Goal: Information Seeking & Learning: Learn about a topic

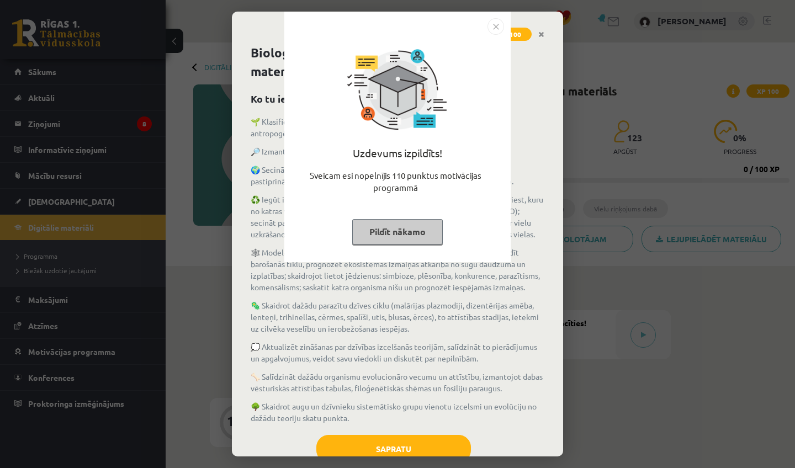
click at [403, 227] on button "Pildīt nākamo" at bounding box center [397, 231] width 91 height 25
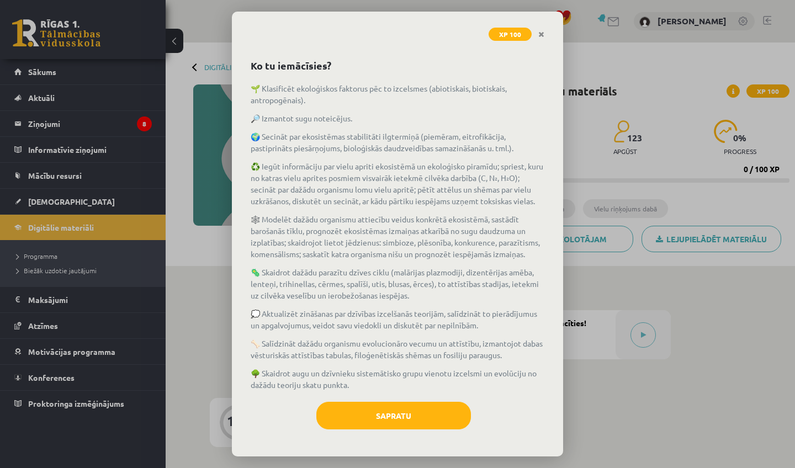
scroll to position [35, 0]
click at [382, 420] on button "Sapratu" at bounding box center [393, 416] width 155 height 28
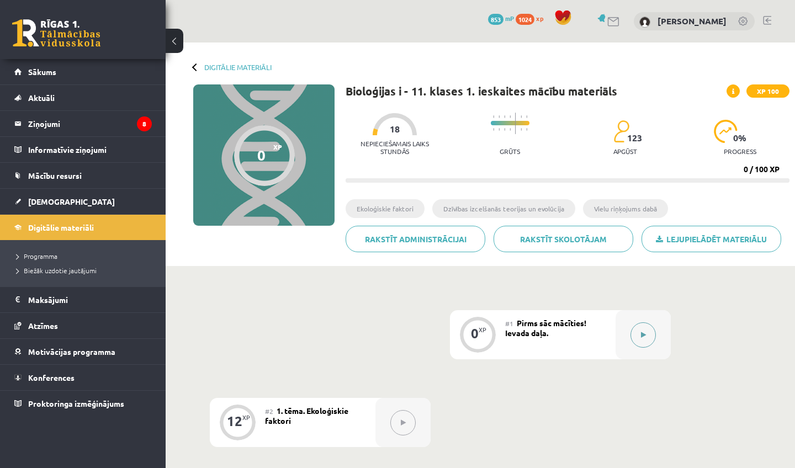
click at [652, 331] on button at bounding box center [643, 334] width 25 height 25
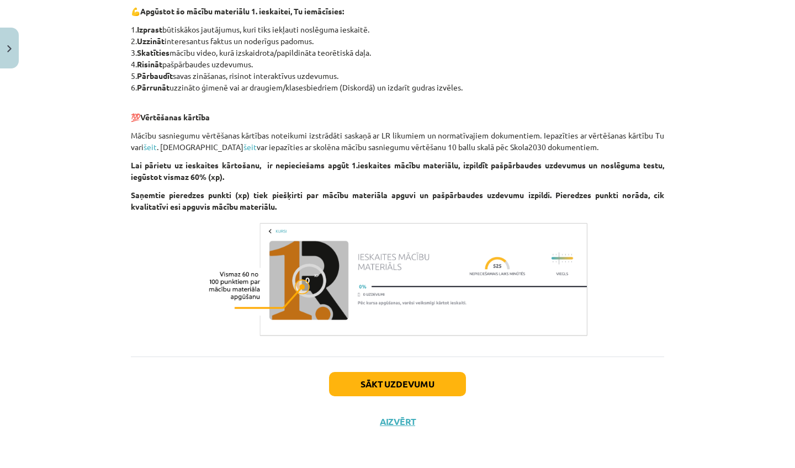
scroll to position [810, 0]
click at [428, 385] on button "Sākt uzdevumu" at bounding box center [397, 384] width 137 height 24
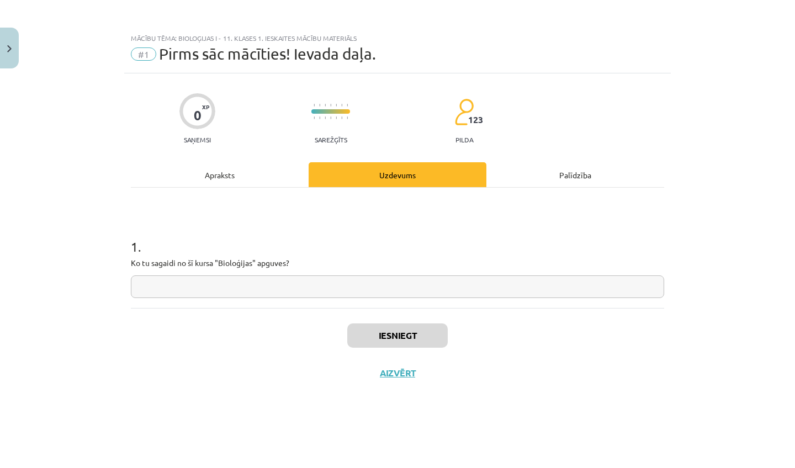
scroll to position [0, 0]
click at [396, 293] on input "text" at bounding box center [397, 287] width 533 height 23
type input "**********"
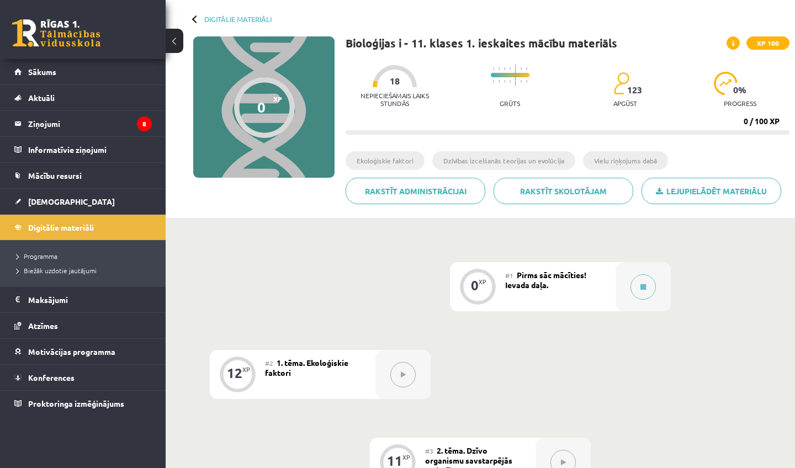
scroll to position [52, 0]
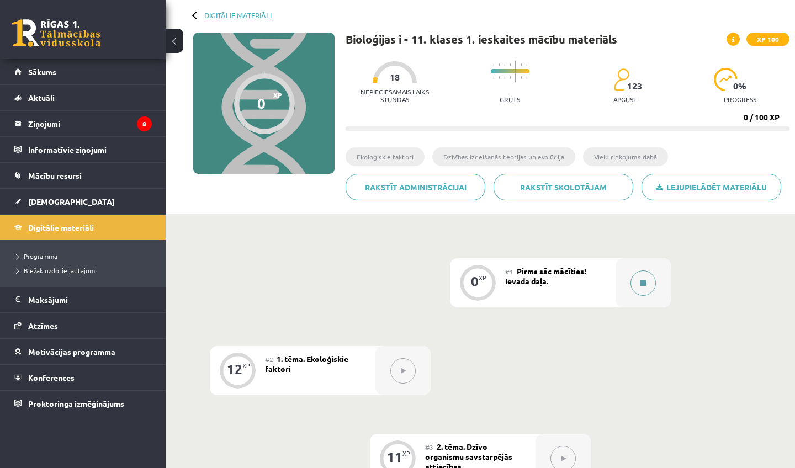
click at [641, 282] on icon at bounding box center [644, 283] width 6 height 7
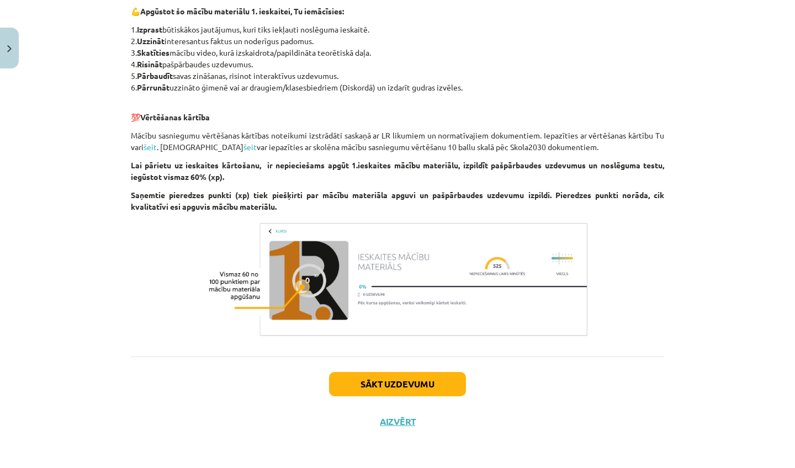
scroll to position [810, 0]
click at [436, 377] on button "Sākt uzdevumu" at bounding box center [397, 384] width 137 height 24
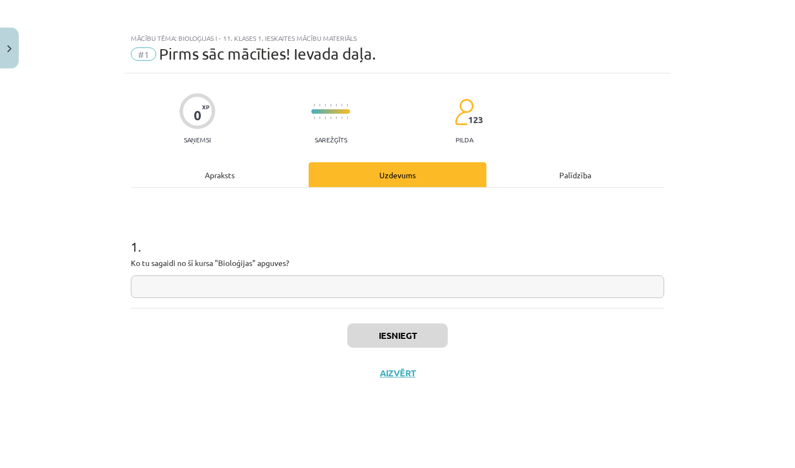
scroll to position [0, 0]
click at [403, 294] on input "text" at bounding box center [397, 287] width 533 height 23
type input "**********"
click at [430, 336] on button "Iesniegt" at bounding box center [397, 336] width 101 height 24
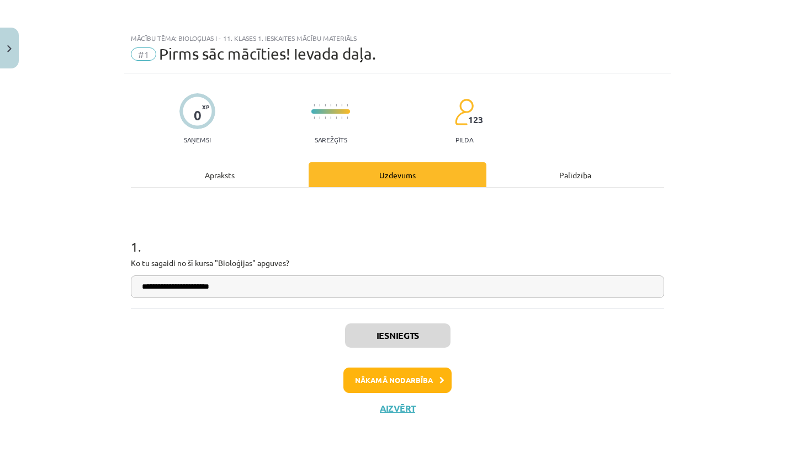
click at [426, 379] on button "Nākamā nodarbība" at bounding box center [397, 380] width 108 height 25
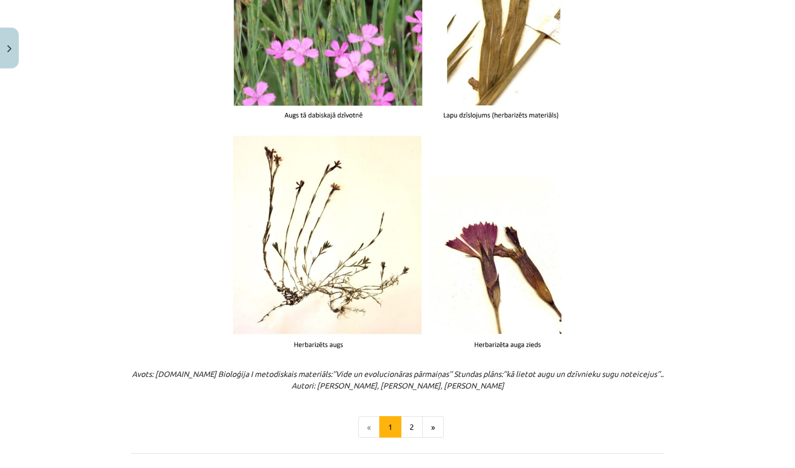
scroll to position [1335, 0]
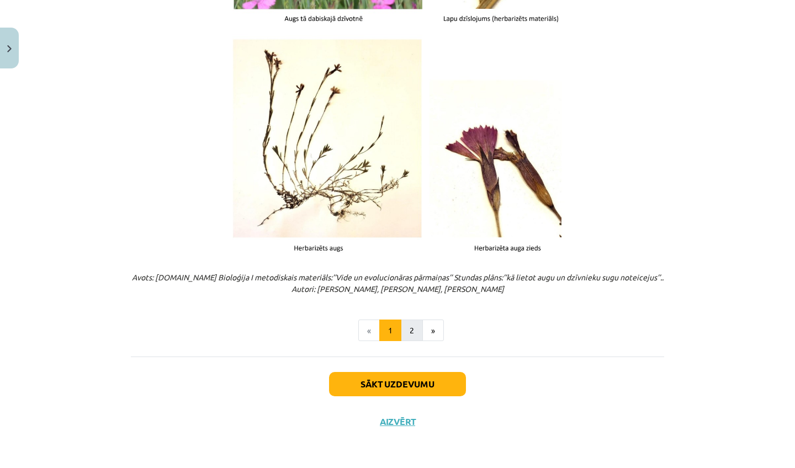
click at [414, 324] on button "2" at bounding box center [412, 331] width 22 height 22
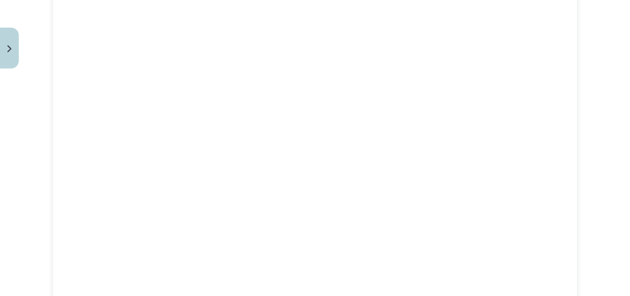
scroll to position [715, 0]
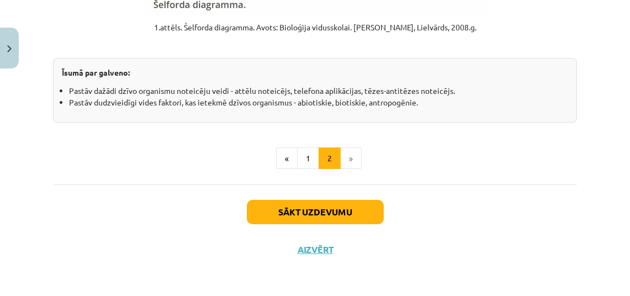
click at [361, 215] on button "Sākt uzdevumu" at bounding box center [315, 212] width 137 height 24
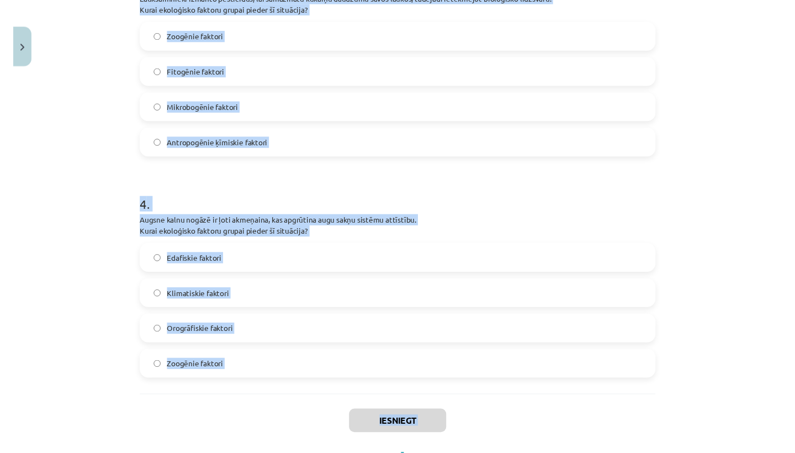
scroll to position [711, 0]
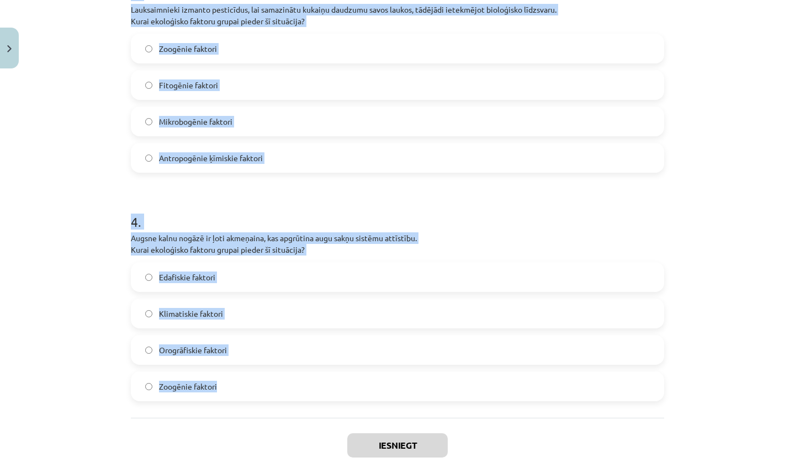
drag, startPoint x: 131, startPoint y: 87, endPoint x: 283, endPoint y: 409, distance: 356.2
copy form "Āfrikas savannās zebras un ziloņi izmanto vienus un tos pašus ūdens avotus, kas…"
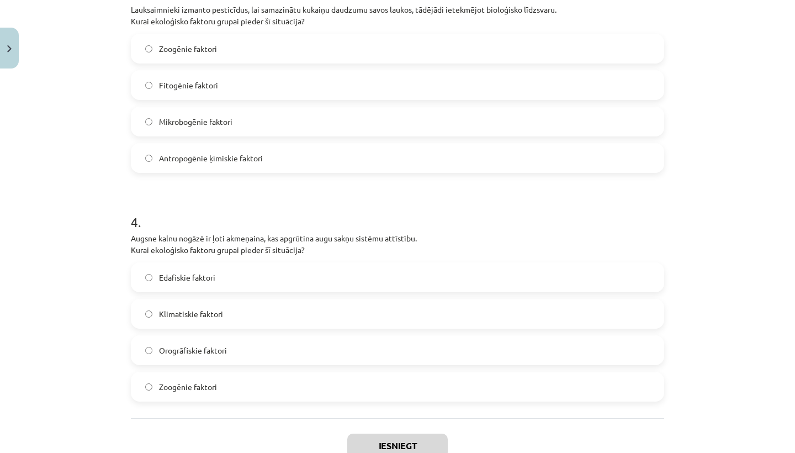
click at [233, 57] on label "Zoogēnie faktori" at bounding box center [397, 49] width 531 height 28
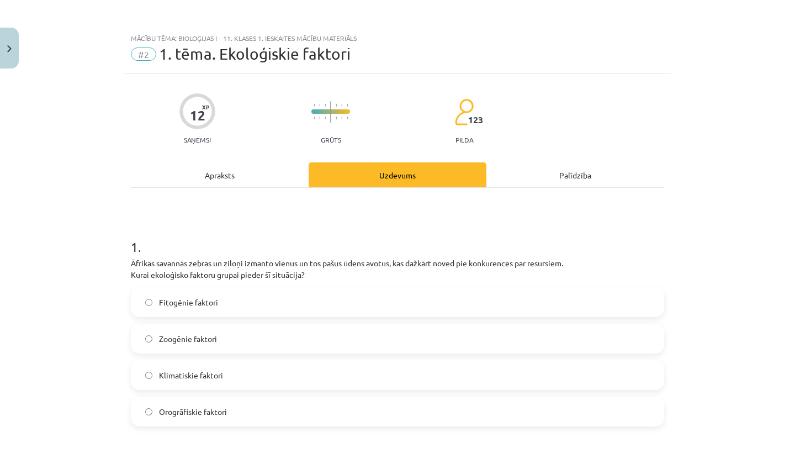
scroll to position [1, 0]
click at [223, 335] on label "Zoogēnie faktori" at bounding box center [397, 338] width 531 height 28
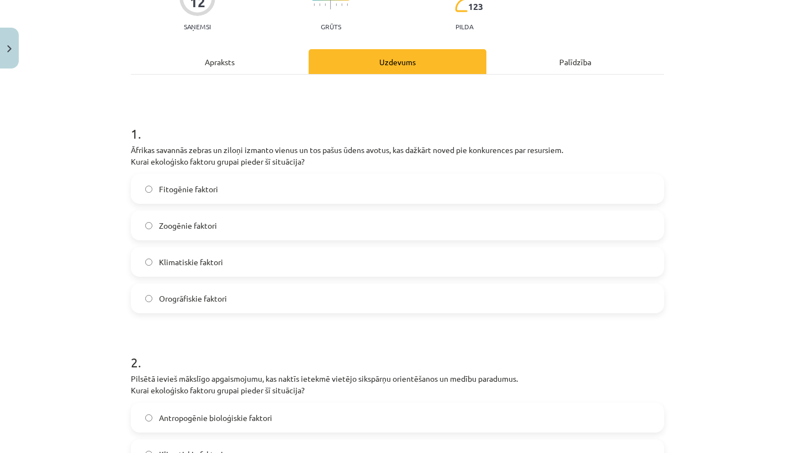
scroll to position [324, 0]
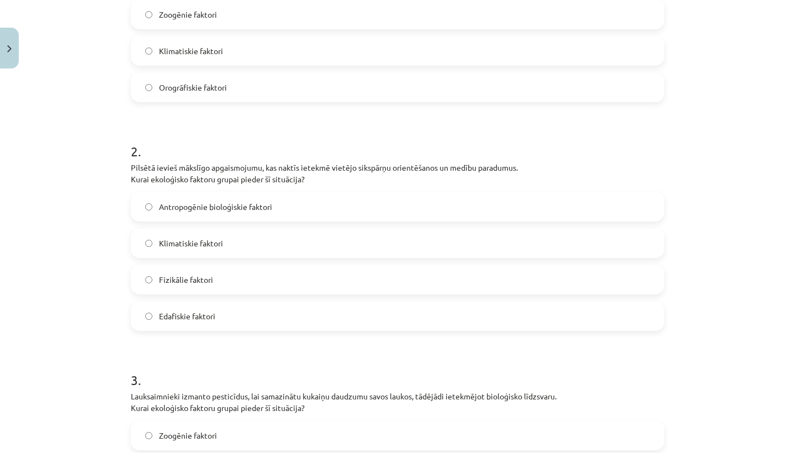
click at [256, 209] on span "Antropogēnie bioloģiskie faktori" at bounding box center [215, 207] width 113 height 12
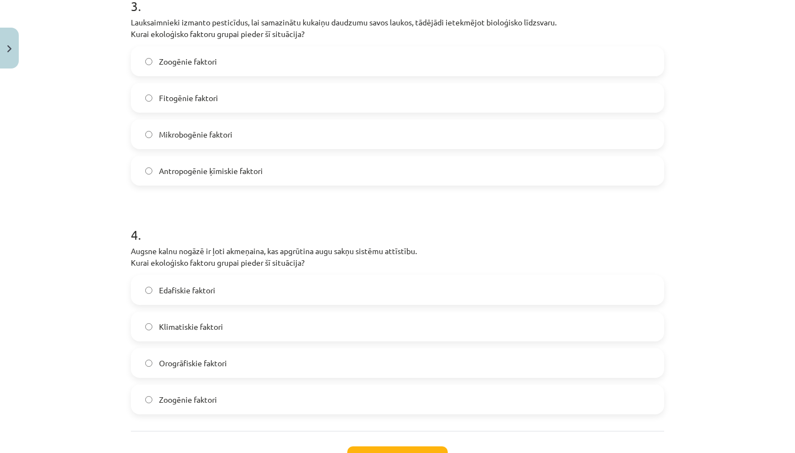
click at [259, 170] on span "Antropogēnie ķīmiskie faktori" at bounding box center [211, 171] width 104 height 12
click at [257, 366] on label "Orogrāfiskie faktori" at bounding box center [397, 363] width 531 height 28
click at [247, 296] on label "Edafiskie faktori" at bounding box center [397, 290] width 531 height 28
click at [388, 448] on button "Iesniegt" at bounding box center [397, 458] width 101 height 24
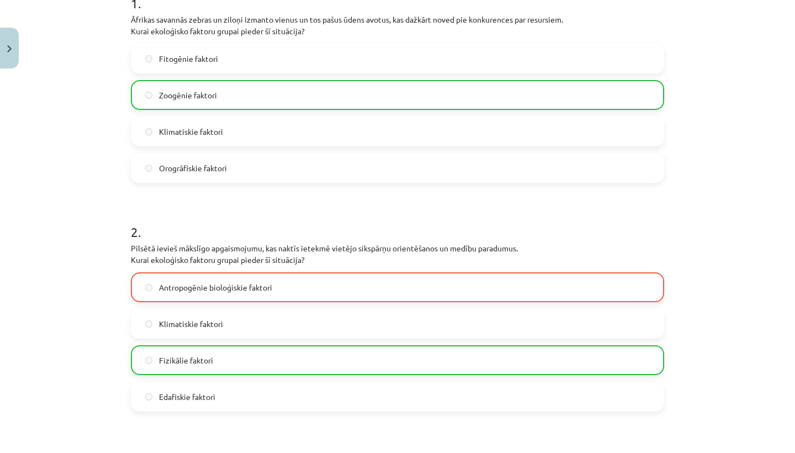
scroll to position [246, 0]
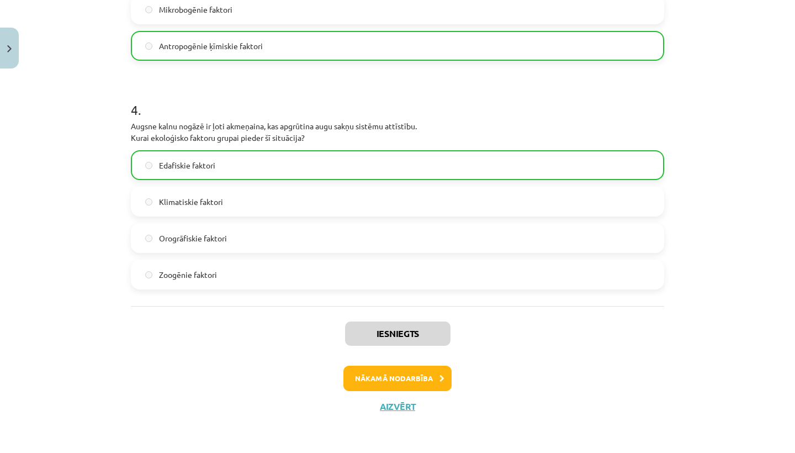
click at [432, 373] on button "Nākamā nodarbība" at bounding box center [397, 378] width 108 height 25
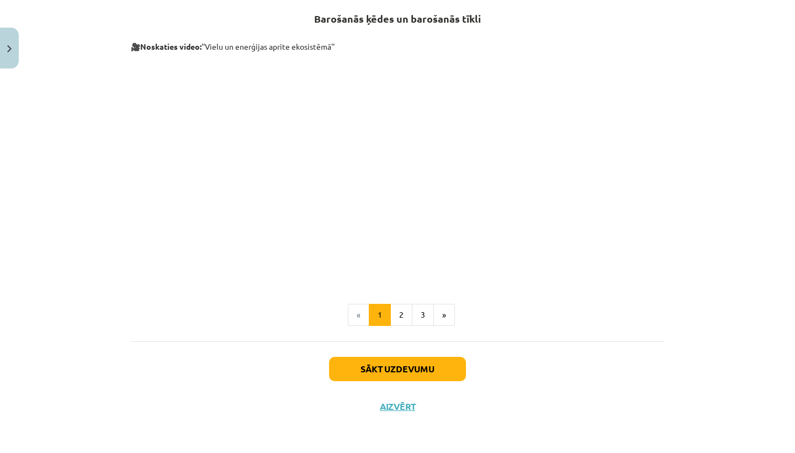
scroll to position [443, 0]
click at [407, 315] on button "2" at bounding box center [401, 315] width 22 height 22
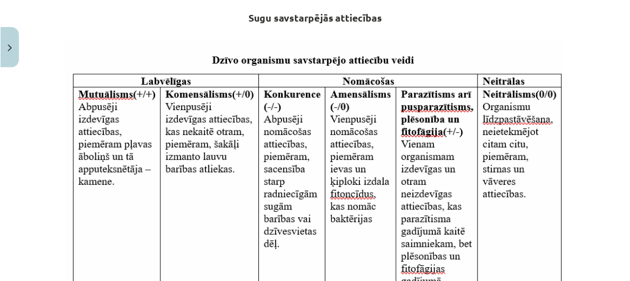
scroll to position [52, 0]
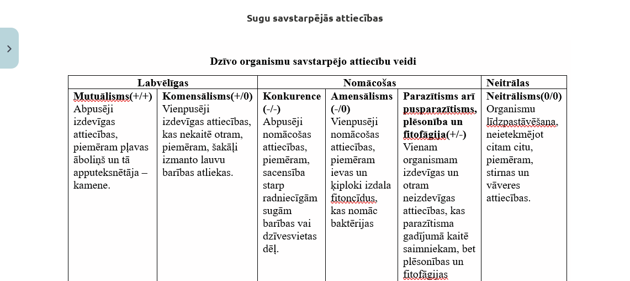
drag, startPoint x: 372, startPoint y: 151, endPoint x: 485, endPoint y: 284, distance: 174.3
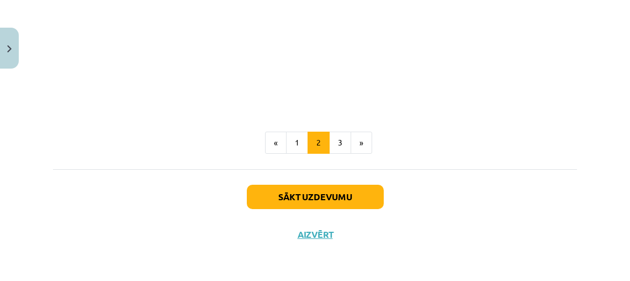
scroll to position [785, 0]
click at [340, 139] on button "3" at bounding box center [340, 142] width 22 height 22
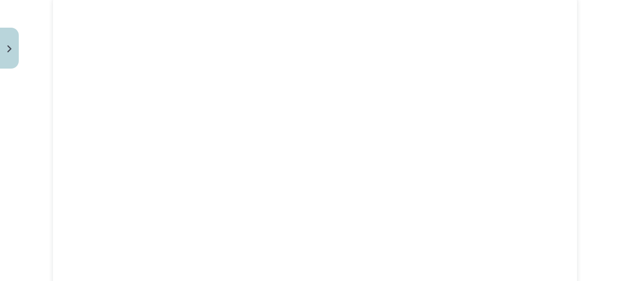
scroll to position [267, 0]
click at [584, 98] on div "Mācību tēma: Bioloģijas i - 11. klases 1. ieskaites mācību materiāls #3 2. tēma…" at bounding box center [315, 140] width 630 height 281
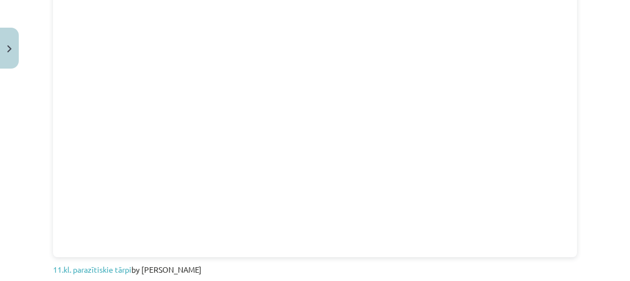
click at [602, 162] on div "Mācību tēma: Bioloģijas i - 11. klases 1. ieskaites mācību materiāls #3 2. tēma…" at bounding box center [315, 140] width 630 height 281
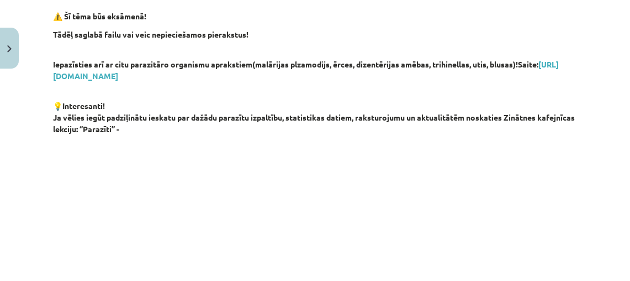
scroll to position [597, 0]
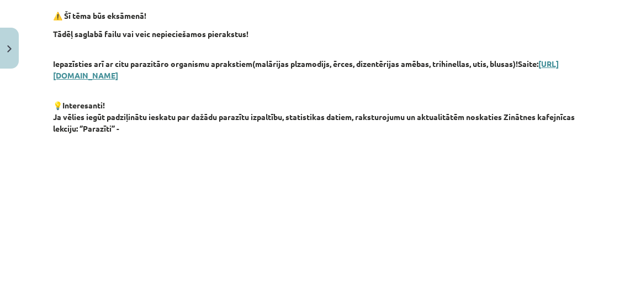
click at [293, 73] on link "https://drive.google.com/file/d/1NLMEqxE-rd8M9XxcjaV3XSsZmbVfj28V/view?usp=shar…" at bounding box center [306, 70] width 506 height 22
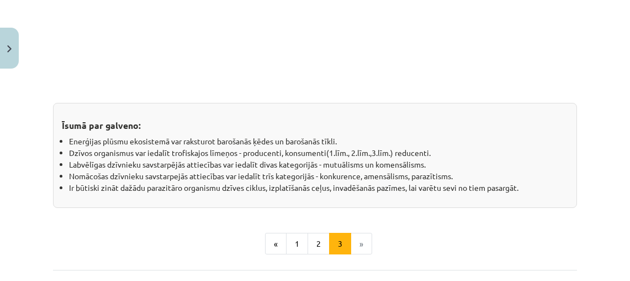
scroll to position [981, 0]
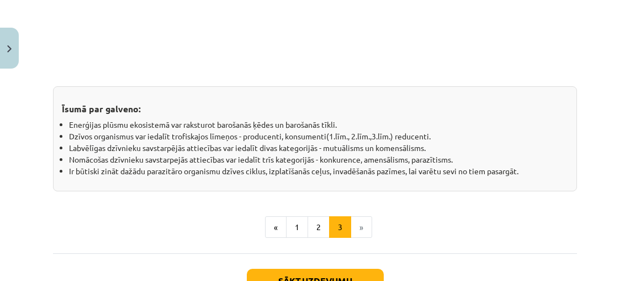
click at [347, 272] on button "Sākt uzdevumu" at bounding box center [315, 280] width 137 height 24
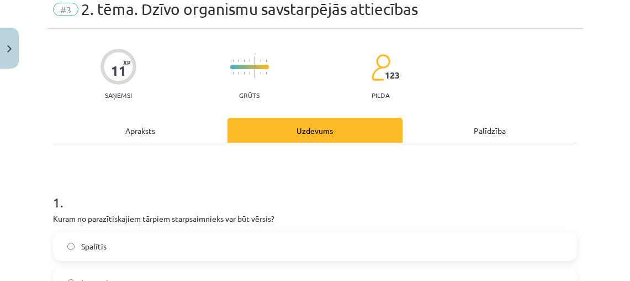
scroll to position [109, 0]
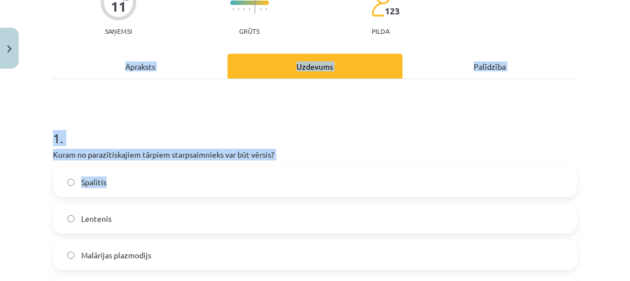
drag, startPoint x: 43, startPoint y: 147, endPoint x: 109, endPoint y: 191, distance: 78.9
click at [109, 191] on div "Mācību tēma: Bioloģijas i - 11. klases 1. ieskaites mācību materiāls #3 2. tēma…" at bounding box center [315, 140] width 630 height 281
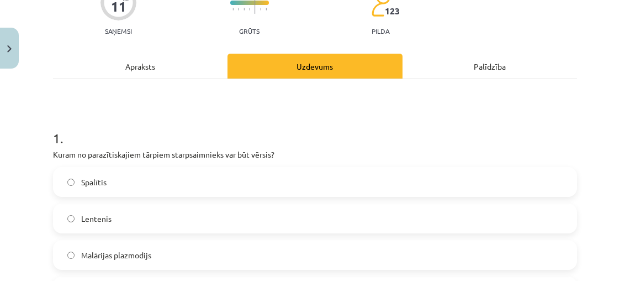
click at [36, 121] on div "Mācību tēma: Bioloģijas i - 11. klases 1. ieskaites mācību materiāls #3 2. tēma…" at bounding box center [315, 140] width 630 height 281
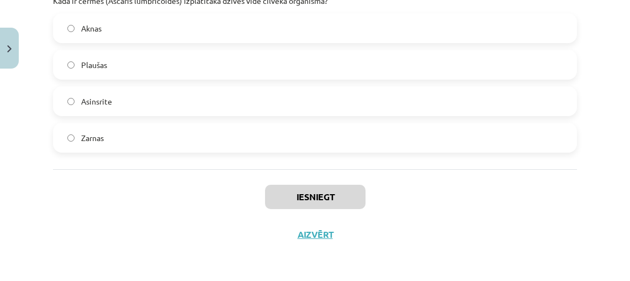
scroll to position [588, 0]
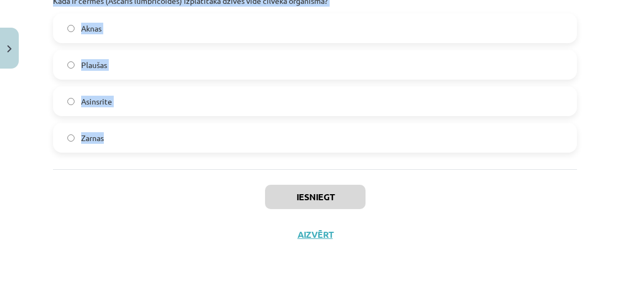
drag, startPoint x: 53, startPoint y: 161, endPoint x: 214, endPoint y: 157, distance: 161.3
copy form "Spalītis Lentenis Malārijas plazmodijs Cērme 2 . Kā sauc situāciju, kurā divi o…"
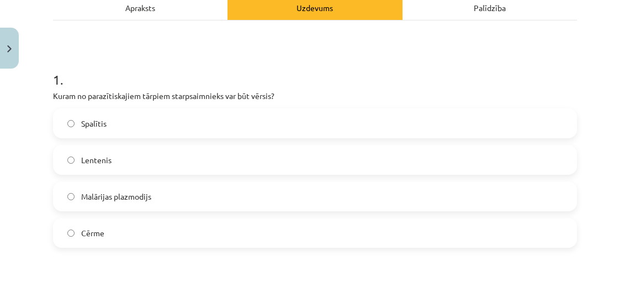
scroll to position [183, 0]
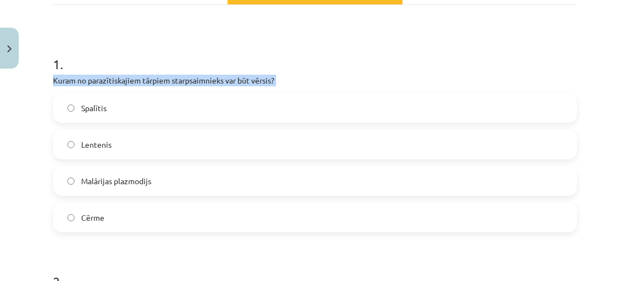
drag, startPoint x: 53, startPoint y: 80, endPoint x: 327, endPoint y: 88, distance: 274.6
click at [327, 88] on div "1 . Kuram no parazītiskajiem tārpiem starpsaimnieks var būt vērsis? Spalītis Le…" at bounding box center [315, 134] width 524 height 195
copy div "Kuram no parazītiskajiem tārpiem starpsaimnieks var būt vērsis?"
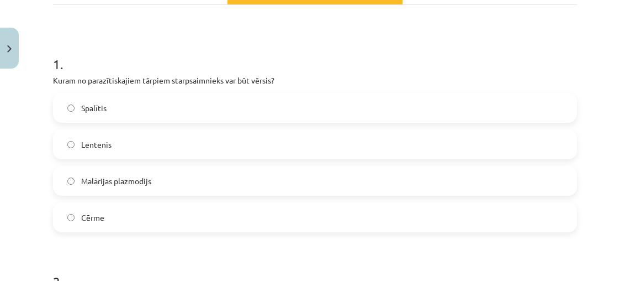
click at [211, 140] on label "Lentenis" at bounding box center [315, 144] width 522 height 28
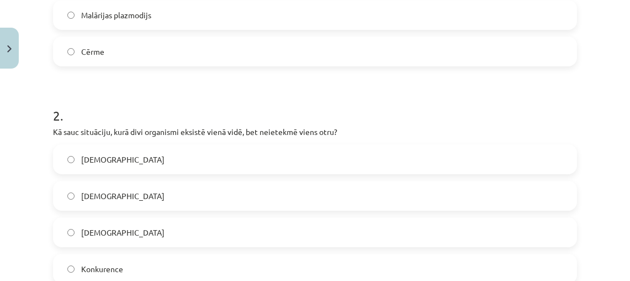
scroll to position [348, 0]
click at [260, 231] on label "Neitrālisms" at bounding box center [315, 233] width 522 height 28
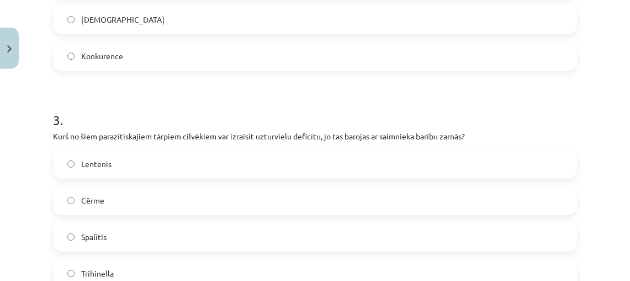
scroll to position [562, 0]
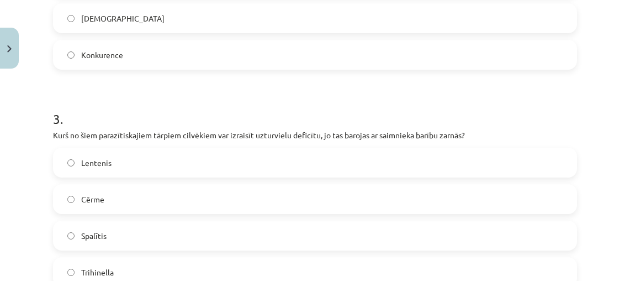
click at [253, 164] on label "Lentenis" at bounding box center [315, 163] width 522 height 28
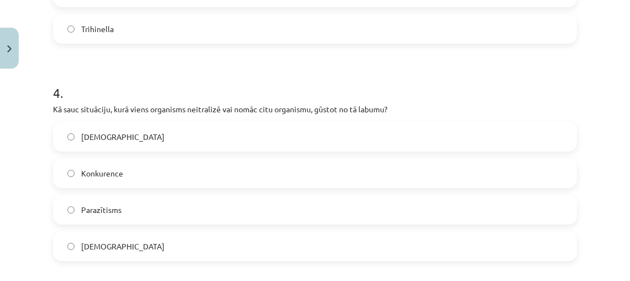
scroll to position [808, 0]
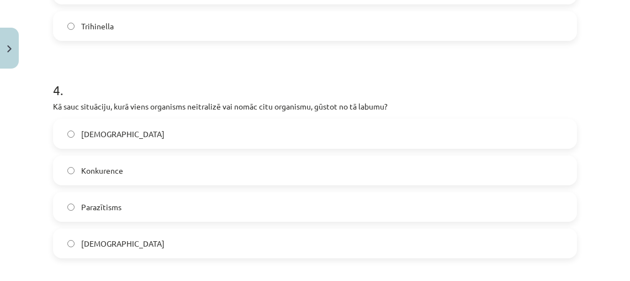
click at [228, 208] on label "Parazītisms" at bounding box center [315, 207] width 522 height 28
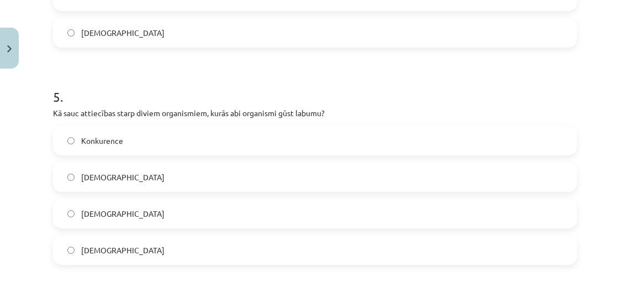
scroll to position [1021, 0]
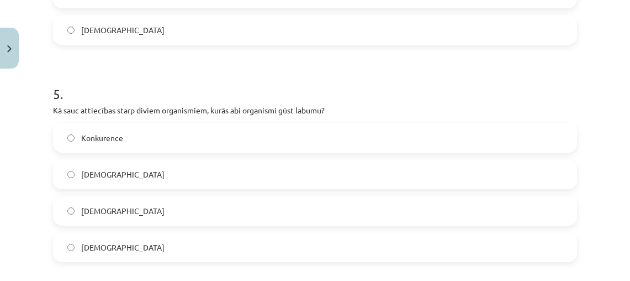
click at [228, 208] on label "Amensālisms" at bounding box center [315, 211] width 522 height 28
click at [229, 245] on label "Mutuālisms" at bounding box center [315, 247] width 522 height 28
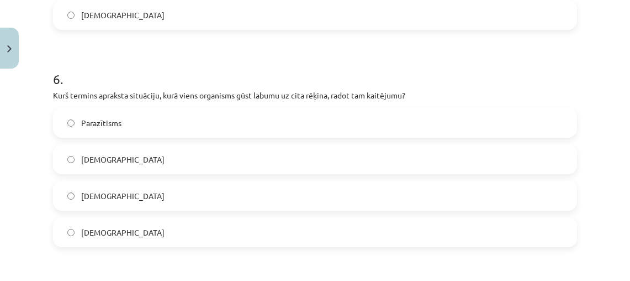
scroll to position [1254, 0]
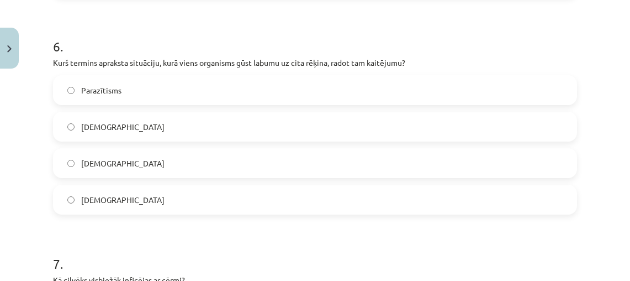
click at [197, 89] on label "Parazītisms" at bounding box center [315, 90] width 522 height 28
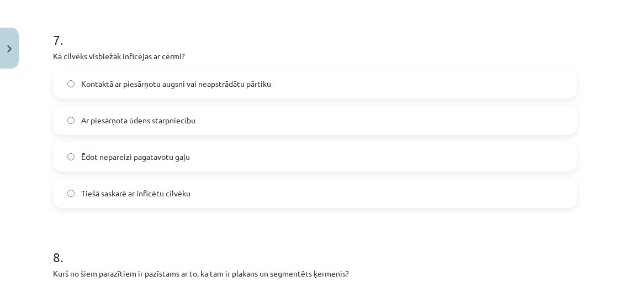
scroll to position [1511, 0]
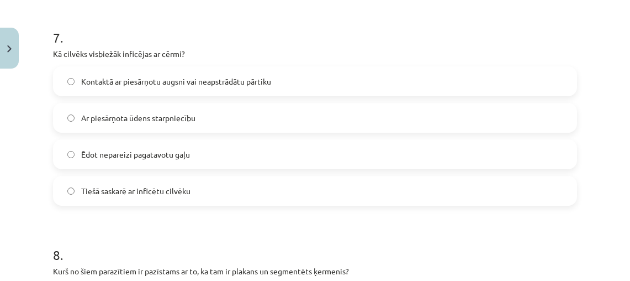
click at [195, 78] on span "Kontaktā ar piesārņotu augsni vai neapstrādātu pārtiku" at bounding box center [176, 82] width 190 height 12
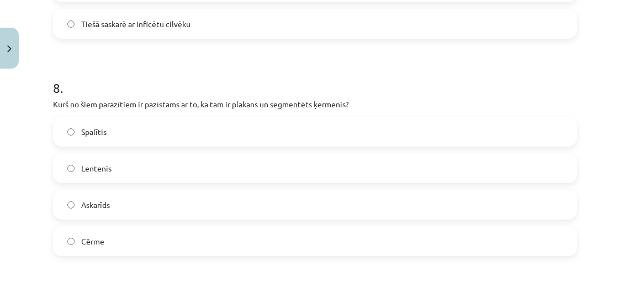
scroll to position [1838, 0]
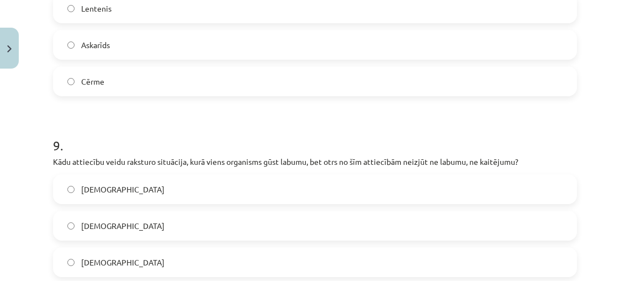
click at [209, 19] on label "Lentenis" at bounding box center [315, 8] width 522 height 28
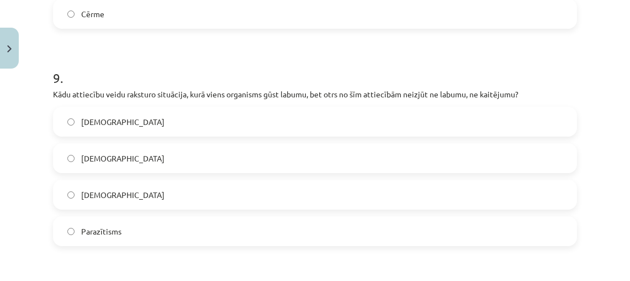
scroll to position [1907, 0]
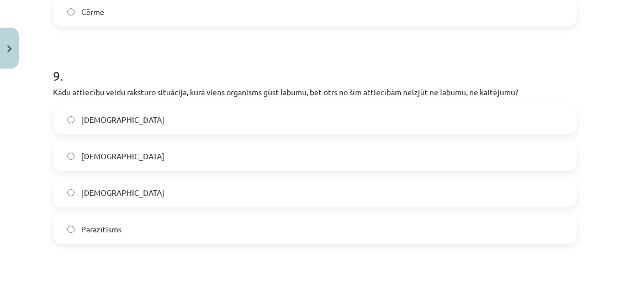
click at [223, 118] on label "Komensālisms" at bounding box center [315, 119] width 522 height 28
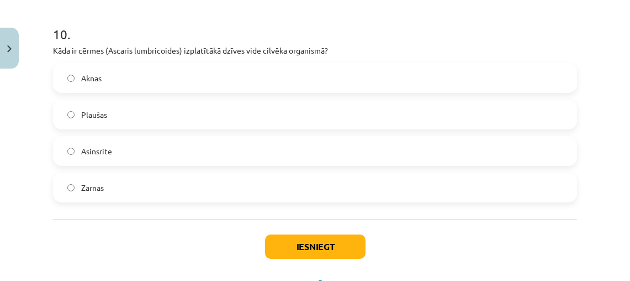
scroll to position [2169, 0]
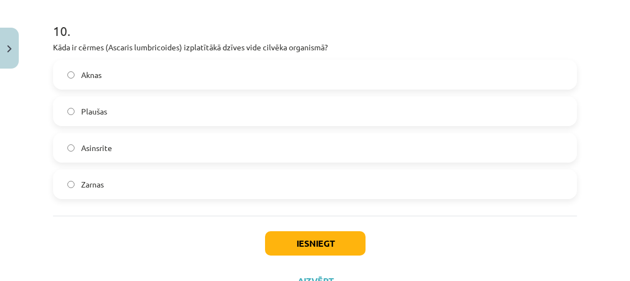
click at [242, 186] on label "Zarnas" at bounding box center [315, 184] width 522 height 28
click at [317, 236] on button "Iesniegt" at bounding box center [315, 243] width 101 height 24
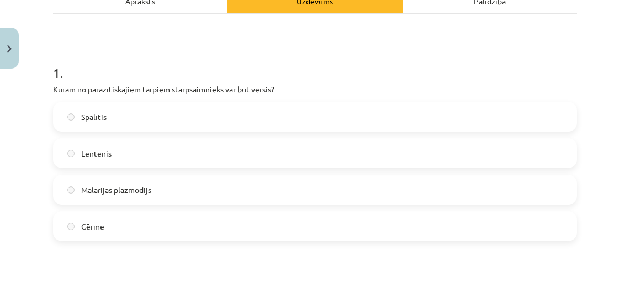
scroll to position [182, 0]
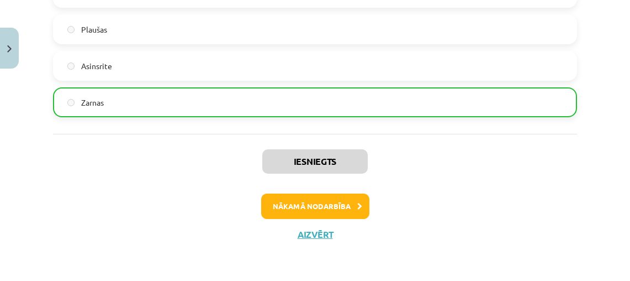
click at [332, 207] on button "Nākamā nodarbība" at bounding box center [315, 205] width 108 height 25
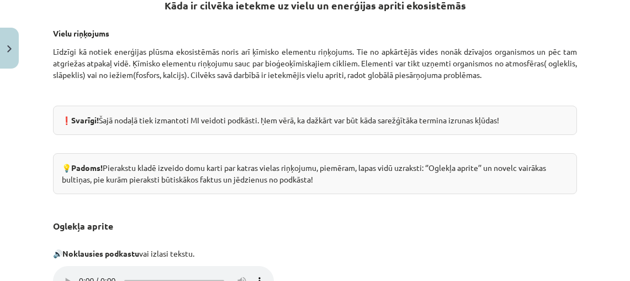
scroll to position [657, 0]
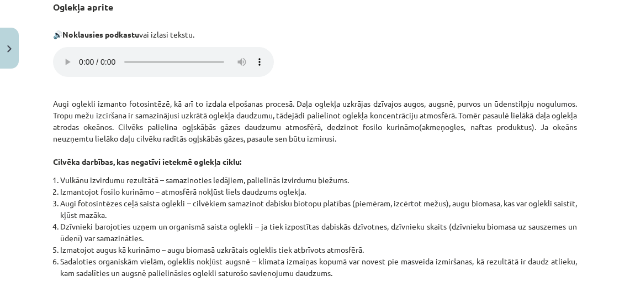
click at [81, 54] on audio "Your browser does not support the audio element." at bounding box center [163, 62] width 221 height 30
click at [82, 53] on audio "Your browser does not support the audio element." at bounding box center [163, 62] width 221 height 30
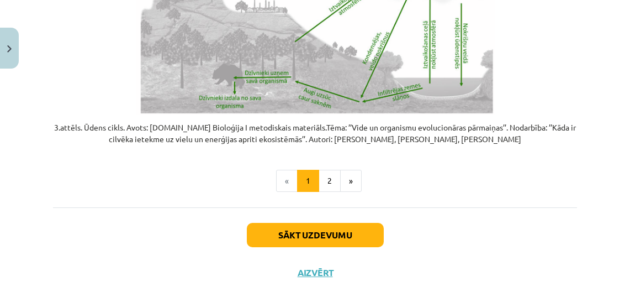
scroll to position [2345, 0]
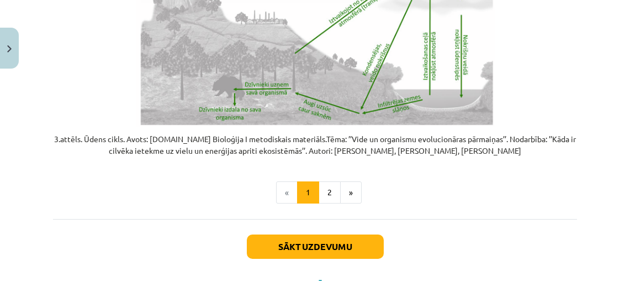
click at [314, 234] on button "Sākt uzdevumu" at bounding box center [315, 246] width 137 height 24
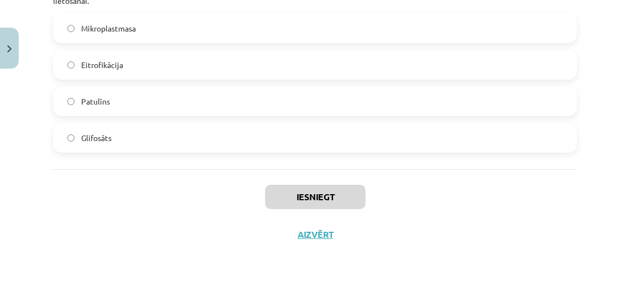
scroll to position [933, 0]
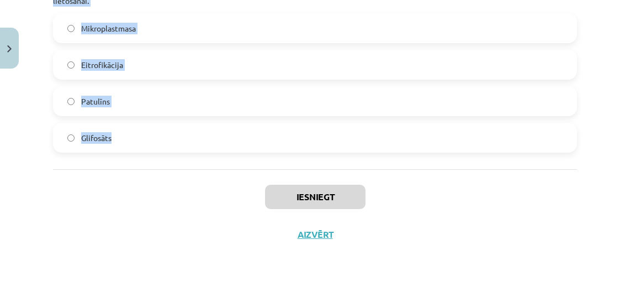
drag, startPoint x: 52, startPoint y: 129, endPoint x: 133, endPoint y: 145, distance: 82.1
copy form "Tas ir lauksaimniecībā bieži lietots herbicīds, kas tiek izmantots nezāļu apkar…"
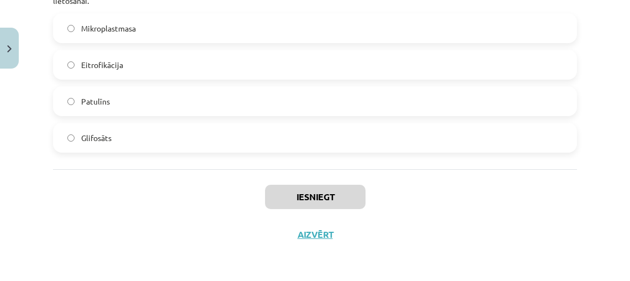
click at [194, 186] on div "Iesniegt Aizvērt" at bounding box center [315, 207] width 524 height 77
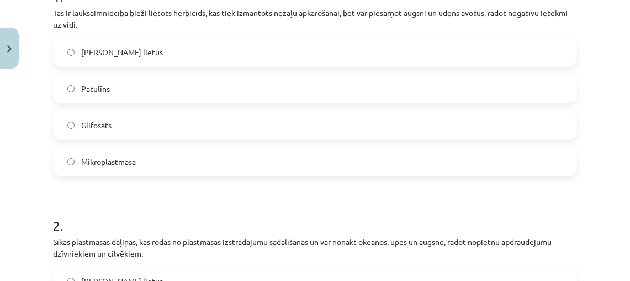
scroll to position [260, 0]
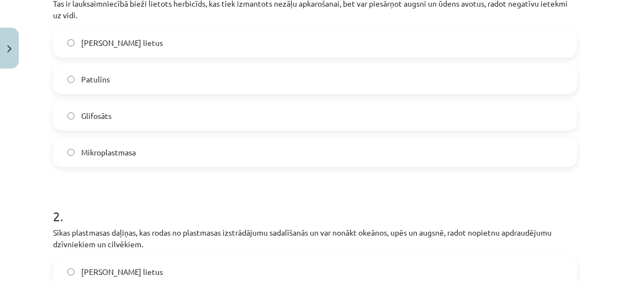
click at [182, 123] on label "Glifosāts" at bounding box center [315, 116] width 522 height 28
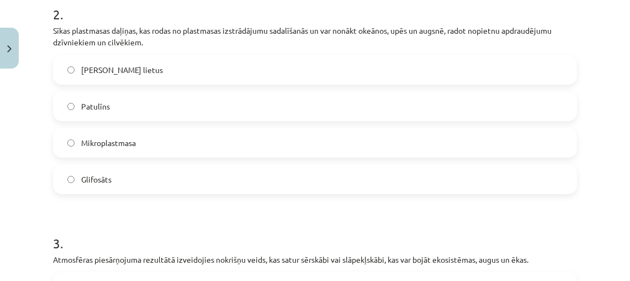
scroll to position [464, 0]
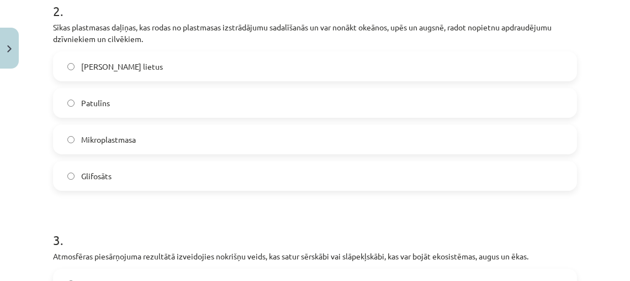
click at [172, 137] on label "Mikroplastmasa" at bounding box center [315, 139] width 522 height 28
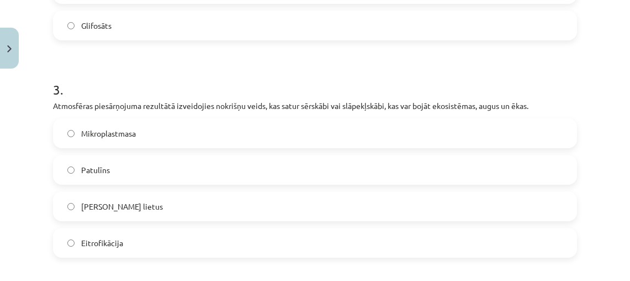
click at [198, 211] on label "Skābais lietus" at bounding box center [315, 206] width 522 height 28
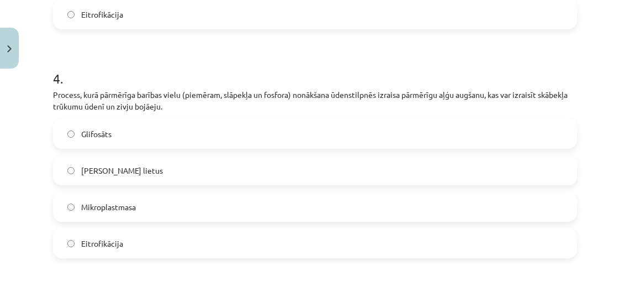
scroll to position [848, 0]
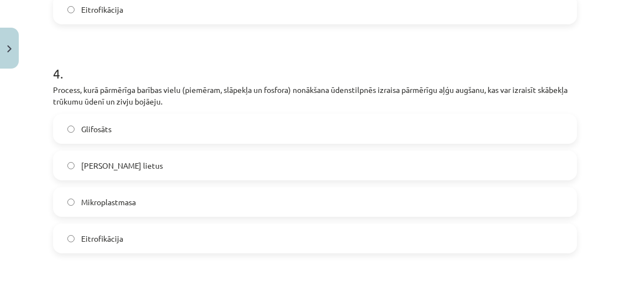
click at [196, 197] on label "Mikroplastmasa" at bounding box center [315, 202] width 522 height 28
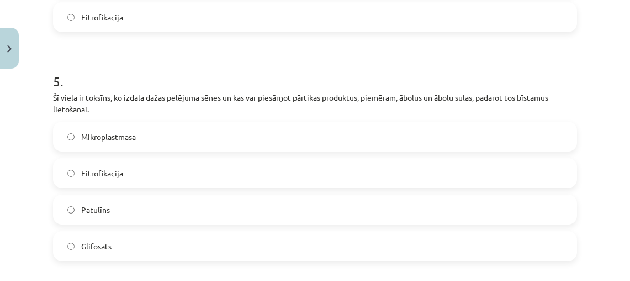
scroll to position [1090, 0]
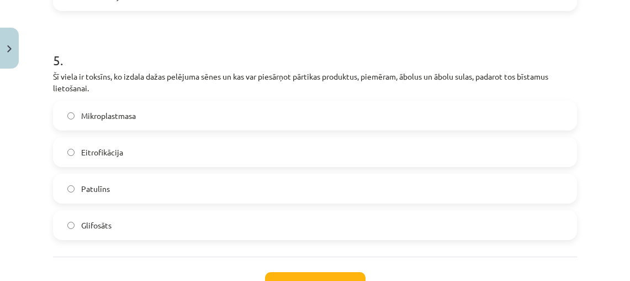
click at [172, 149] on label "Eitrofikācija" at bounding box center [315, 152] width 522 height 28
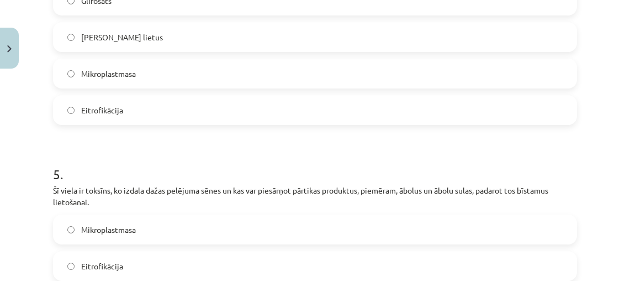
scroll to position [969, 0]
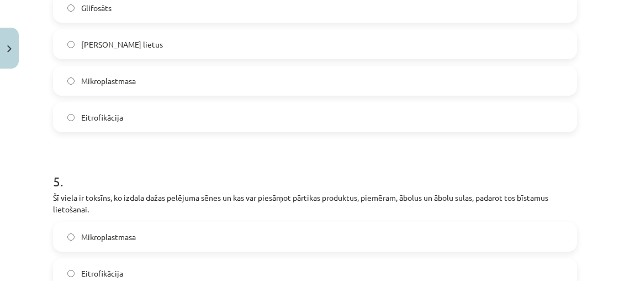
click at [188, 59] on div "Glifosāts Skābais lietus Mikroplastmasa Eitrofikācija" at bounding box center [315, 62] width 524 height 139
click at [192, 46] on label "Skābais lietus" at bounding box center [315, 44] width 522 height 28
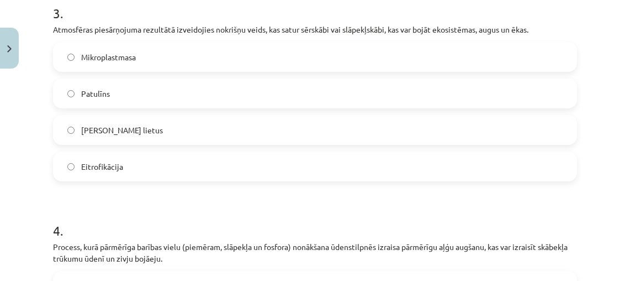
scroll to position [688, 0]
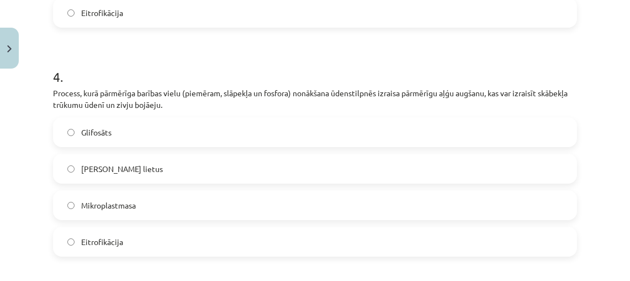
click at [207, 239] on label "Eitrofikācija" at bounding box center [315, 242] width 522 height 28
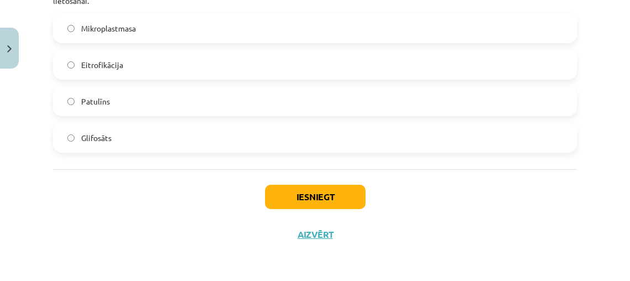
scroll to position [1178, 0]
click at [191, 103] on label "Patulīns" at bounding box center [315, 101] width 522 height 28
click at [316, 191] on button "Iesniegt" at bounding box center [315, 196] width 101 height 24
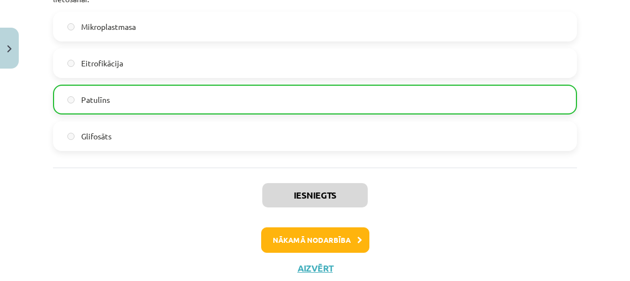
click at [324, 238] on button "Nākamā nodarbība" at bounding box center [315, 239] width 108 height 25
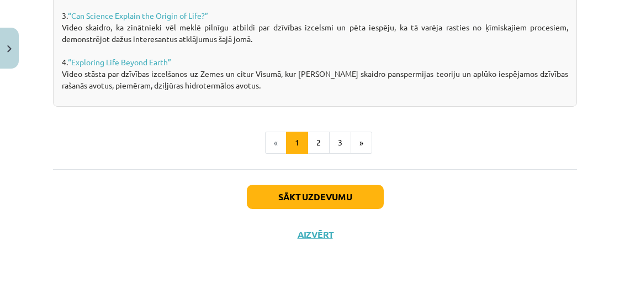
click at [320, 238] on button "Aizvērt" at bounding box center [315, 234] width 42 height 11
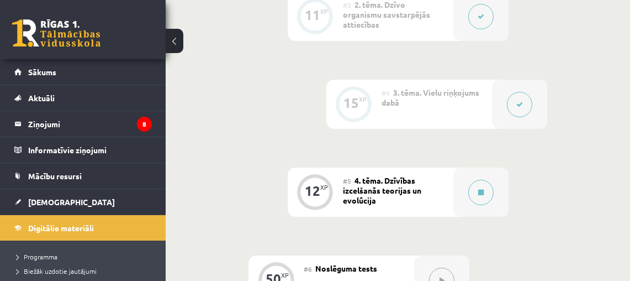
scroll to position [629, 0]
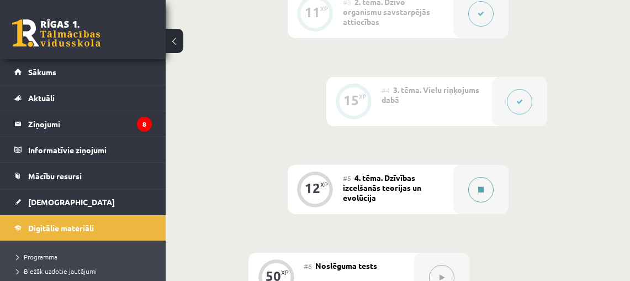
click at [487, 190] on button at bounding box center [480, 189] width 25 height 25
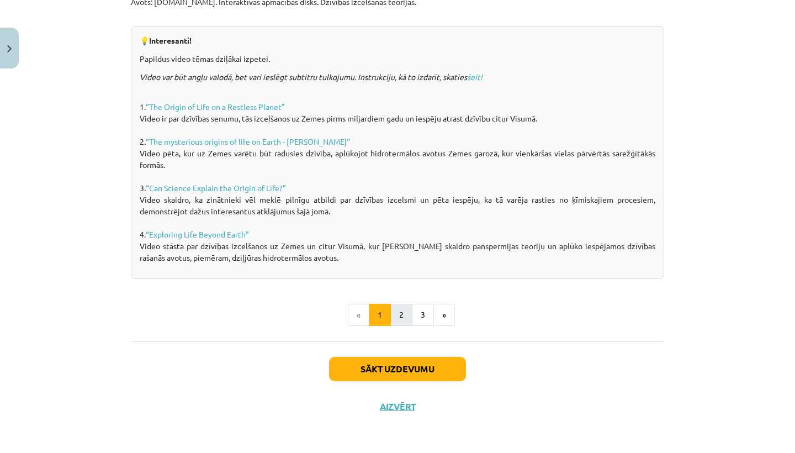
scroll to position [767, 0]
click at [399, 313] on button "2" at bounding box center [401, 315] width 22 height 22
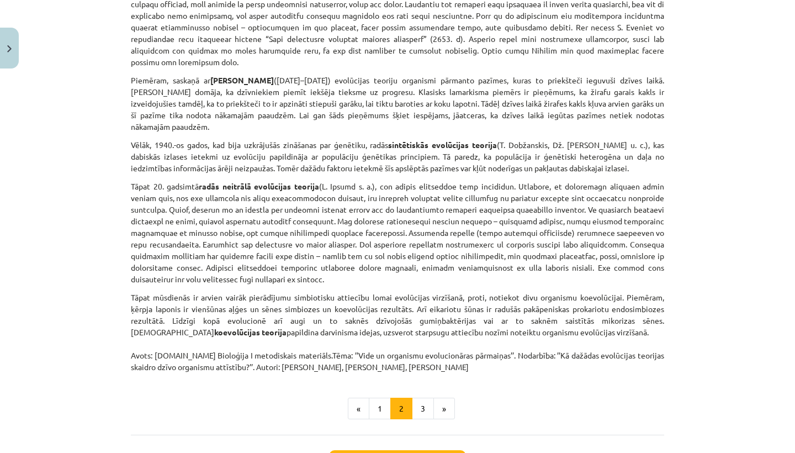
scroll to position [779, 0]
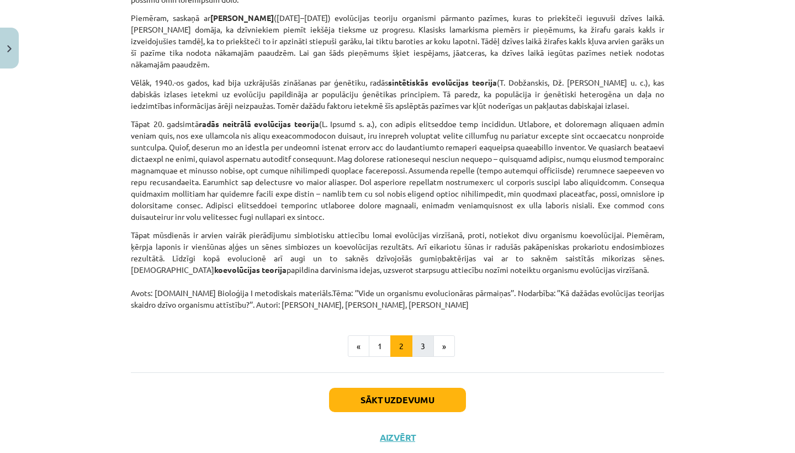
click at [421, 341] on button "3" at bounding box center [423, 346] width 22 height 22
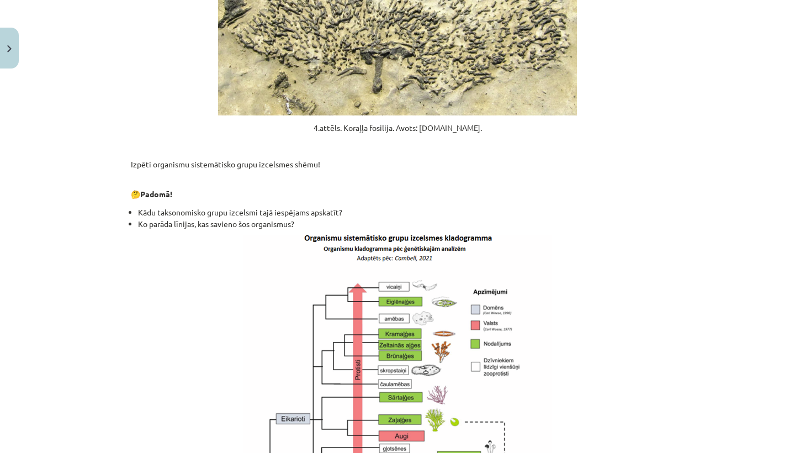
scroll to position [750, 0]
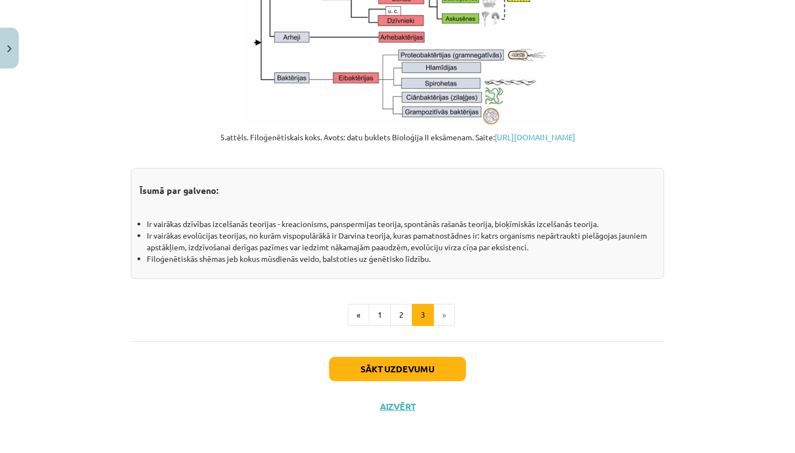
click at [416, 376] on button "Sākt uzdevumu" at bounding box center [397, 369] width 137 height 24
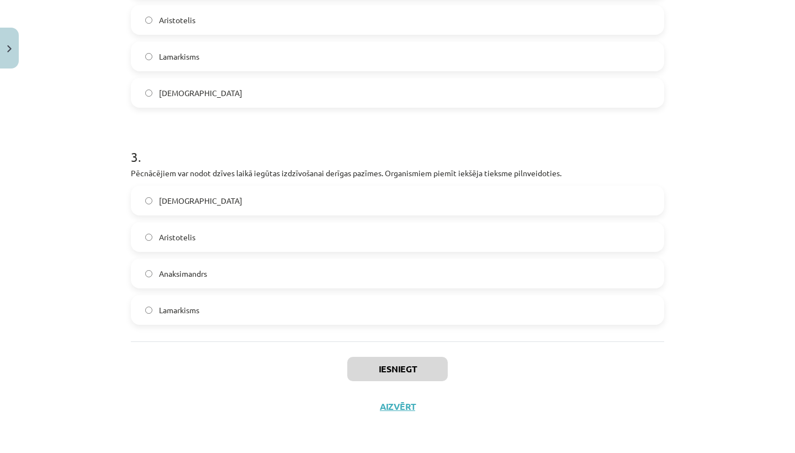
scroll to position [636, 0]
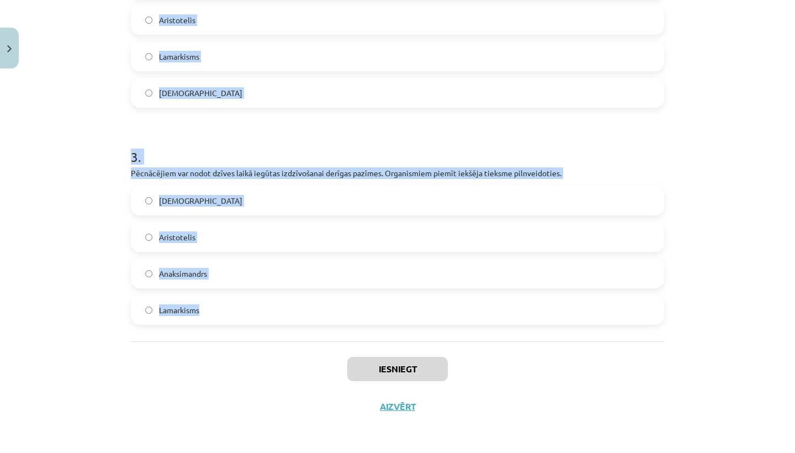
drag, startPoint x: 131, startPoint y: 237, endPoint x: 228, endPoint y: 305, distance: 118.0
click at [228, 305] on form "1 . Videi labāk pielāgotie indivīdi rada vairāk pēcnācējus, kas pārmanto izdzīv…" at bounding box center [397, 10] width 533 height 629
copy form "Videi labāk pielāgotie indivīdi rada vairāk pēcnācējus, kas pārmanto izdzīvošan…"
click at [173, 103] on label "Darvinisms" at bounding box center [397, 93] width 531 height 28
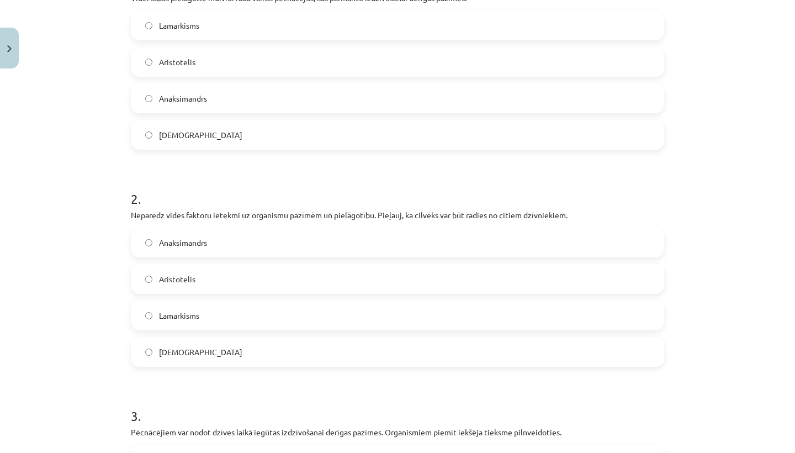
scroll to position [261, 0]
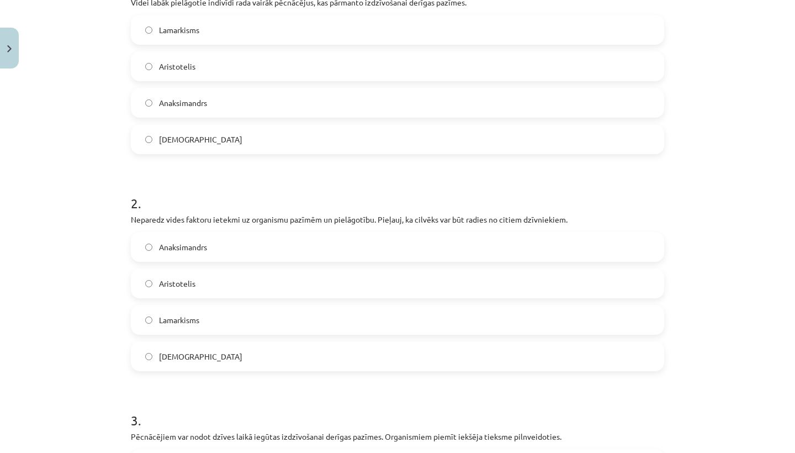
click at [240, 151] on label "Darvinisms" at bounding box center [397, 139] width 531 height 28
click at [253, 310] on label "Lamarkisms" at bounding box center [397, 320] width 531 height 28
click at [246, 248] on label "Anaksimandrs" at bounding box center [397, 247] width 531 height 28
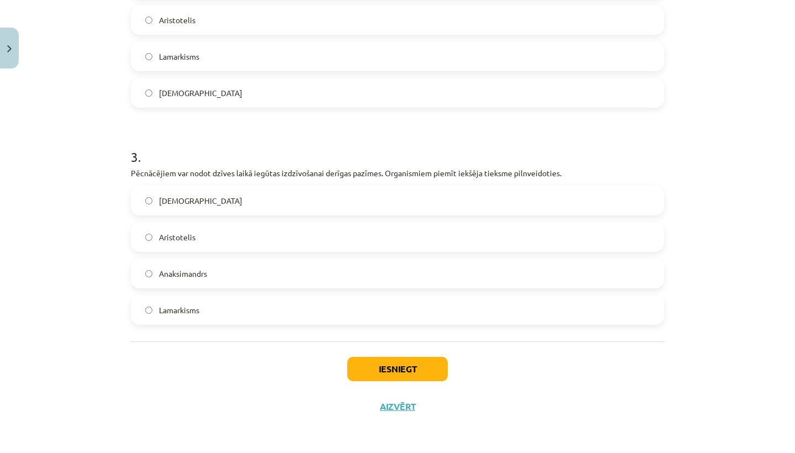
scroll to position [526, 0]
click at [250, 304] on label "Lamarkisms" at bounding box center [397, 310] width 531 height 28
click at [422, 376] on button "Iesniegt" at bounding box center [397, 369] width 101 height 24
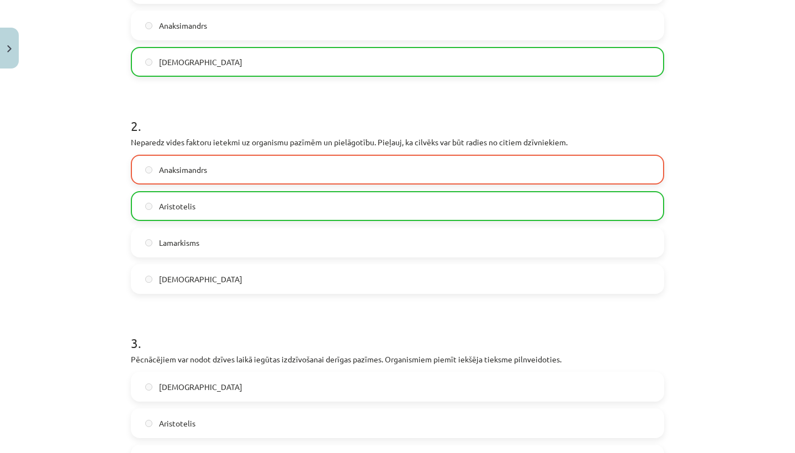
scroll to position [335, 0]
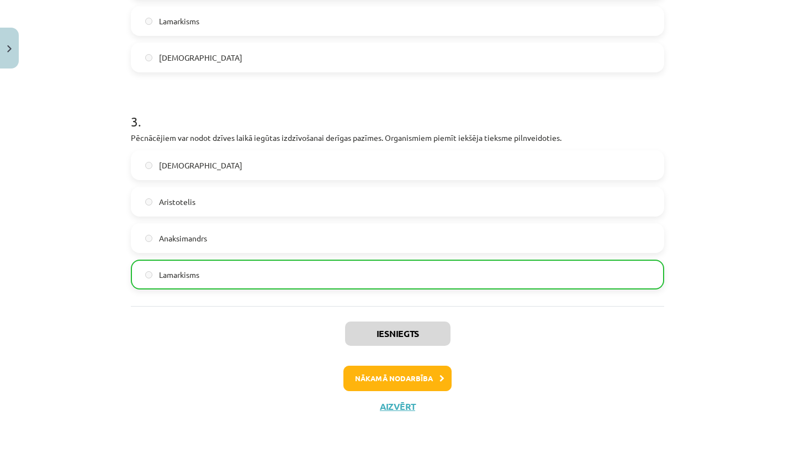
click at [422, 377] on button "Nākamā nodarbība" at bounding box center [397, 378] width 108 height 25
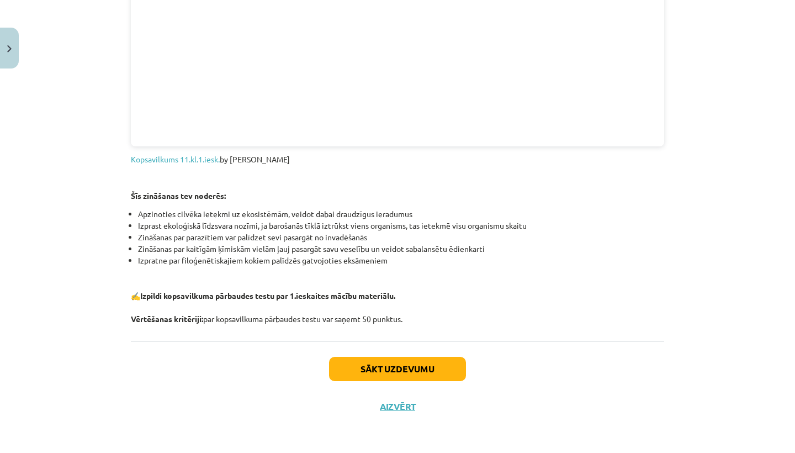
scroll to position [1261, 0]
click at [371, 371] on button "Sākt uzdevumu" at bounding box center [397, 369] width 137 height 24
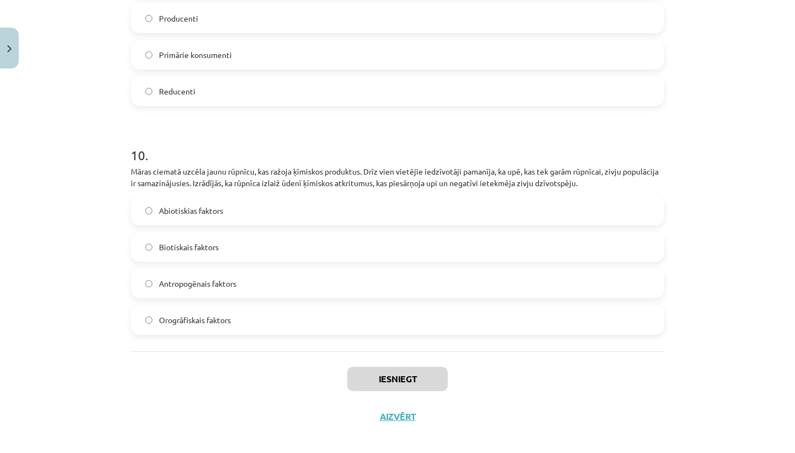
scroll to position [652, 0]
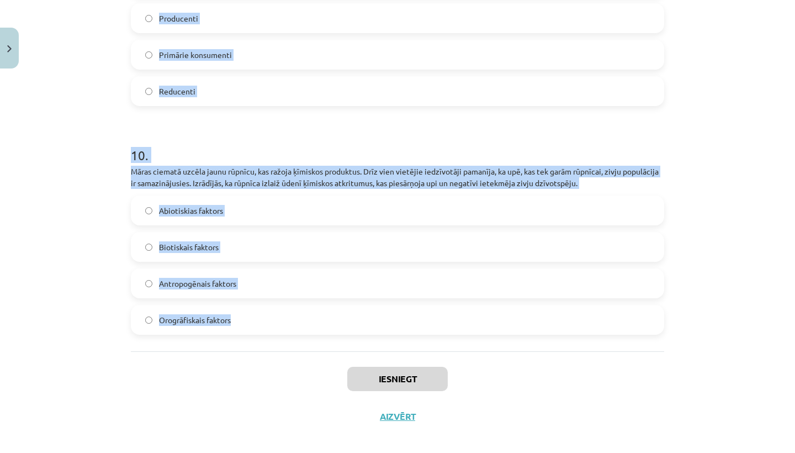
drag, startPoint x: 131, startPoint y: 232, endPoint x: 258, endPoint y: 305, distance: 146.2
copy form "Vasaras laikā Kristīnes ģimene devās uz pludmali. Kad viņi ieradās, saule jau b…"
click at [299, 130] on h1 "10 ." at bounding box center [397, 145] width 533 height 34
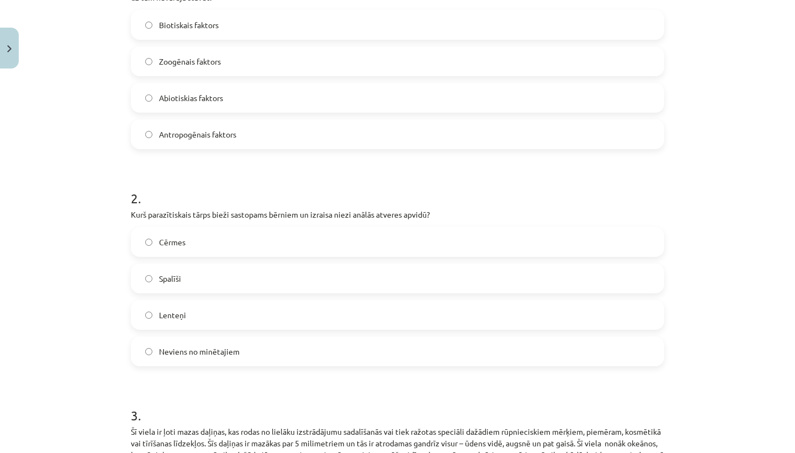
scroll to position [99, 0]
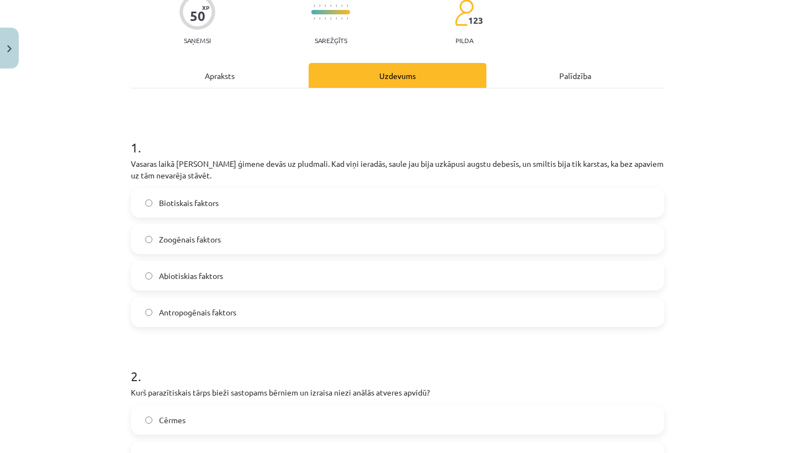
click at [271, 271] on label "Abiotiskias faktors" at bounding box center [397, 276] width 531 height 28
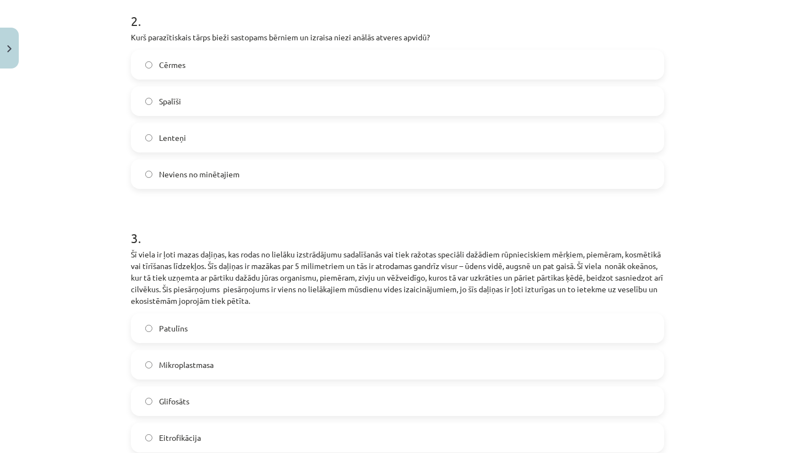
scroll to position [452, 0]
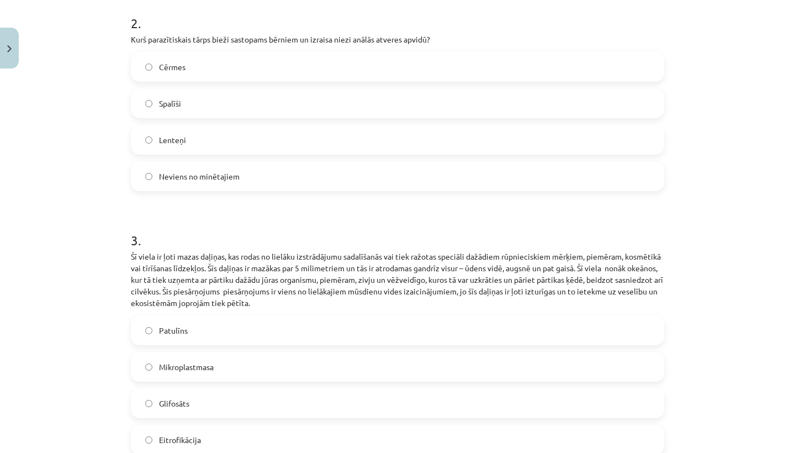
click at [270, 105] on label "Spalīši" at bounding box center [397, 103] width 531 height 28
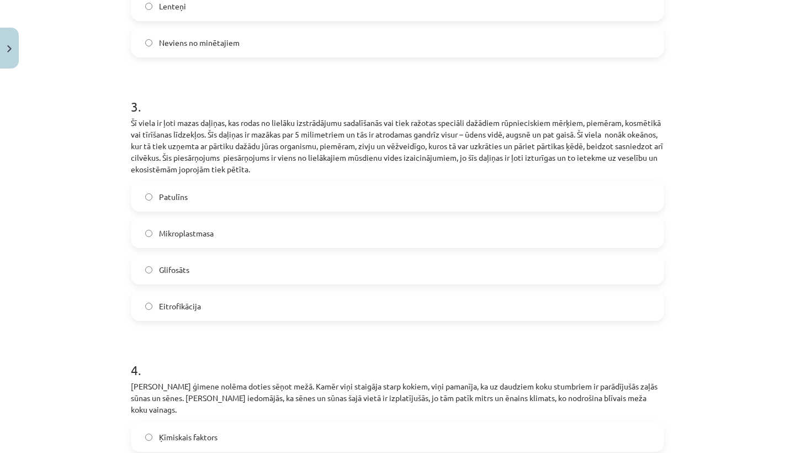
click at [246, 227] on label "Mikroplastmasa" at bounding box center [397, 233] width 531 height 28
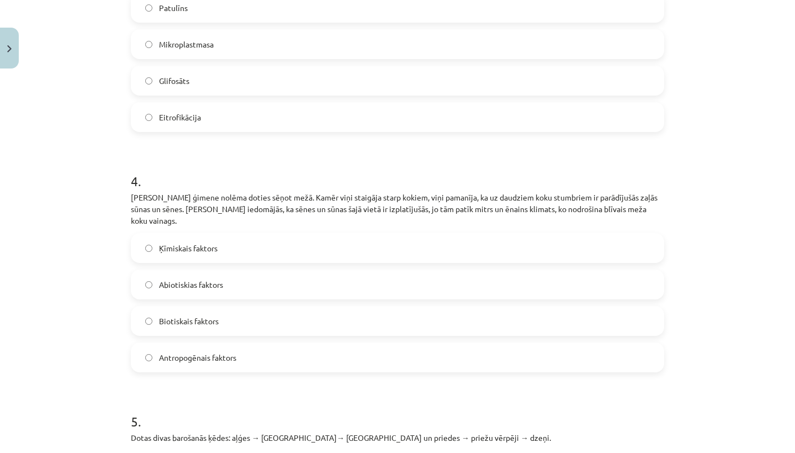
scroll to position [767, 0]
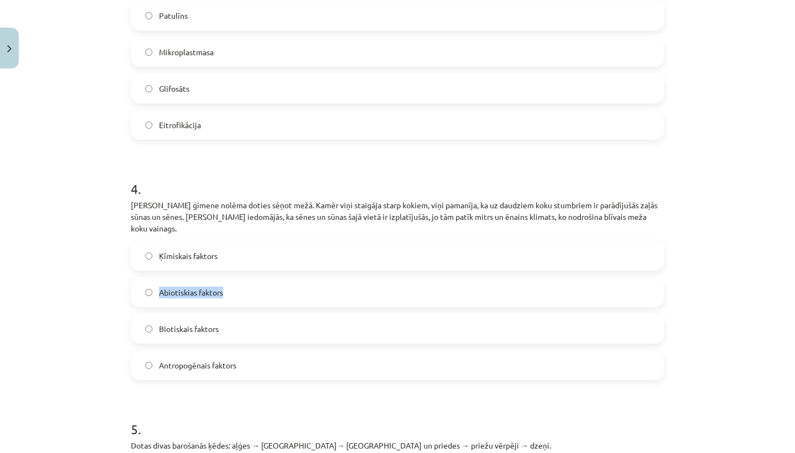
drag, startPoint x: 248, startPoint y: 264, endPoint x: 248, endPoint y: 281, distance: 17.1
click at [248, 281] on div "Ķīmiskais faktors Abiotiskias faktors Biotiskais faktors Antropogēnais faktors" at bounding box center [397, 310] width 533 height 139
click at [248, 281] on label "Abiotiskias faktors" at bounding box center [397, 292] width 531 height 28
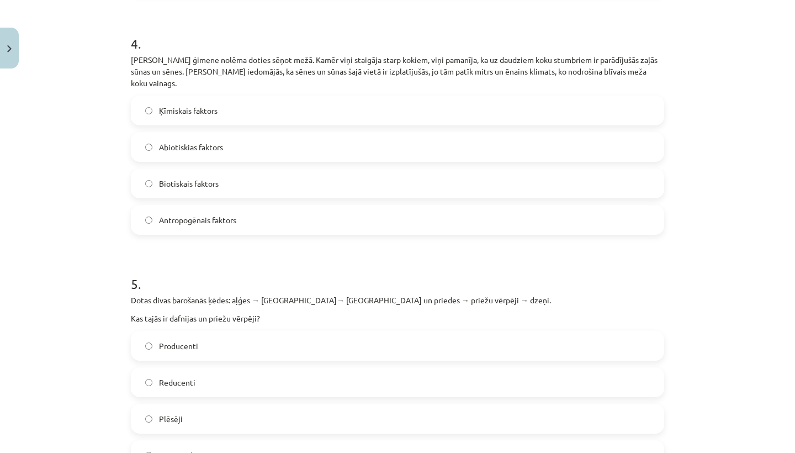
scroll to position [962, 0]
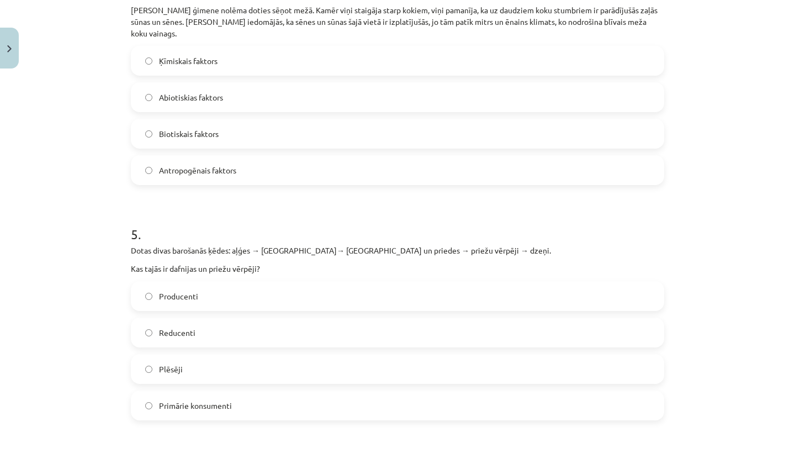
click at [322, 392] on label "Primārie konsumenti" at bounding box center [397, 406] width 531 height 28
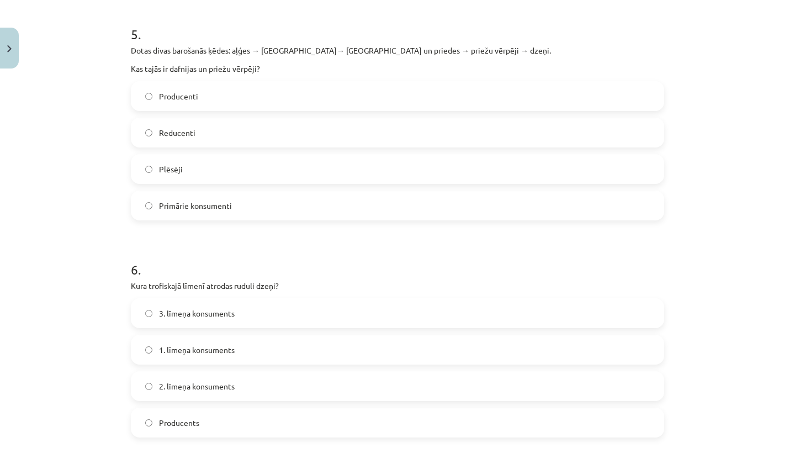
scroll to position [1177, 0]
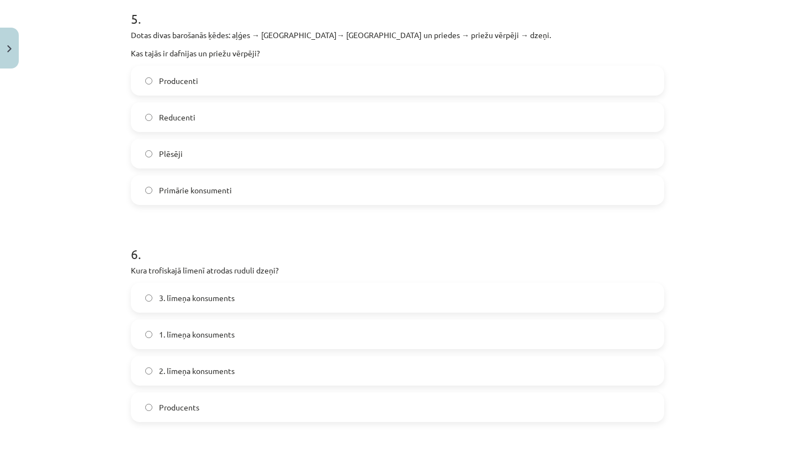
click at [332, 320] on label "1. līmeņa konsuments" at bounding box center [397, 334] width 531 height 28
click at [234, 357] on label "2. līmeņa konsuments" at bounding box center [397, 371] width 531 height 28
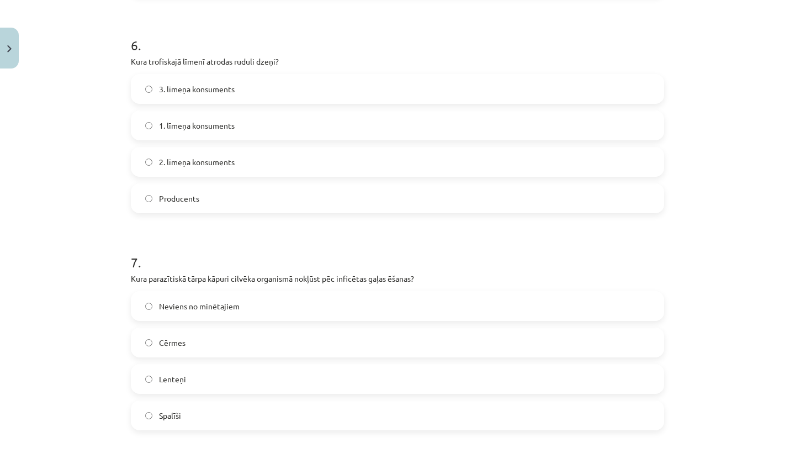
scroll to position [1441, 0]
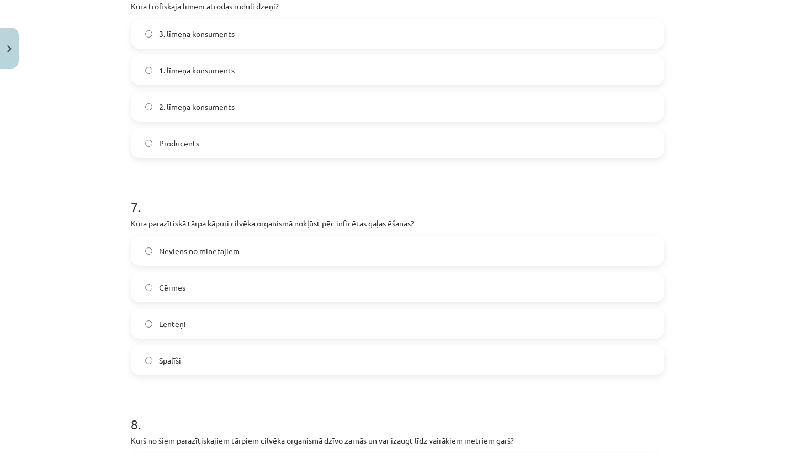
click at [239, 314] on label "Lenteņi" at bounding box center [397, 324] width 531 height 28
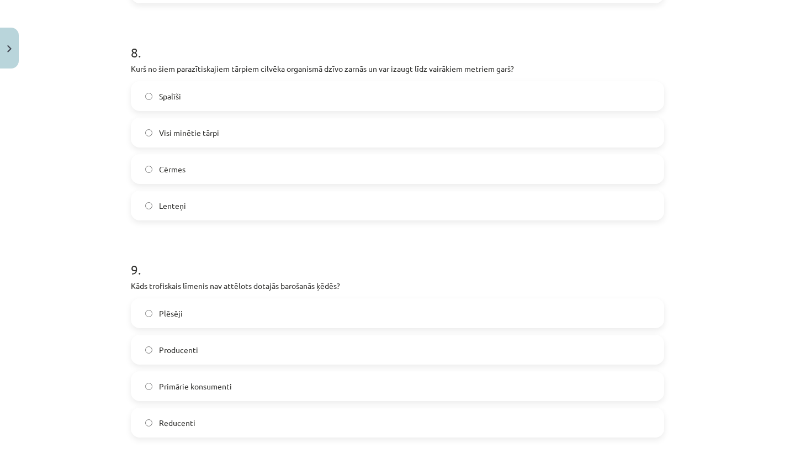
scroll to position [1810, 0]
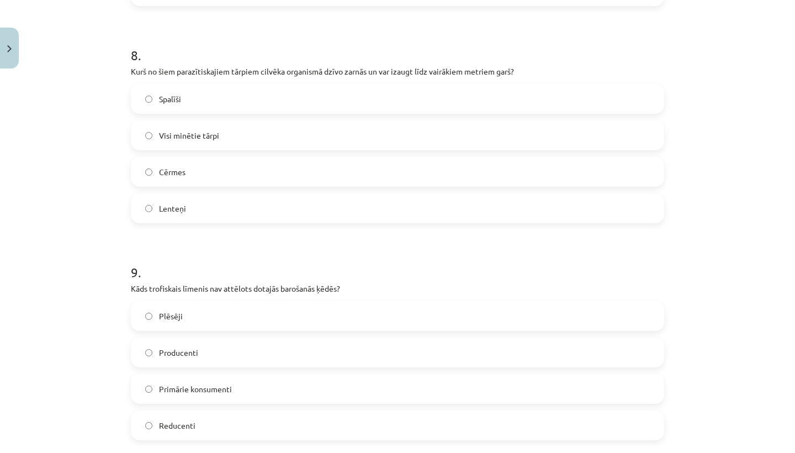
click at [258, 204] on label "Lenteņi" at bounding box center [397, 208] width 531 height 28
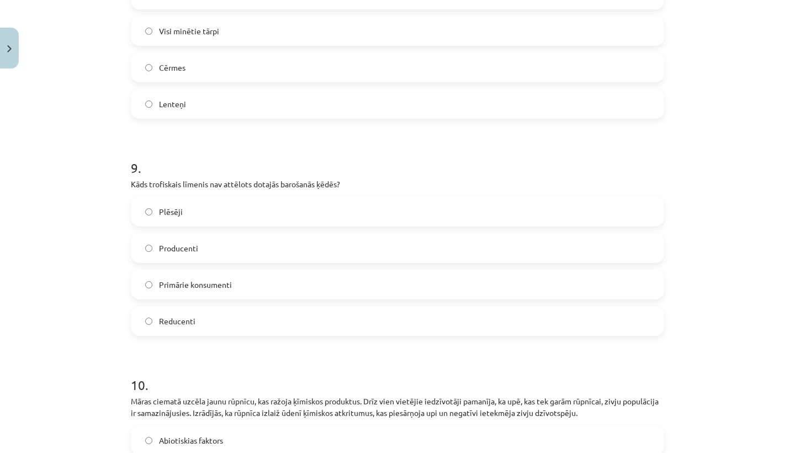
scroll to position [1918, 0]
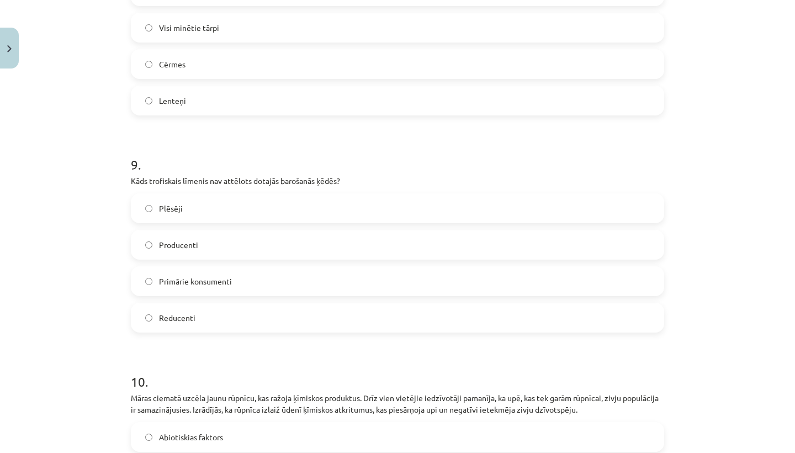
click at [299, 290] on div "Plēsēji Producenti Primārie konsumenti Reducenti" at bounding box center [397, 262] width 533 height 139
click at [302, 304] on label "Reducenti" at bounding box center [397, 318] width 531 height 28
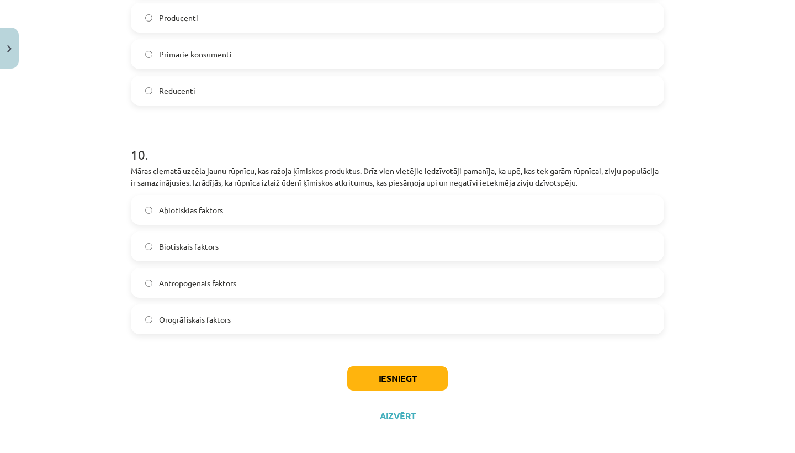
scroll to position [2144, 0]
click at [404, 270] on label "Antropogēnais faktors" at bounding box center [397, 283] width 531 height 28
click at [392, 367] on button "Iesniegt" at bounding box center [397, 379] width 101 height 24
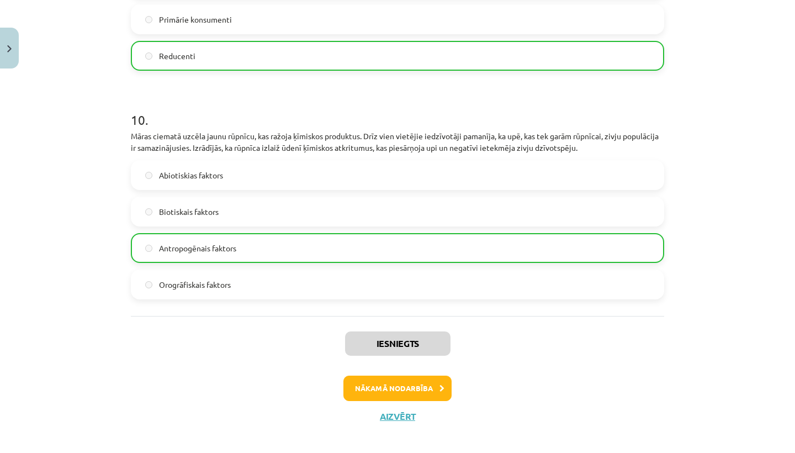
scroll to position [2179, 0]
click at [393, 383] on button "Nākamā nodarbība" at bounding box center [397, 388] width 108 height 25
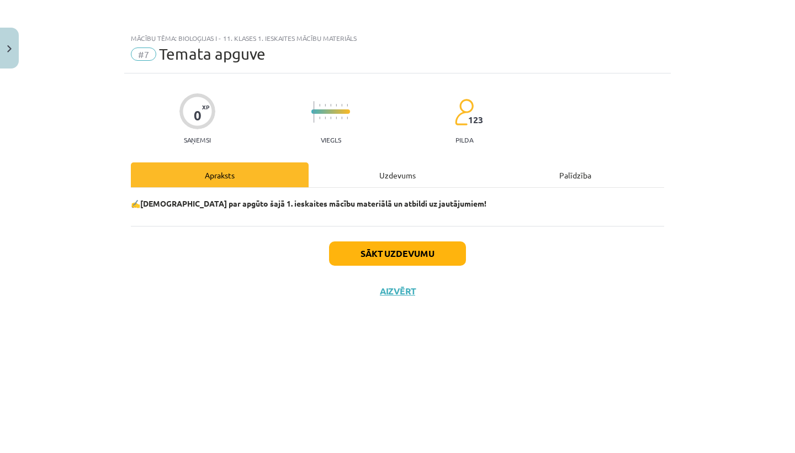
scroll to position [0, 0]
click at [429, 252] on button "Sākt uzdevumu" at bounding box center [397, 253] width 137 height 24
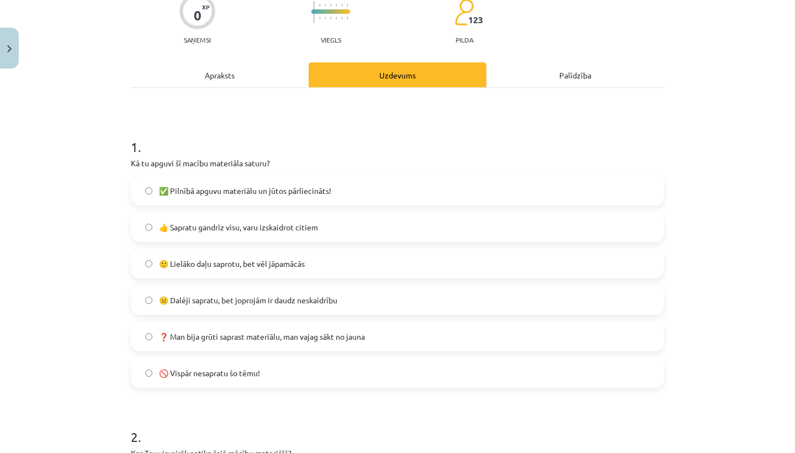
scroll to position [100, 0]
click at [424, 234] on label "👍 Sapratu gandrīz visu, varu izskaidrot citiem" at bounding box center [397, 227] width 531 height 28
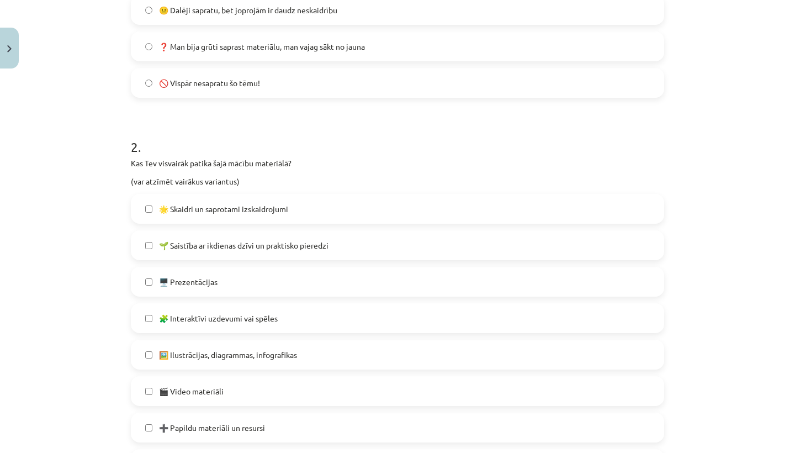
scroll to position [389, 0]
click at [431, 216] on label "🌟 Skaidri un saprotami izskaidrojumi" at bounding box center [397, 209] width 531 height 28
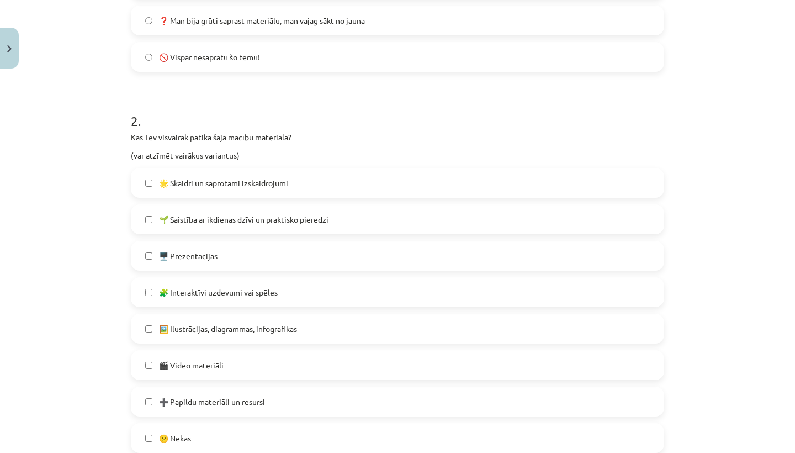
scroll to position [438, 0]
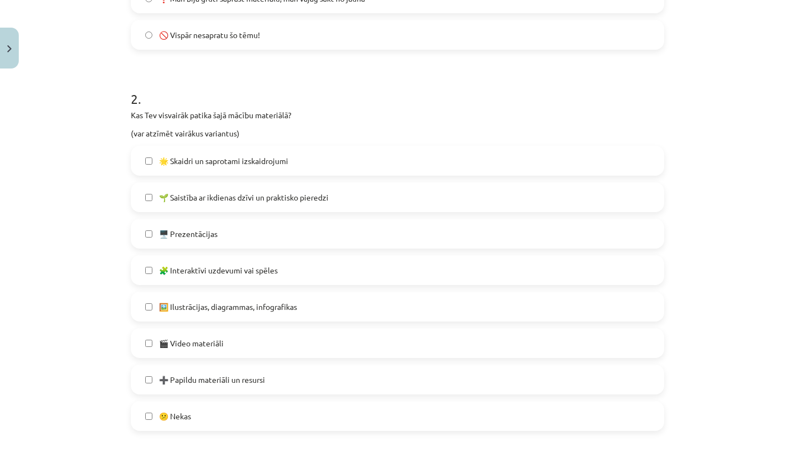
click at [427, 241] on label "🖥️ Prezentācijas" at bounding box center [397, 234] width 531 height 28
click at [423, 268] on label "🧩 Interaktīvi uzdevumi vai spēles" at bounding box center [397, 270] width 531 height 28
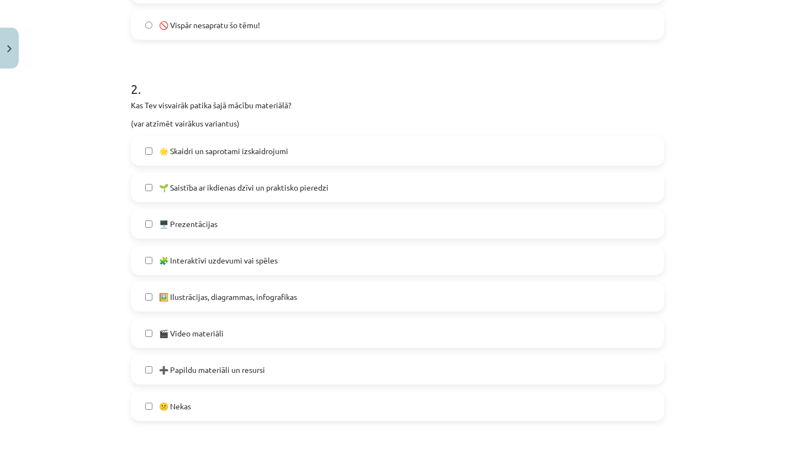
scroll to position [448, 0]
click at [417, 184] on label "🌱 Saistība ar ikdienas dzīvi un praktisko pieredzi" at bounding box center [397, 187] width 531 height 28
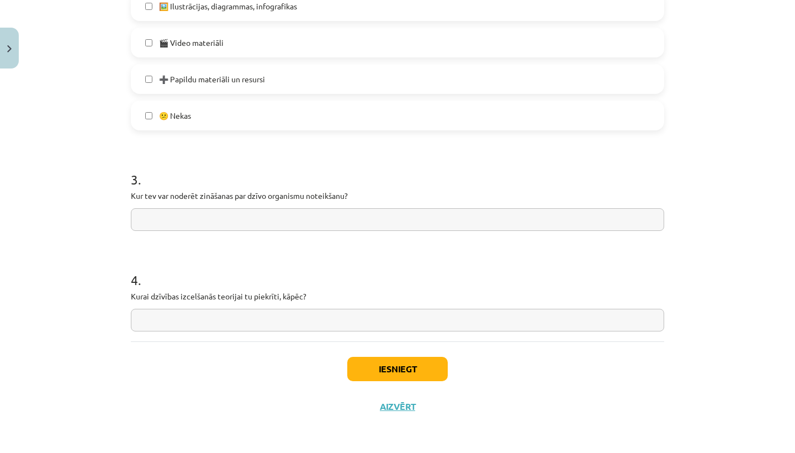
scroll to position [740, 0]
drag, startPoint x: 136, startPoint y: 189, endPoint x: 357, endPoint y: 198, distance: 221.1
click at [357, 198] on p "Kur tev var noderēt zināšanas par dzīvo organismu noteikšanu?" at bounding box center [397, 196] width 533 height 12
drag, startPoint x: 130, startPoint y: 195, endPoint x: 344, endPoint y: 203, distance: 214.4
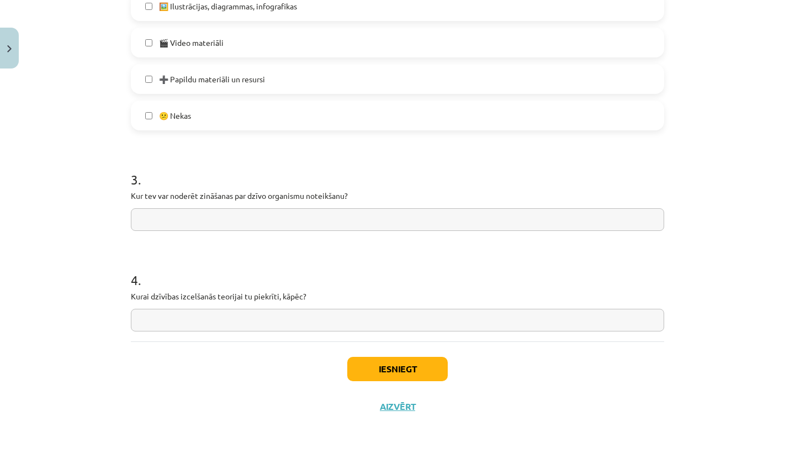
copy p
click at [268, 226] on input "text" at bounding box center [397, 219] width 533 height 23
click at [389, 219] on input "**********" at bounding box center [397, 219] width 533 height 23
click at [477, 213] on input "**********" at bounding box center [397, 219] width 533 height 23
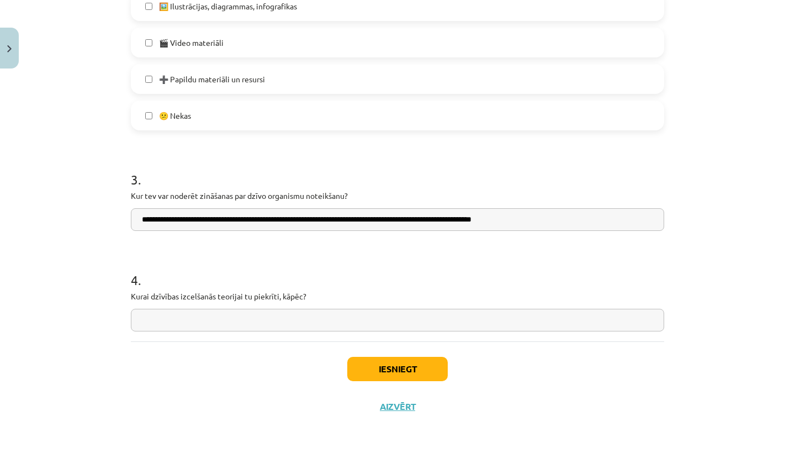
type input "**********"
click at [473, 325] on input "text" at bounding box center [397, 320] width 533 height 23
drag, startPoint x: 129, startPoint y: 294, endPoint x: 322, endPoint y: 294, distance: 193.3
copy p "Kurai dzīvības izcelšanās teorijai tu piekrīti, kāpēc?"
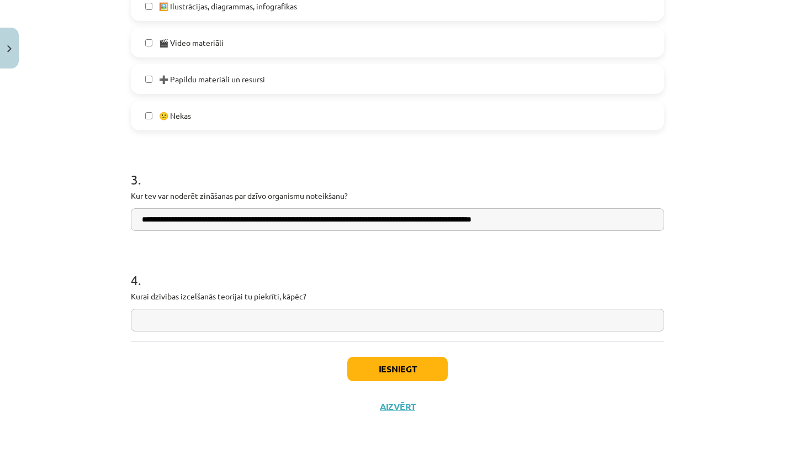
click at [236, 325] on input "text" at bounding box center [397, 320] width 533 height 23
paste input "**********"
type input "**********"
click at [419, 367] on button "Iesniegt" at bounding box center [397, 369] width 101 height 24
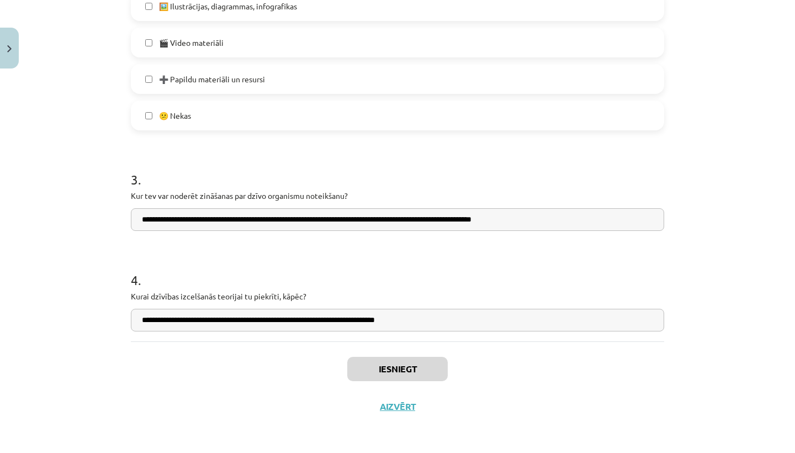
scroll to position [627, 0]
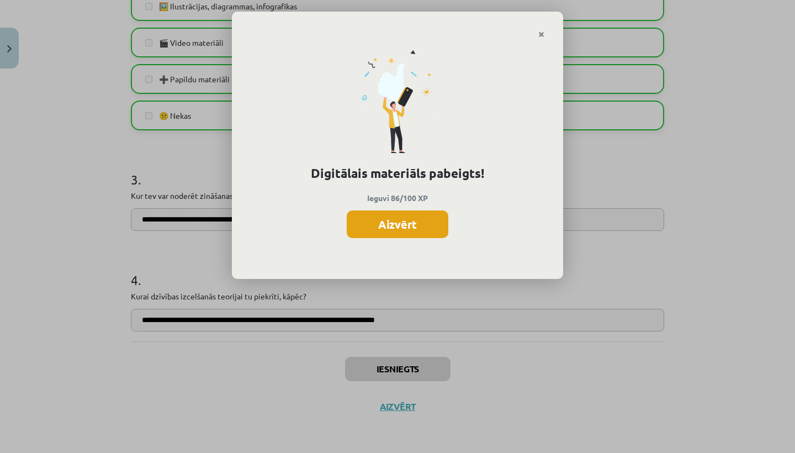
click at [414, 220] on button "Aizvērt" at bounding box center [398, 224] width 102 height 28
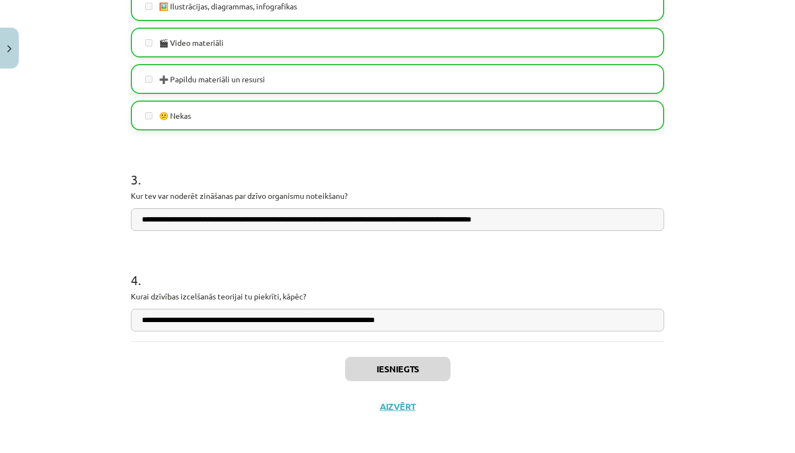
scroll to position [739, 0]
click at [404, 415] on div "Iesniegts Aizvērt" at bounding box center [397, 379] width 533 height 77
click at [408, 405] on button "Aizvērt" at bounding box center [398, 406] width 42 height 11
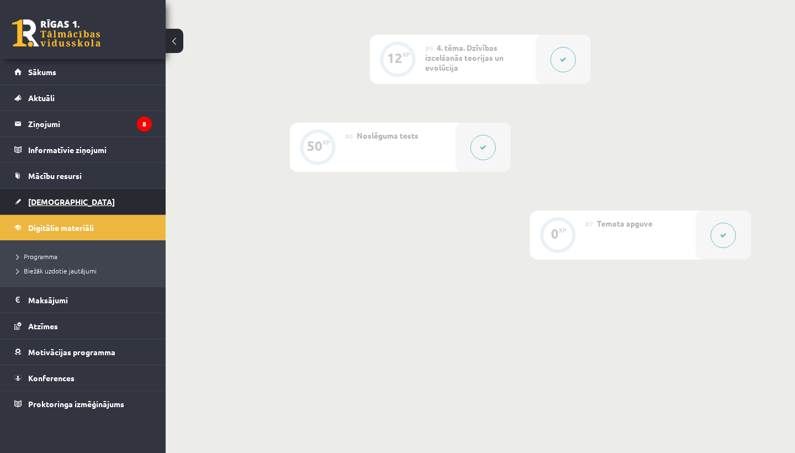
click at [56, 196] on link "[DEMOGRAPHIC_DATA]" at bounding box center [83, 201] width 138 height 25
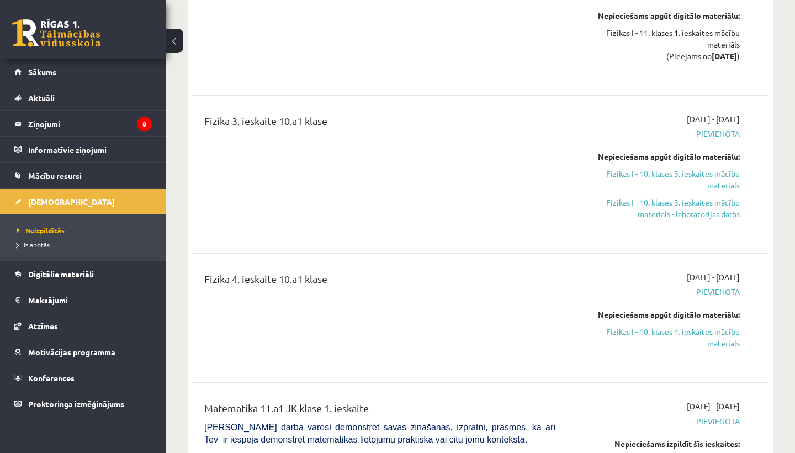
scroll to position [1947, 0]
click at [729, 178] on link "Fizikas I - 10. klases 3. ieskaites mācību materiāls" at bounding box center [656, 179] width 167 height 23
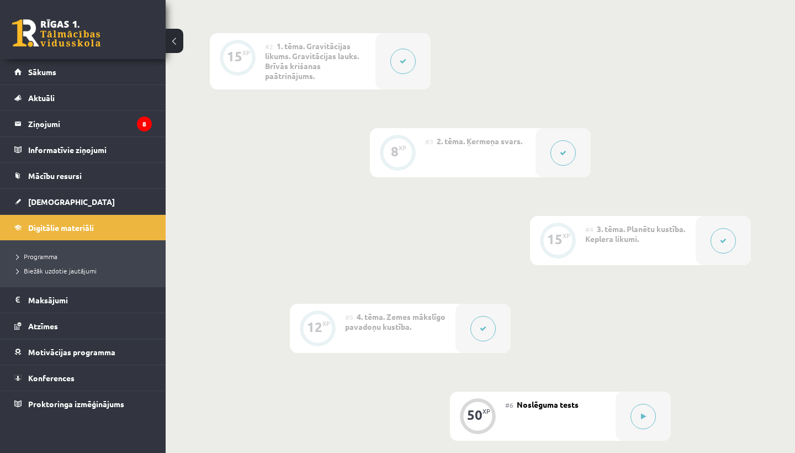
scroll to position [631, 0]
click at [652, 404] on button at bounding box center [643, 416] width 25 height 25
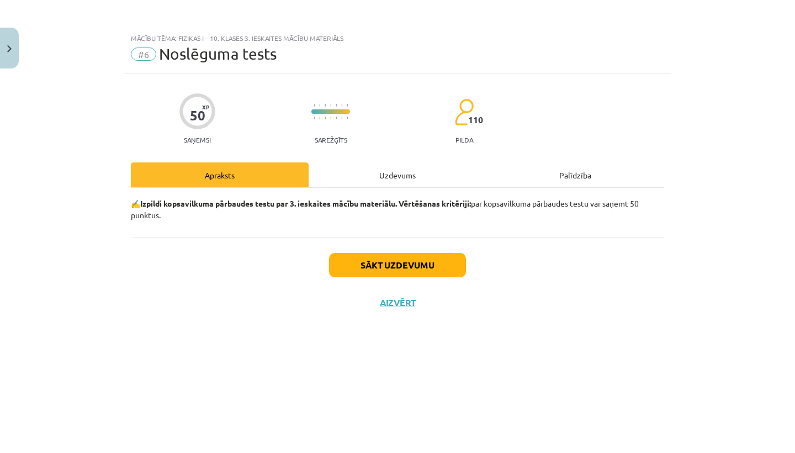
click at [400, 257] on button "Sākt uzdevumu" at bounding box center [397, 265] width 137 height 24
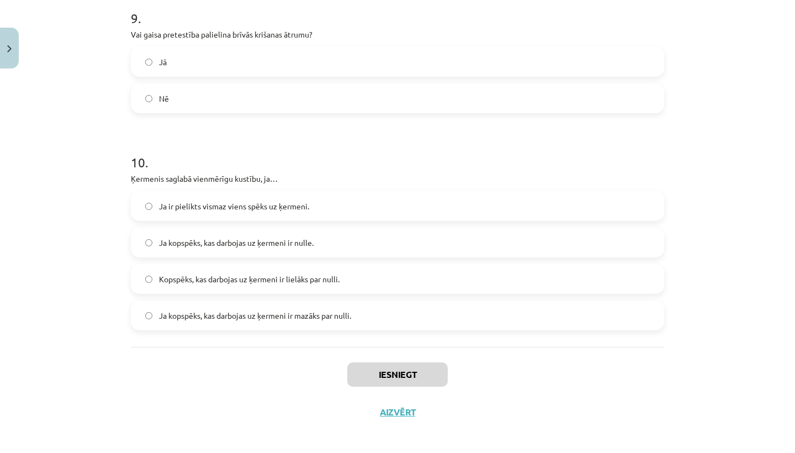
scroll to position [1826, 0]
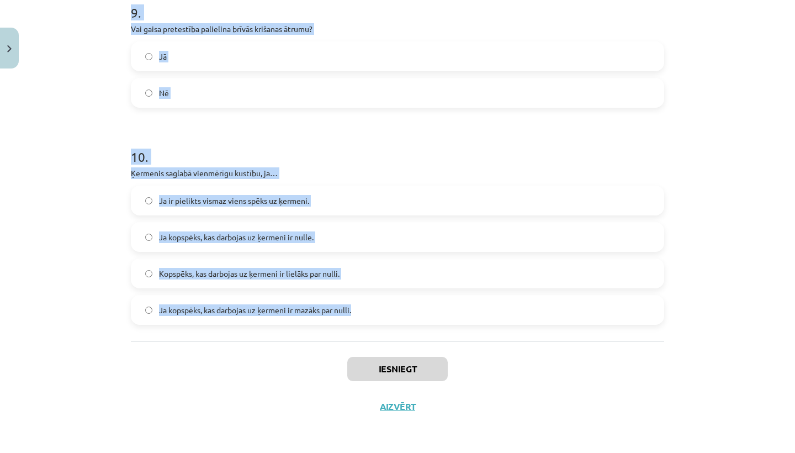
drag, startPoint x: 133, startPoint y: 261, endPoint x: 295, endPoint y: 316, distance: 172.0
copy form "Kā mainās gravitācijas spēks ar attālumu? Palielinās apgriezti proporcionāli at…"
click at [299, 101] on label "Nē" at bounding box center [397, 93] width 531 height 28
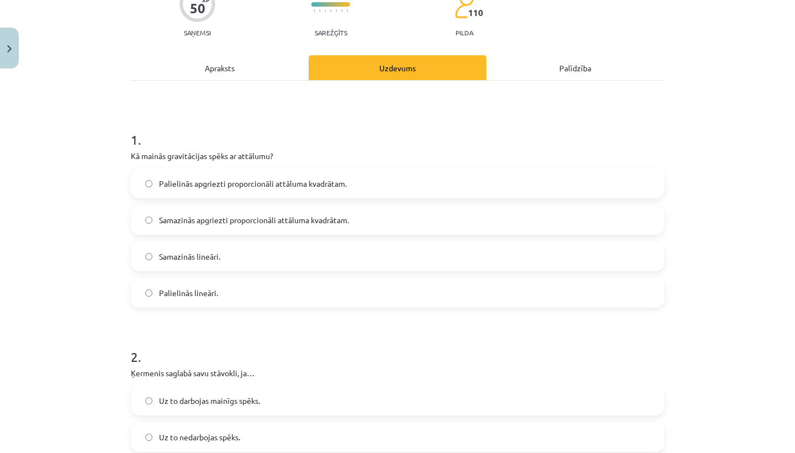
scroll to position [113, 0]
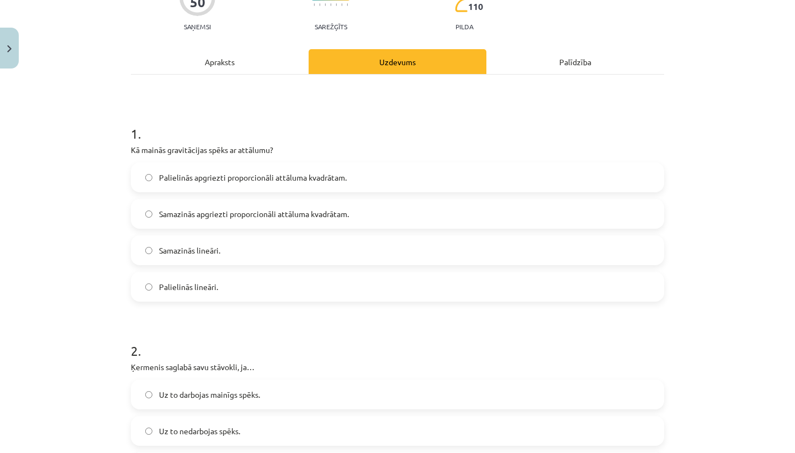
click at [294, 217] on span "Samazinās apgriezti proporcionāli attāluma kvadrātam." at bounding box center [254, 214] width 190 height 12
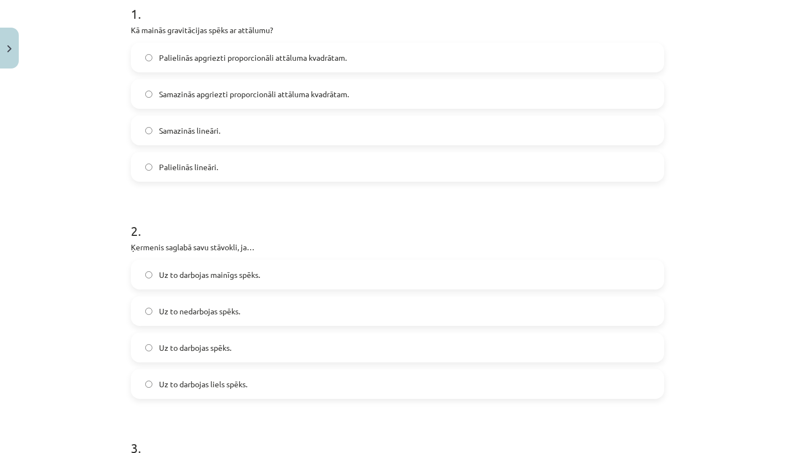
scroll to position [252, 0]
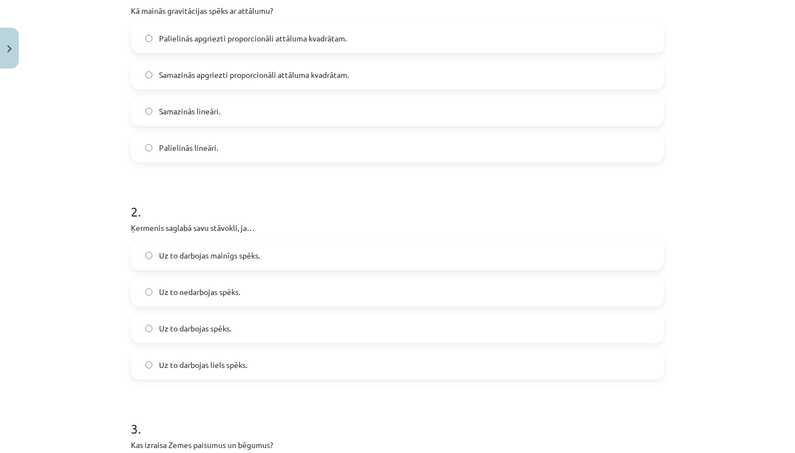
click at [313, 297] on label "Uz to nedarbojas spēks." at bounding box center [397, 292] width 531 height 28
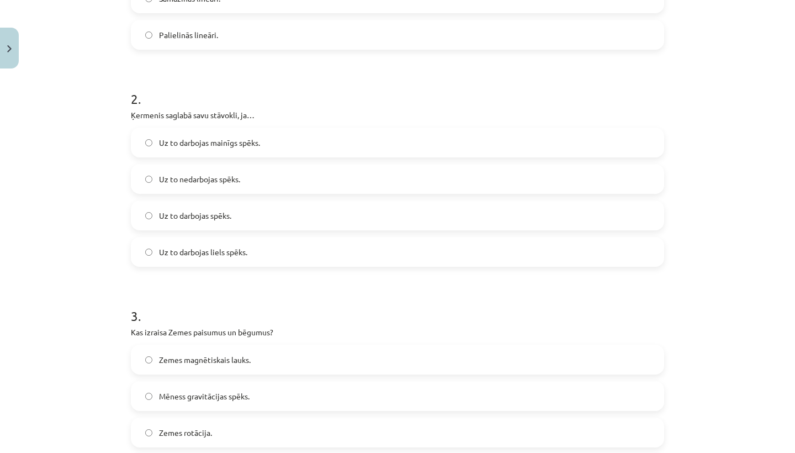
scroll to position [368, 0]
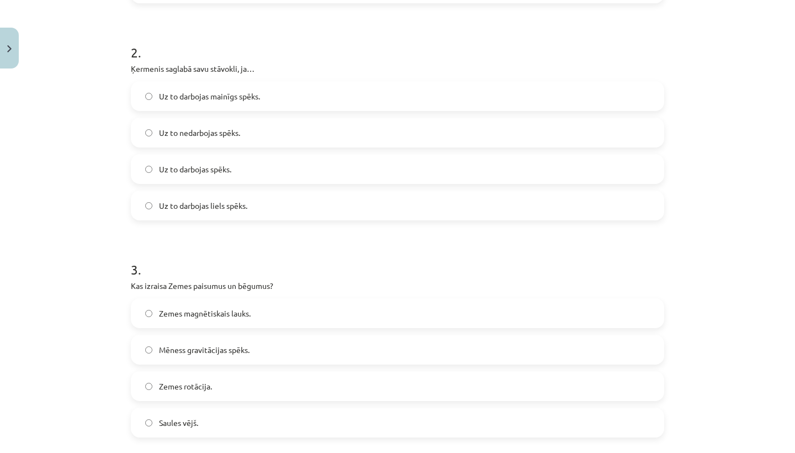
click at [238, 349] on span "Mēness gravitācijas spēks." at bounding box center [204, 350] width 91 height 12
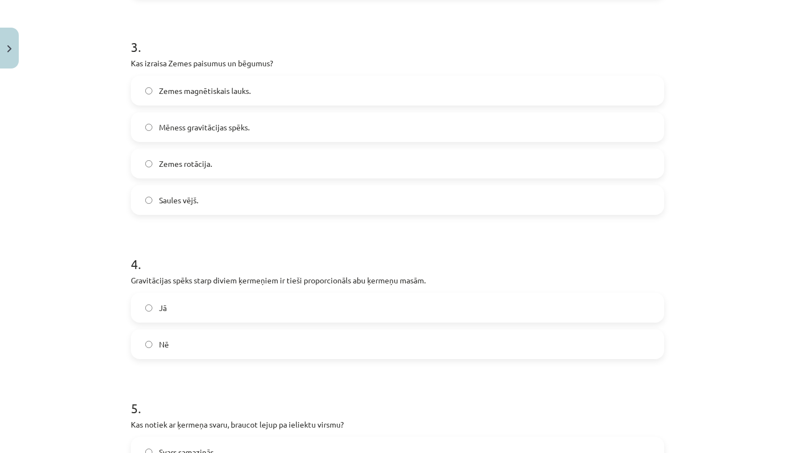
scroll to position [638, 0]
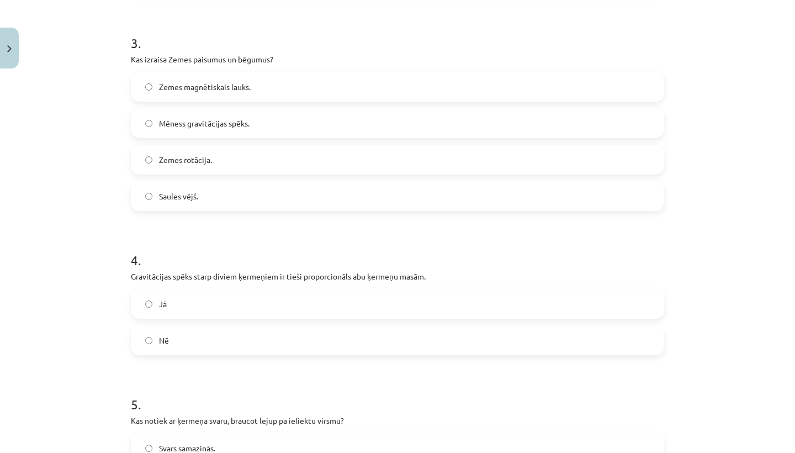
click at [256, 311] on label "Jā" at bounding box center [397, 304] width 531 height 28
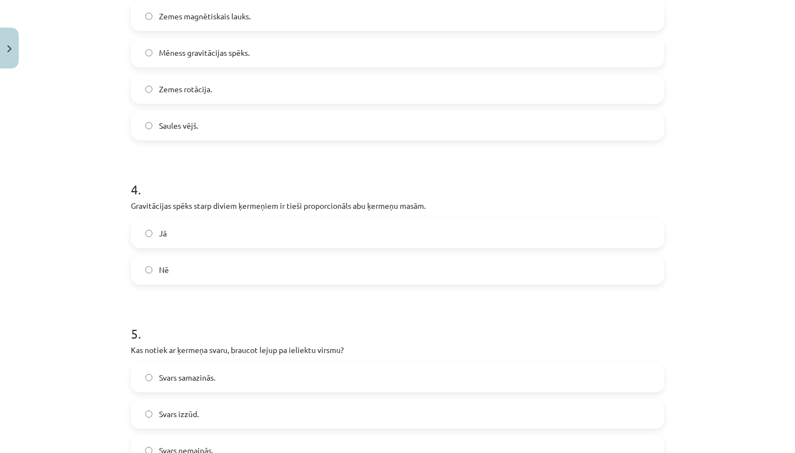
scroll to position [781, 0]
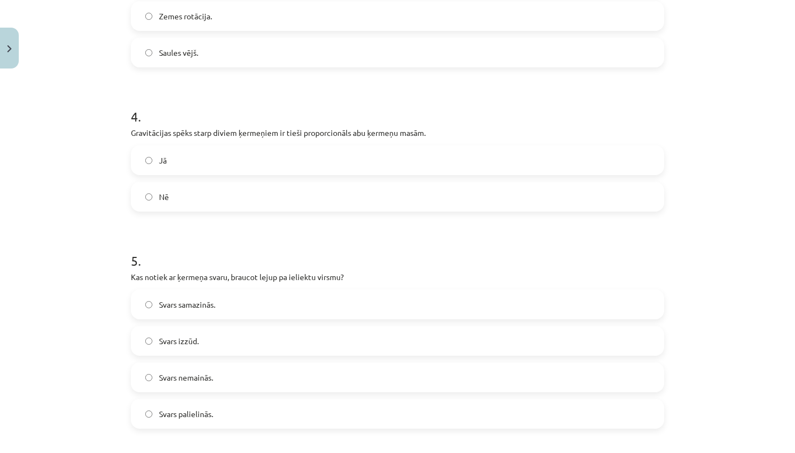
click at [237, 303] on label "Svars samazinās." at bounding box center [397, 304] width 531 height 28
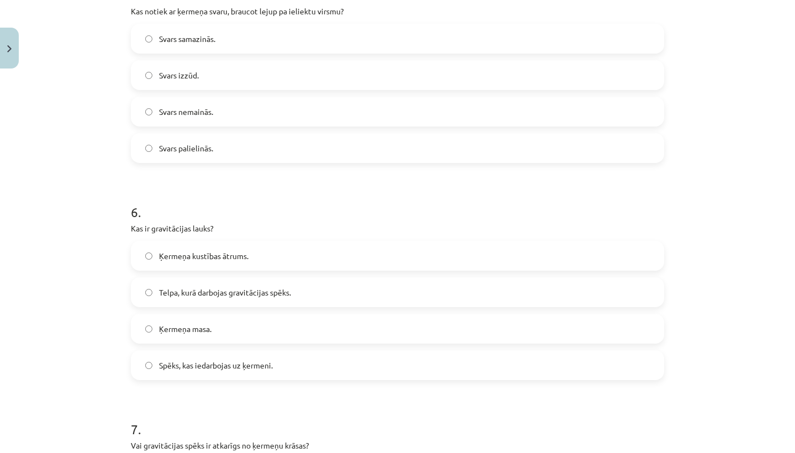
scroll to position [1057, 0]
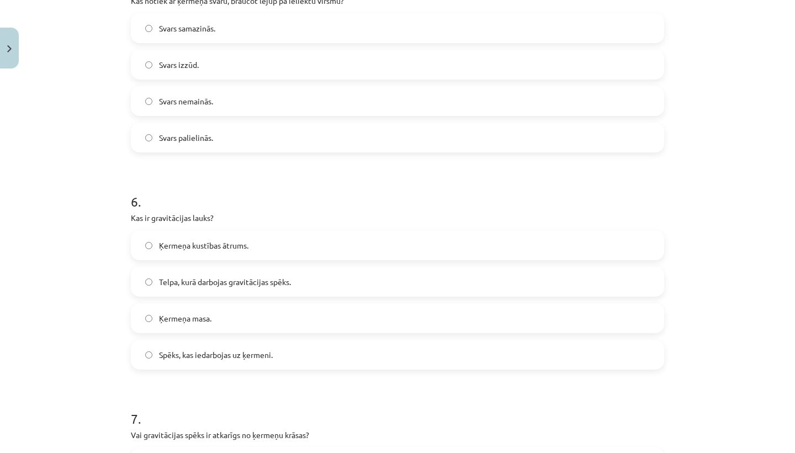
click at [257, 286] on span "Telpa, kurā darbojas gravitācijas spēks." at bounding box center [225, 282] width 132 height 12
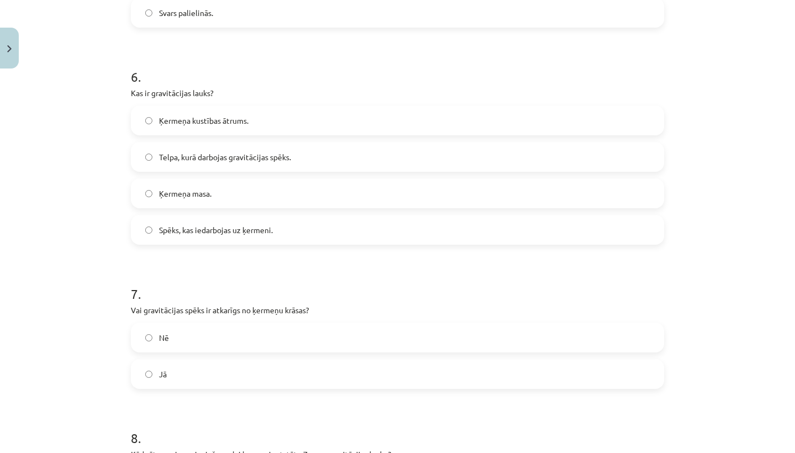
click at [204, 345] on label "Nē" at bounding box center [397, 338] width 531 height 28
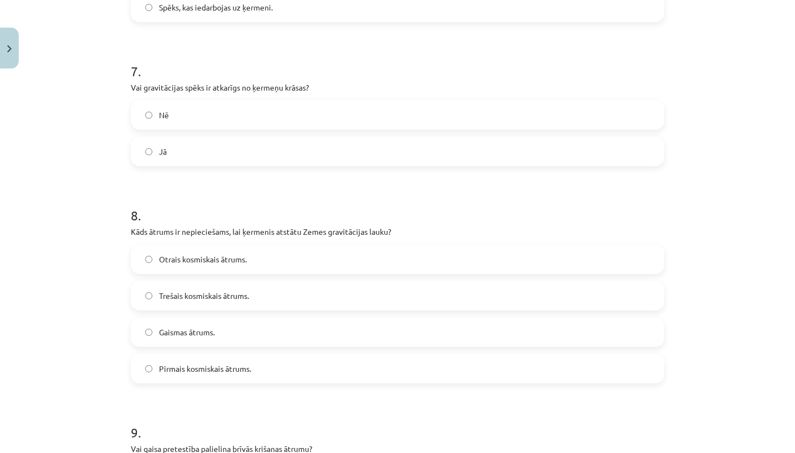
click at [235, 256] on span "Otrais kosmiskais ātrums." at bounding box center [203, 259] width 88 height 12
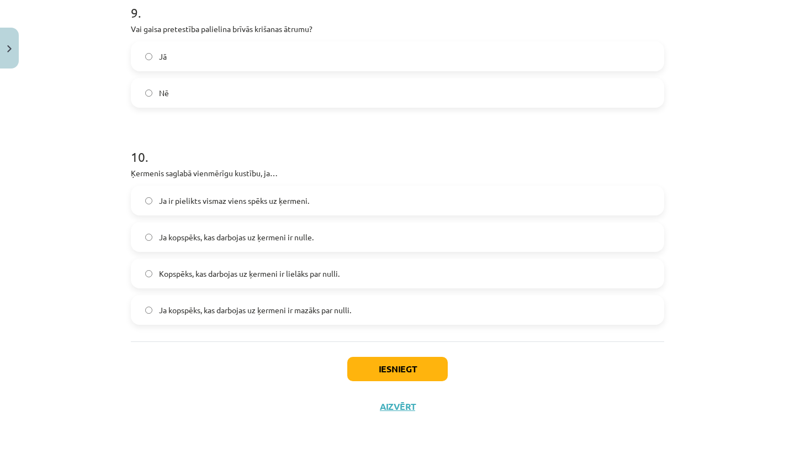
scroll to position [1826, 0]
click at [355, 239] on label "Ja kopspēks, kas darbojas uz ķermeni ir nulle." at bounding box center [397, 237] width 531 height 28
click at [392, 374] on button "Iesniegt" at bounding box center [397, 369] width 101 height 24
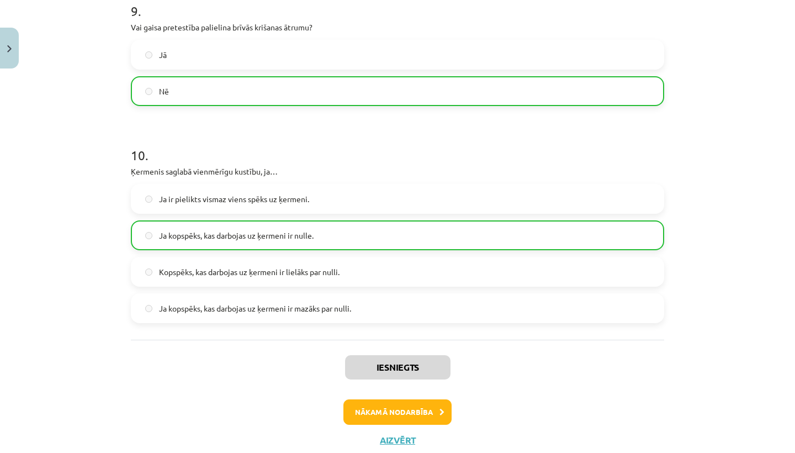
click at [388, 422] on button "Nākamā nodarbība" at bounding box center [397, 411] width 108 height 25
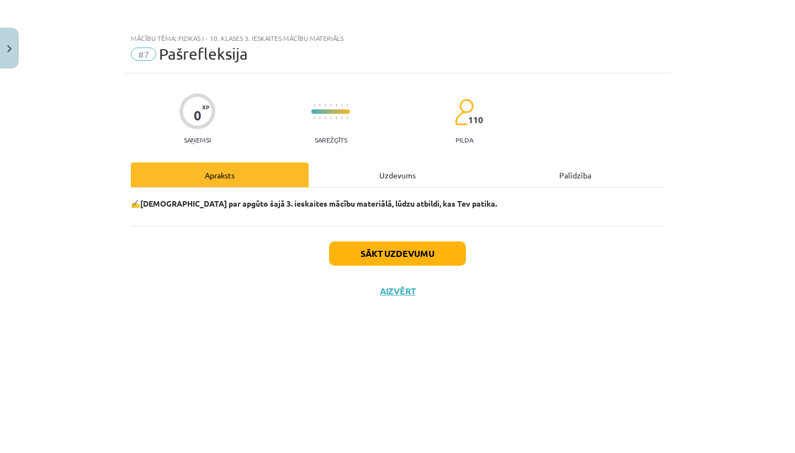
click at [413, 253] on button "Sākt uzdevumu" at bounding box center [397, 253] width 137 height 24
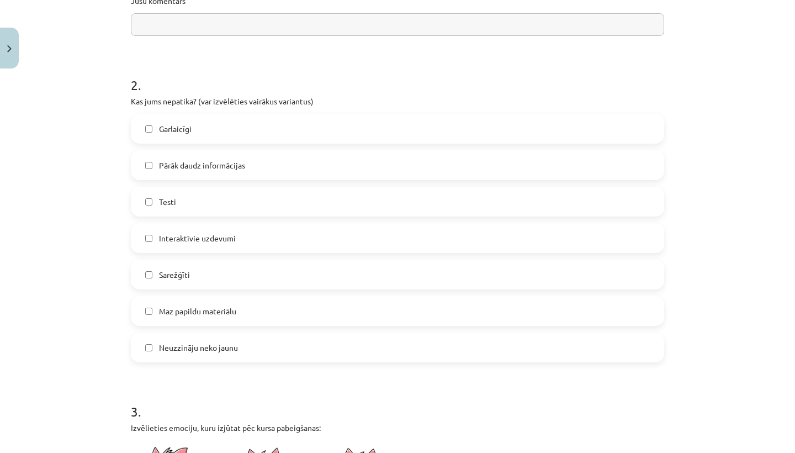
scroll to position [265, 0]
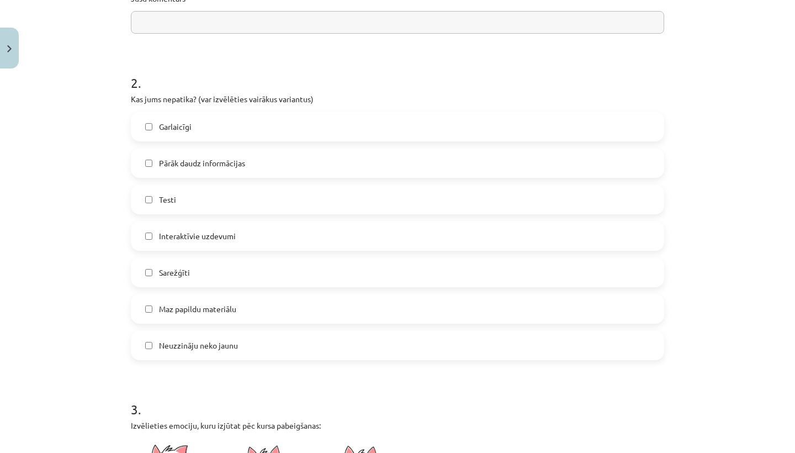
click at [341, 271] on label "Sarežģīti" at bounding box center [397, 272] width 531 height 28
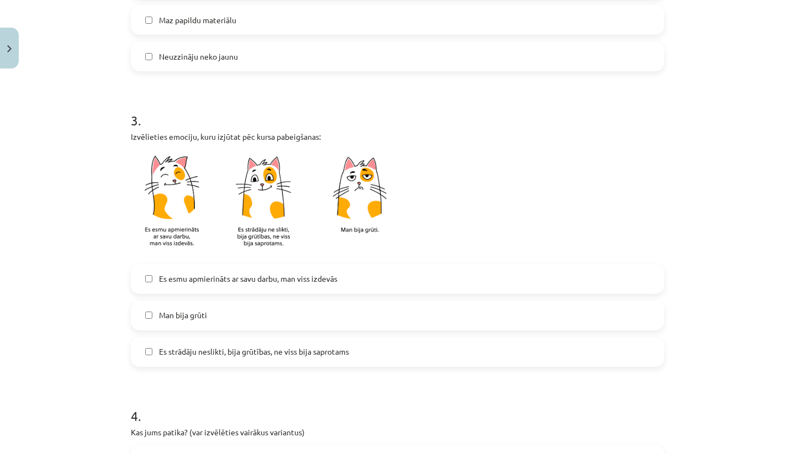
scroll to position [554, 0]
click at [363, 324] on label "Man bija grūti" at bounding box center [397, 315] width 531 height 28
click at [388, 347] on label "Es strādāju neslikti, bija grūtības, ne viss bija saprotams" at bounding box center [397, 351] width 531 height 28
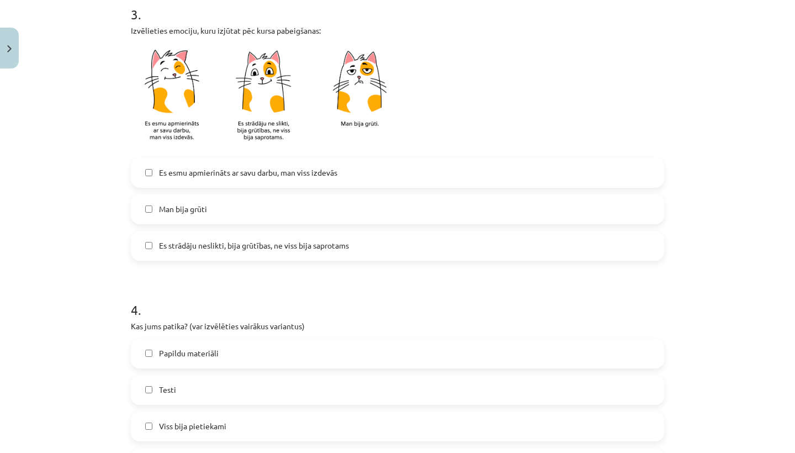
scroll to position [664, 0]
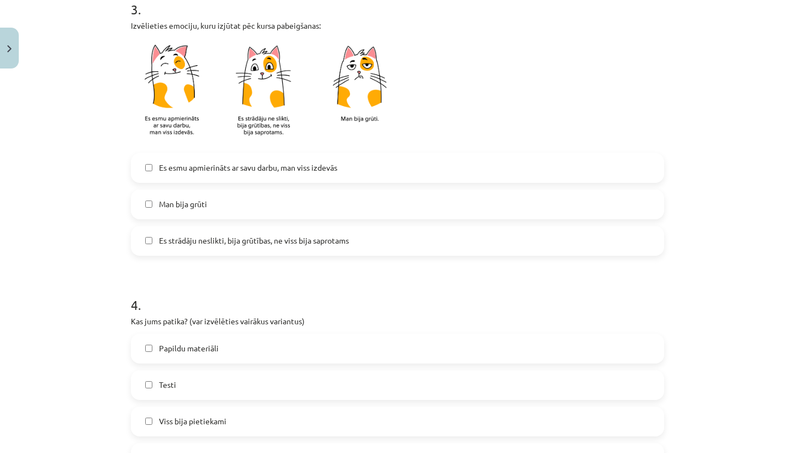
click at [395, 216] on label "Man bija grūti" at bounding box center [397, 205] width 531 height 28
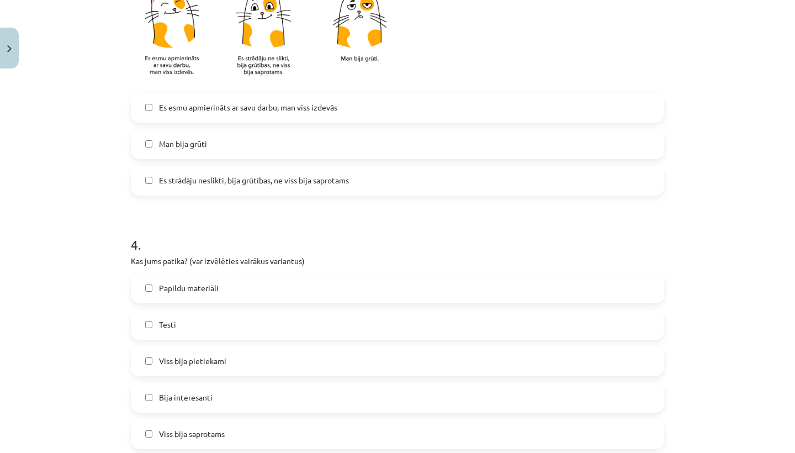
scroll to position [795, 0]
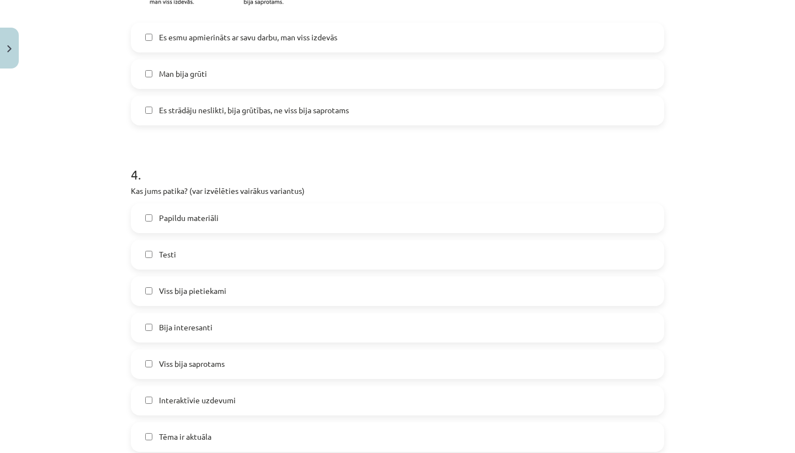
click at [395, 246] on label "Testi" at bounding box center [397, 255] width 531 height 28
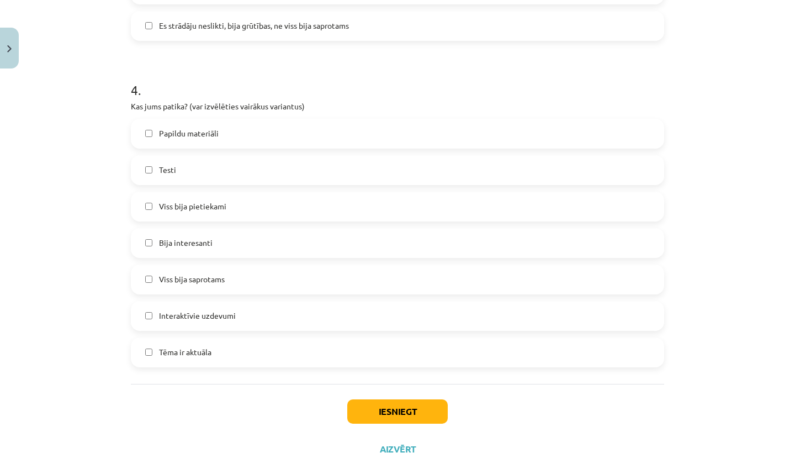
scroll to position [881, 0]
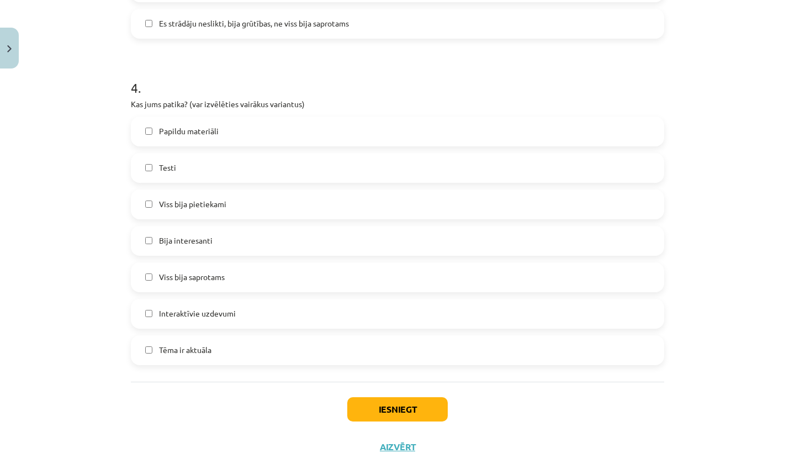
click at [367, 133] on label "Papildu materiāli" at bounding box center [397, 132] width 531 height 28
click at [385, 403] on button "Iesniegt" at bounding box center [397, 409] width 101 height 24
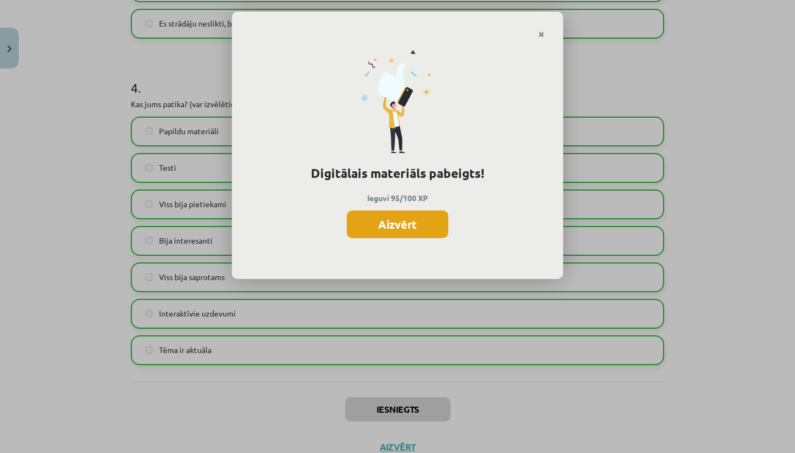
click at [408, 229] on button "Aizvērt" at bounding box center [398, 224] width 102 height 28
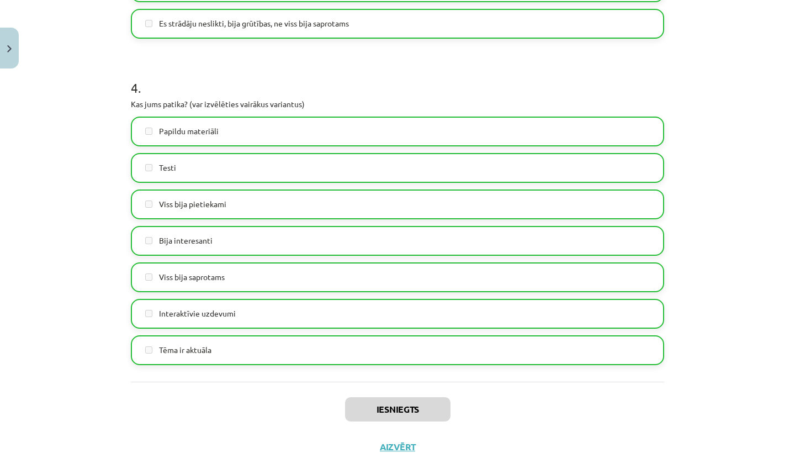
click at [396, 451] on button "Aizvērt" at bounding box center [398, 446] width 42 height 11
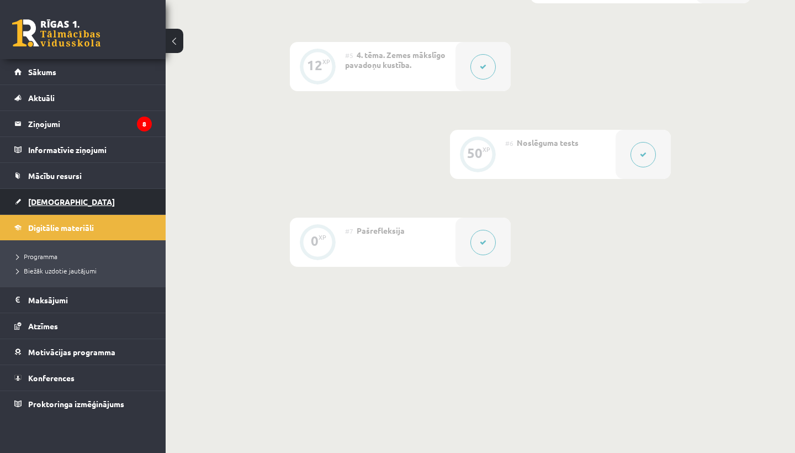
click at [49, 200] on span "[DEMOGRAPHIC_DATA]" at bounding box center [71, 202] width 87 height 10
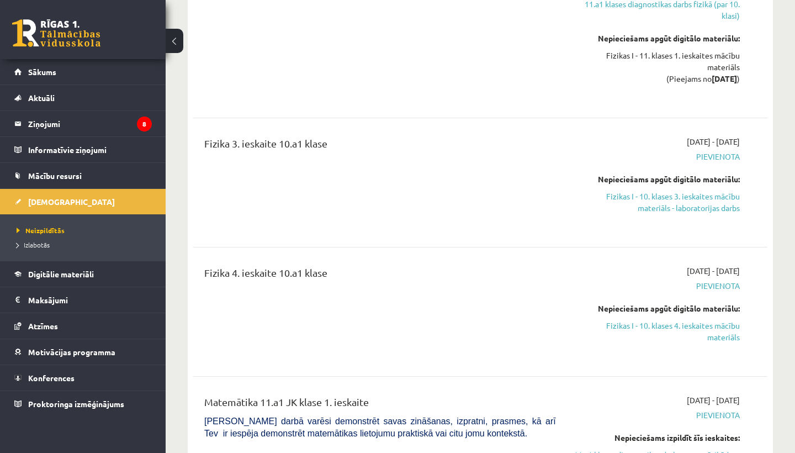
scroll to position [1930, 0]
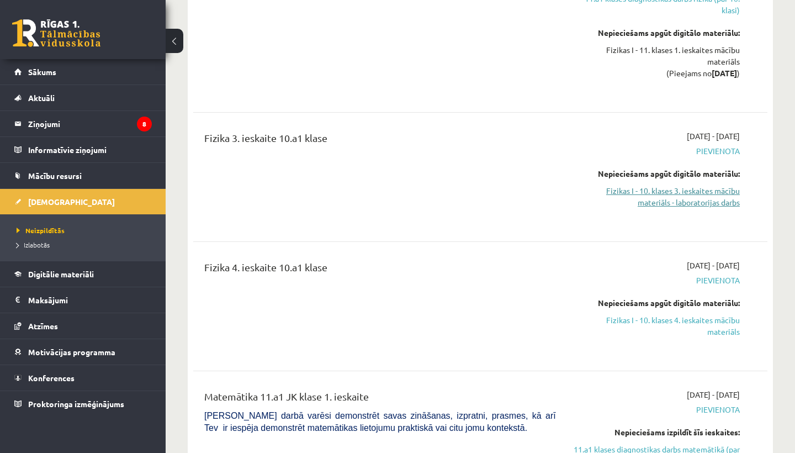
click at [722, 205] on link "Fizikas I - 10. klases 3. ieskaites mācību materiāls - laboratorijas darbs" at bounding box center [656, 196] width 167 height 23
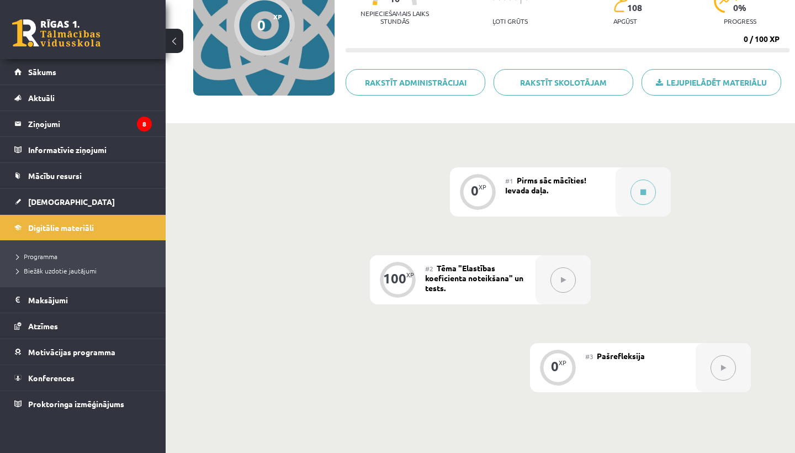
scroll to position [135, 0]
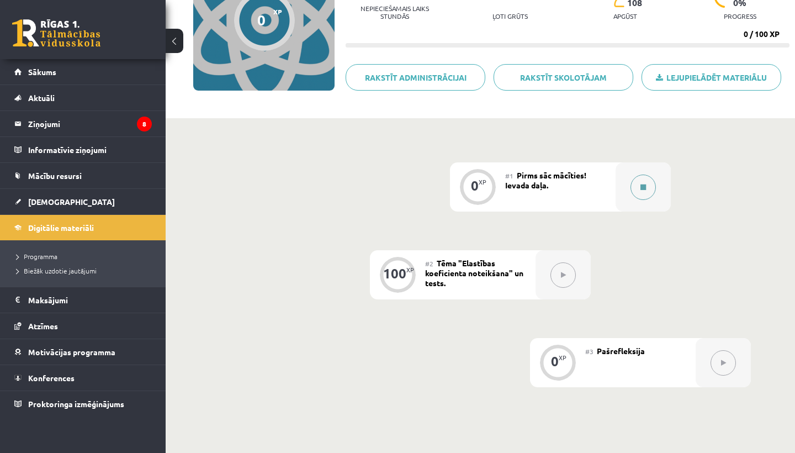
click at [646, 180] on button at bounding box center [643, 186] width 25 height 25
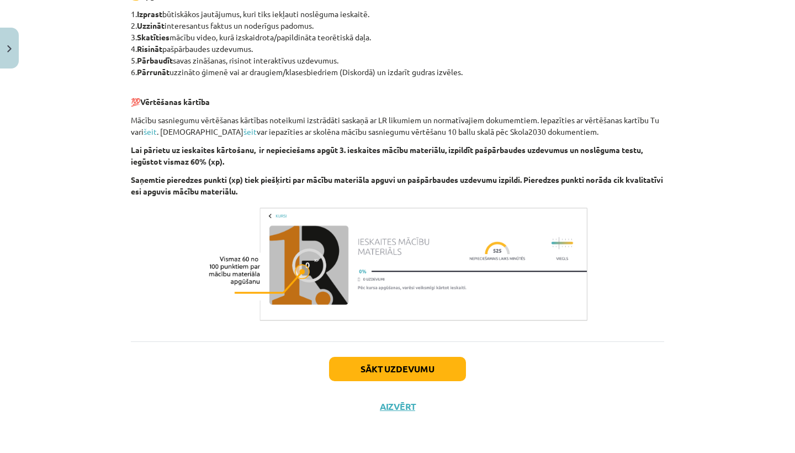
scroll to position [557, 0]
click at [436, 366] on button "Sākt uzdevumu" at bounding box center [397, 369] width 137 height 24
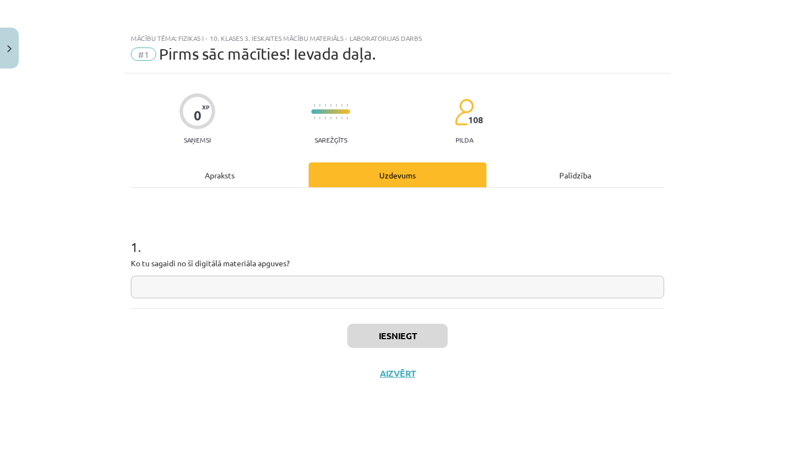
click at [398, 295] on input "text" at bounding box center [397, 287] width 533 height 23
type input "**********"
click at [387, 336] on button "Iesniegt" at bounding box center [397, 336] width 101 height 24
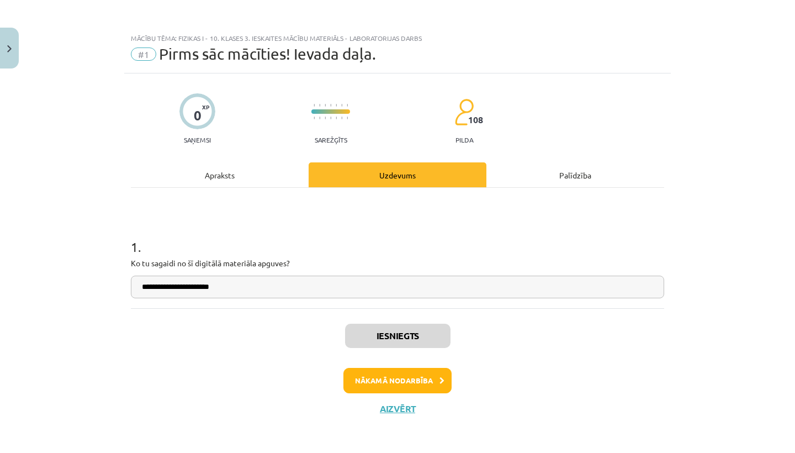
click at [393, 376] on button "Nākamā nodarbība" at bounding box center [397, 380] width 108 height 25
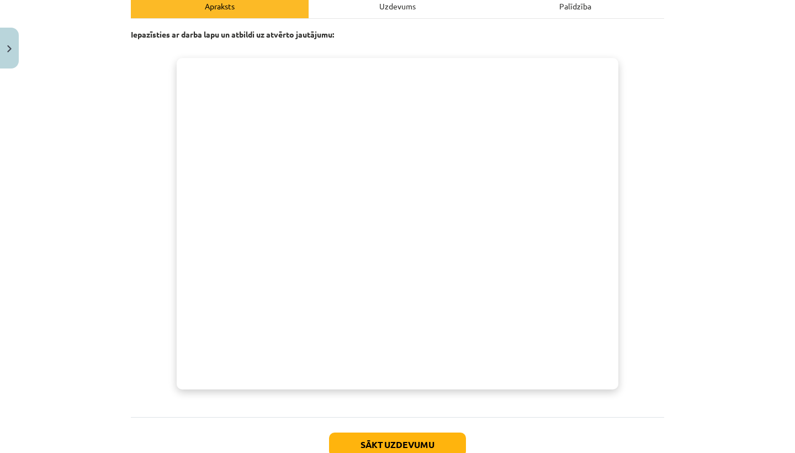
scroll to position [171, 0]
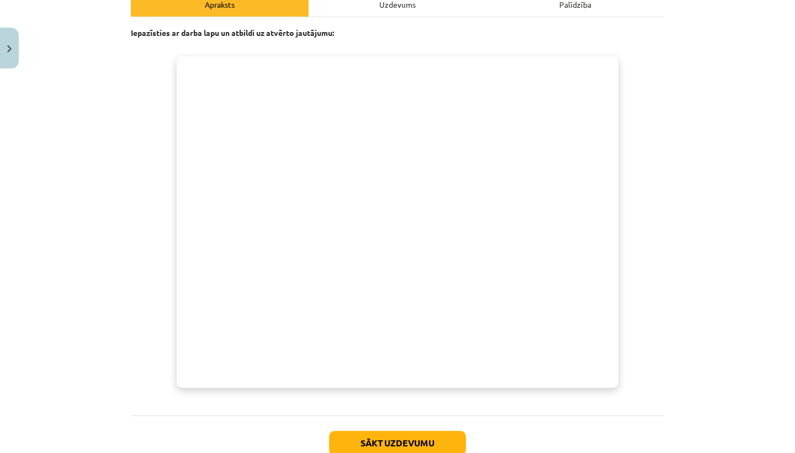
click at [701, 359] on div "Mācību tēma: Fizikas i - 10. klases 3. ieskaites mācību materiāls - laboratorij…" at bounding box center [397, 226] width 795 height 453
click at [671, 288] on div "Mācību tēma: Fizikas i - 10. klases 3. ieskaites mācību materiāls - laboratorij…" at bounding box center [397, 226] width 795 height 453
click at [407, 449] on button "Sākt uzdevumu" at bounding box center [397, 443] width 137 height 24
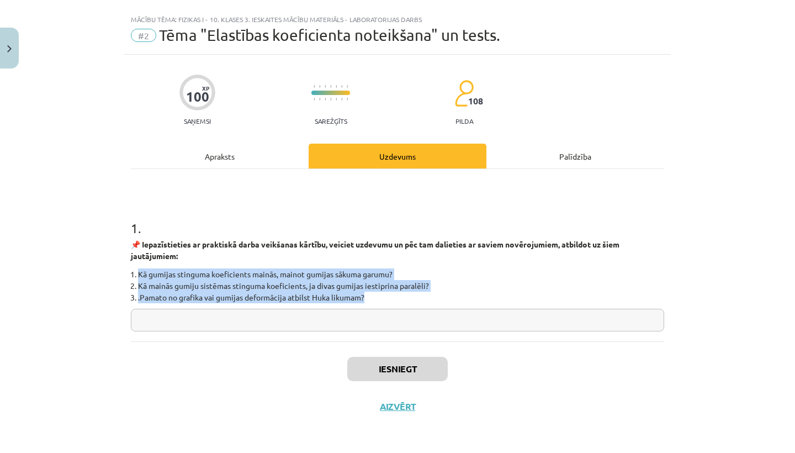
drag, startPoint x: 136, startPoint y: 267, endPoint x: 378, endPoint y: 292, distance: 242.5
click at [378, 292] on ol "Kā gumijas stinguma koeficients mainās, mainot gumijas sākuma garumu? Kā mainās…" at bounding box center [397, 285] width 533 height 35
copy ol "Kā gumijas stinguma koeficients mainās, mainot gumijas sākuma garumu? Kā mainās…"
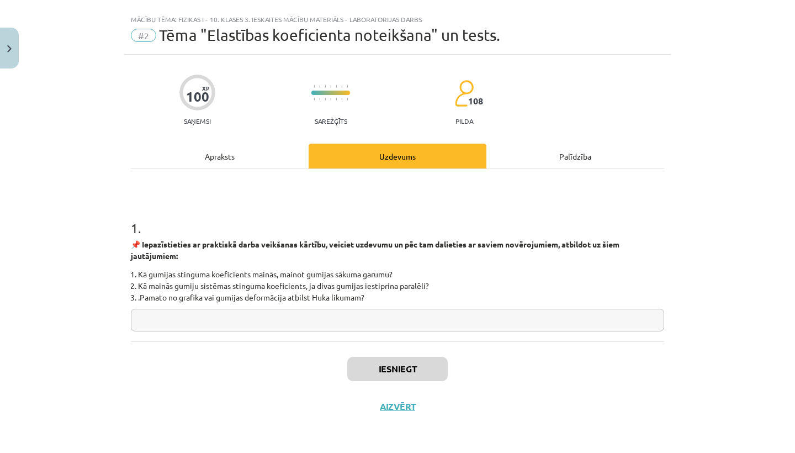
click at [243, 162] on div "Apraksts" at bounding box center [220, 156] width 178 height 25
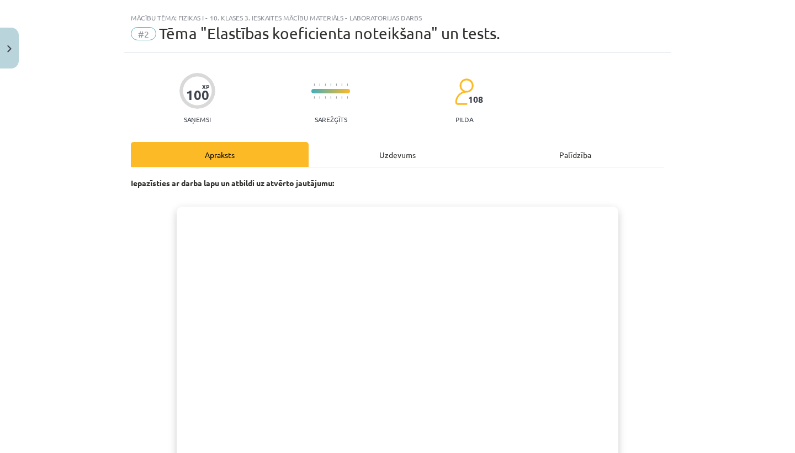
click at [364, 158] on div "Uzdevums" at bounding box center [398, 154] width 178 height 25
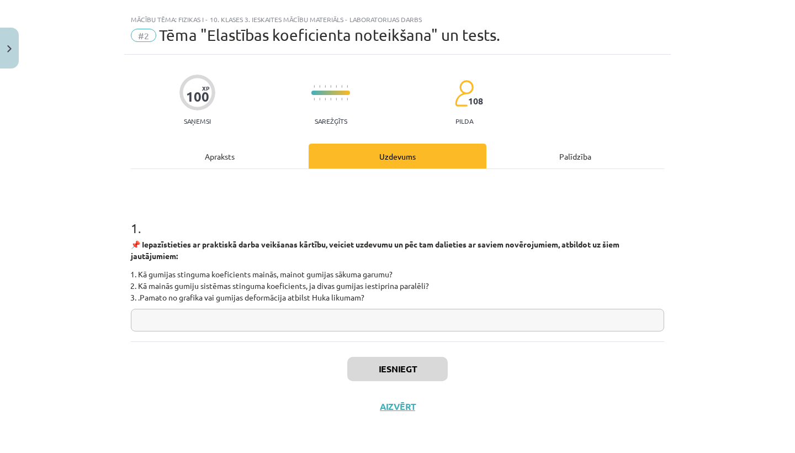
scroll to position [23, 0]
click at [342, 341] on div "Iesniegt Aizvērt" at bounding box center [397, 379] width 533 height 77
click at [347, 320] on input "text" at bounding box center [397, 320] width 533 height 23
type input "*"
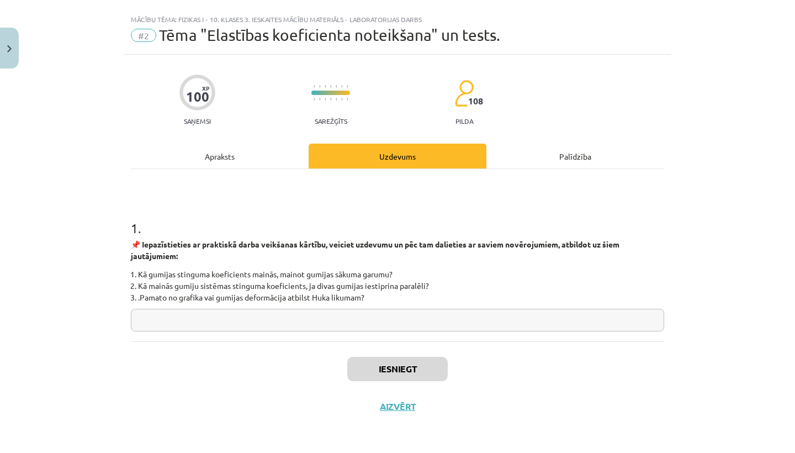
type input "*"
paste input "**********"
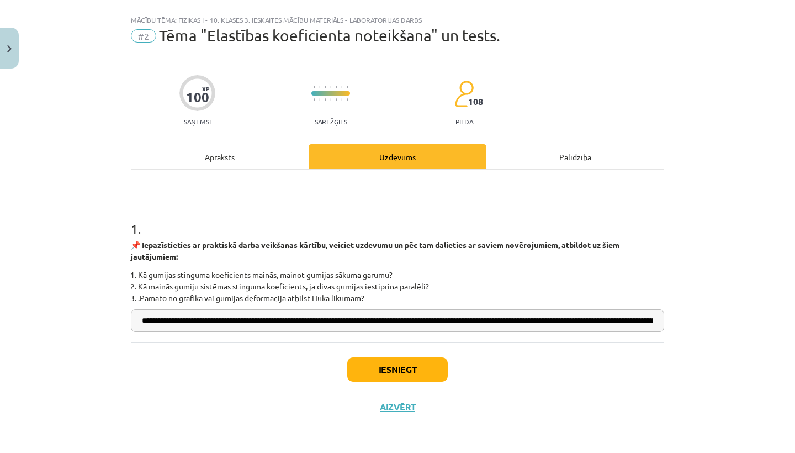
scroll to position [19, 0]
type input "**********"
click at [429, 363] on button "Iesniegt" at bounding box center [397, 369] width 101 height 24
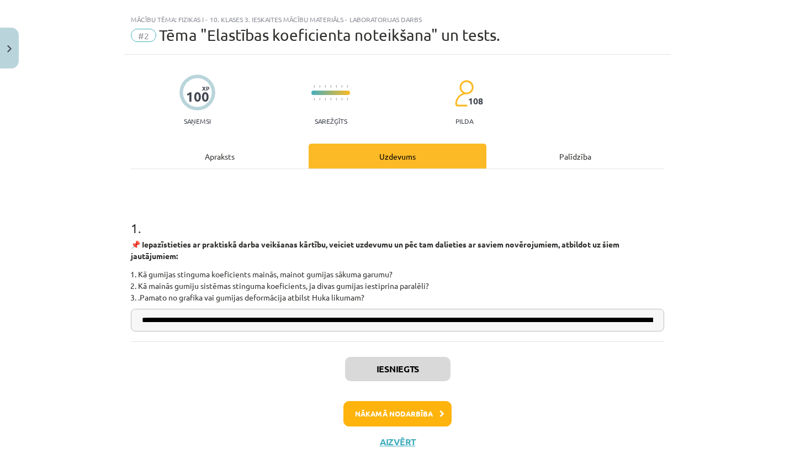
click at [419, 412] on button "Nākamā nodarbība" at bounding box center [397, 413] width 108 height 25
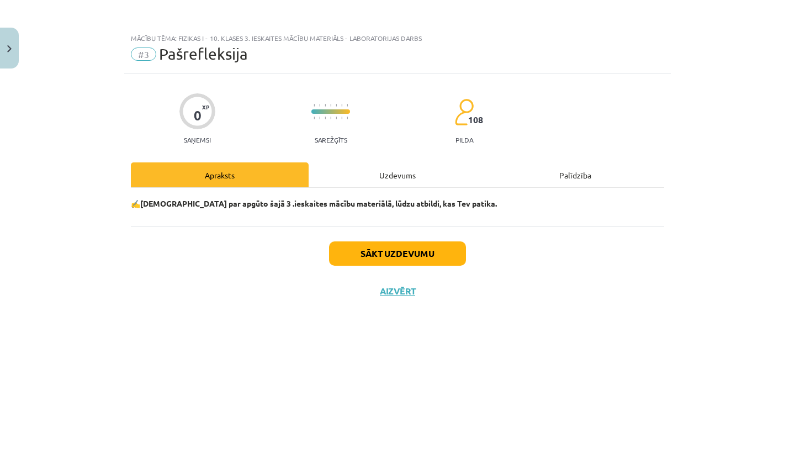
scroll to position [0, 0]
click at [415, 253] on button "Sākt uzdevumu" at bounding box center [397, 253] width 137 height 24
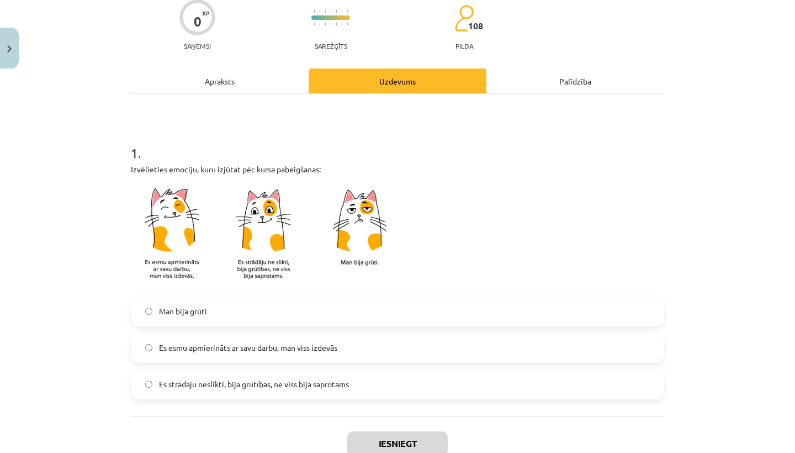
scroll to position [99, 0]
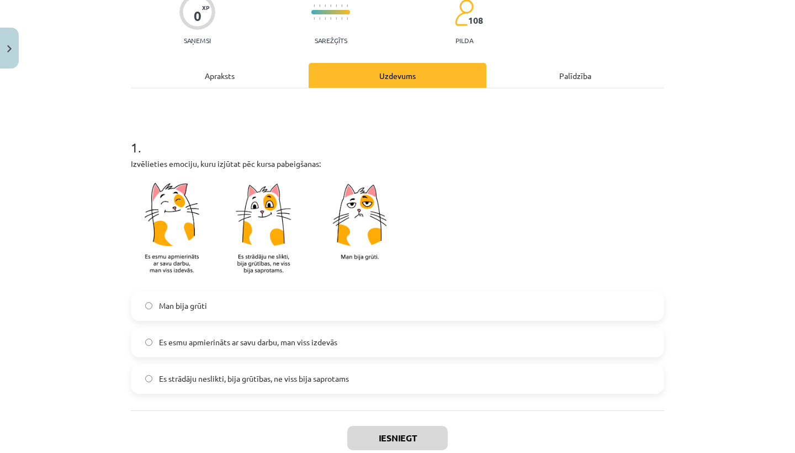
click at [368, 352] on label "Es esmu apmierināts ar savu darbu, man viss izdevās" at bounding box center [397, 343] width 531 height 28
click at [373, 429] on button "Iesniegt" at bounding box center [397, 438] width 101 height 24
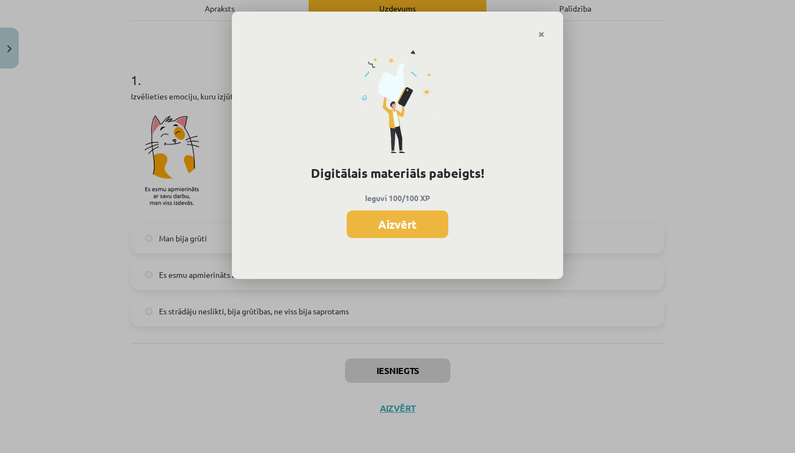
scroll to position [165, 0]
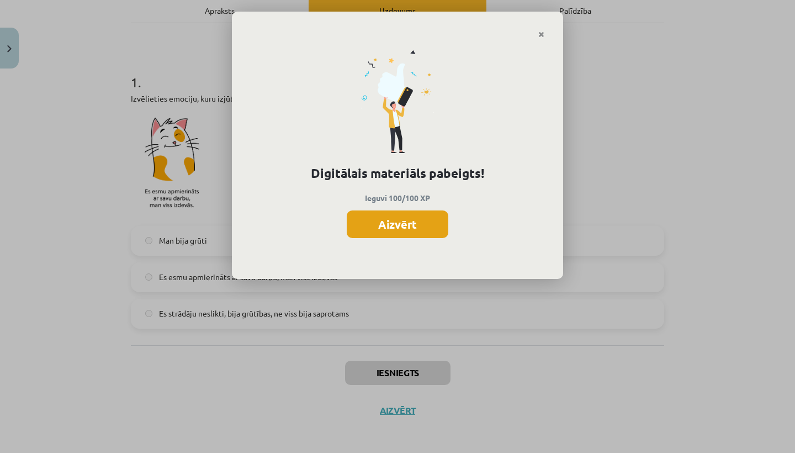
click at [421, 230] on button "Aizvērt" at bounding box center [398, 224] width 102 height 28
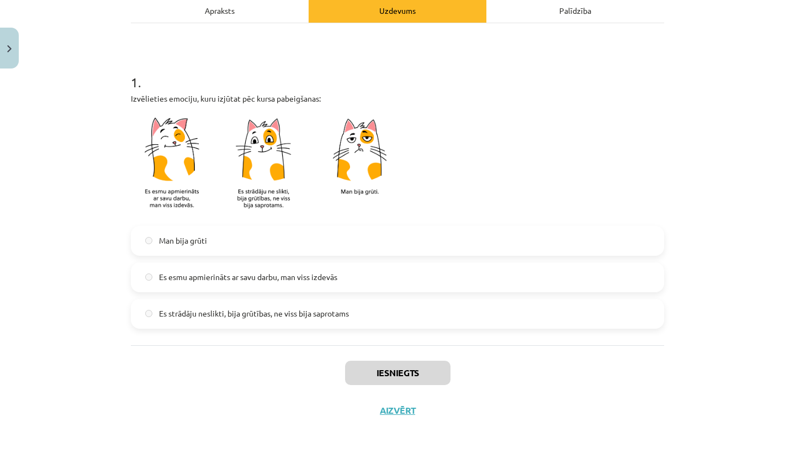
click at [399, 409] on button "Aizvērt" at bounding box center [398, 410] width 42 height 11
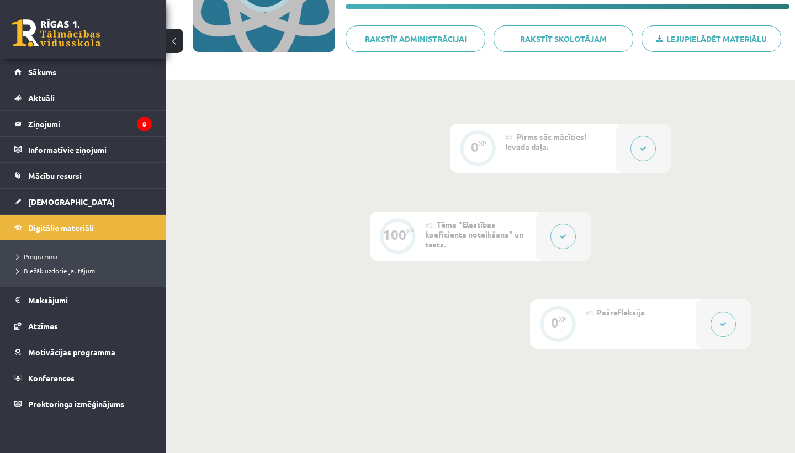
scroll to position [182, 0]
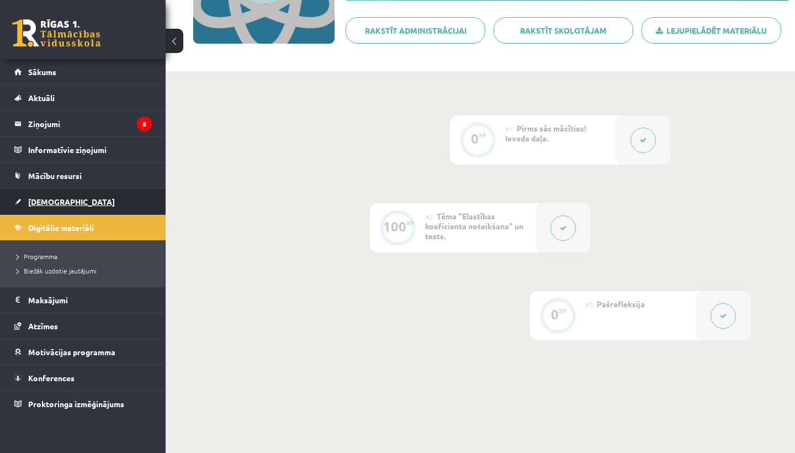
click at [52, 202] on span "[DEMOGRAPHIC_DATA]" at bounding box center [71, 202] width 87 height 10
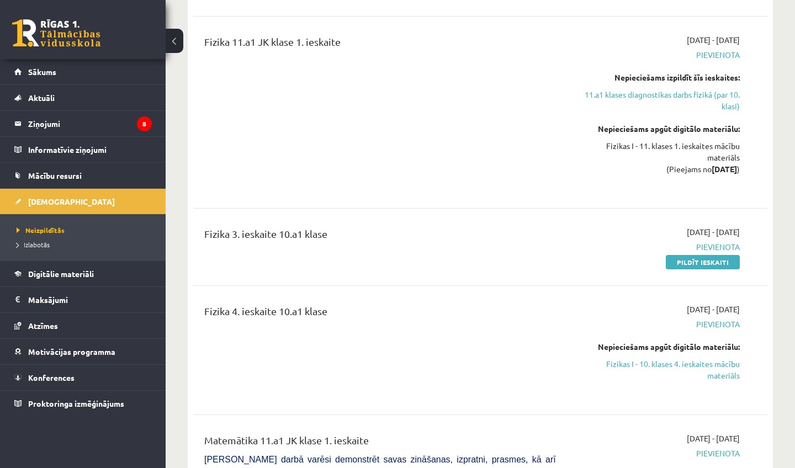
scroll to position [1851, 0]
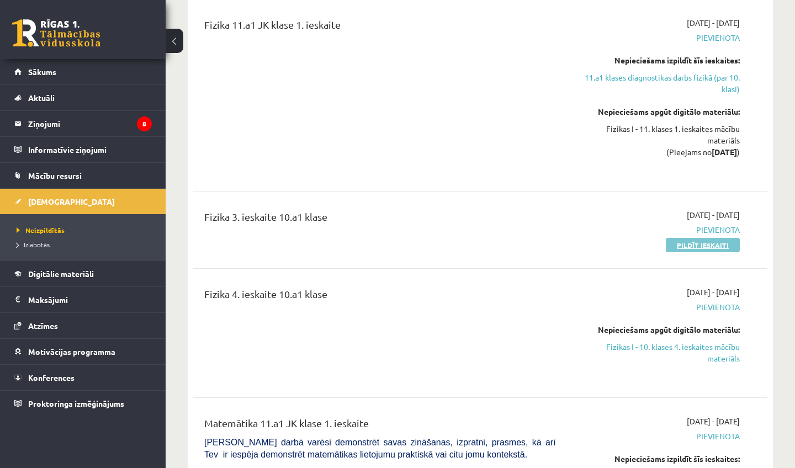
click at [701, 247] on link "Pildīt ieskaiti" at bounding box center [703, 245] width 74 height 14
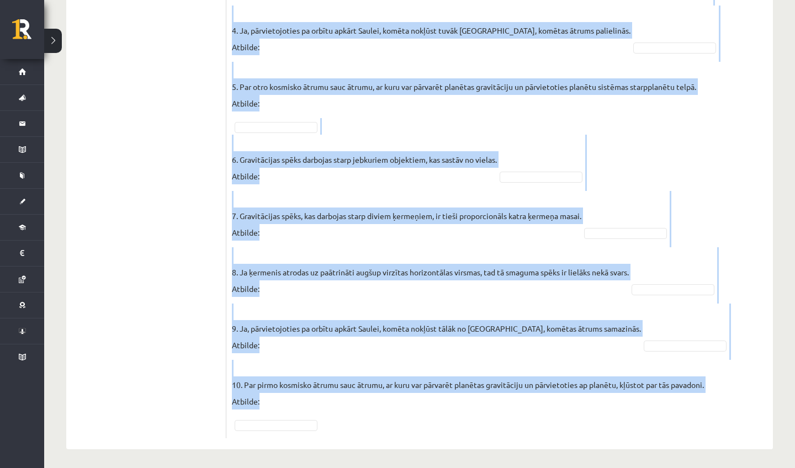
scroll to position [512, 0]
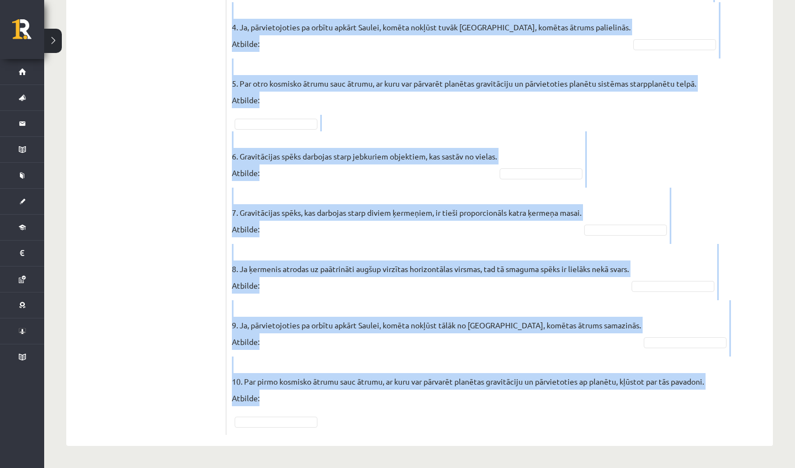
drag, startPoint x: 240, startPoint y: 136, endPoint x: 395, endPoint y: 468, distance: 366.6
copy form "Lor ipsumdolors am consect? ADIP E Sedd eiusmo temporincid: U – labo etdolo (Ma…"
click at [607, 203] on fieldset "1. Gravitācijas spēks darbojas starp jebkuriem ķermeņiem. Atbilde: 2. Gravitāci…" at bounding box center [500, 140] width 536 height 580
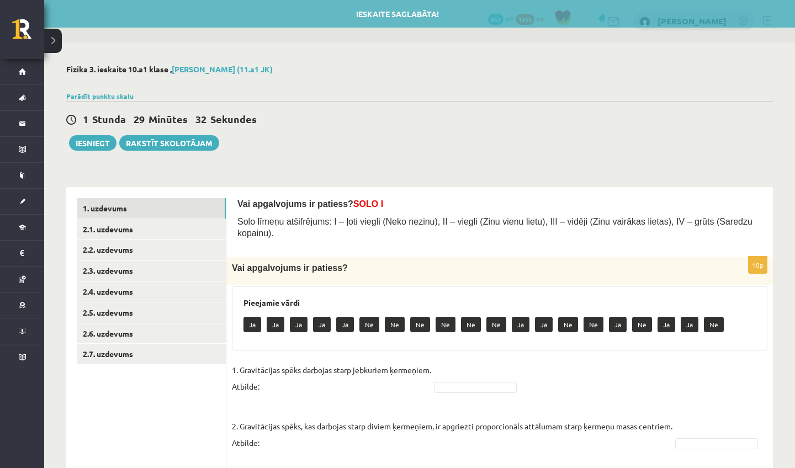
scroll to position [0, 0]
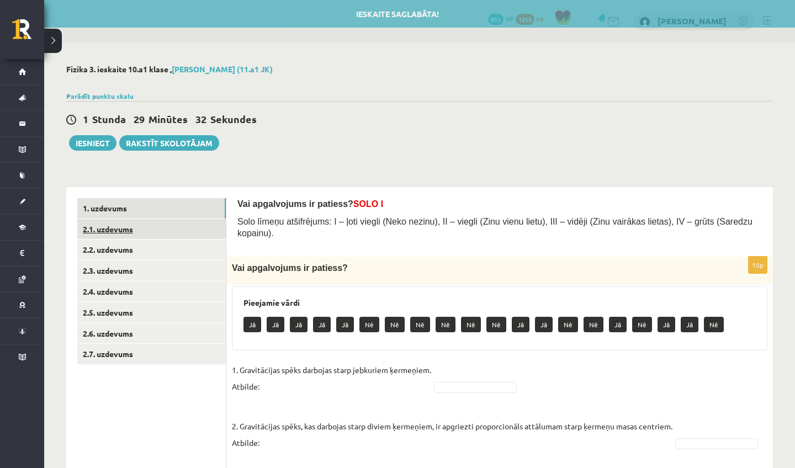
click at [164, 229] on link "2.1. uzdevums" at bounding box center [151, 229] width 149 height 20
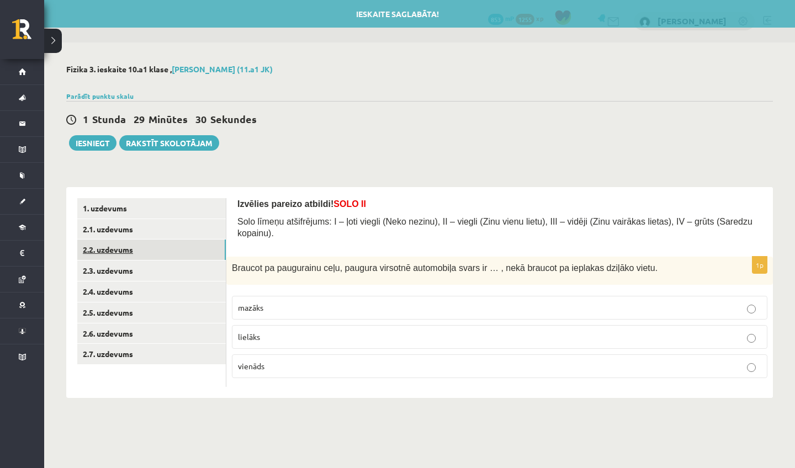
click at [170, 248] on link "2.2. uzdevums" at bounding box center [151, 250] width 149 height 20
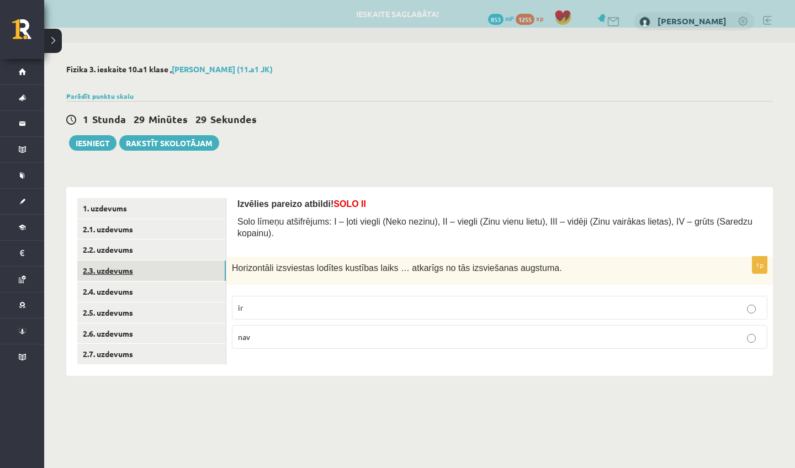
click at [182, 266] on link "2.3. uzdevums" at bounding box center [151, 271] width 149 height 20
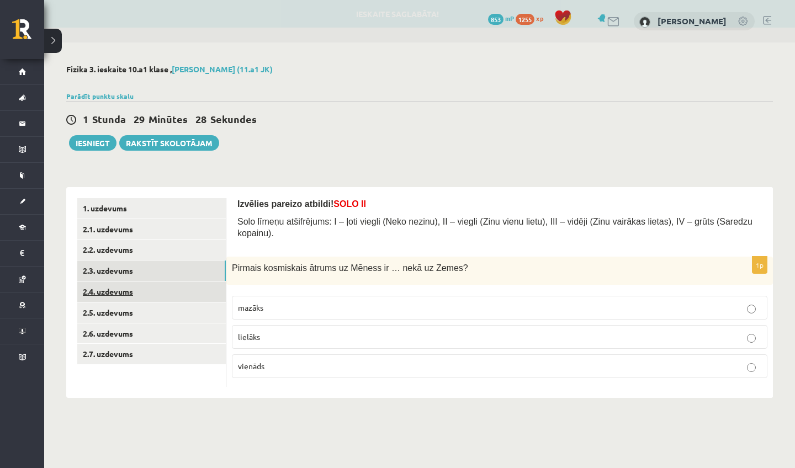
click at [186, 296] on link "2.4. uzdevums" at bounding box center [151, 292] width 149 height 20
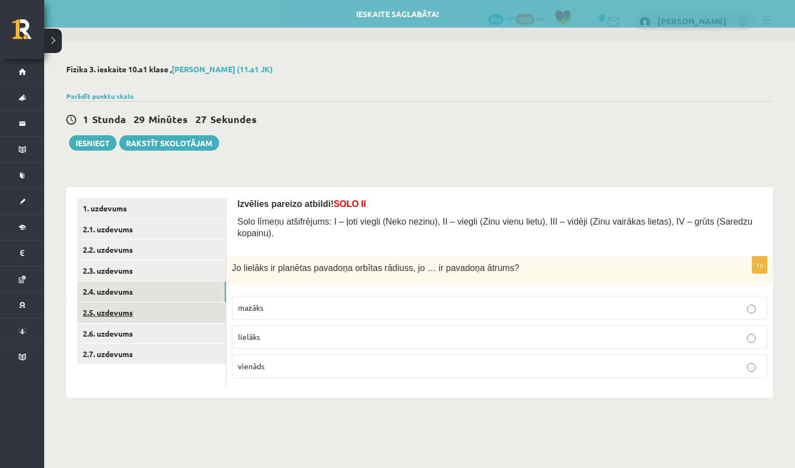
click at [192, 311] on link "2.5. uzdevums" at bounding box center [151, 313] width 149 height 20
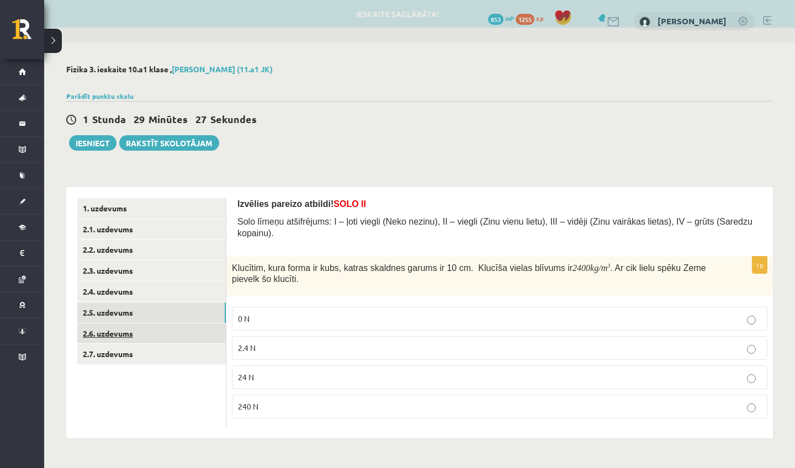
click at [194, 334] on link "2.6. uzdevums" at bounding box center [151, 334] width 149 height 20
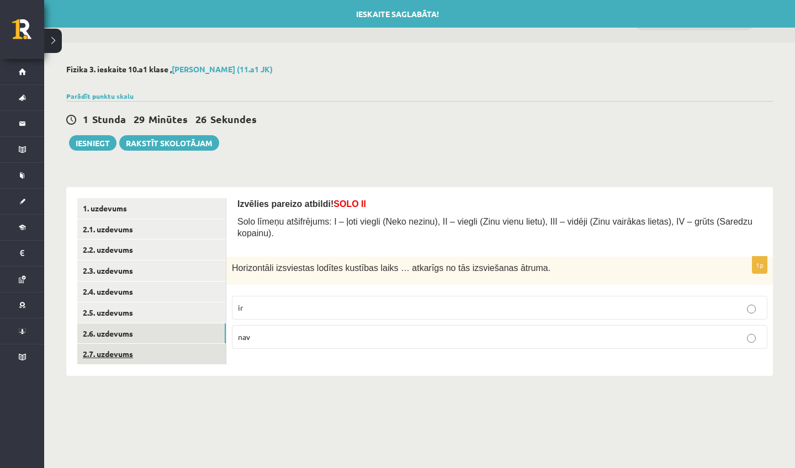
click at [202, 351] on link "2.7. uzdevums" at bounding box center [151, 354] width 149 height 20
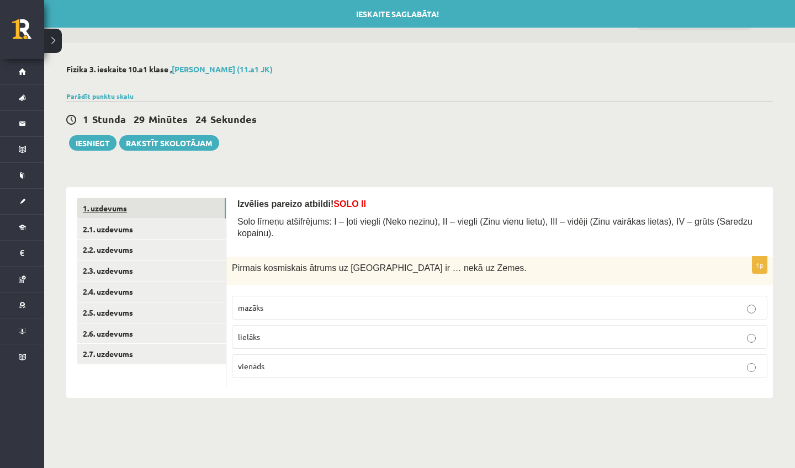
click at [194, 202] on link "1. uzdevums" at bounding box center [151, 208] width 149 height 20
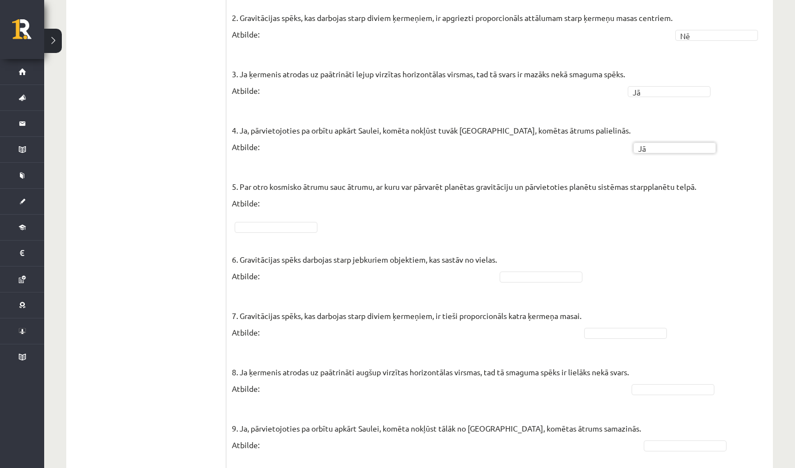
scroll to position [428, 0]
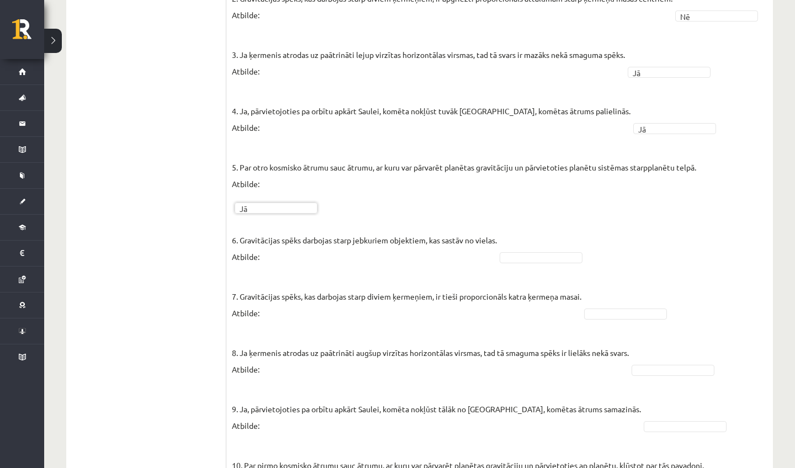
click at [544, 265] on fieldset "1. Gravitācijas spēks darbojas starp jebkuriem ķermeņiem. Atbilde: Jā ** 2. Gra…" at bounding box center [500, 224] width 536 height 580
click at [543, 264] on fieldset "1. Gravitācijas spēks darbojas starp jebkuriem ķermeņiem. Atbilde: Jā ** 2. Gra…" at bounding box center [500, 224] width 536 height 580
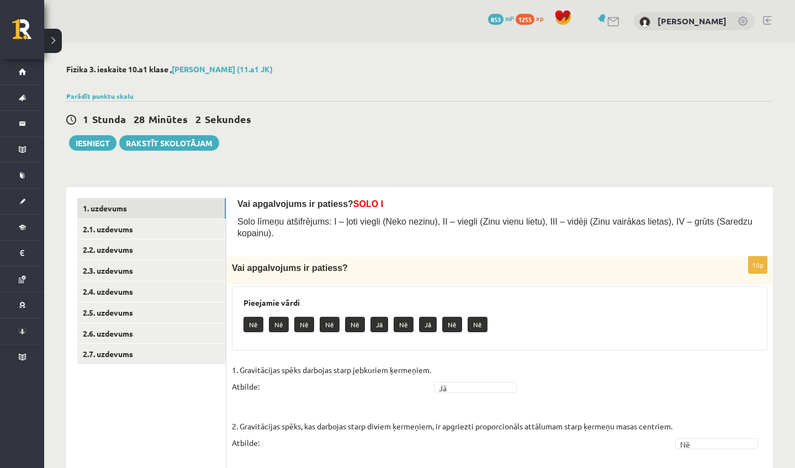
scroll to position [0, 0]
click at [184, 236] on link "2.1. uzdevums" at bounding box center [151, 229] width 149 height 20
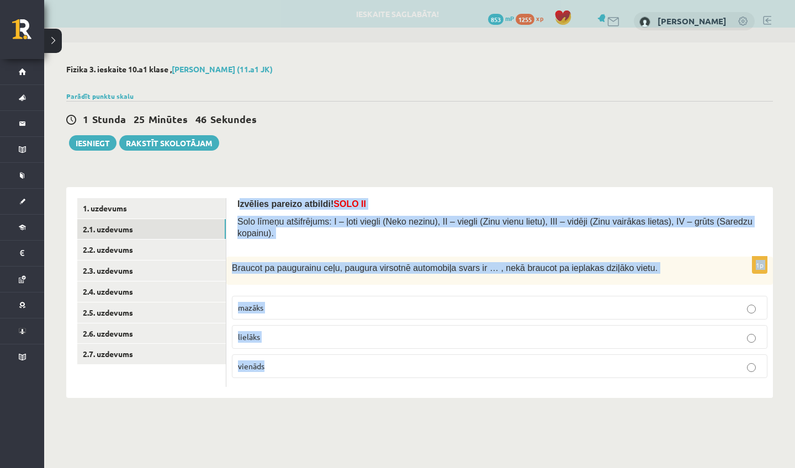
drag, startPoint x: 240, startPoint y: 203, endPoint x: 257, endPoint y: 398, distance: 195.7
click at [257, 398] on div "Izvēlies pareizo atbildi! SOLO II Solo līmeņu atšifrējums: I – ļoti viegli (Nek…" at bounding box center [499, 292] width 547 height 211
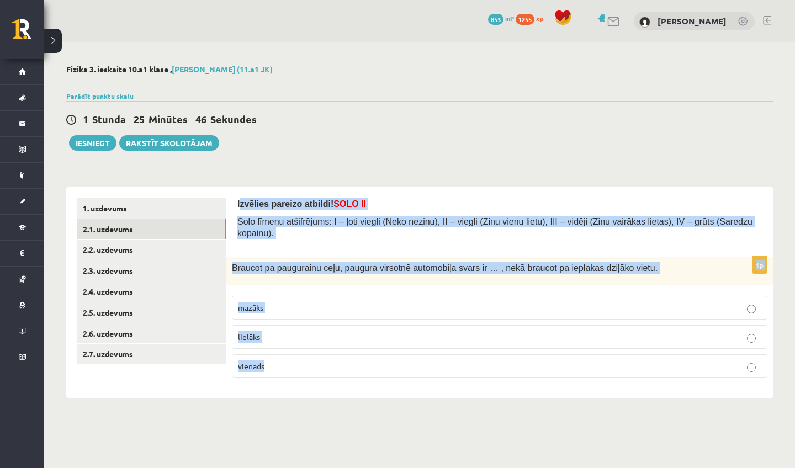
copy form "zvēlies pareizo atbildi! SOLO II Solo līmeņu atšifrējums: I – ļoti viegli (Neko…"
click at [316, 314] on p "mazāks" at bounding box center [499, 308] width 523 height 12
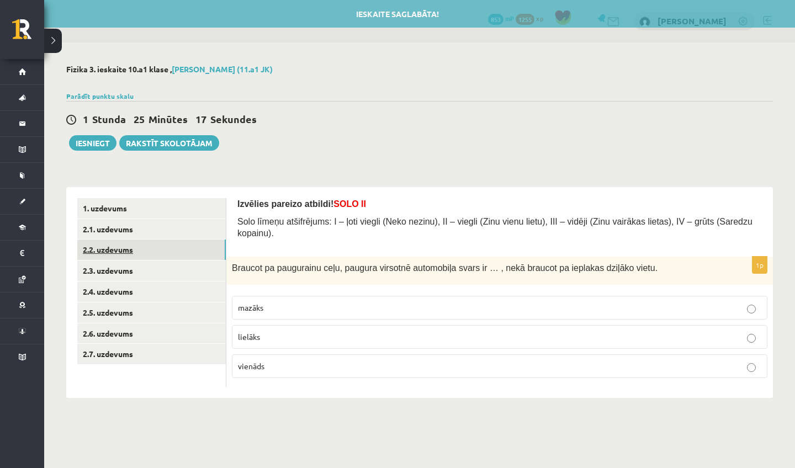
click at [155, 249] on link "2.2. uzdevums" at bounding box center [151, 250] width 149 height 20
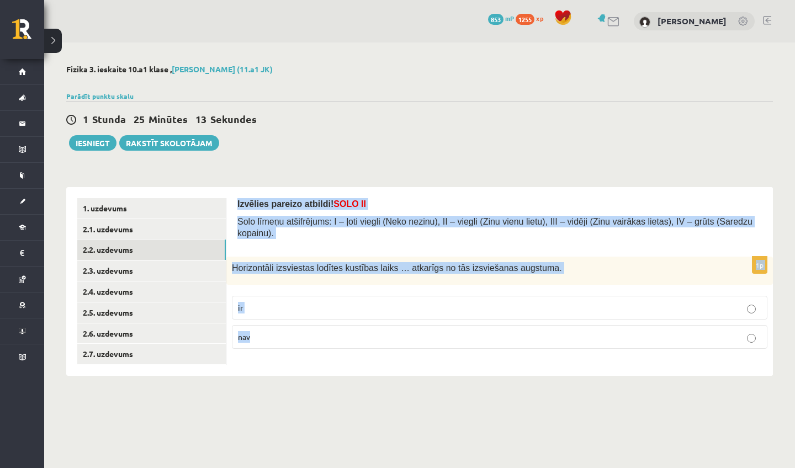
drag, startPoint x: 238, startPoint y: 203, endPoint x: 277, endPoint y: 345, distance: 147.2
click at [277, 345] on form "Izvēlies pareizo atbildi! SOLO II Solo līmeņu atšifrējums: I – ļoti viegli (Nek…" at bounding box center [499, 278] width 525 height 160
copy form "Izvēlies pareizo atbildi! SOLO II Solo līmeņu atšifrējums: I – ļoti viegli (Nek…"
click at [301, 159] on div "**********" at bounding box center [419, 221] width 751 height 356
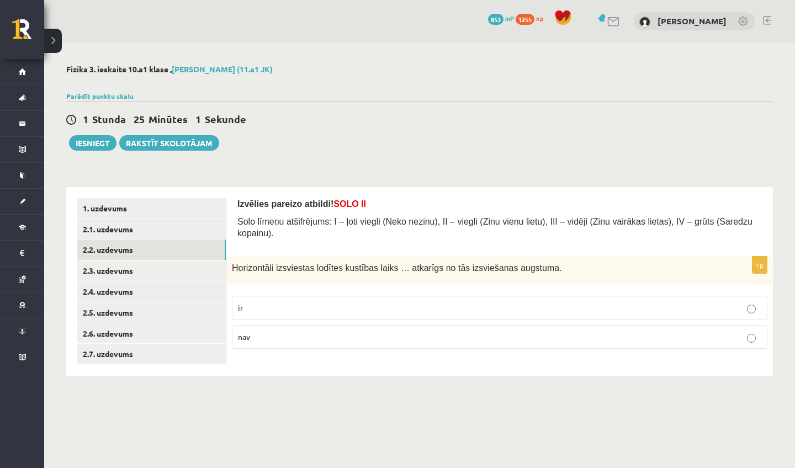
click at [288, 329] on label "nav" at bounding box center [500, 337] width 536 height 24
click at [200, 267] on link "2.3. uzdevums" at bounding box center [151, 271] width 149 height 20
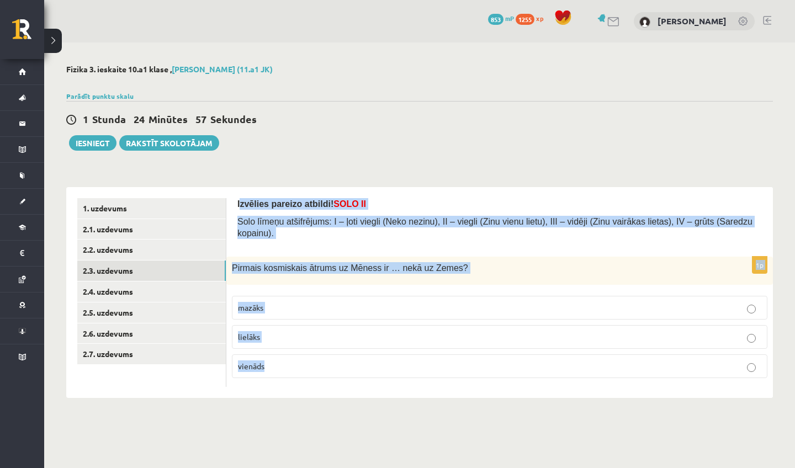
drag, startPoint x: 240, startPoint y: 203, endPoint x: 301, endPoint y: 380, distance: 187.6
click at [301, 380] on form "Izvēlies pareizo atbildi! SOLO II Solo līmeņu atšifrējums: I – ļoti viegli (Nek…" at bounding box center [499, 292] width 525 height 189
copy form "zvēlies pareizo atbildi! SOLO II Solo līmeņu atšifrējums: I – ļoti viegli (Neko…"
click at [339, 387] on div "1p Pirmais kosmiskais ātrums uz Mēness ir … nekā uz Zemes? mazāks lielāks vienā…" at bounding box center [499, 322] width 547 height 130
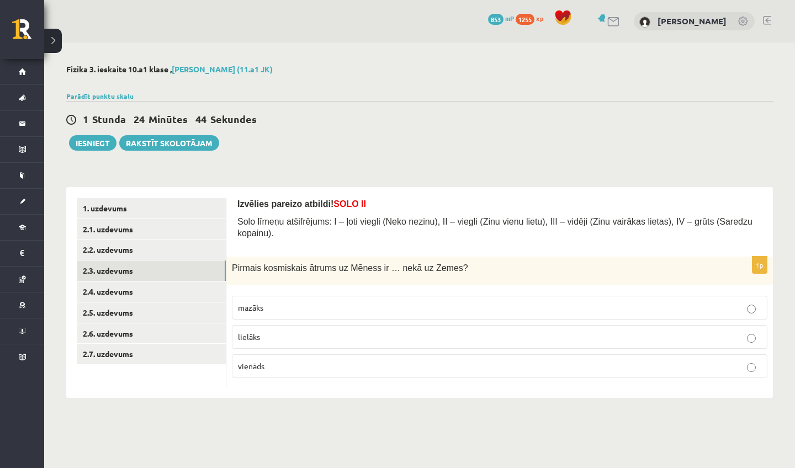
click at [338, 305] on p "mazāks" at bounding box center [499, 308] width 523 height 12
click at [168, 295] on link "2.4. uzdevums" at bounding box center [151, 292] width 149 height 20
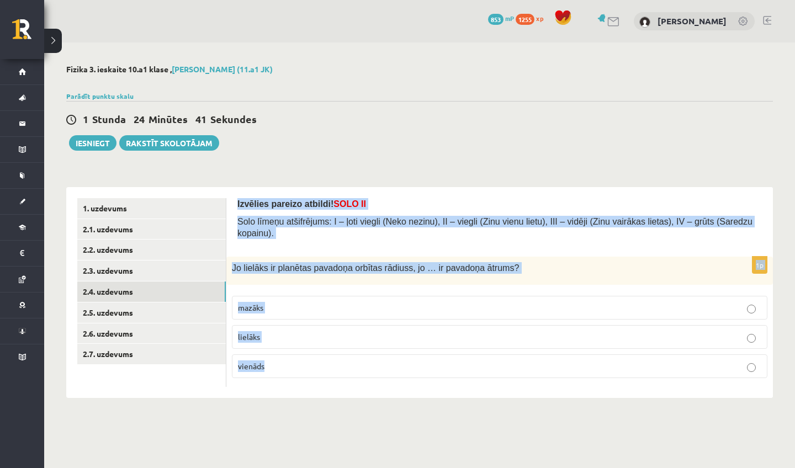
drag, startPoint x: 234, startPoint y: 200, endPoint x: 259, endPoint y: 382, distance: 182.8
click at [259, 383] on div "Izvēlies pareizo atbildi! SOLO II Solo līmeņu atšifrējums: I – ļoti viegli (Nek…" at bounding box center [499, 292] width 547 height 211
copy form "Izvēlies pareizo atbildi! SOLO II Solo līmeņu atšifrējums: I – ļoti viegli (Nek…"
click at [299, 151] on div "**********" at bounding box center [419, 232] width 751 height 378
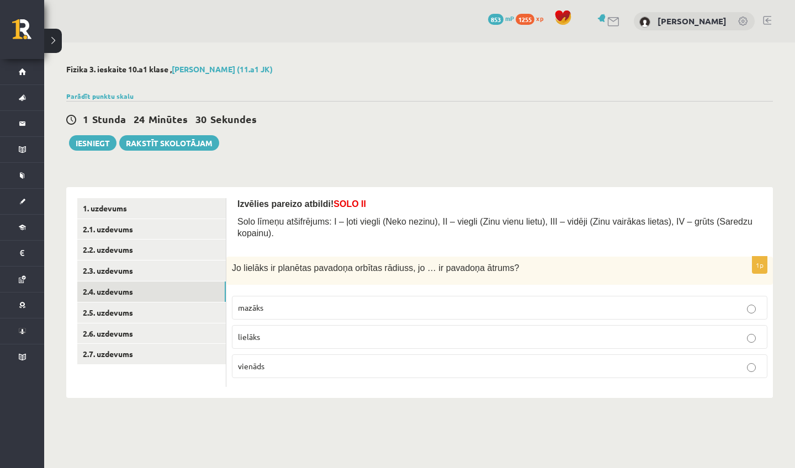
click at [285, 311] on p "mazāks" at bounding box center [499, 308] width 523 height 12
click at [200, 314] on link "2.5. uzdevums" at bounding box center [151, 313] width 149 height 20
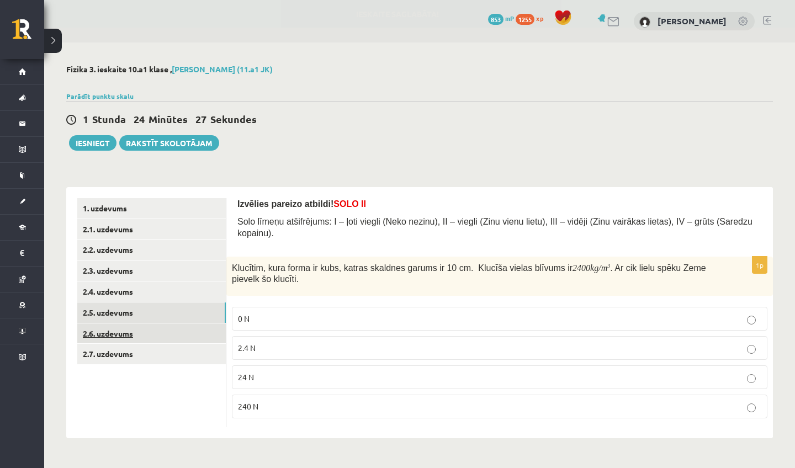
click at [187, 339] on link "2.6. uzdevums" at bounding box center [151, 334] width 149 height 20
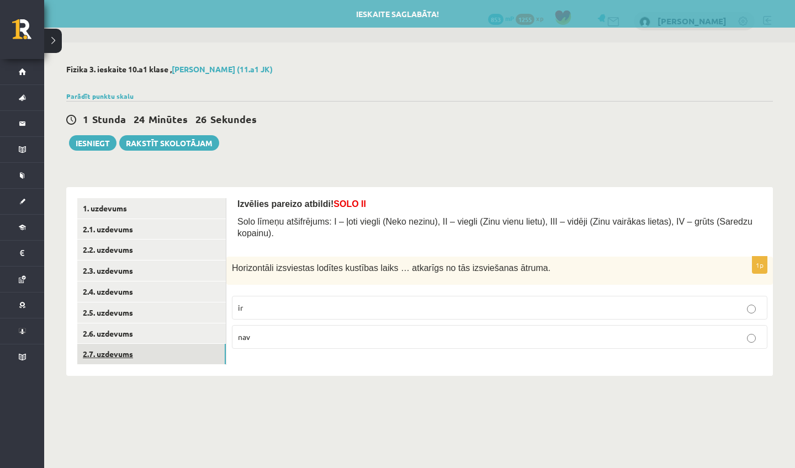
click at [190, 347] on link "2.7. uzdevums" at bounding box center [151, 354] width 149 height 20
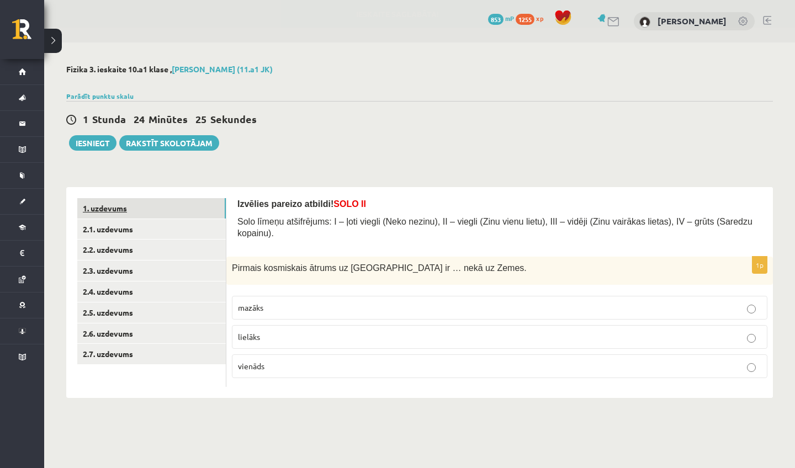
click at [199, 202] on link "1. uzdevums" at bounding box center [151, 208] width 149 height 20
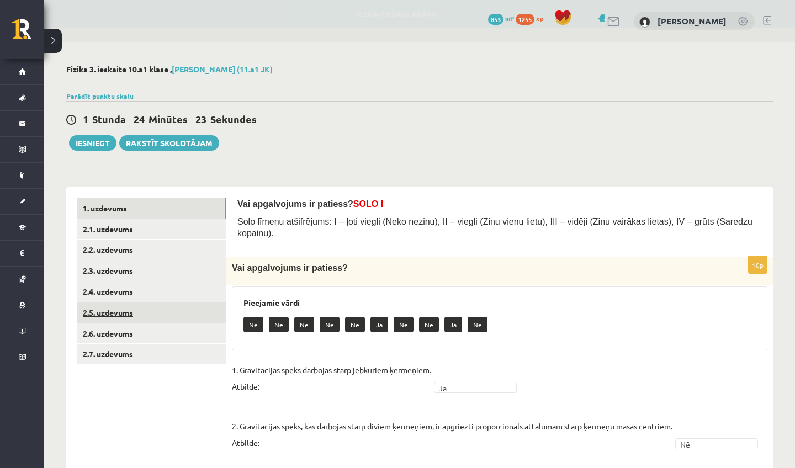
click at [189, 310] on link "2.5. uzdevums" at bounding box center [151, 313] width 149 height 20
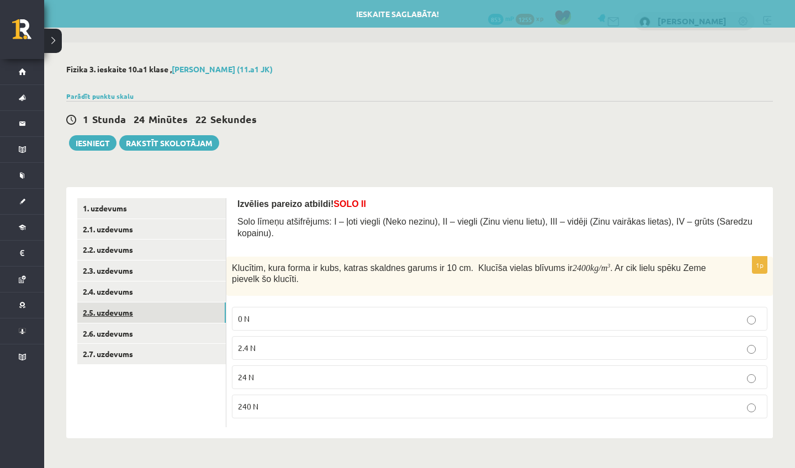
click at [195, 303] on link "2.5. uzdevums" at bounding box center [151, 313] width 149 height 20
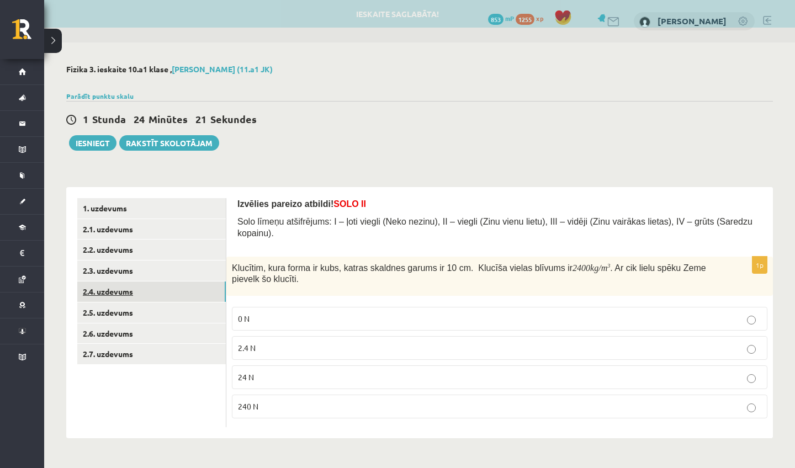
click at [195, 297] on link "2.4. uzdevums" at bounding box center [151, 292] width 149 height 20
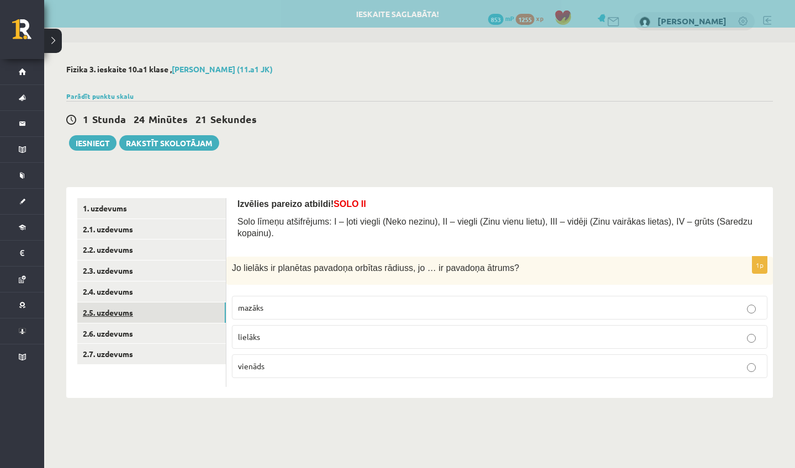
click at [195, 309] on link "2.5. uzdevums" at bounding box center [151, 313] width 149 height 20
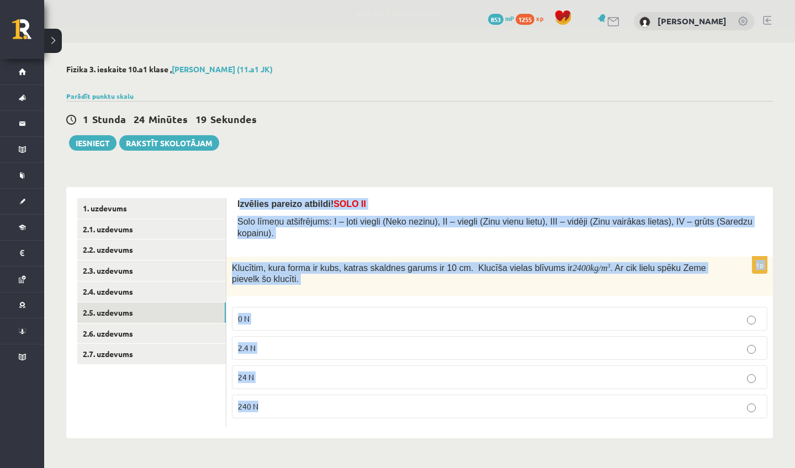
drag, startPoint x: 240, startPoint y: 202, endPoint x: 265, endPoint y: 417, distance: 216.8
click at [265, 417] on form "Izvēlies pareizo atbildi! SOLO II Solo līmeņu atšifrējums: I – ļoti viegli (Nek…" at bounding box center [499, 313] width 525 height 230
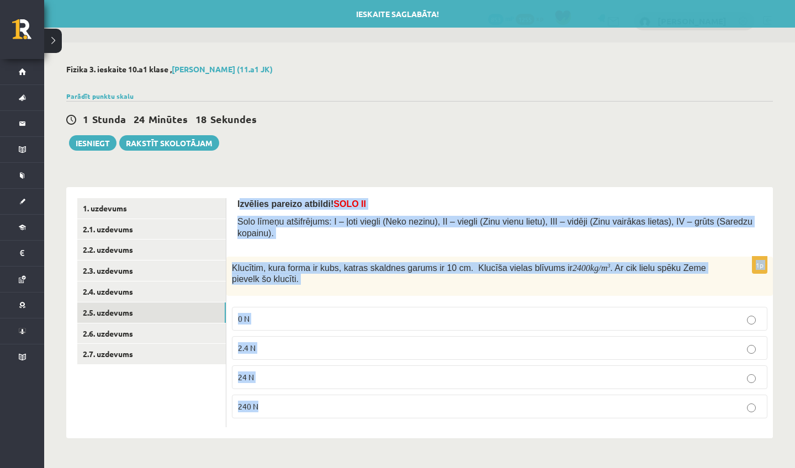
copy form "zvēlies pareizo atbildi! SOLO II Solo līmeņu atšifrējums: I – ļoti viegli (Neko…"
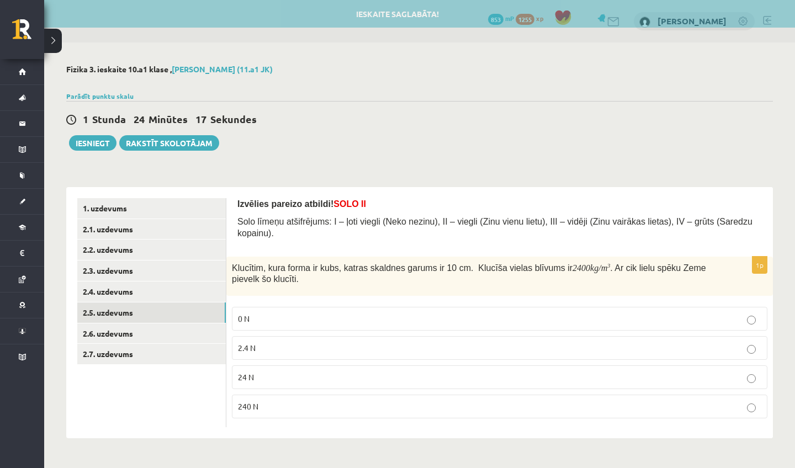
click at [400, 120] on div "1 Stunda 24 Minūtes 17 Sekundes" at bounding box center [419, 120] width 707 height 14
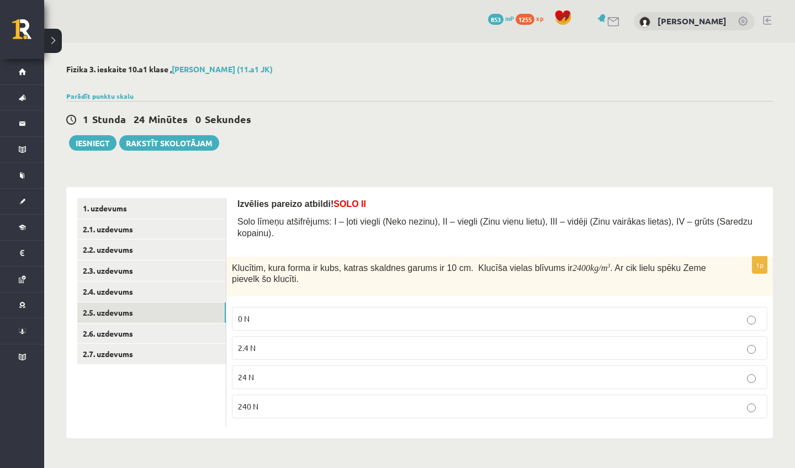
click at [325, 382] on p "24 N" at bounding box center [499, 378] width 523 height 12
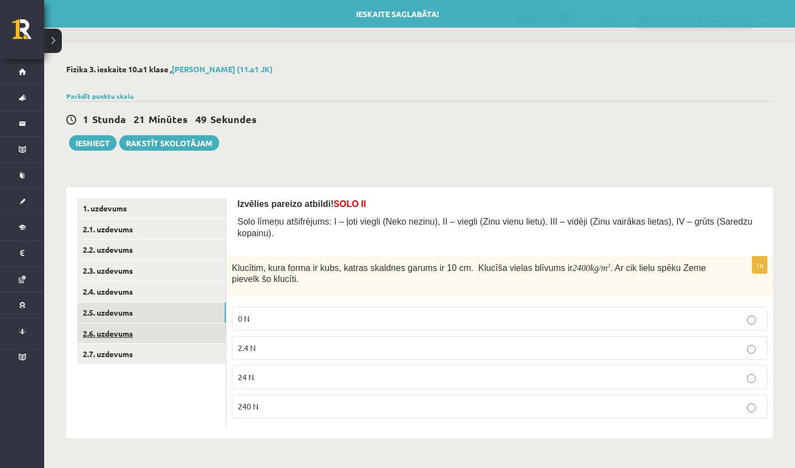
click at [183, 331] on link "2.6. uzdevums" at bounding box center [151, 334] width 149 height 20
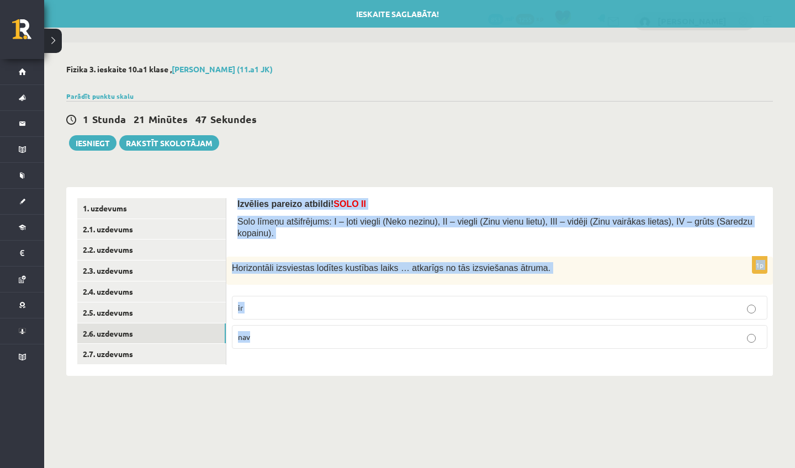
drag, startPoint x: 234, startPoint y: 201, endPoint x: 275, endPoint y: 379, distance: 182.4
click at [275, 379] on div "**********" at bounding box center [419, 221] width 751 height 356
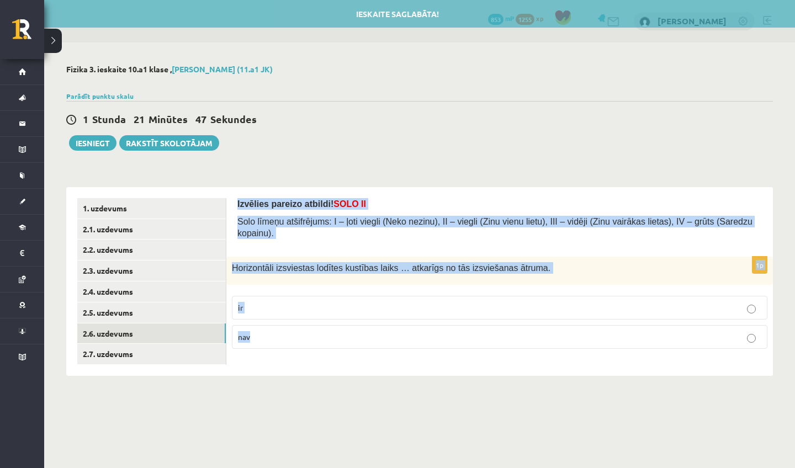
copy form "Izvēlies pareizo atbildi! SOLO II Solo līmeņu atšifrējums: I – ļoti viegli (Nek…"
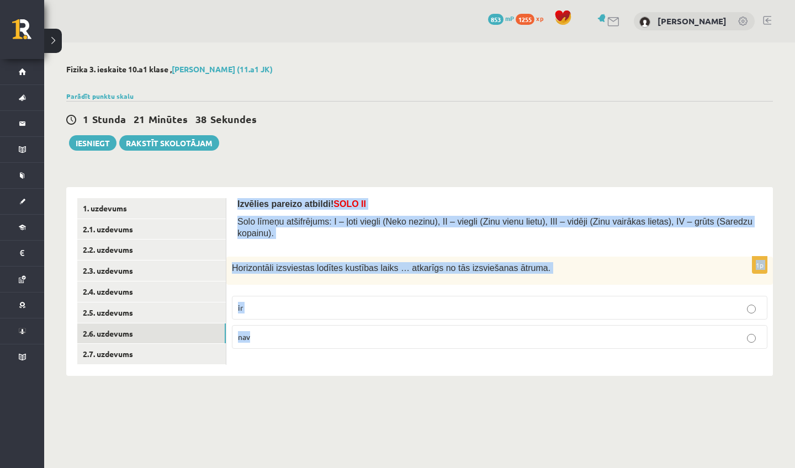
click at [339, 396] on body "0 Dāvanas 853 mP 1255 xp Arianna Briška Sākums Aktuāli Kā mācīties eSKOLĀ Konta…" at bounding box center [397, 234] width 795 height 468
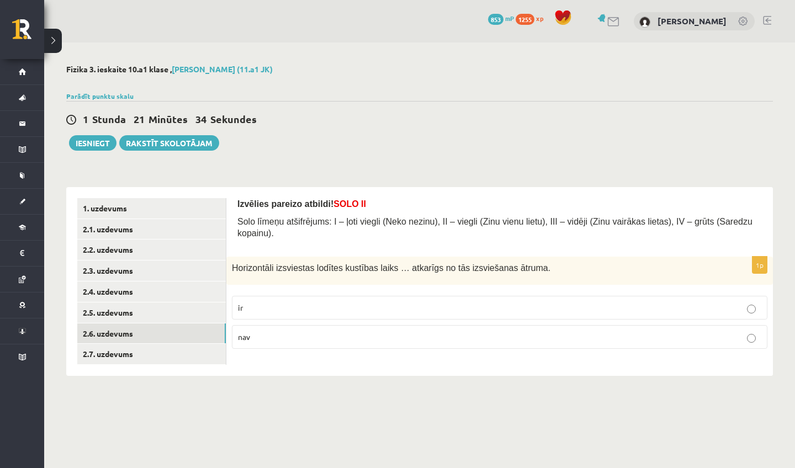
click at [369, 339] on p "nav" at bounding box center [499, 337] width 523 height 12
click at [216, 348] on link "2.7. uzdevums" at bounding box center [151, 354] width 149 height 20
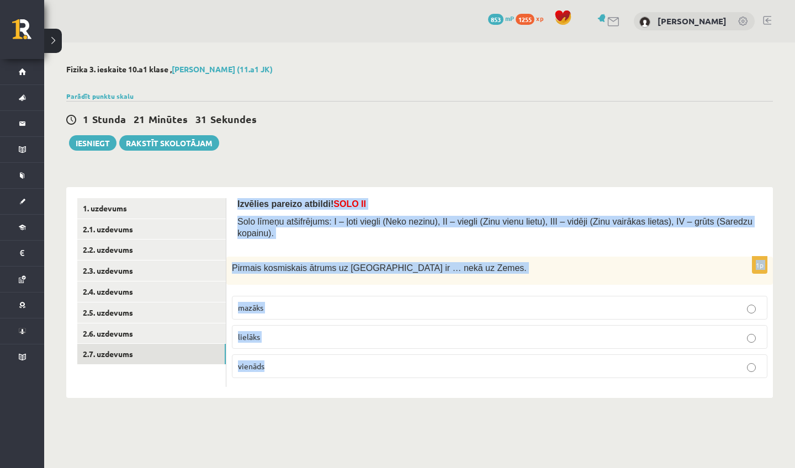
drag, startPoint x: 237, startPoint y: 200, endPoint x: 284, endPoint y: 399, distance: 204.3
click at [284, 398] on div "Izvēlies pareizo atbildi! SOLO II Solo līmeņu atšifrējums: I – ļoti viegli (Nek…" at bounding box center [499, 292] width 547 height 211
copy form "Izvēlies pareizo atbildi! SOLO II Solo līmeņu atšifrējums: I – ļoti viegli (Nek…"
click at [332, 393] on div "Izvēlies pareizo atbildi! SOLO II Solo līmeņu atšifrējums: I – ļoti viegli (Nek…" at bounding box center [499, 292] width 547 height 211
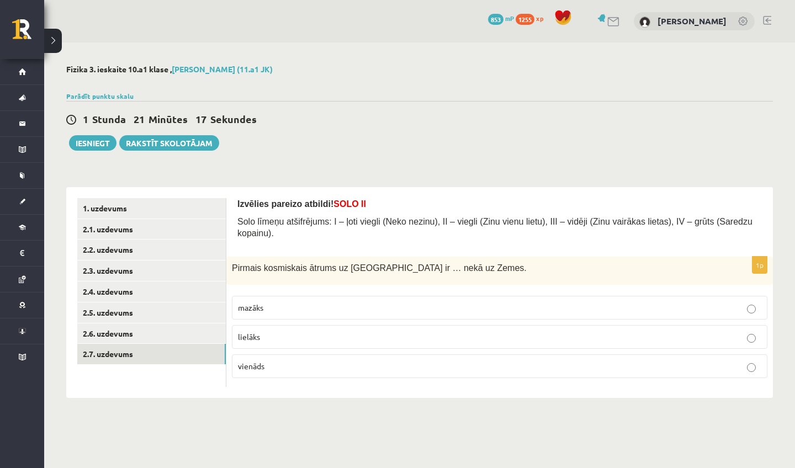
click at [307, 309] on p "mazāks" at bounding box center [499, 308] width 523 height 12
click at [91, 144] on button "Iesniegt" at bounding box center [92, 142] width 47 height 15
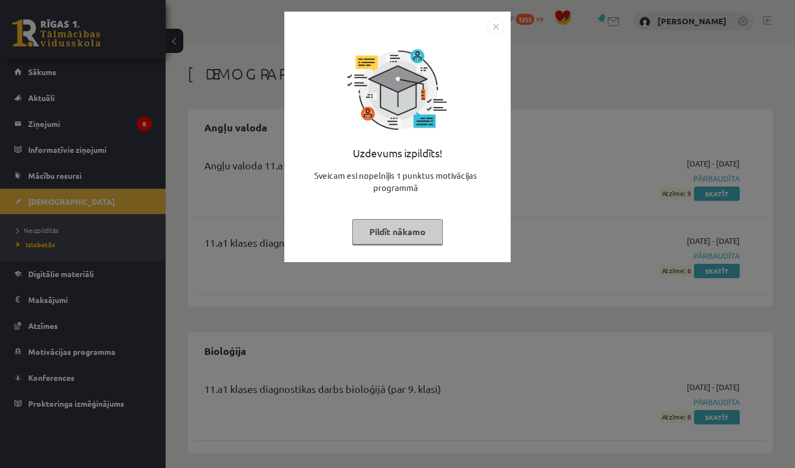
click at [420, 233] on button "Pildīt nākamo" at bounding box center [397, 231] width 91 height 25
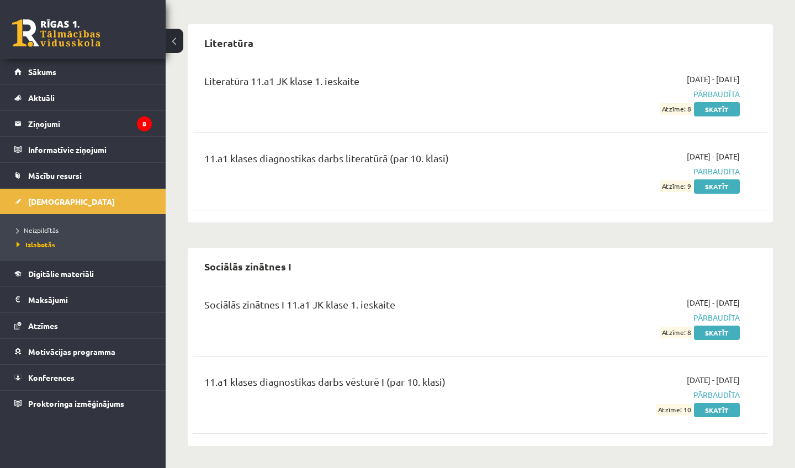
scroll to position [1796, 0]
click at [66, 168] on link "Mācību resursi" at bounding box center [83, 175] width 138 height 25
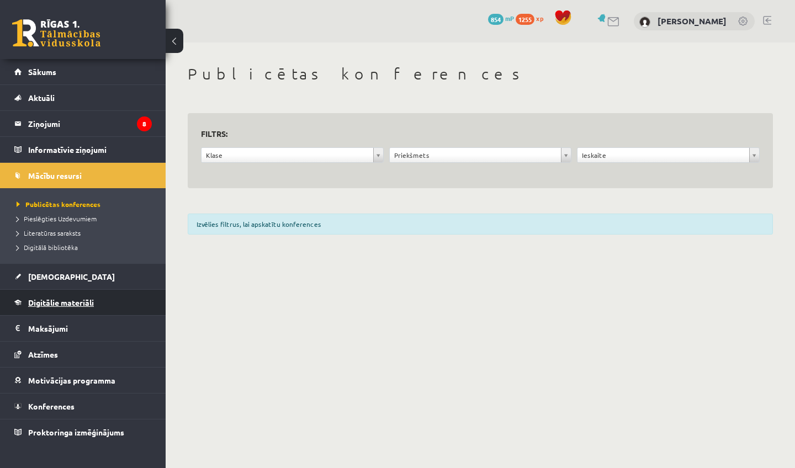
click at [67, 308] on link "Digitālie materiāli" at bounding box center [83, 302] width 138 height 25
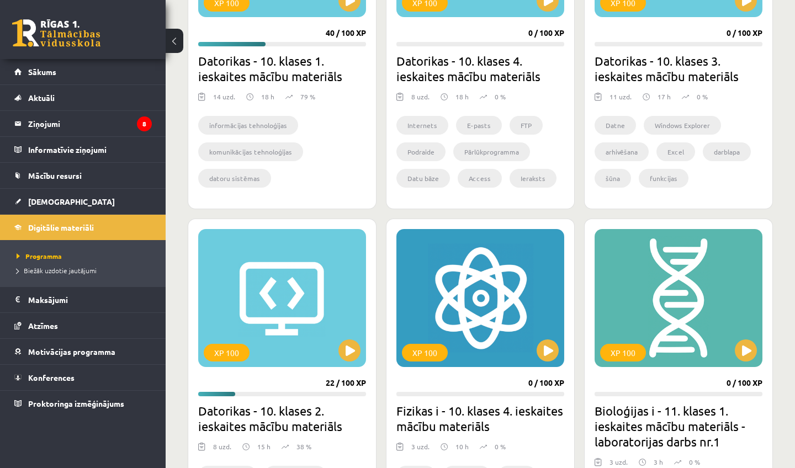
scroll to position [438, 0]
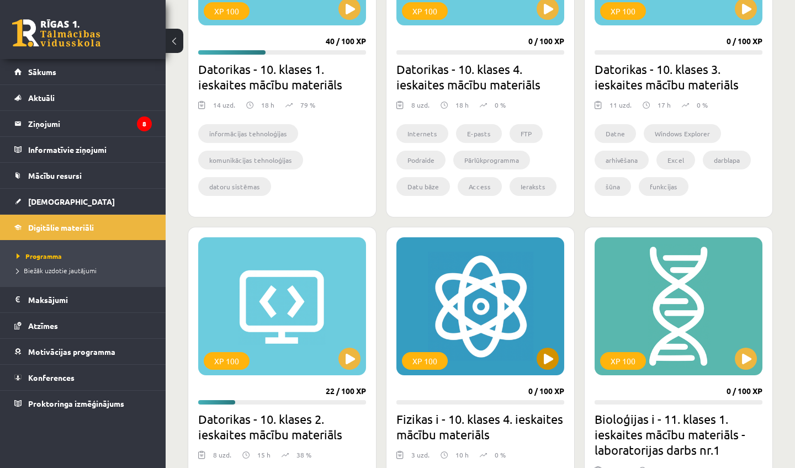
click at [548, 362] on button at bounding box center [548, 359] width 22 height 22
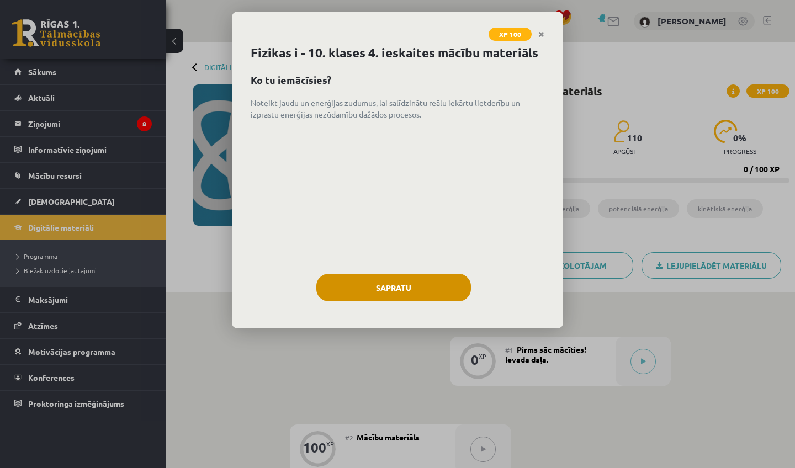
click at [445, 301] on button "Sapratu" at bounding box center [393, 288] width 155 height 28
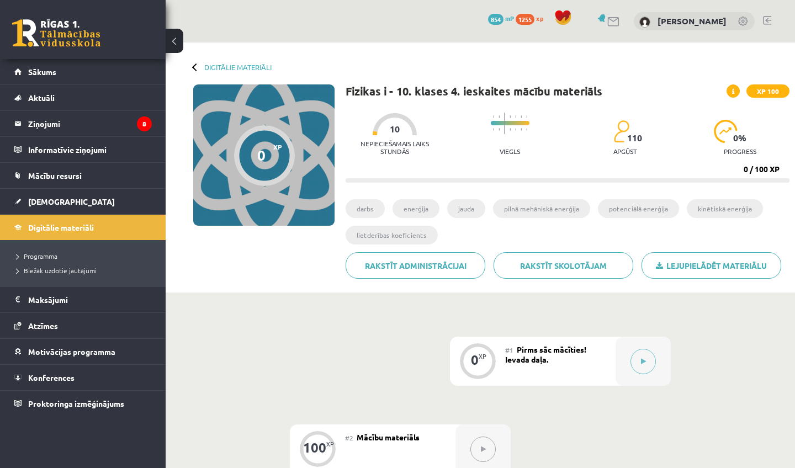
click at [608, 372] on div "#1 Pirms sāc mācīties! Ievada daļa." at bounding box center [560, 361] width 110 height 49
click at [649, 362] on button at bounding box center [643, 361] width 25 height 25
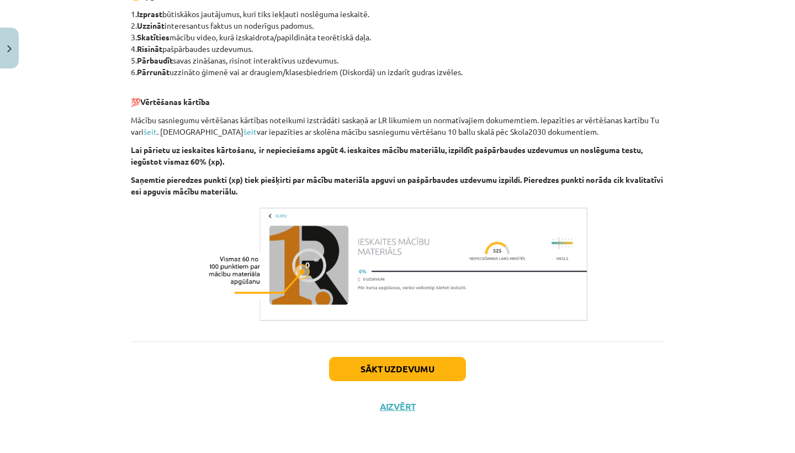
click at [395, 362] on button "Sākt uzdevumu" at bounding box center [397, 369] width 137 height 24
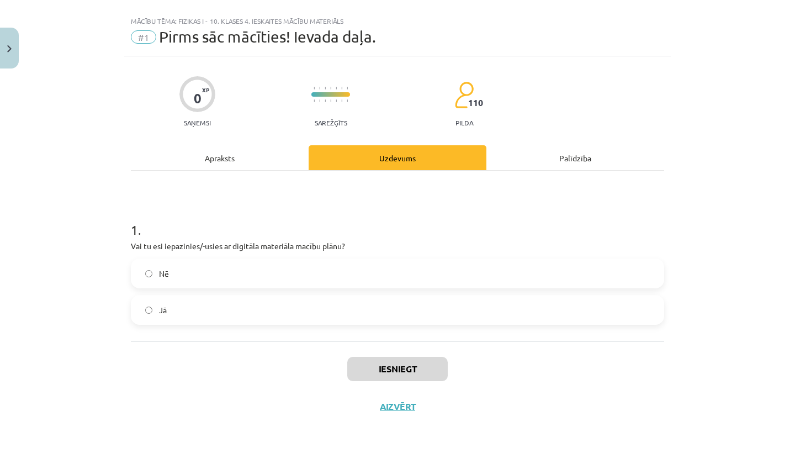
scroll to position [19, 0]
click at [370, 277] on label "Nē" at bounding box center [397, 274] width 531 height 28
click at [364, 337] on div "1 . Vai tu esi iepazinies/-usies ar digitāla materiāla macību plānu? Nē Jā" at bounding box center [397, 256] width 533 height 171
click at [363, 318] on label "Jā" at bounding box center [397, 310] width 531 height 28
click at [383, 366] on button "Iesniegt" at bounding box center [397, 369] width 101 height 24
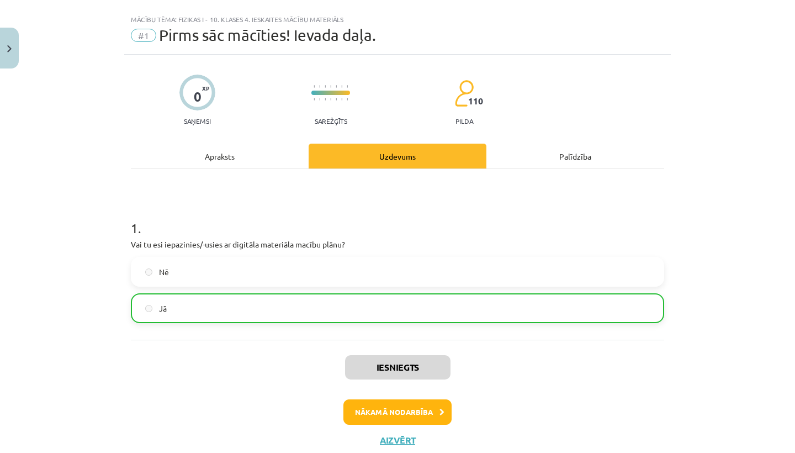
click at [398, 417] on button "Nākamā nodarbība" at bounding box center [397, 411] width 108 height 25
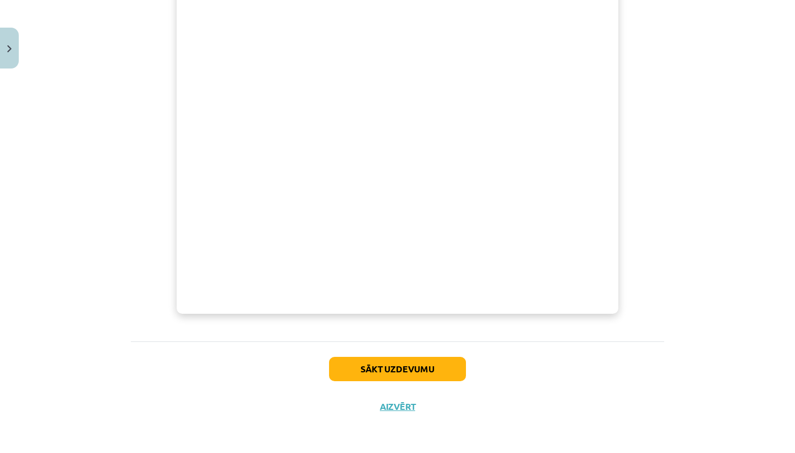
scroll to position [625, 0]
click at [452, 364] on button "Sākt uzdevumu" at bounding box center [397, 369] width 137 height 24
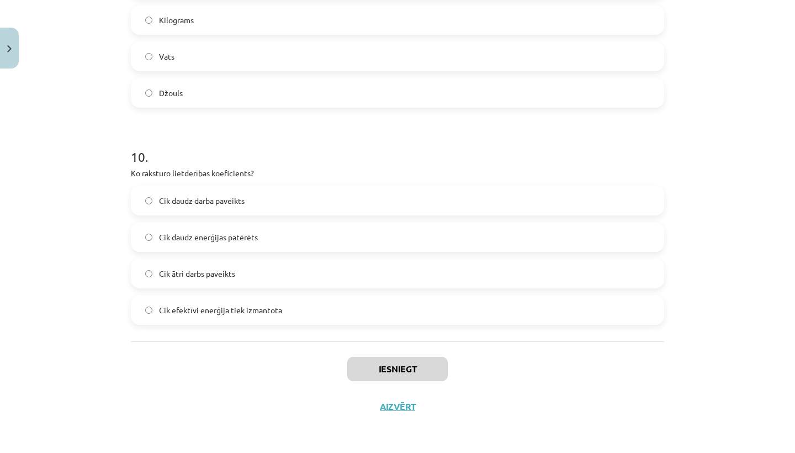
scroll to position [310, 0]
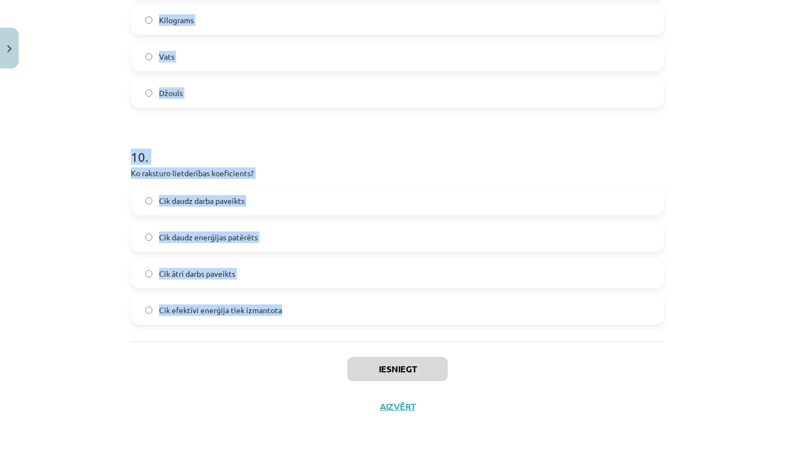
drag, startPoint x: 130, startPoint y: 235, endPoint x: 289, endPoint y: 319, distance: 180.1
copy form "Lorem ipsumdol sit ametconse adipiscing elitsedd? Eiusm tempori utlabore Etdolo…"
click at [171, 157] on h1 "10 ." at bounding box center [397, 147] width 533 height 34
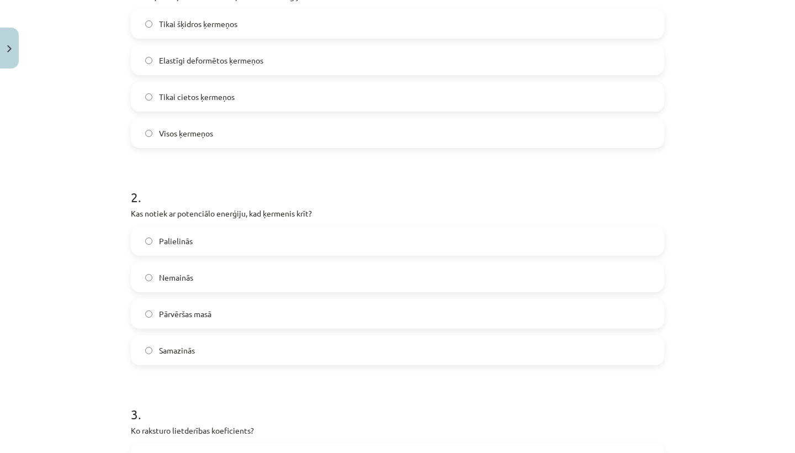
scroll to position [242, 0]
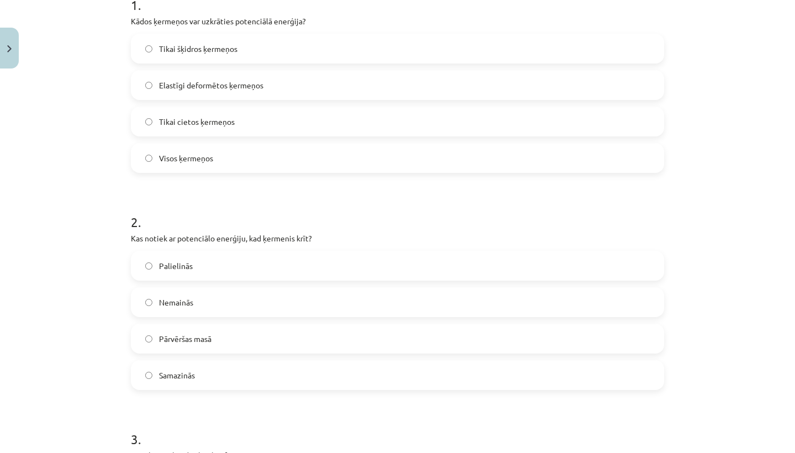
click at [218, 89] on span "Elastīgi deformētos ķermeņos" at bounding box center [211, 86] width 104 height 12
click at [211, 376] on label "Samazinās" at bounding box center [397, 375] width 531 height 28
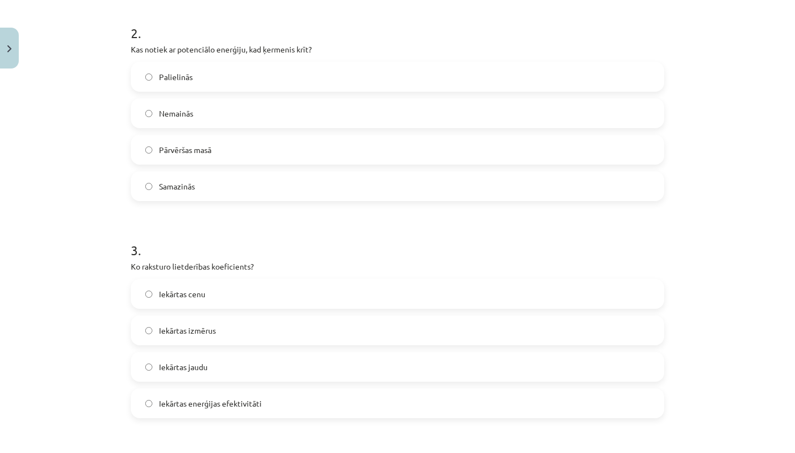
scroll to position [453, 0]
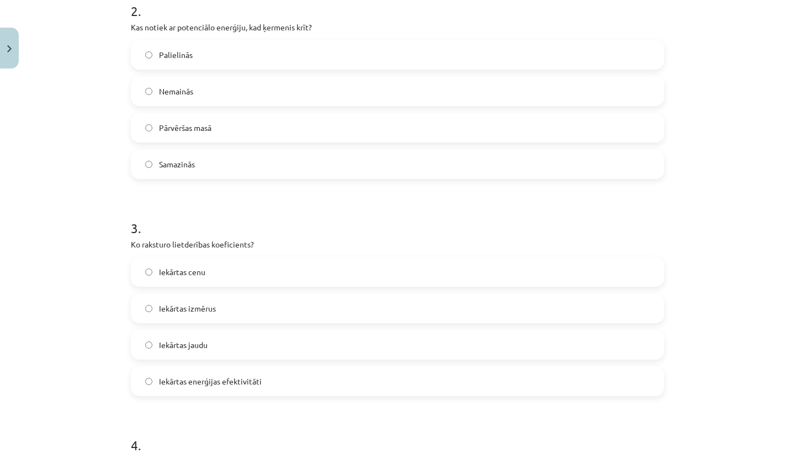
click at [236, 373] on label "Iekārtas enerģijas efektivitāti" at bounding box center [397, 381] width 531 height 28
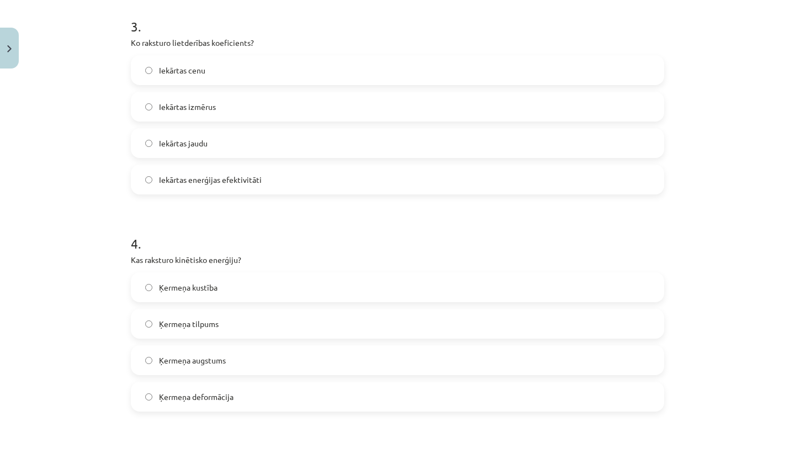
scroll to position [657, 0]
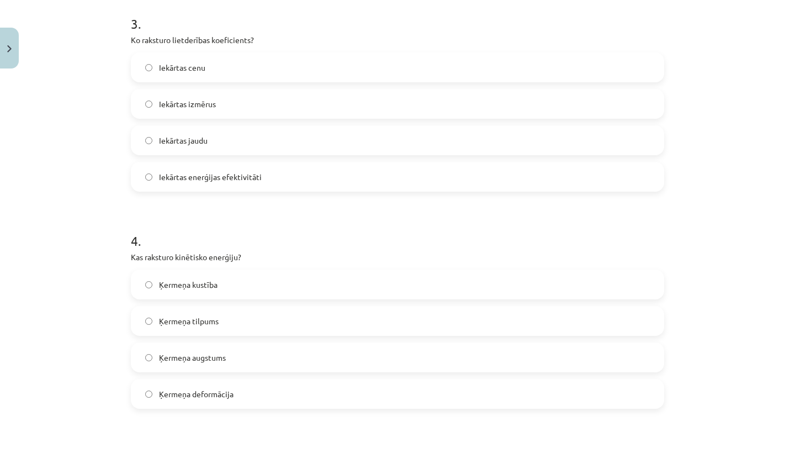
click at [262, 293] on label "Ķermeņa kustība" at bounding box center [397, 285] width 531 height 28
click at [557, 3] on h1 "3 ." at bounding box center [397, 14] width 533 height 34
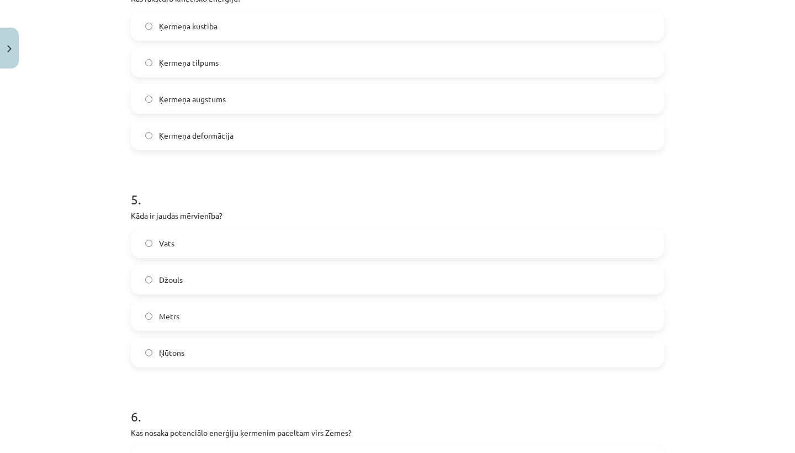
click at [225, 239] on label "Vats" at bounding box center [397, 243] width 531 height 28
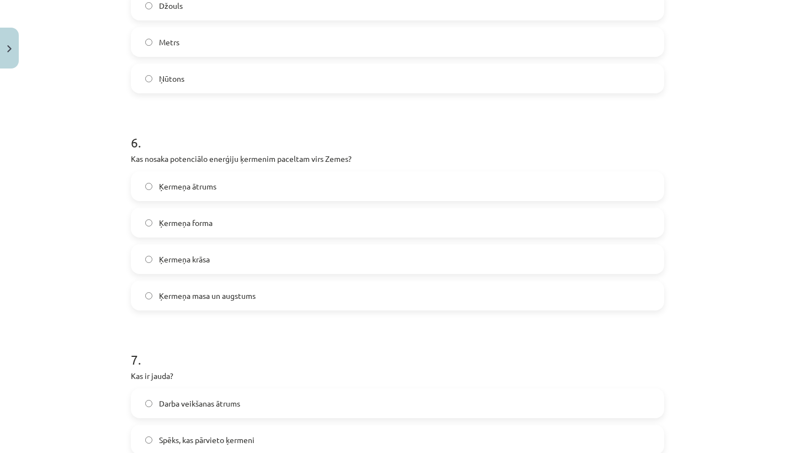
scroll to position [1200, 0]
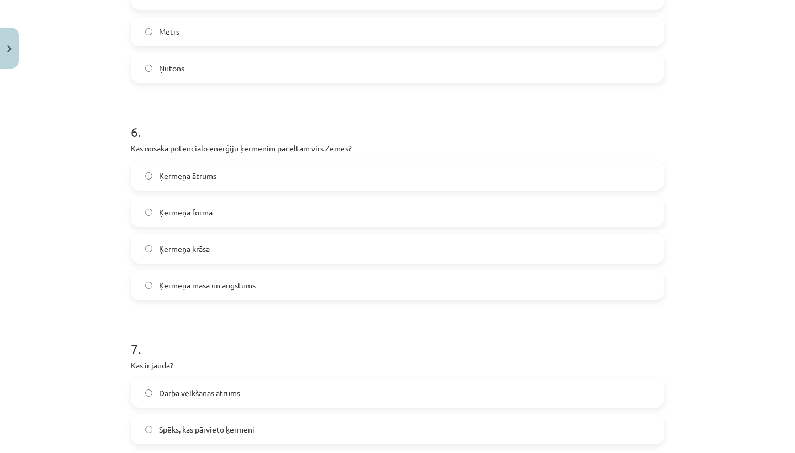
click at [256, 281] on span "Ķermeņa masa un augstums" at bounding box center [207, 285] width 97 height 12
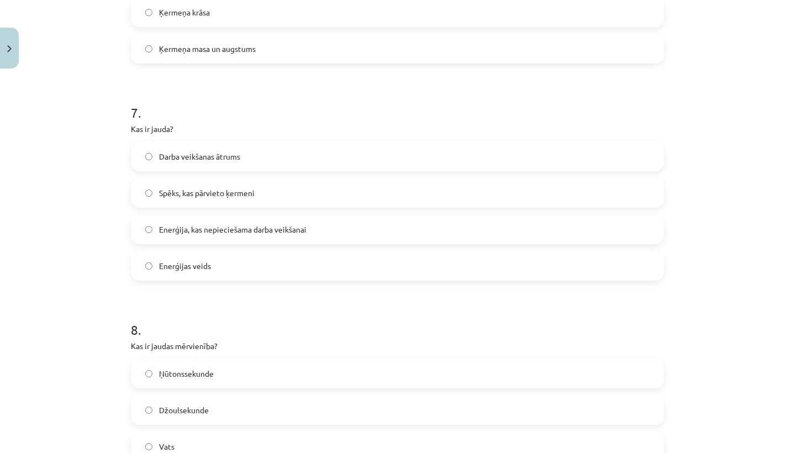
scroll to position [1446, 0]
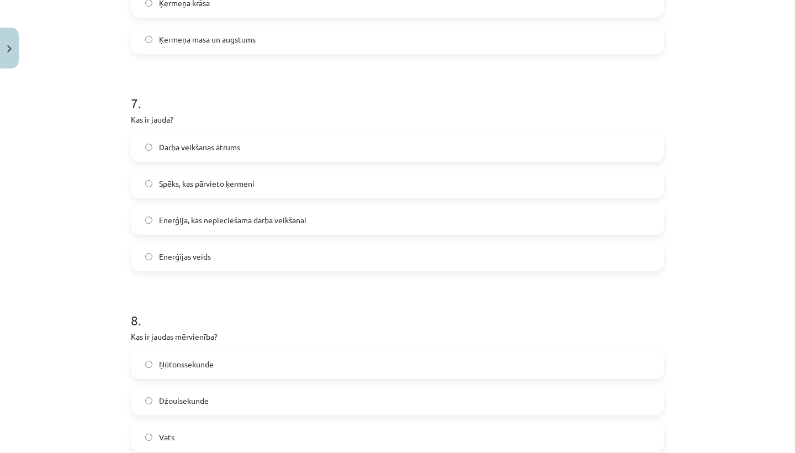
click at [261, 133] on label "Darba veikšanas ātrums" at bounding box center [397, 147] width 531 height 28
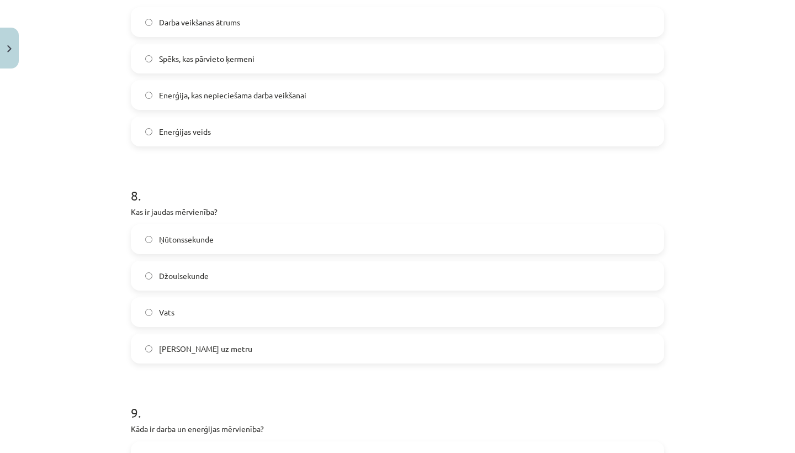
scroll to position [1571, 0]
click at [279, 241] on label "Ņūtonssekunde" at bounding box center [397, 239] width 531 height 28
click at [321, 321] on label "Vats" at bounding box center [397, 312] width 531 height 28
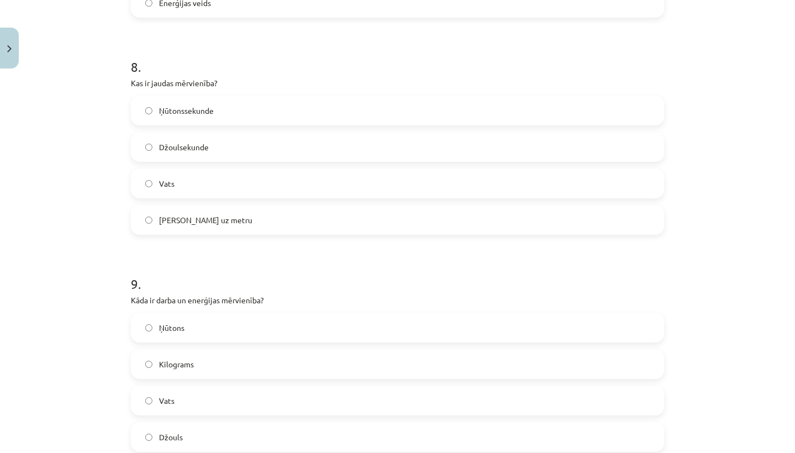
scroll to position [1738, 0]
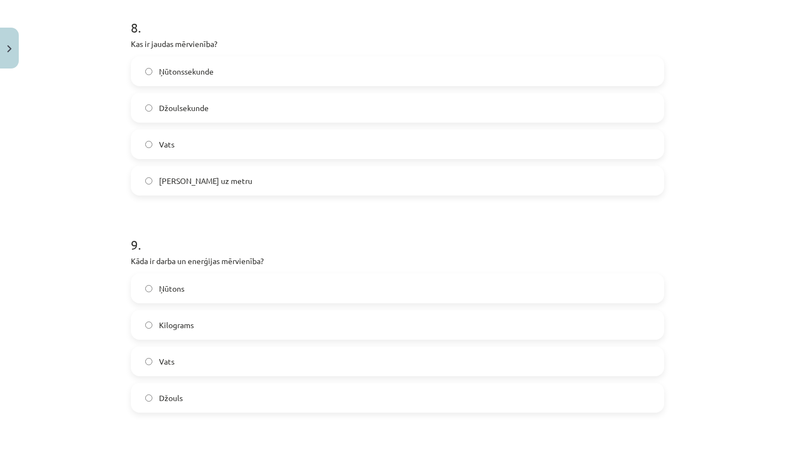
click at [209, 401] on label "Džouls" at bounding box center [397, 398] width 531 height 28
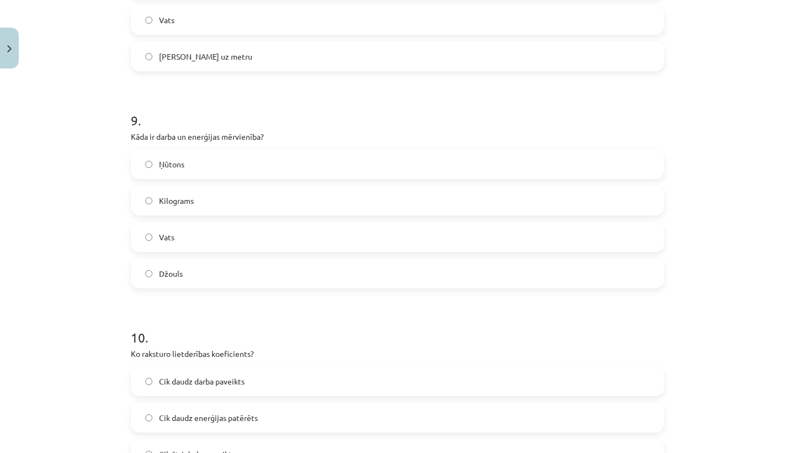
scroll to position [2045, 0]
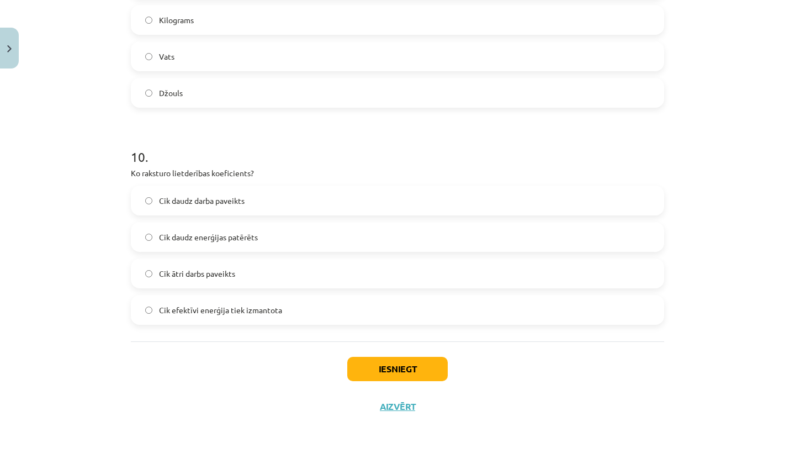
click at [345, 311] on label "Cik efektīvi enerģija tiek izmantota" at bounding box center [397, 310] width 531 height 28
click at [412, 367] on button "Iesniegt" at bounding box center [397, 369] width 101 height 24
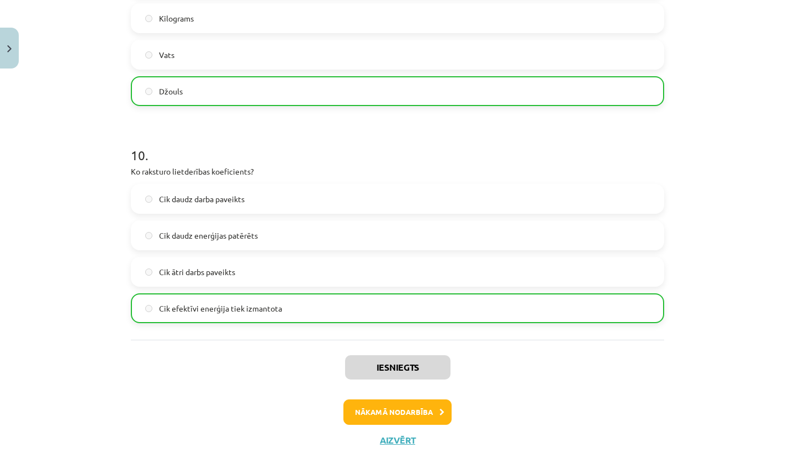
click at [423, 408] on button "Nākamā nodarbība" at bounding box center [397, 411] width 108 height 25
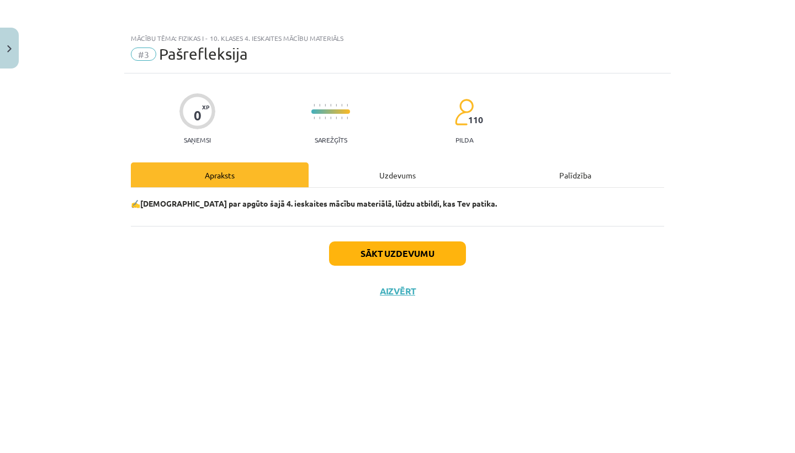
click at [428, 260] on button "Sākt uzdevumu" at bounding box center [397, 253] width 137 height 24
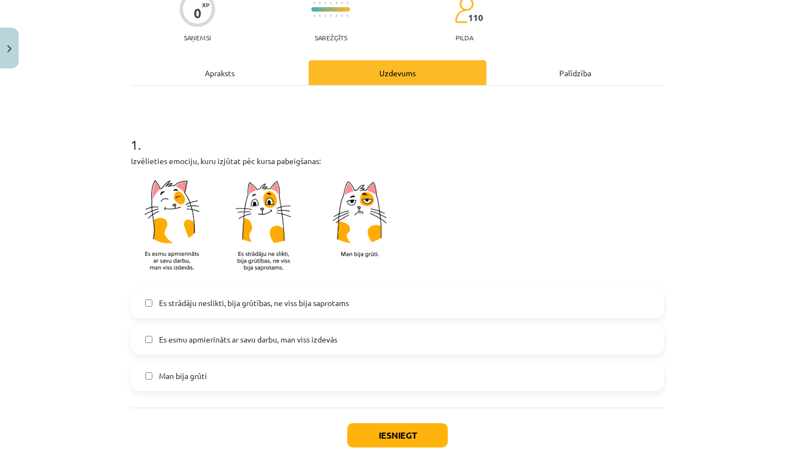
scroll to position [128, 0]
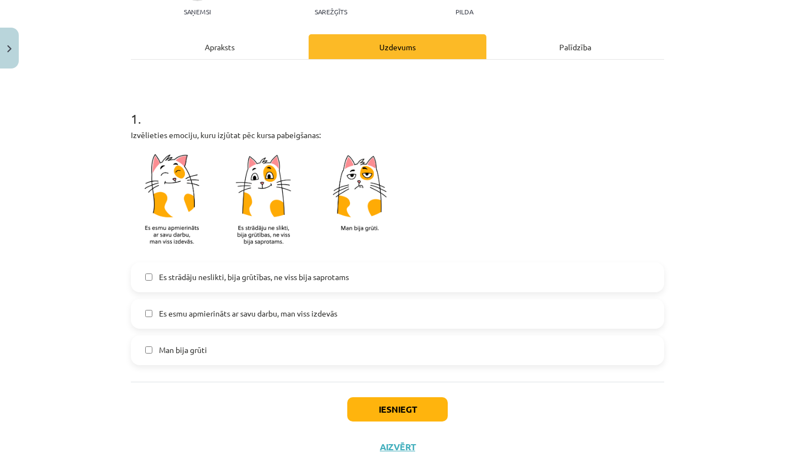
click at [417, 321] on label "Es esmu apmierināts ar savu darbu, man viss izdevās" at bounding box center [397, 314] width 531 height 28
click at [406, 413] on button "Iesniegt" at bounding box center [397, 409] width 101 height 24
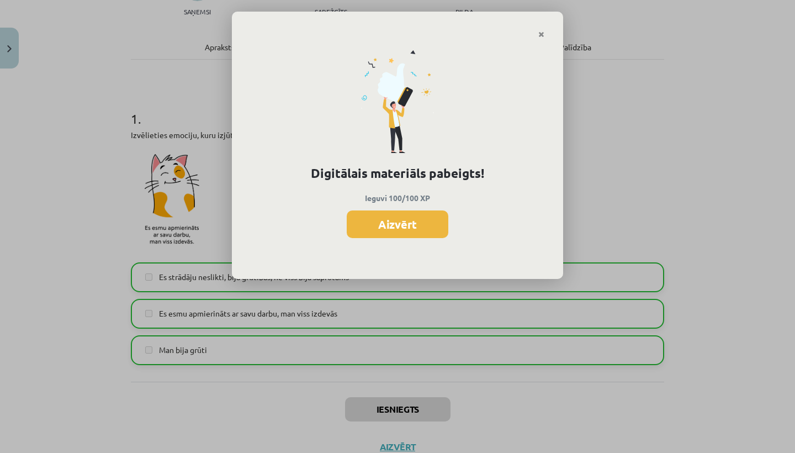
scroll to position [302, 0]
click at [424, 226] on button "Aizvērt" at bounding box center [398, 224] width 102 height 28
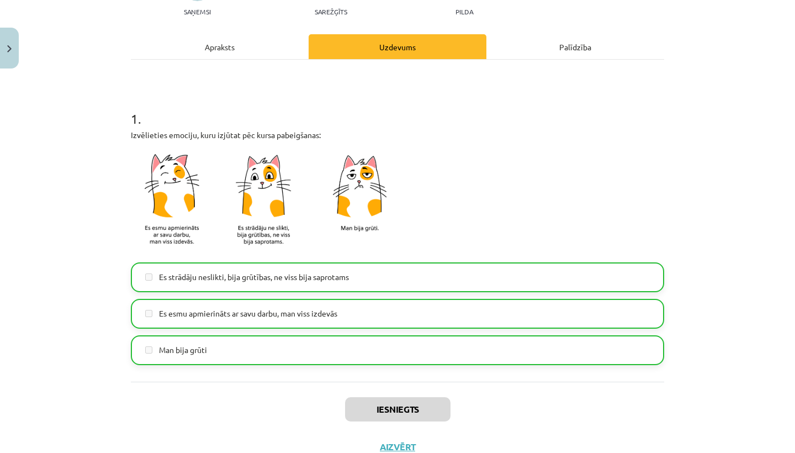
click at [402, 446] on button "Aizvērt" at bounding box center [398, 446] width 42 height 11
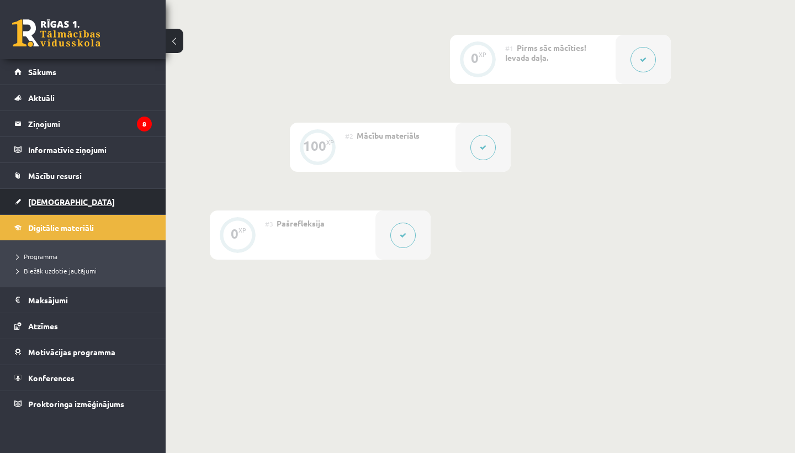
click at [47, 204] on span "[DEMOGRAPHIC_DATA]" at bounding box center [71, 202] width 87 height 10
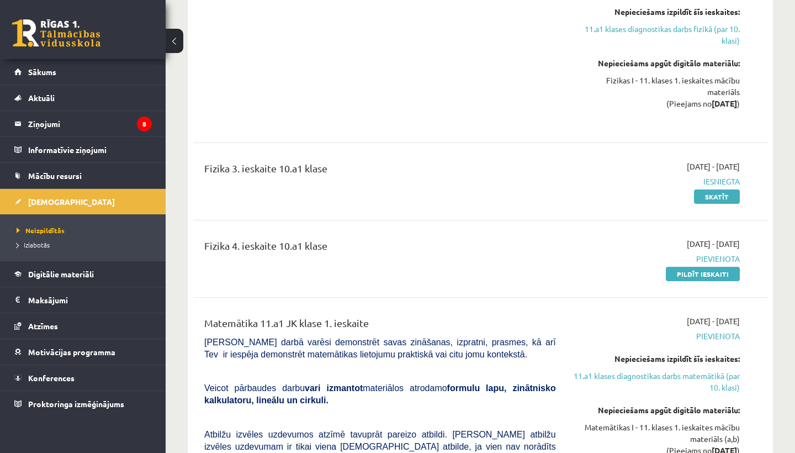
scroll to position [1900, 0]
click at [692, 276] on link "Pildīt ieskaiti" at bounding box center [703, 274] width 74 height 14
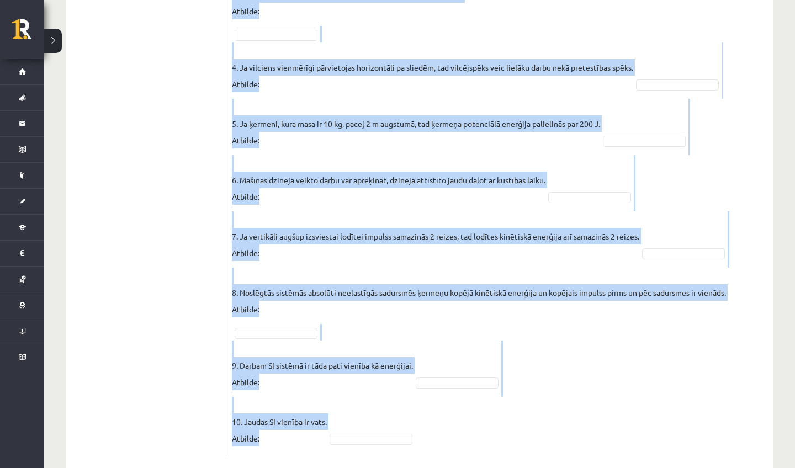
scroll to position [529, 0]
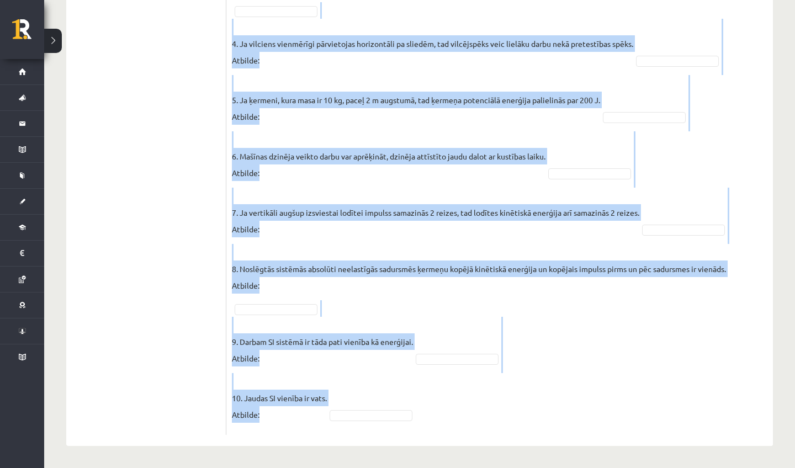
drag, startPoint x: 238, startPoint y: 202, endPoint x: 245, endPoint y: 468, distance: 265.7
copy form "Lor ipsumdolors am consect? ADIP E Sedd eiusmo temporincid: U – labo etdolo (Ma…"
click at [508, 415] on fieldset "1. Ja motocikla ātrums pieaug 2 reizes, tad arī motocikla kinētiskā enerģija pi…" at bounding box center [500, 131] width 536 height 596
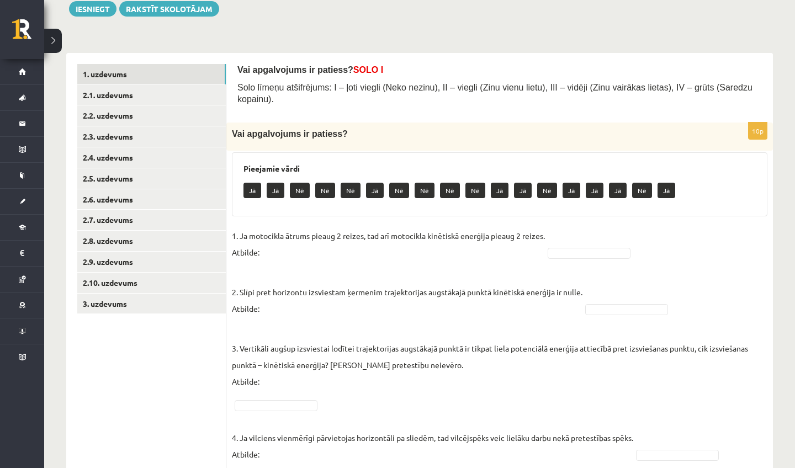
scroll to position [134, 0]
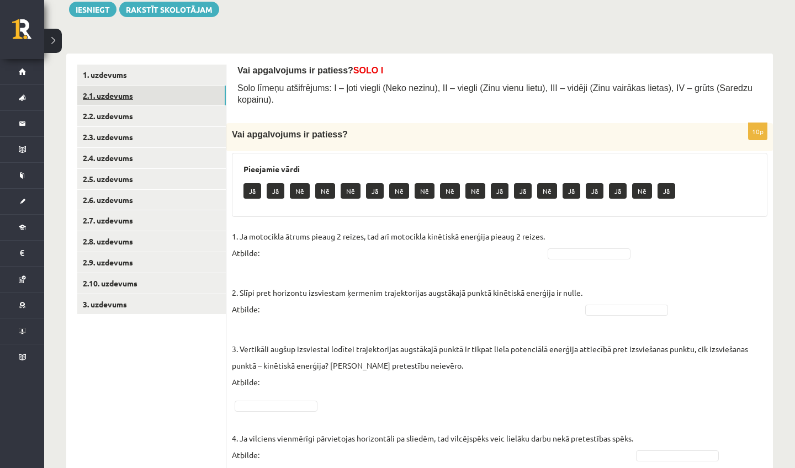
click at [196, 95] on link "2.1. uzdevums" at bounding box center [151, 96] width 149 height 20
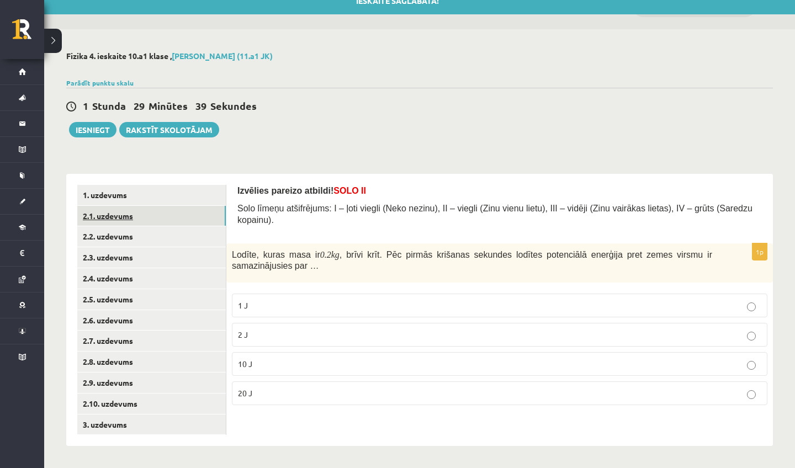
scroll to position [8, 0]
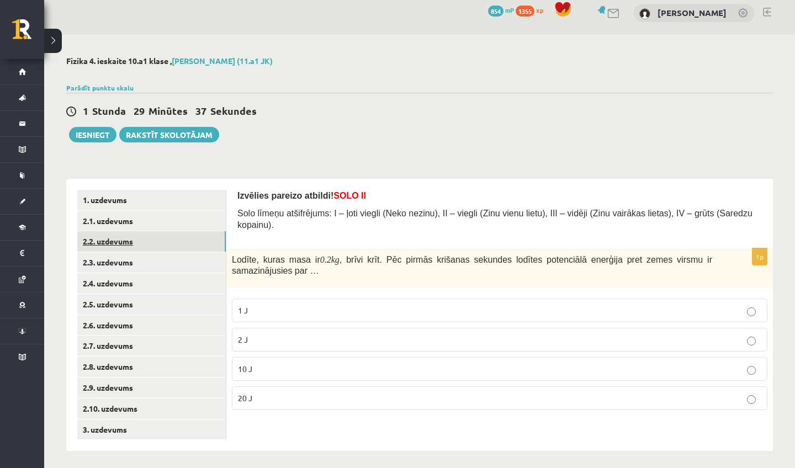
click at [176, 235] on link "2.2. uzdevums" at bounding box center [151, 241] width 149 height 20
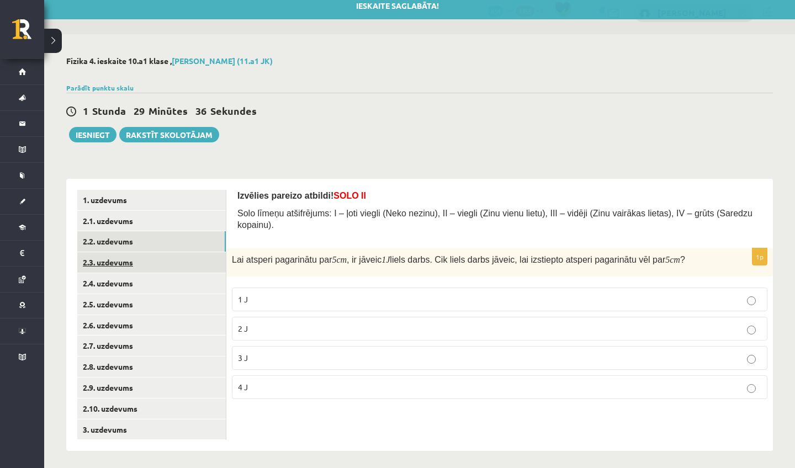
click at [183, 260] on link "2.3. uzdevums" at bounding box center [151, 262] width 149 height 20
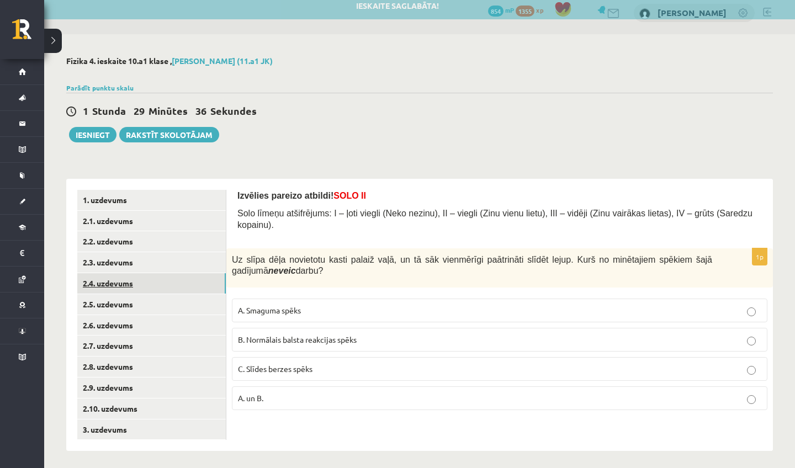
click at [188, 287] on link "2.4. uzdevums" at bounding box center [151, 283] width 149 height 20
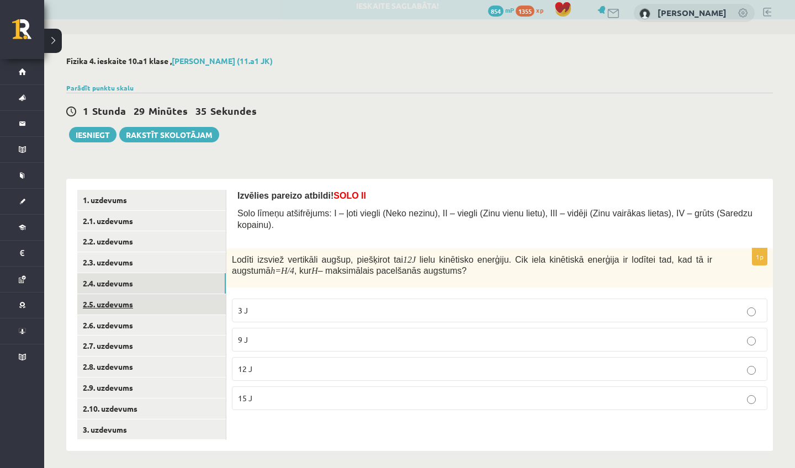
click at [191, 305] on link "2.5. uzdevums" at bounding box center [151, 304] width 149 height 20
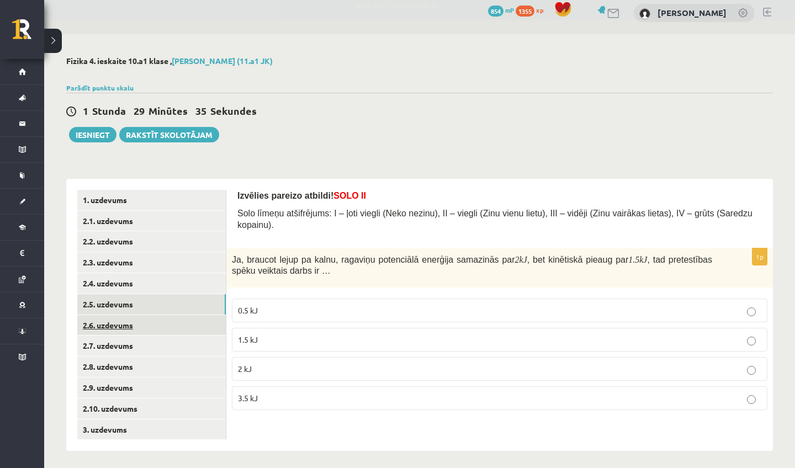
click at [192, 318] on link "2.6. uzdevums" at bounding box center [151, 325] width 149 height 20
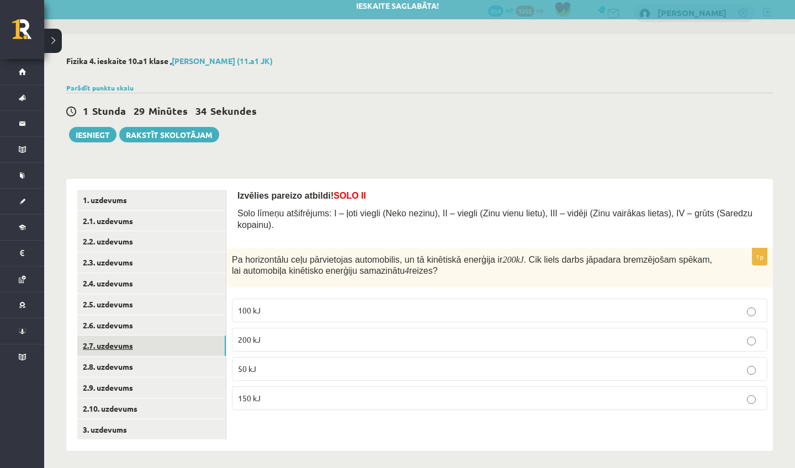
click at [193, 338] on link "2.7. uzdevums" at bounding box center [151, 346] width 149 height 20
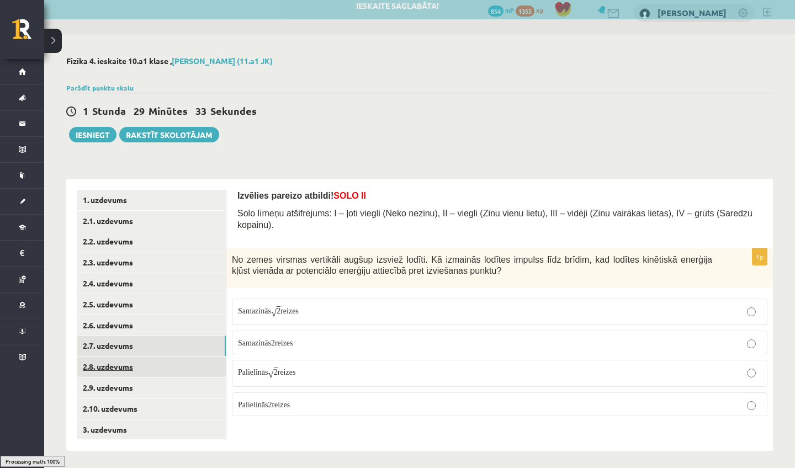
click at [195, 362] on link "2.8. uzdevums" at bounding box center [151, 367] width 149 height 20
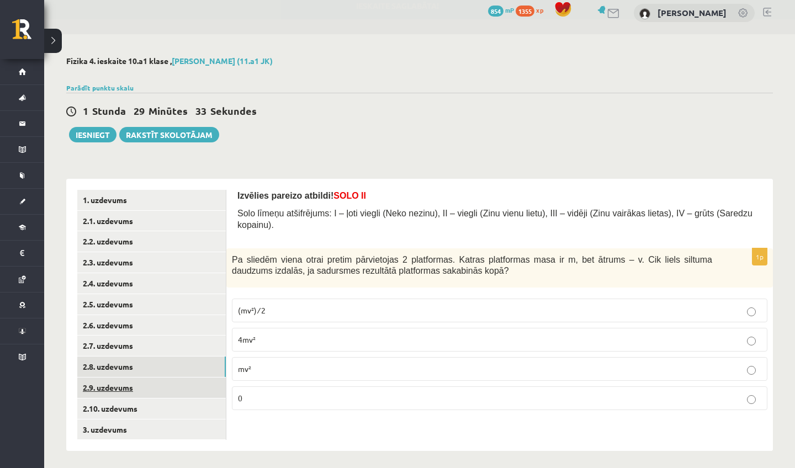
click at [197, 382] on link "2.9. uzdevums" at bounding box center [151, 388] width 149 height 20
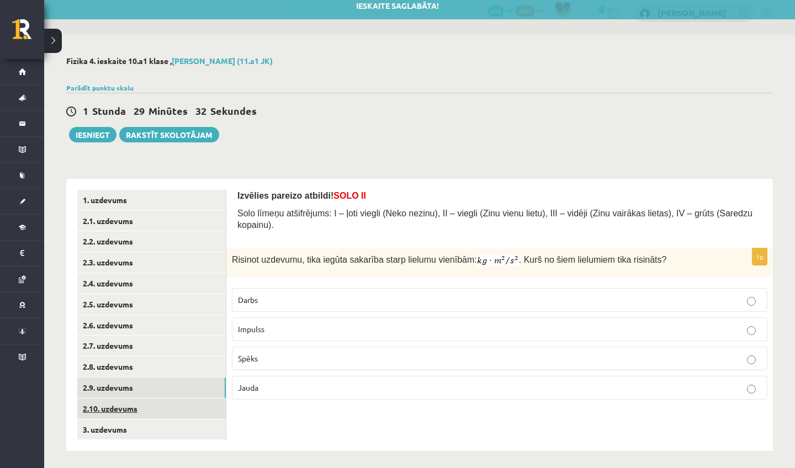
click at [195, 408] on link "2.10. uzdevums" at bounding box center [151, 409] width 149 height 20
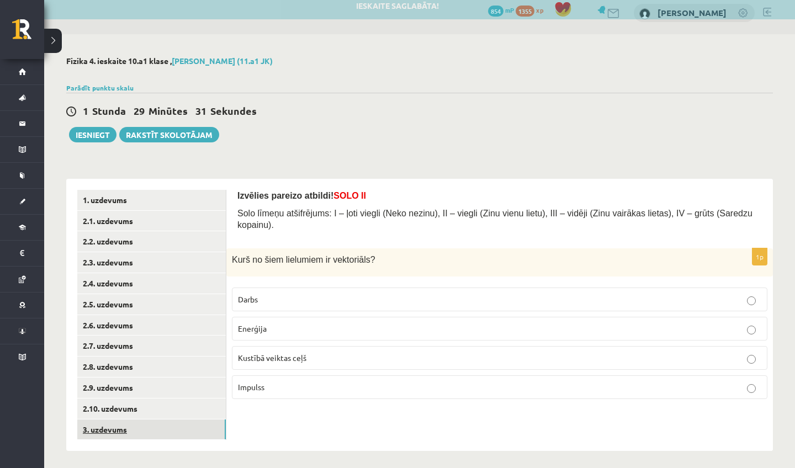
click at [195, 420] on link "3. uzdevums" at bounding box center [151, 430] width 149 height 20
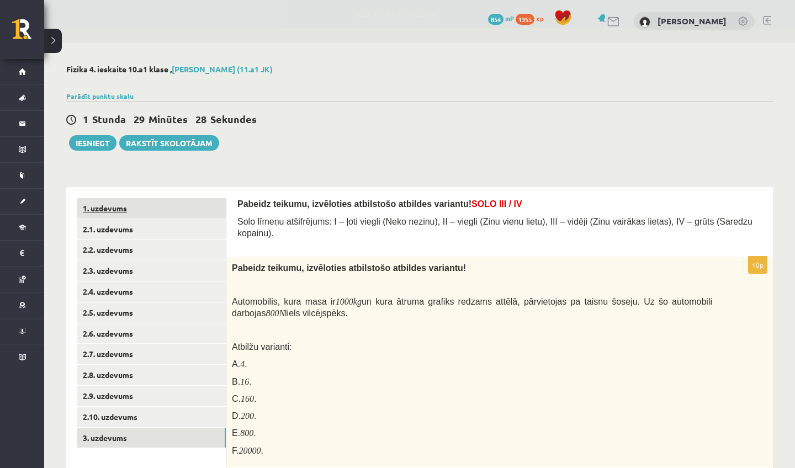
scroll to position [0, 0]
click at [197, 205] on link "1. uzdevums" at bounding box center [151, 208] width 149 height 20
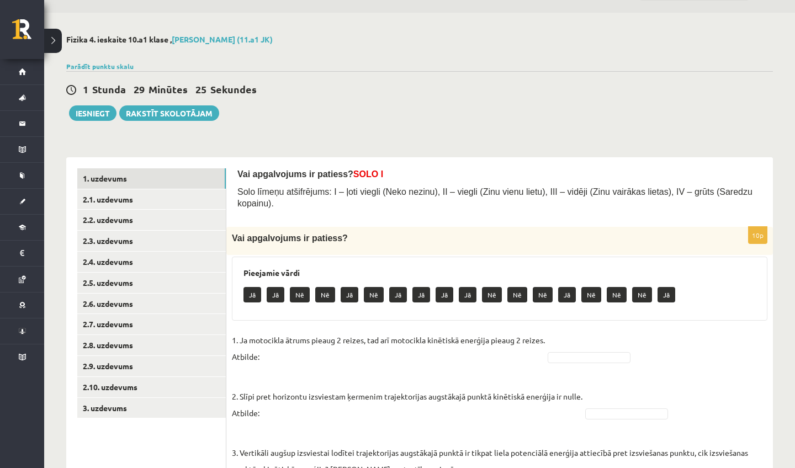
scroll to position [36, 0]
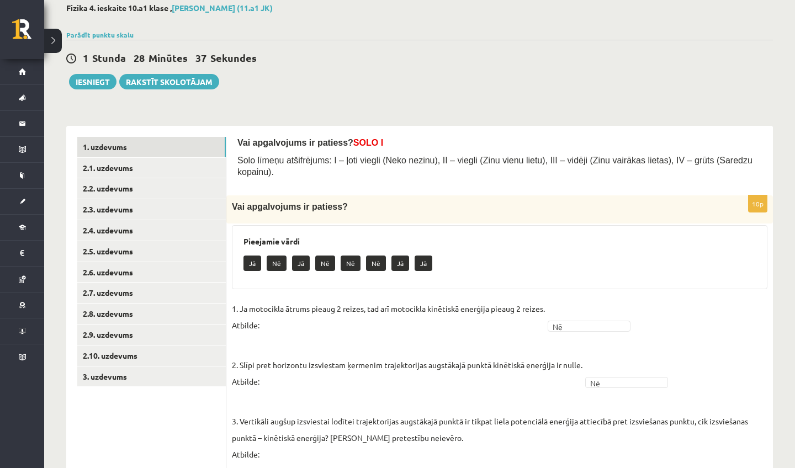
scroll to position [57, 0]
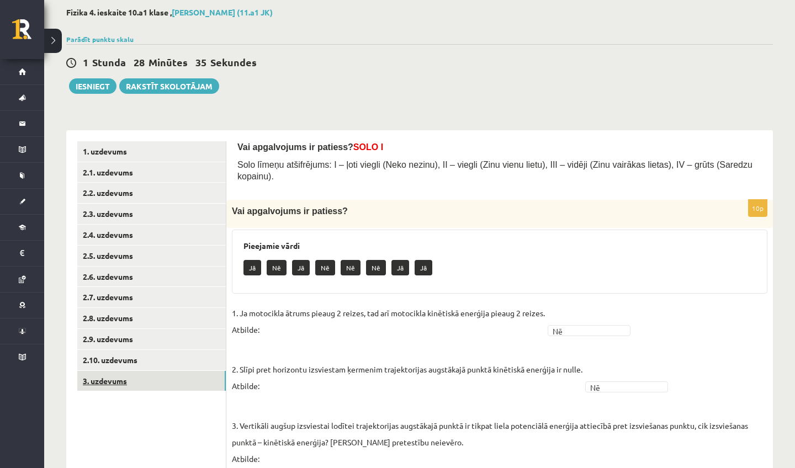
click at [181, 378] on link "3. uzdevums" at bounding box center [151, 381] width 149 height 20
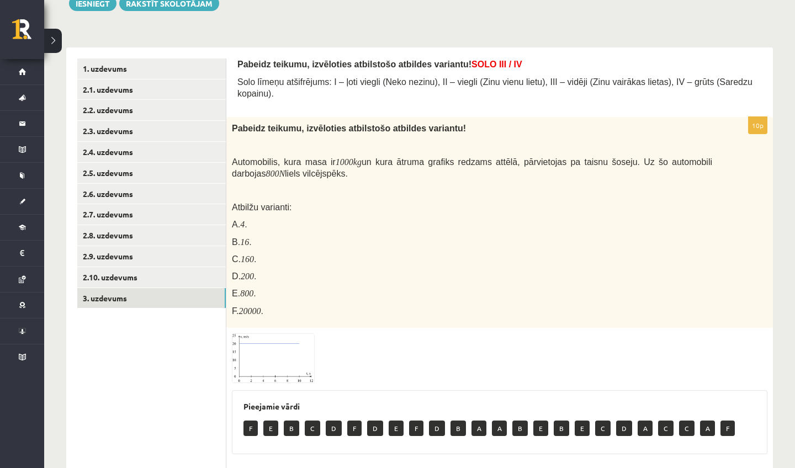
scroll to position [142, 0]
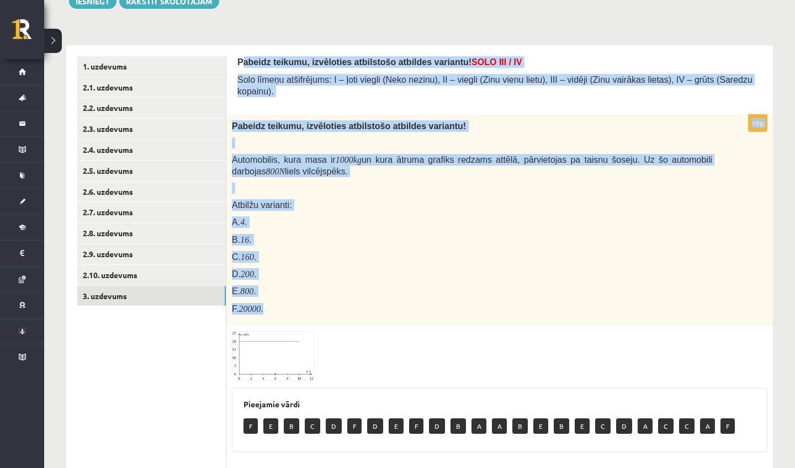
drag, startPoint x: 241, startPoint y: 60, endPoint x: 347, endPoint y: 311, distance: 272.4
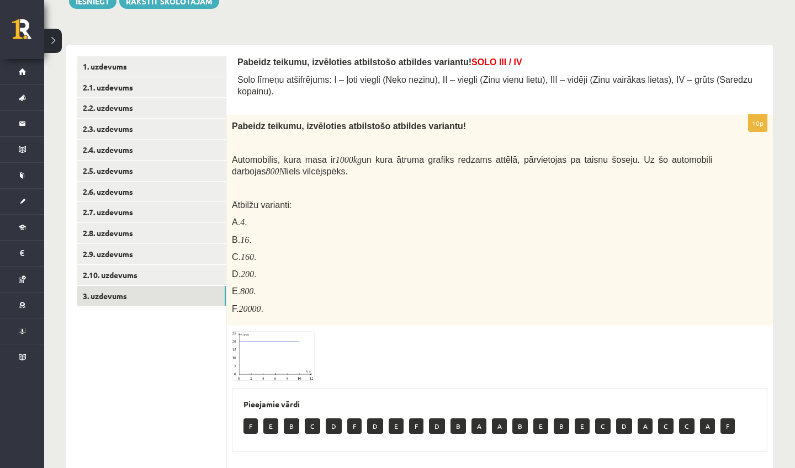
click at [184, 90] on link "2.1. uzdevums" at bounding box center [151, 87] width 149 height 20
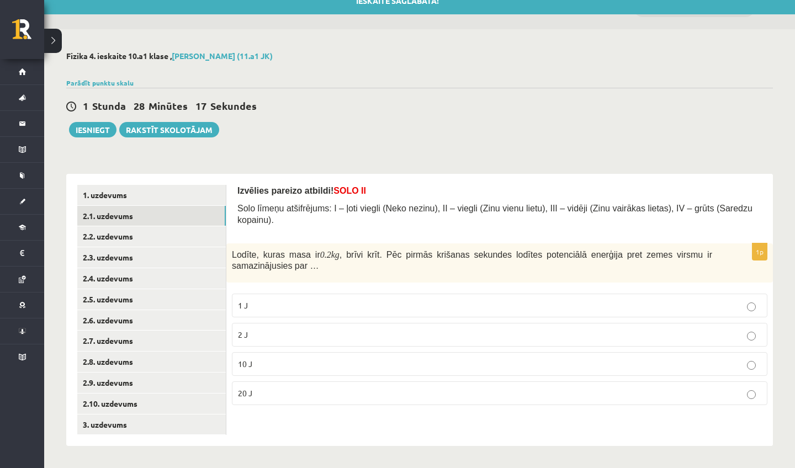
scroll to position [8, 0]
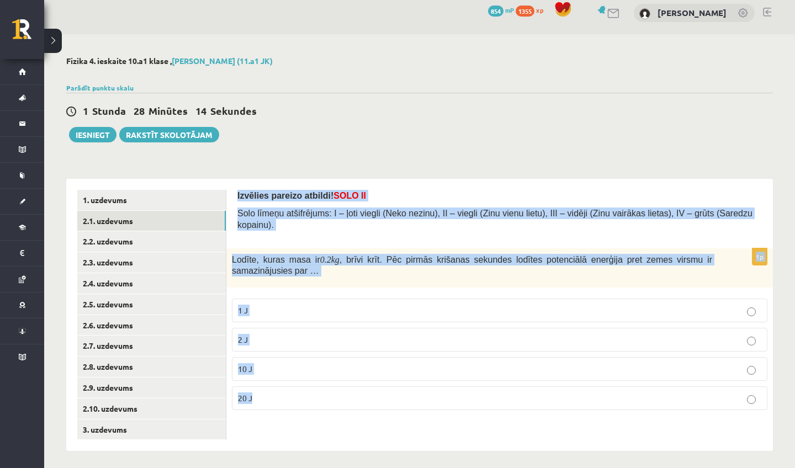
drag, startPoint x: 237, startPoint y: 196, endPoint x: 288, endPoint y: 404, distance: 213.8
click at [288, 404] on div "Izvēlies pareizo atbildi! SOLO II Solo līmeņu atšifrējums: I – ļoti viegli (Nek…" at bounding box center [499, 315] width 547 height 273
copy form "Izvēlies pareizo atbildi! SOLO II Solo līmeņu atšifrējums: I – ļoti viegli (Nek…"
click at [327, 452] on div "**********" at bounding box center [419, 253] width 751 height 439
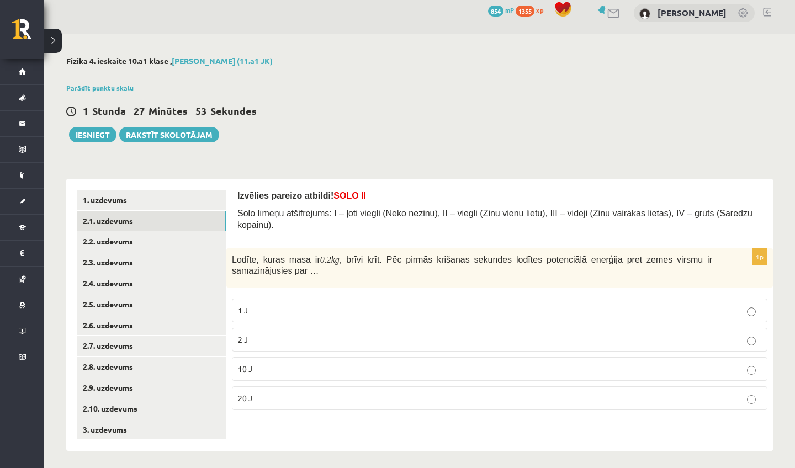
click at [441, 372] on p "10 J" at bounding box center [499, 369] width 523 height 12
click at [205, 241] on link "2.2. uzdevums" at bounding box center [151, 241] width 149 height 20
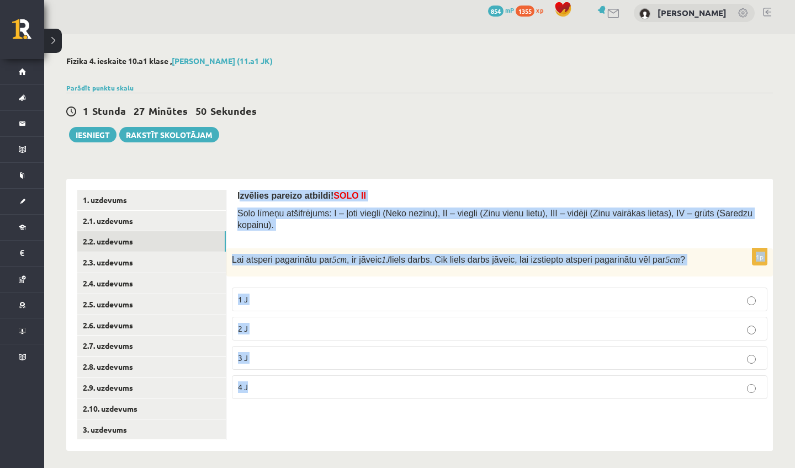
drag, startPoint x: 239, startPoint y: 195, endPoint x: 294, endPoint y: 400, distance: 211.5
click at [294, 400] on form "Izvēlies pareizo atbildi! SOLO II Solo līmeņu atšifrējums: I – ļoti viegli (Nek…" at bounding box center [499, 299] width 525 height 218
copy form "zvēlies pareizo atbildi! SOLO II Solo līmeņu atšifrējums: I – ļoti viegli (Neko…"
click at [331, 387] on p "4 J" at bounding box center [499, 388] width 523 height 12
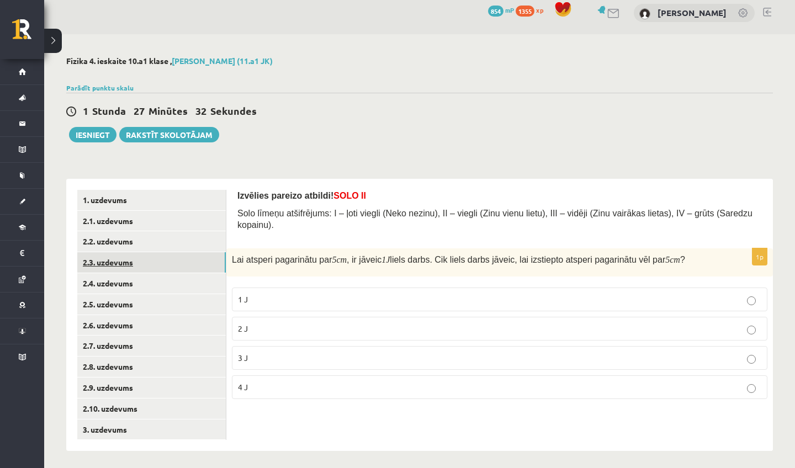
click at [212, 265] on link "2.3. uzdevums" at bounding box center [151, 262] width 149 height 20
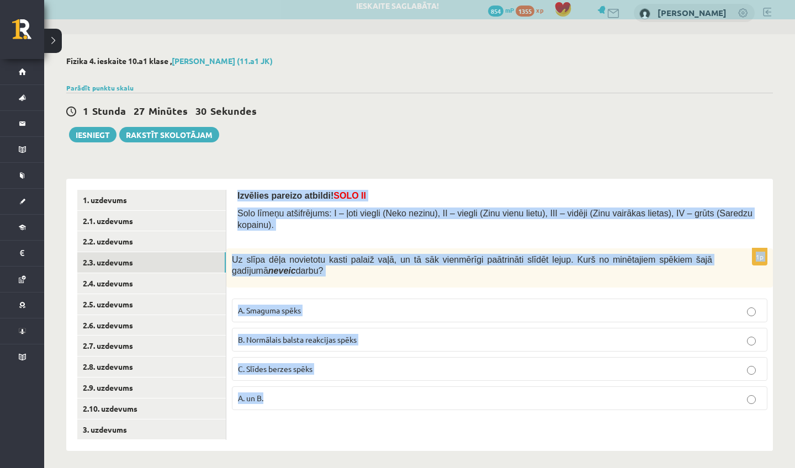
drag, startPoint x: 235, startPoint y: 193, endPoint x: 287, endPoint y: 424, distance: 236.5
click at [287, 424] on div "Izvēlies pareizo atbildi! SOLO II Solo līmeņu atšifrējums: I – ļoti viegli (Nek…" at bounding box center [499, 315] width 547 height 273
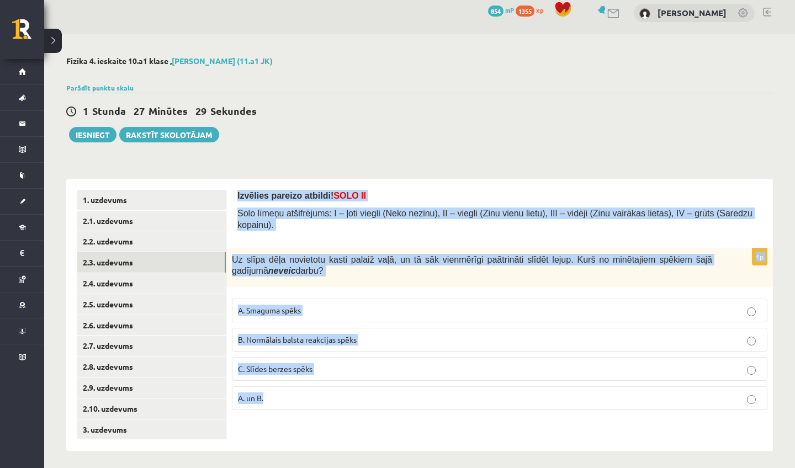
copy form "Izvēlies pareizo atbildi! SOLO II Solo līmeņu atšifrējums: I – ļoti viegli (Nek…"
click at [284, 346] on p "B. Normālais balsta reakcijas spēks" at bounding box center [499, 340] width 523 height 12
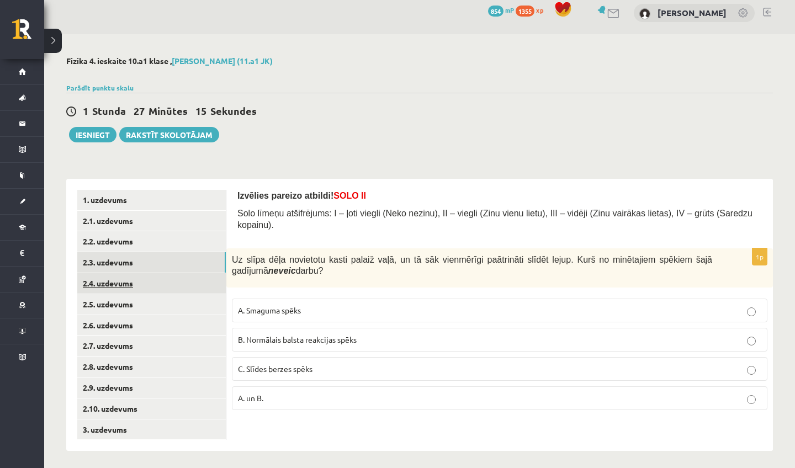
click at [167, 283] on link "2.4. uzdevums" at bounding box center [151, 283] width 149 height 20
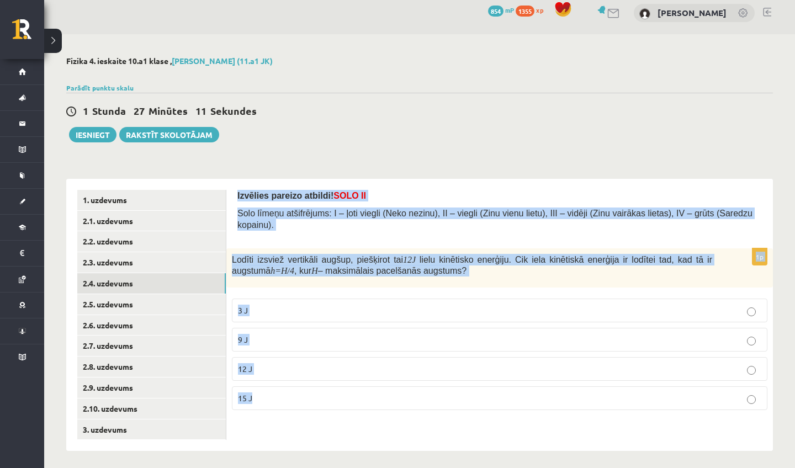
drag, startPoint x: 236, startPoint y: 191, endPoint x: 267, endPoint y: 401, distance: 212.7
click at [267, 401] on div "Izvēlies pareizo atbildi! SOLO II Solo līmeņu atšifrējums: I – ļoti viegli (Nek…" at bounding box center [499, 315] width 547 height 273
copy form "Izvēlies pareizo atbildi! SOLO II Solo līmeņu atšifrējums: I – ļoti viegli (Nek…"
click at [253, 443] on div "Izvēlies pareizo atbildi! SOLO II Solo līmeņu atšifrējums: I – ļoti viegli (Nek…" at bounding box center [499, 315] width 547 height 273
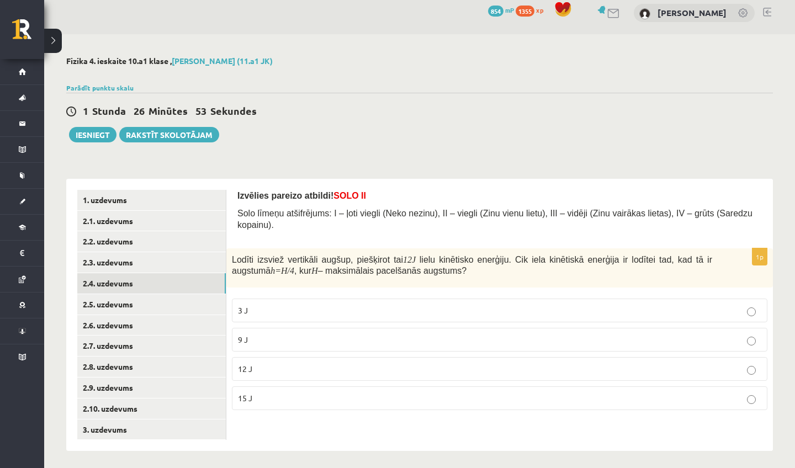
click at [276, 340] on p "9 J" at bounding box center [499, 340] width 523 height 12
click at [198, 297] on link "2.5. uzdevums" at bounding box center [151, 304] width 149 height 20
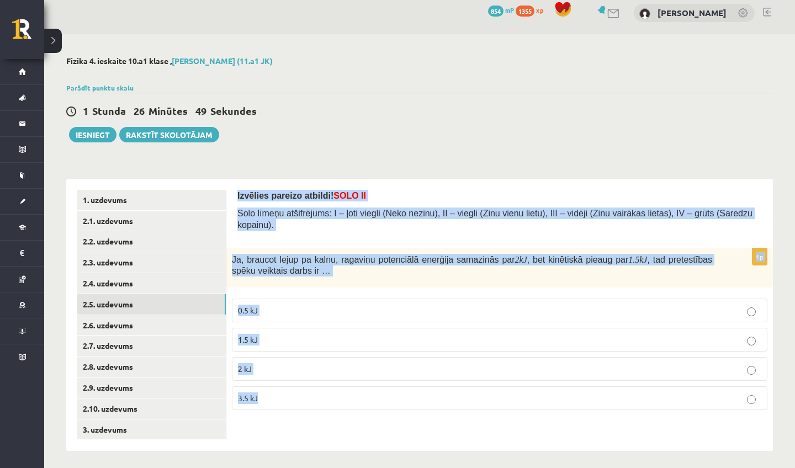
drag, startPoint x: 237, startPoint y: 193, endPoint x: 277, endPoint y: 399, distance: 209.9
click at [277, 399] on div "Izvēlies pareizo atbildi! SOLO II Solo līmeņu atšifrējums: I – ļoti viegli (Nek…" at bounding box center [499, 315] width 547 height 273
copy form "Izvēlies pareizo atbildi! SOLO II Solo līmeņu atšifrējums: I – ļoti viegli (Nek…"
click at [291, 313] on p "0.5 kJ" at bounding box center [499, 311] width 523 height 12
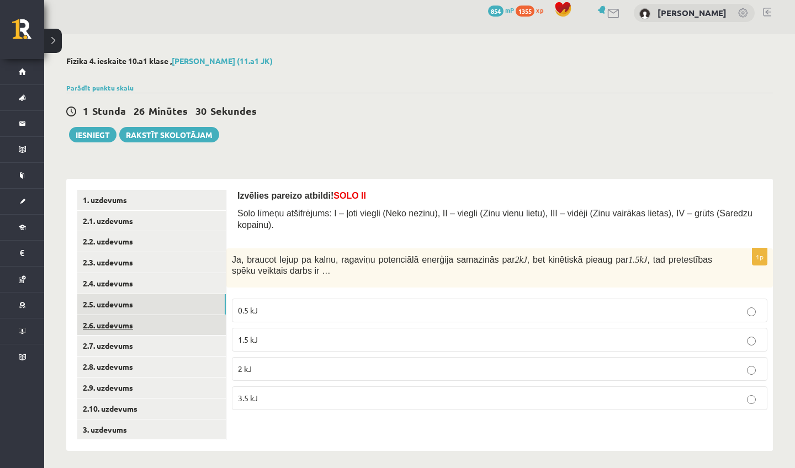
click at [210, 327] on link "2.6. uzdevums" at bounding box center [151, 325] width 149 height 20
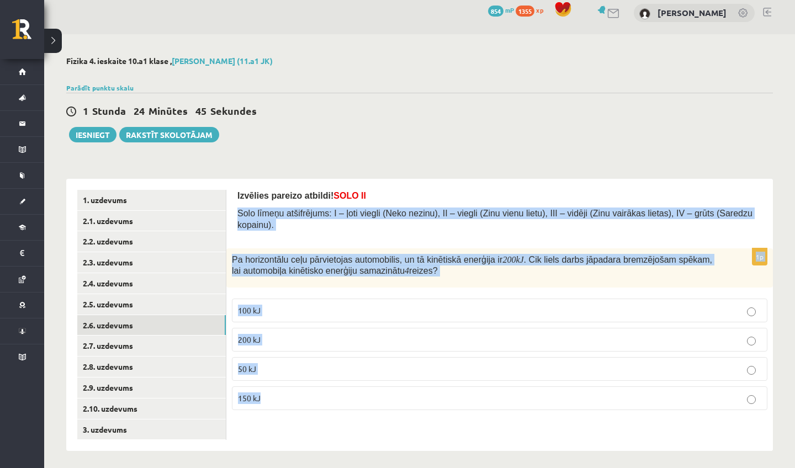
drag, startPoint x: 236, startPoint y: 210, endPoint x: 288, endPoint y: 400, distance: 196.4
click at [288, 400] on div "Izvēlies pareizo atbildi! SOLO II Solo līmeņu atšifrējums: I – ļoti viegli (Nek…" at bounding box center [499, 315] width 547 height 273
click at [288, 400] on p "150 kJ" at bounding box center [499, 399] width 523 height 12
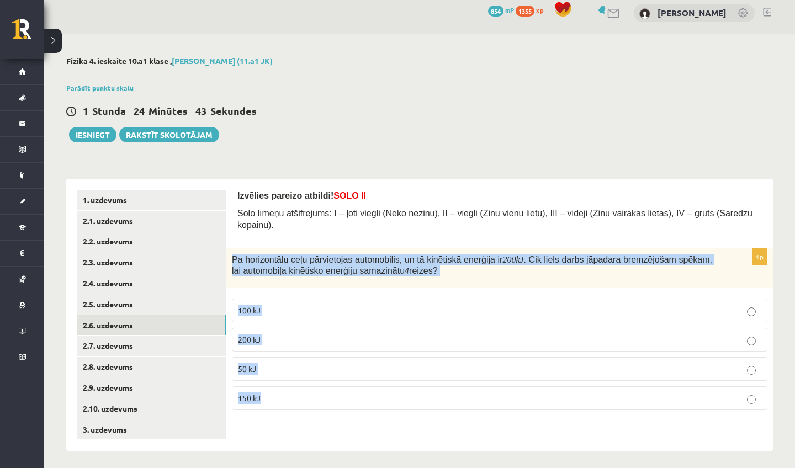
drag, startPoint x: 232, startPoint y: 258, endPoint x: 311, endPoint y: 425, distance: 184.5
click at [311, 425] on div "Izvēlies pareizo atbildi! SOLO II Solo līmeņu atšifrējums: I – ļoti viegli (Nek…" at bounding box center [499, 315] width 547 height 273
copy div "Pa horizontālu ceļu pārvietojas automobilis, un tā kinētiskā enerģija ir 200 kJ…"
click at [192, 340] on link "2.7. uzdevums" at bounding box center [151, 346] width 149 height 20
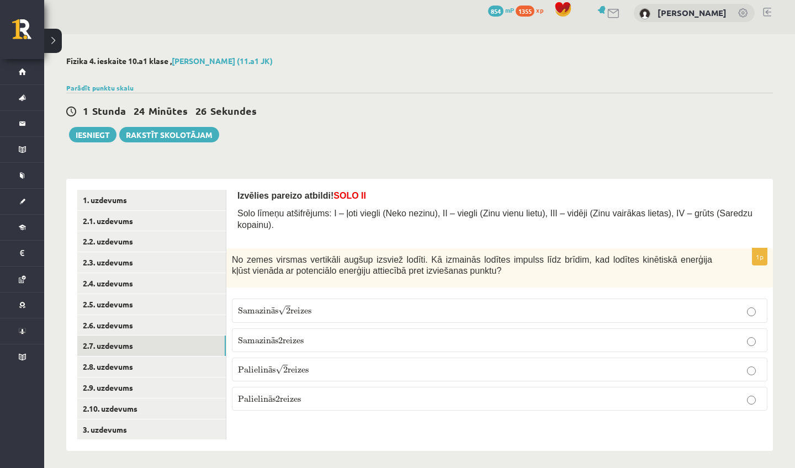
drag, startPoint x: 234, startPoint y: 257, endPoint x: 376, endPoint y: 420, distance: 216.4
click at [376, 420] on div "1p No zemes virsmas vertikāli augšup izsviež lodīti. Kā izmainās lodītes impuls…" at bounding box center [499, 334] width 547 height 172
copy div "No zemes virsmas vertikāli augšup izsviež lodīti. Kā izmainās lodītes impulss l…"
click at [140, 320] on link "2.6. uzdevums" at bounding box center [151, 325] width 149 height 20
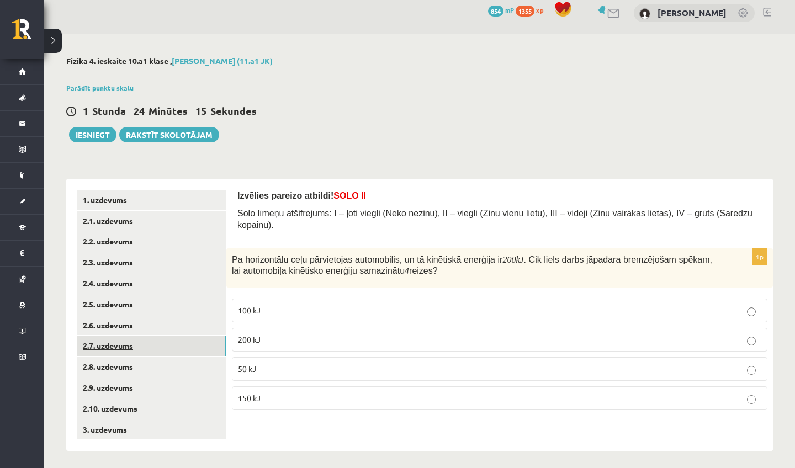
click at [172, 343] on link "2.7. uzdevums" at bounding box center [151, 346] width 149 height 20
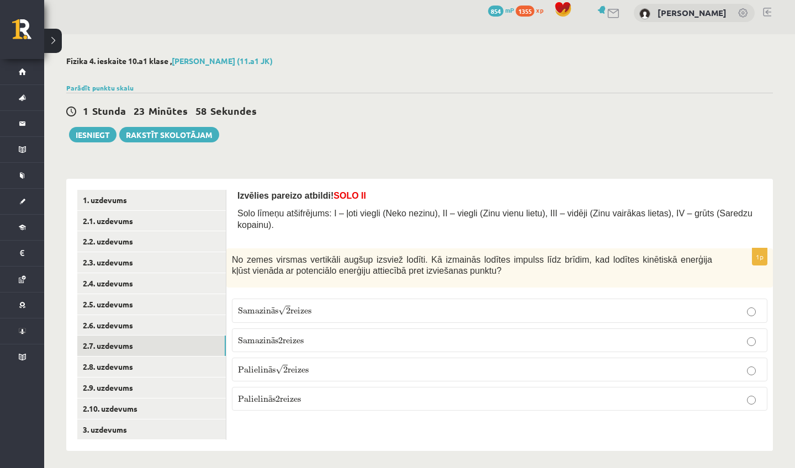
click at [342, 304] on label "Samazin ā s √ 2 reizes Samazinās 2 reizes" at bounding box center [500, 311] width 536 height 24
click at [163, 367] on link "2.8. uzdevums" at bounding box center [151, 367] width 149 height 20
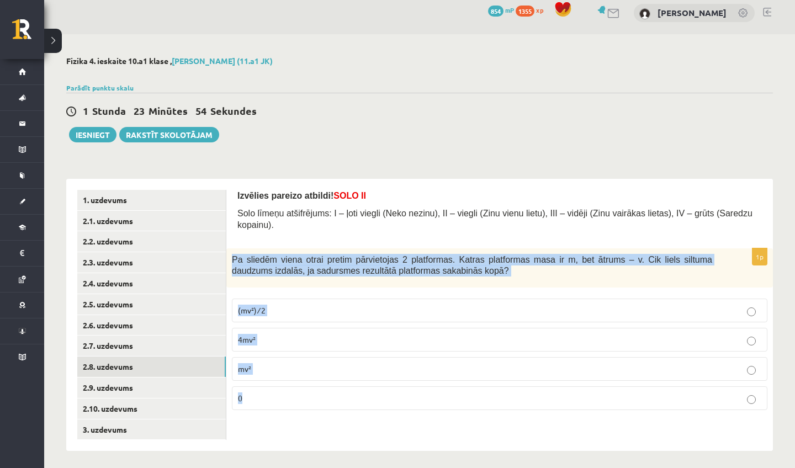
drag, startPoint x: 232, startPoint y: 257, endPoint x: 262, endPoint y: 468, distance: 213.0
click at [262, 452] on div "**********" at bounding box center [419, 253] width 751 height 439
copy div "Pa sliedēm viena otrai pretim pārvietojas 2 platformas. Katras platformas masa …"
click at [319, 362] on label "mv²" at bounding box center [500, 369] width 536 height 24
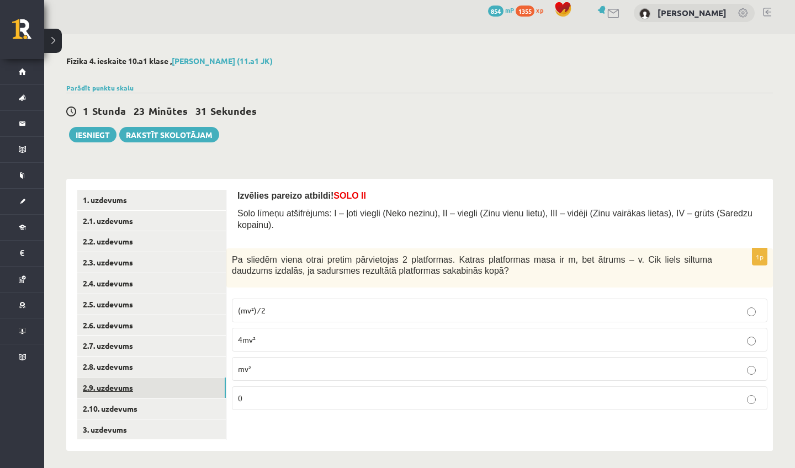
click at [180, 379] on link "2.9. uzdevums" at bounding box center [151, 388] width 149 height 20
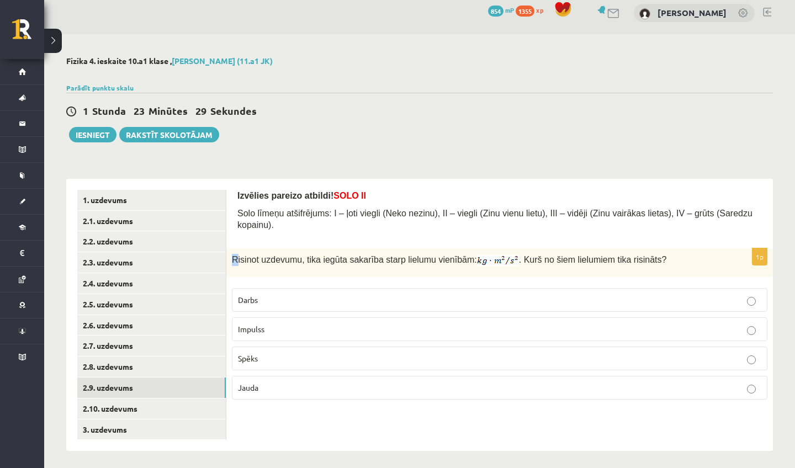
drag, startPoint x: 231, startPoint y: 260, endPoint x: 237, endPoint y: 264, distance: 7.5
click at [237, 264] on div "Risinot uzdevumu, tika iegūta sakarība starp lielumu vienībām: . Kurš no šiem l…" at bounding box center [499, 262] width 547 height 29
click at [236, 264] on span "Risinot uzdevumu, tika iegūta sakarība starp lielumu vienībām:" at bounding box center [354, 259] width 245 height 9
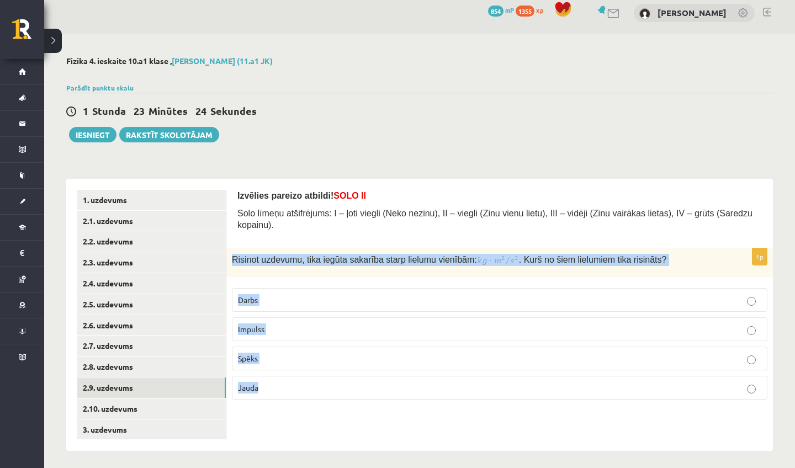
drag, startPoint x: 281, startPoint y: 389, endPoint x: 232, endPoint y: 261, distance: 137.5
click at [232, 261] on div "1p Risinot uzdevumu, tika iegūta sakarība starp lielumu vienībām: . Kurš no šie…" at bounding box center [499, 328] width 547 height 161
copy div "Risinot uzdevumu, tika iegūta sakarība starp lielumu vienībām: . Kurš no šiem l…"
click at [300, 420] on div "Izvēlies pareizo atbildi! SOLO II Solo līmeņu atšifrējums: I – ļoti viegli (Nek…" at bounding box center [499, 315] width 547 height 273
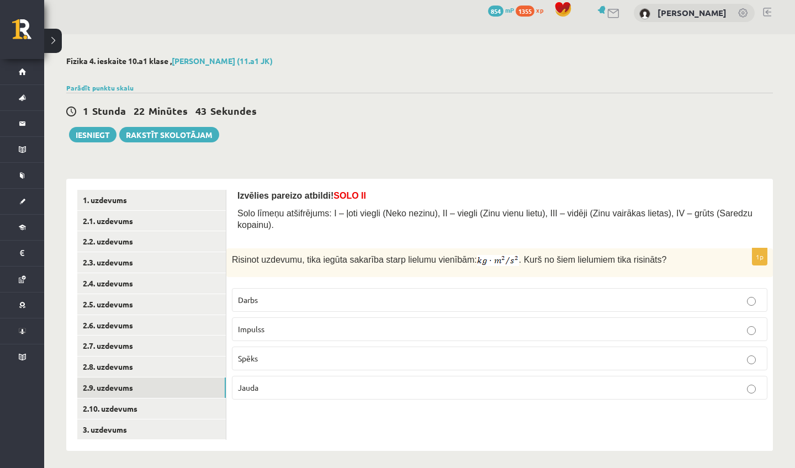
click at [441, 296] on p "Darbs" at bounding box center [499, 300] width 523 height 12
click at [176, 399] on link "2.10. uzdevums" at bounding box center [151, 409] width 149 height 20
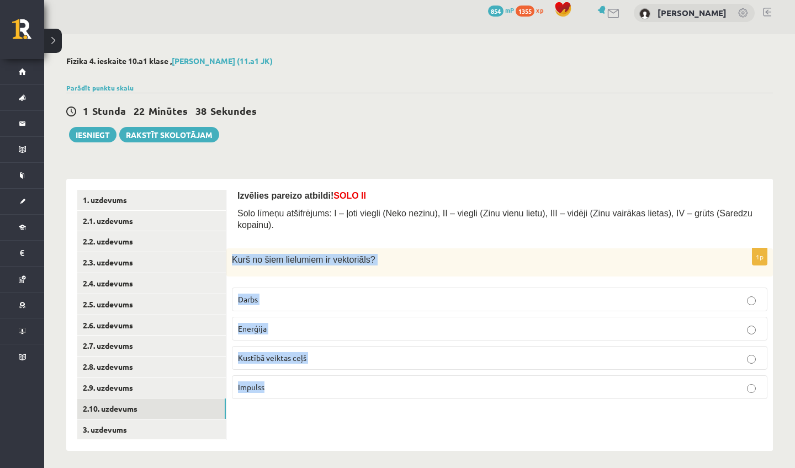
drag, startPoint x: 235, startPoint y: 258, endPoint x: 306, endPoint y: 395, distance: 154.4
click at [306, 395] on div "1p Kurš no šiem lielumiem ir vektoriāls? Darbs Enerģija Kustībā veiktas ceļš Im…" at bounding box center [499, 328] width 547 height 160
click at [307, 418] on div "Izvēlies pareizo atbildi! SOLO II Solo līmeņu atšifrējums: I – ļoti viegli (Nek…" at bounding box center [499, 315] width 547 height 273
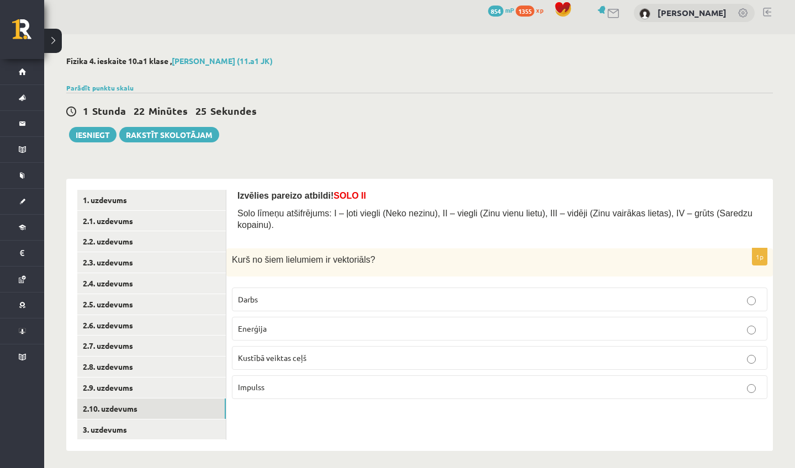
click at [323, 393] on p "Impulss" at bounding box center [499, 388] width 523 height 12
click at [197, 420] on link "3. uzdevums" at bounding box center [151, 430] width 149 height 20
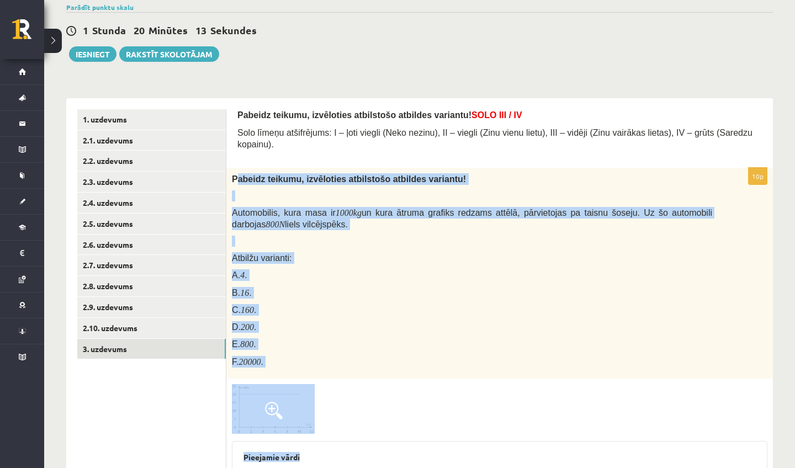
scroll to position [112, 0]
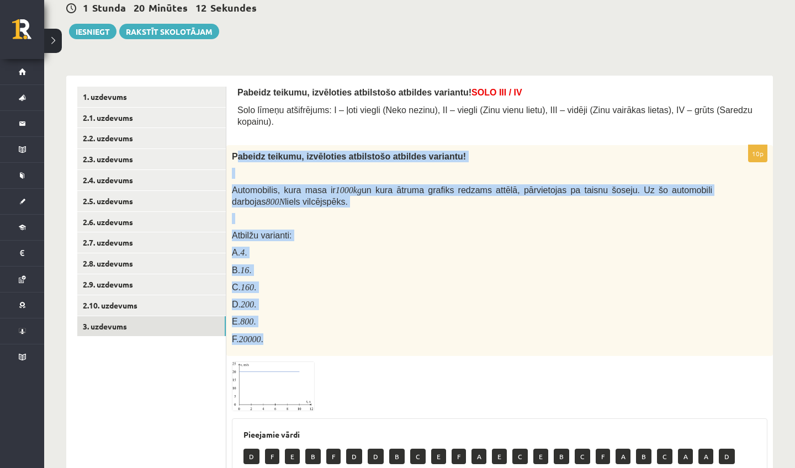
drag, startPoint x: 235, startPoint y: 258, endPoint x: 342, endPoint y: 352, distance: 142.0
click at [342, 352] on div "Pabeidz teikumu, izvēloties atbilstošo atbildes variantu! Automobilis, kura mas…" at bounding box center [499, 250] width 547 height 211
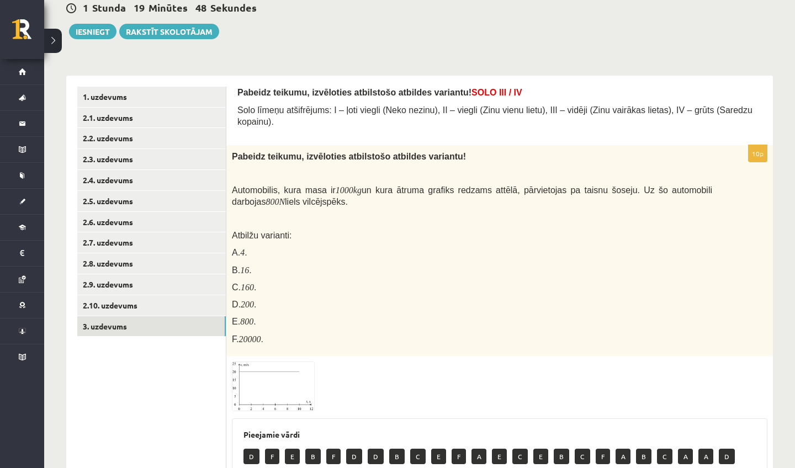
click at [367, 370] on div at bounding box center [500, 387] width 536 height 50
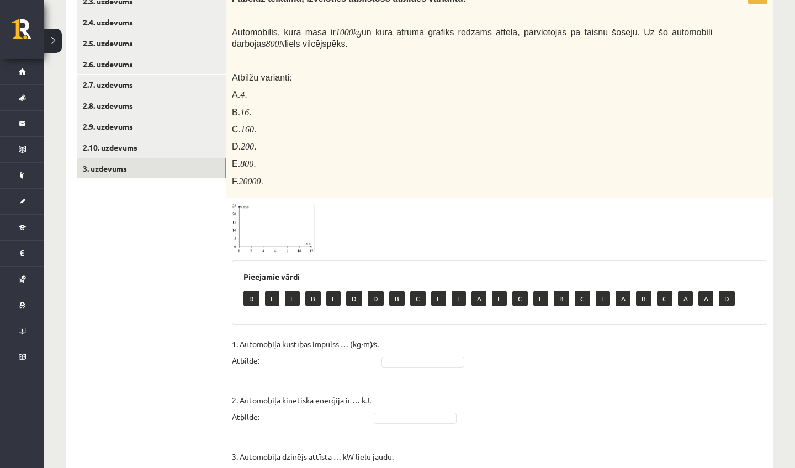
scroll to position [269, 0]
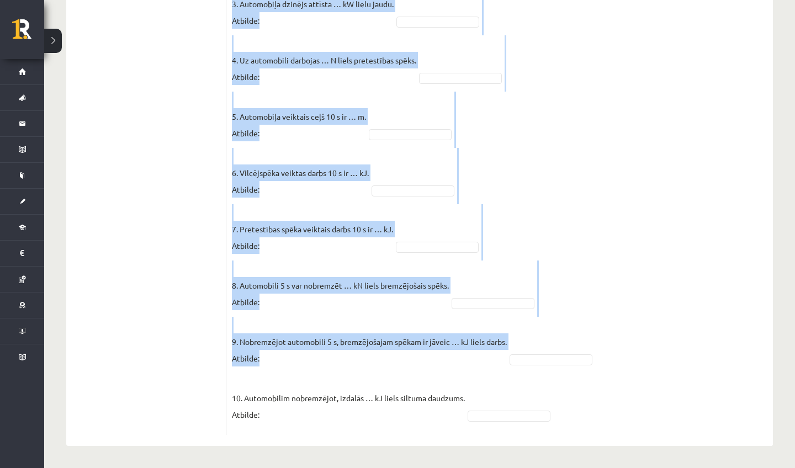
drag, startPoint x: 241, startPoint y: 278, endPoint x: 321, endPoint y: 356, distance: 111.7
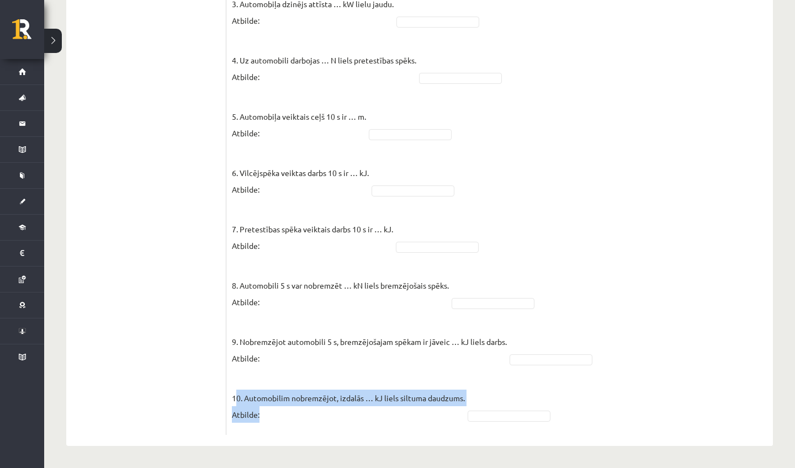
drag, startPoint x: 235, startPoint y: 399, endPoint x: 339, endPoint y: 460, distance: 120.6
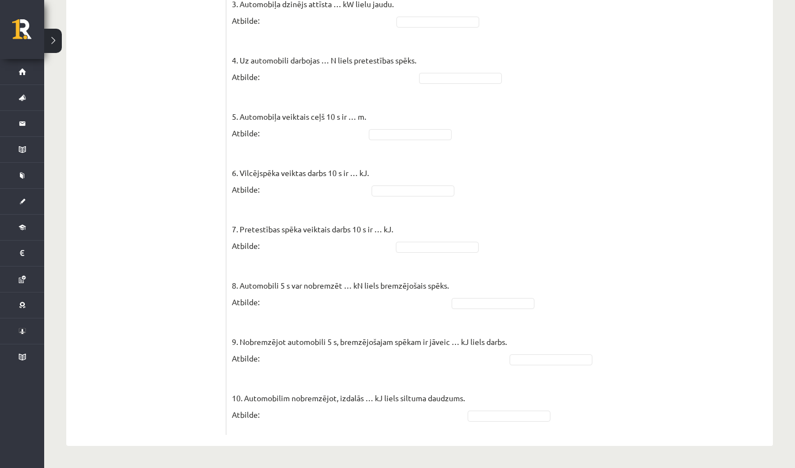
click at [634, 287] on fieldset "1. Automobiļa kustības impulss … (kg⋅m)⁄s. Atbilde: 2. Automobiļa kinētiskā ene…" at bounding box center [500, 156] width 536 height 547
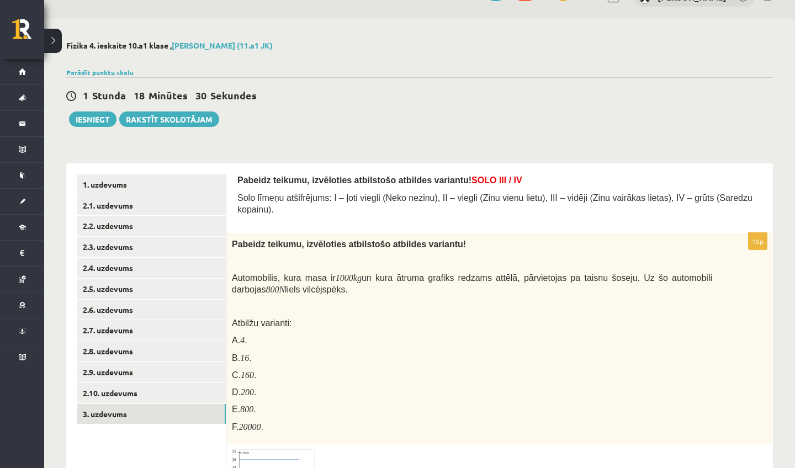
scroll to position [251, 0]
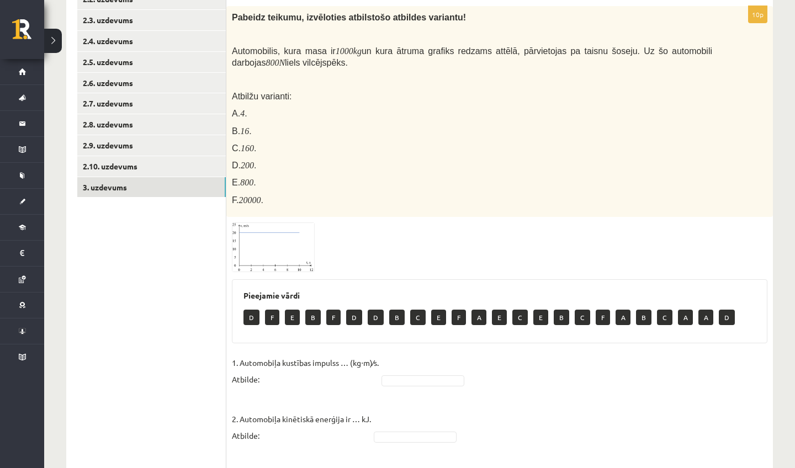
click at [293, 252] on img at bounding box center [273, 248] width 83 height 50
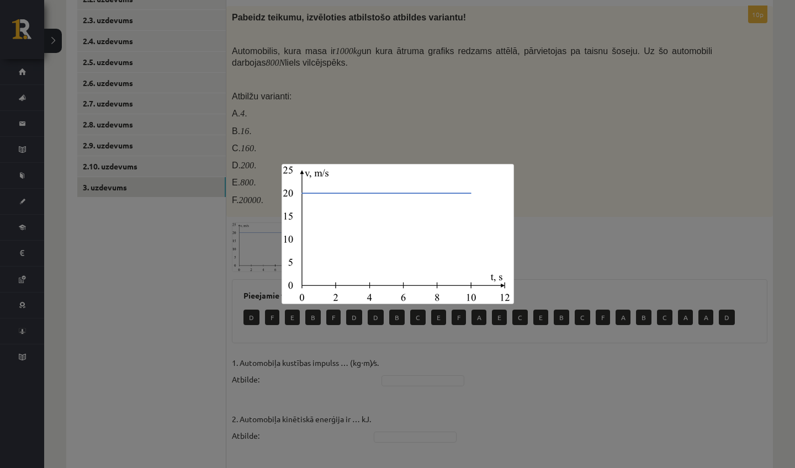
click at [618, 187] on div at bounding box center [397, 234] width 795 height 468
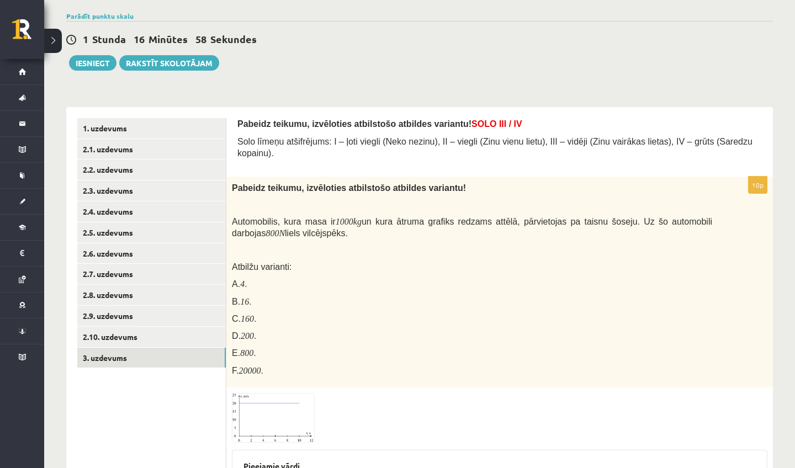
scroll to position [80, 0]
click at [259, 420] on img at bounding box center [273, 419] width 83 height 50
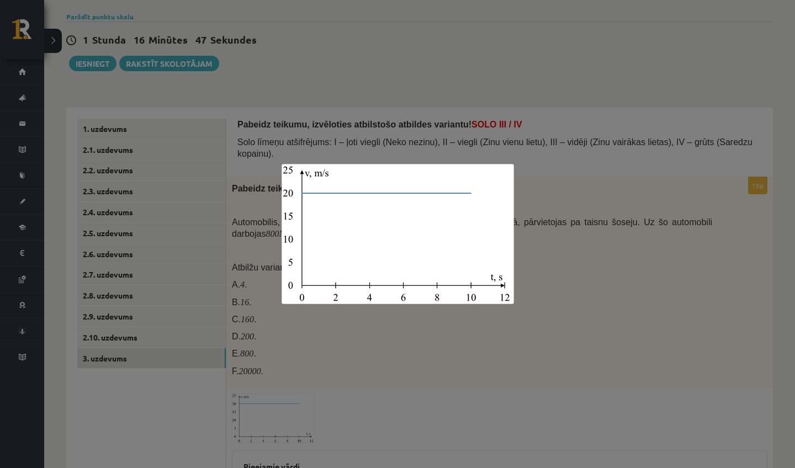
click at [464, 409] on div at bounding box center [397, 234] width 795 height 468
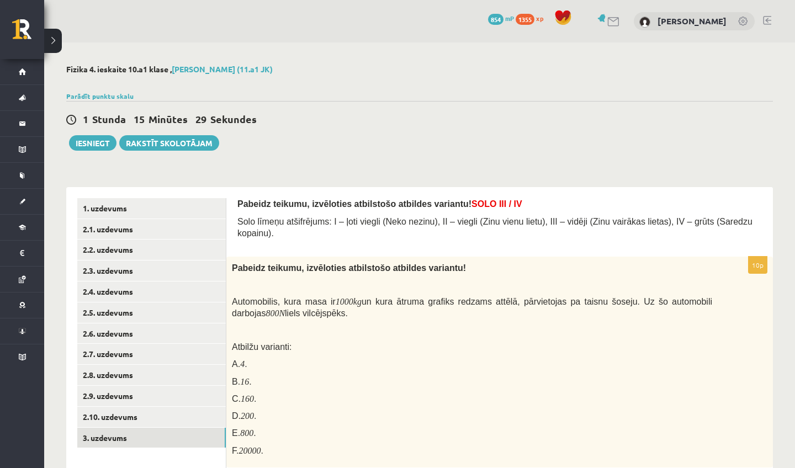
scroll to position [0, 0]
click at [93, 147] on button "Iesniegt" at bounding box center [92, 142] width 47 height 15
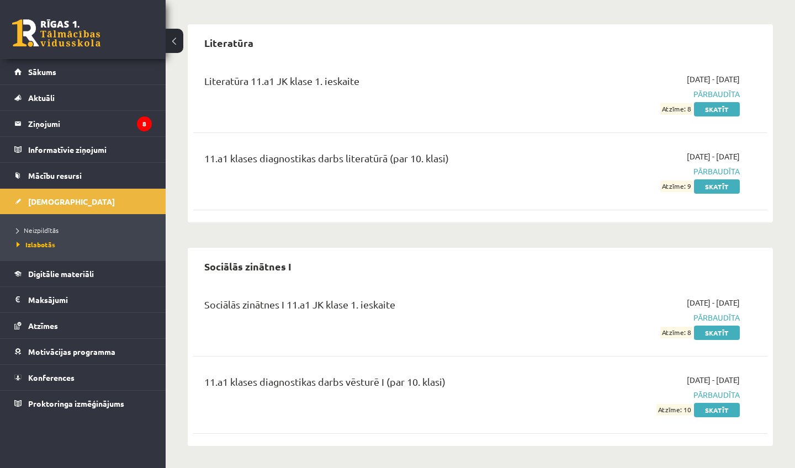
scroll to position [1873, 0]
click at [73, 269] on span "Digitālie materiāli" at bounding box center [61, 274] width 66 height 10
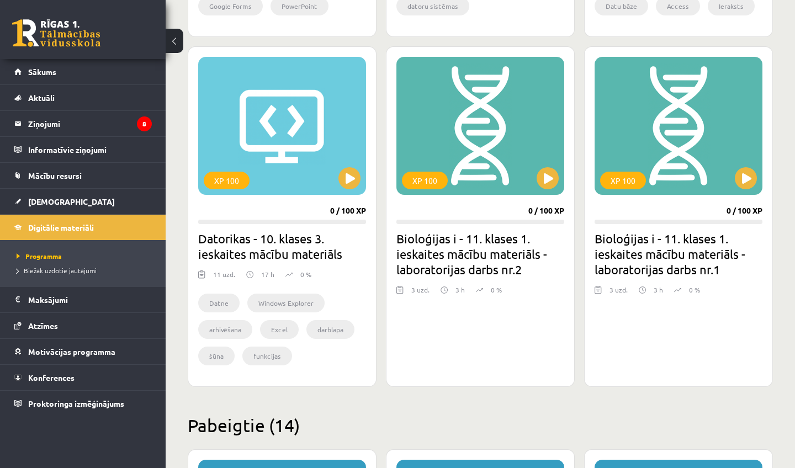
scroll to position [618, 0]
click at [753, 183] on button at bounding box center [746, 178] width 22 height 22
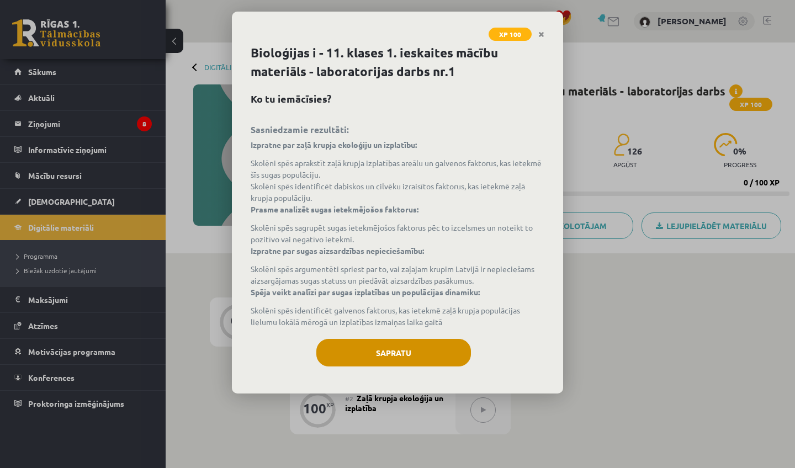
click at [440, 345] on button "Sapratu" at bounding box center [393, 353] width 155 height 28
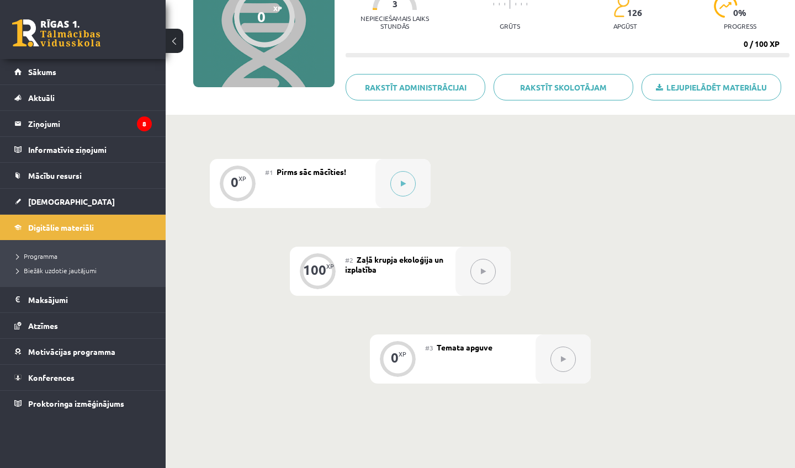
scroll to position [141, 0]
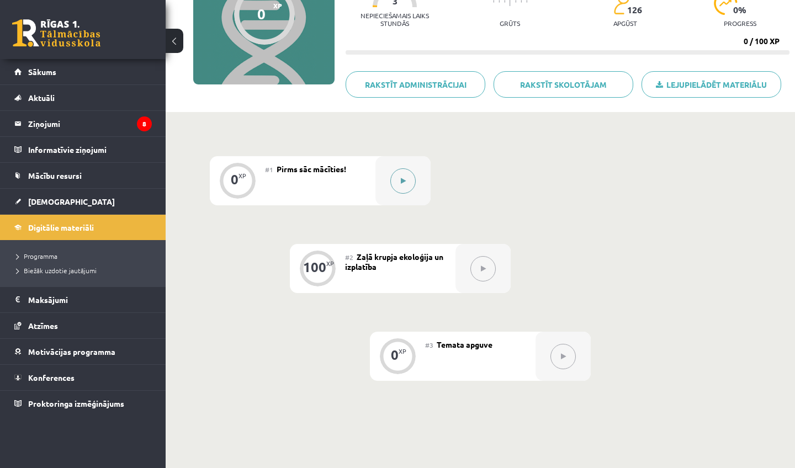
click at [406, 176] on button at bounding box center [402, 180] width 25 height 25
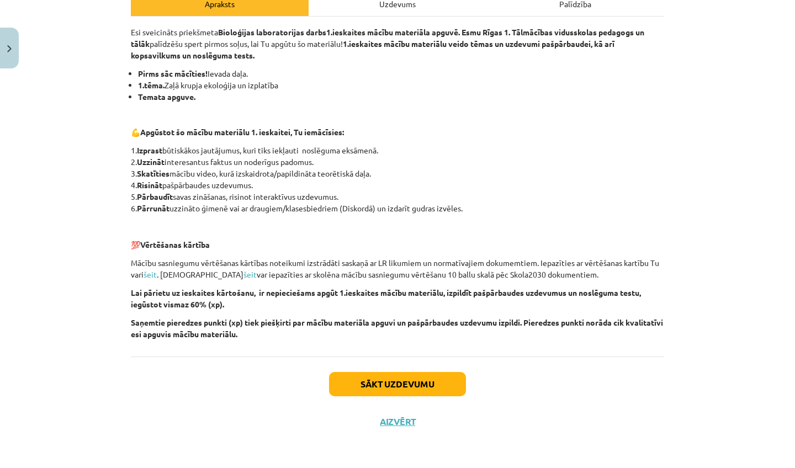
scroll to position [173, 0]
click at [390, 377] on button "Sākt uzdevumu" at bounding box center [397, 384] width 137 height 24
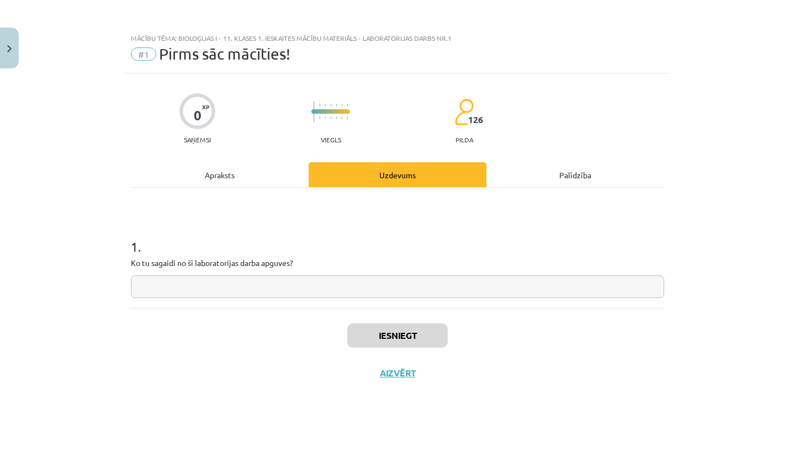
scroll to position [0, 0]
click at [371, 279] on input "text" at bounding box center [397, 287] width 533 height 23
type input "**********"
click at [415, 332] on button "Iesniegt" at bounding box center [397, 336] width 101 height 24
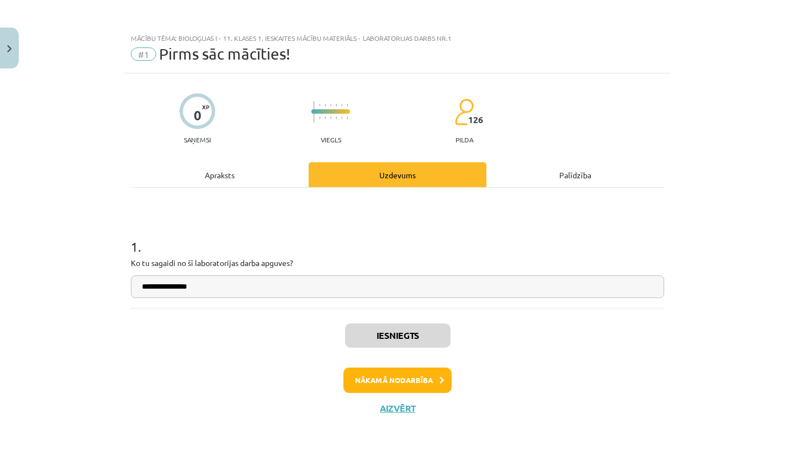
click at [418, 384] on button "Nākamā nodarbība" at bounding box center [397, 380] width 108 height 25
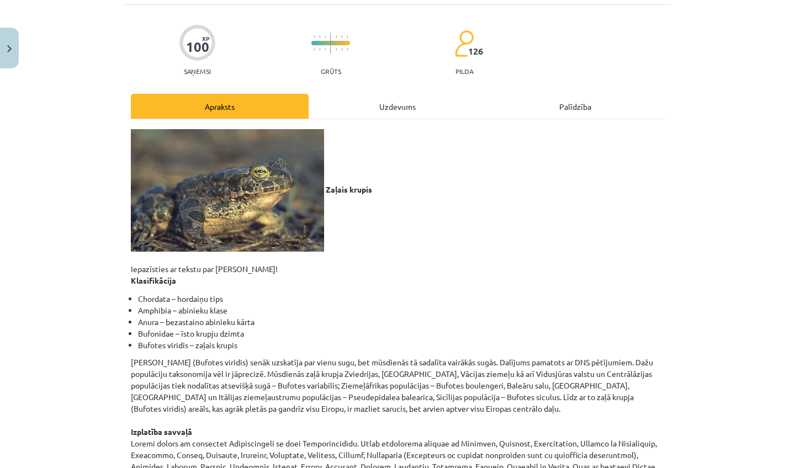
scroll to position [84, 0]
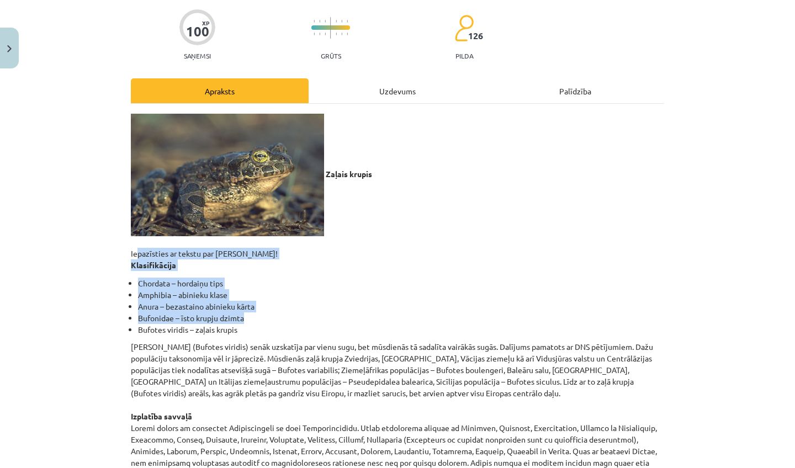
drag, startPoint x: 132, startPoint y: 251, endPoint x: 218, endPoint y: 324, distance: 112.4
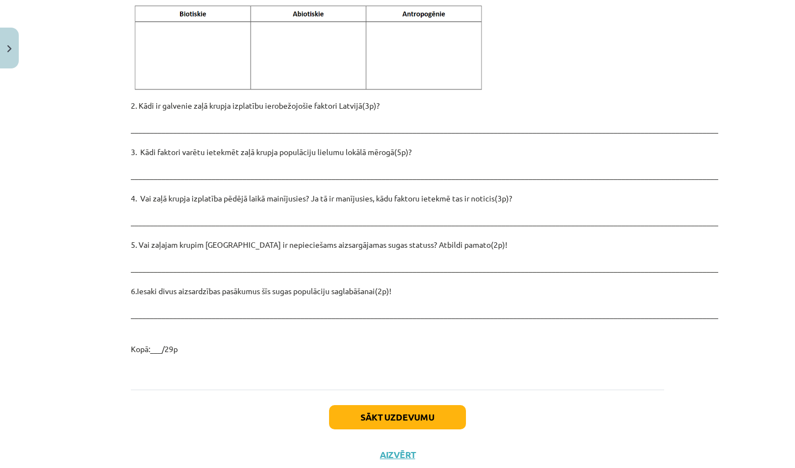
scroll to position [1508, 0]
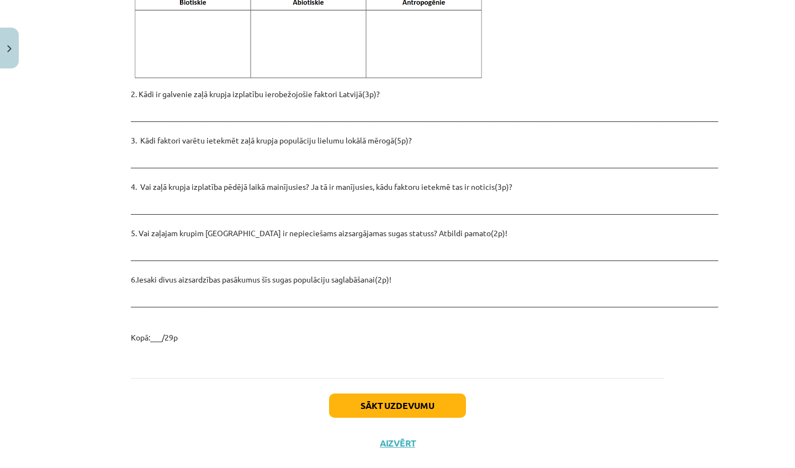
drag, startPoint x: 130, startPoint y: 253, endPoint x: 260, endPoint y: 468, distance: 250.5
click at [260, 468] on div "Mācību tēma: Bioloģijas i - 11. klases 1. ieskaites mācību materiāls - laborato…" at bounding box center [397, 234] width 795 height 468
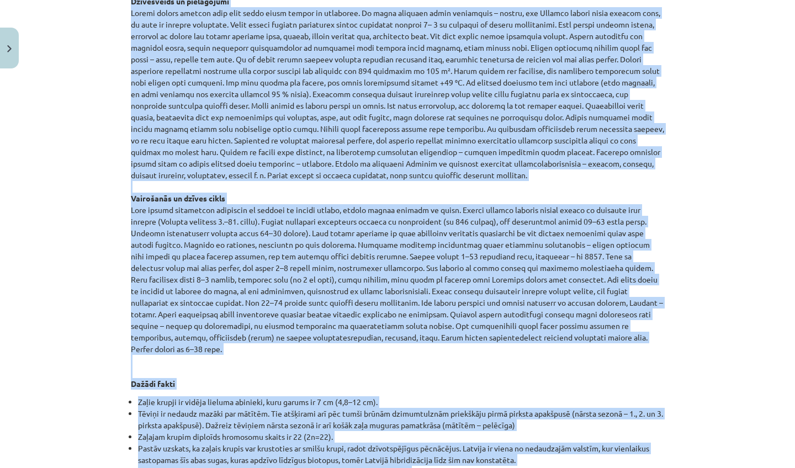
scroll to position [976, 0]
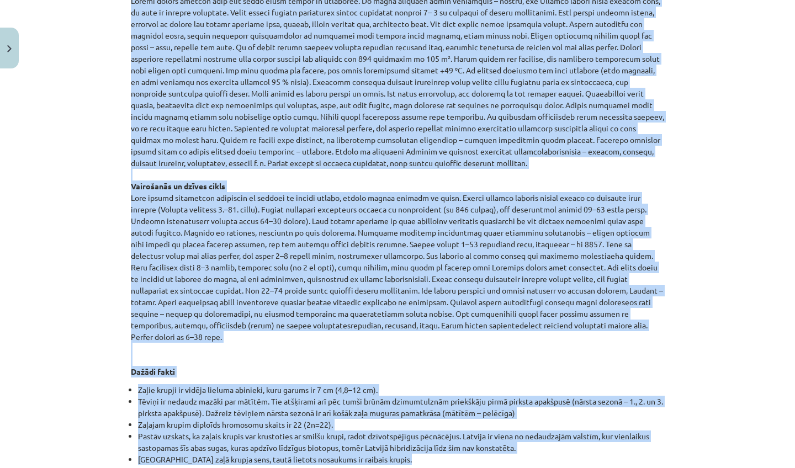
drag, startPoint x: 130, startPoint y: 156, endPoint x: 211, endPoint y: 443, distance: 298.0
click at [211, 443] on div "100 XP Saņemsi Grūts 126 pilda Apraksts Uzdevums Palīdzība Zaļais krupis Iepazī…" at bounding box center [397, 46] width 547 height 1897
copy div "Iepazīsties ar tekstu par zaļo krupi! Klasifikācija Chordata – hordaiņu tips Am…"
click at [99, 374] on div "Mācību tēma: Bioloģijas i - 11. klases 1. ieskaites mācību materiāls - laborato…" at bounding box center [397, 234] width 795 height 468
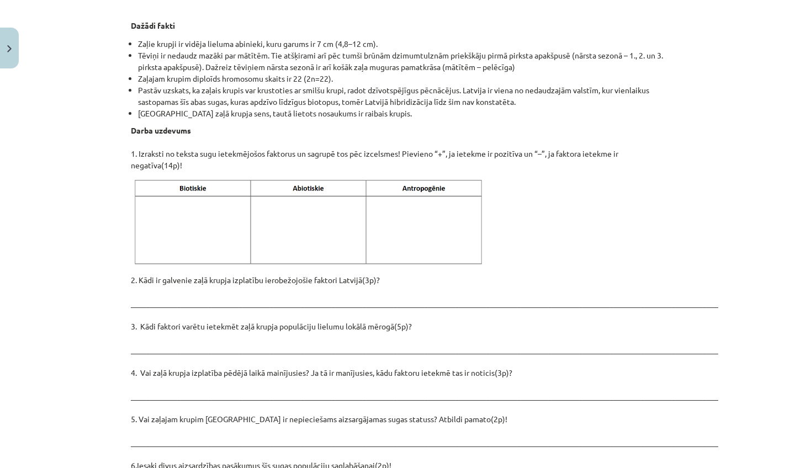
scroll to position [1314, 0]
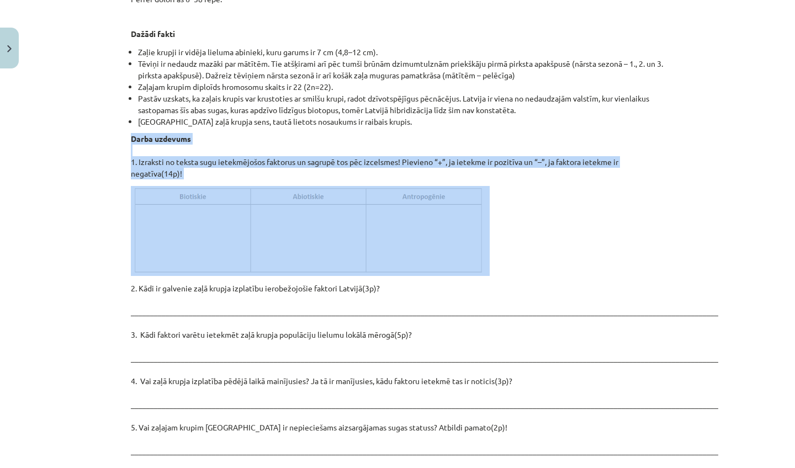
drag, startPoint x: 133, startPoint y: 115, endPoint x: 425, endPoint y: 172, distance: 298.0
copy div "Darba uzdevums 1. Izraksti no teksta sugu ietekmējošos faktorus un sagrupē tos …"
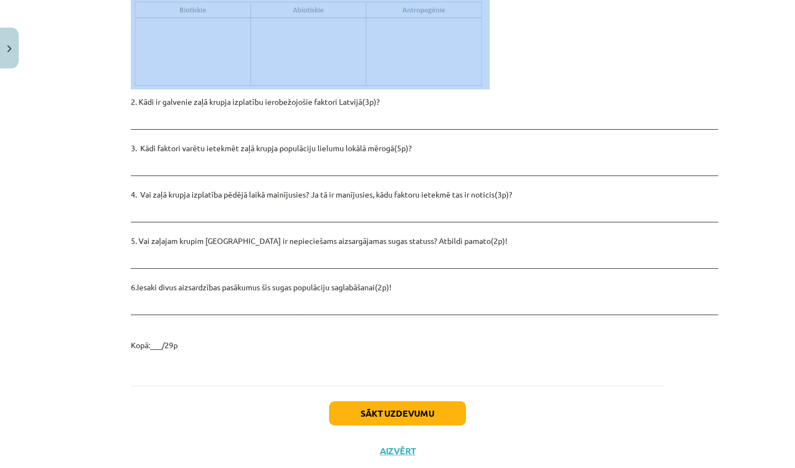
scroll to position [1508, 0]
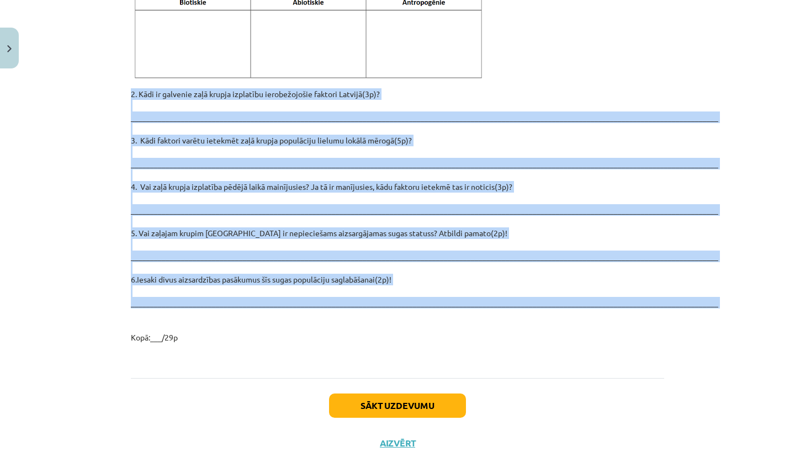
drag, startPoint x: 133, startPoint y: 265, endPoint x: 193, endPoint y: 295, distance: 67.4
click at [193, 295] on p "2. Kādi ir galvenie zaļā krupja izplatību ierobežojošie faktori Latvijā(3p)? __…" at bounding box center [397, 215] width 533 height 255
copy p "2. Kādi ir galvenie zaļā krupja izplatību ierobežojošie faktori Latvijā(3p)? __…"
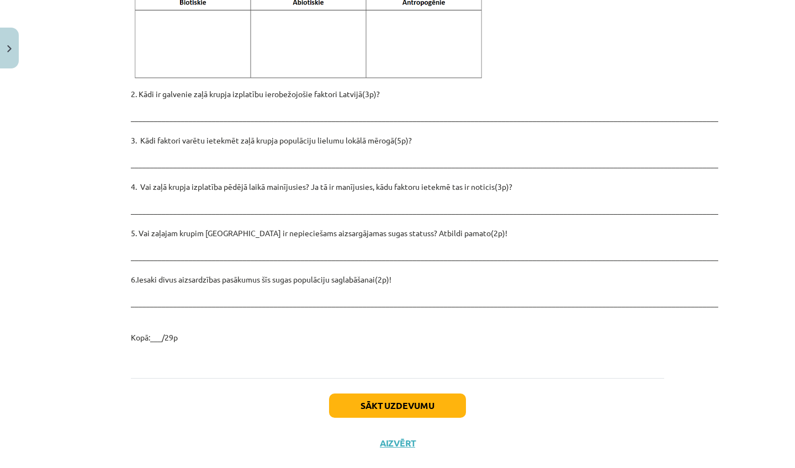
click at [93, 139] on div "Mācību tēma: Bioloģijas i - 11. klases 1. ieskaites mācību materiāls - laborato…" at bounding box center [397, 234] width 795 height 468
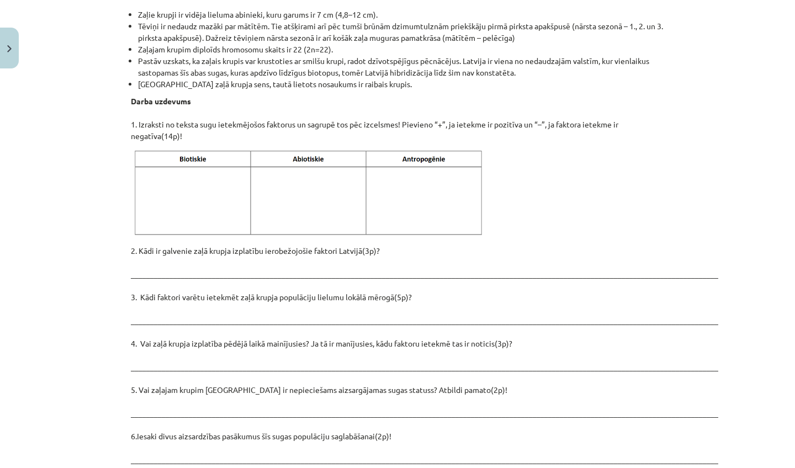
scroll to position [1386, 0]
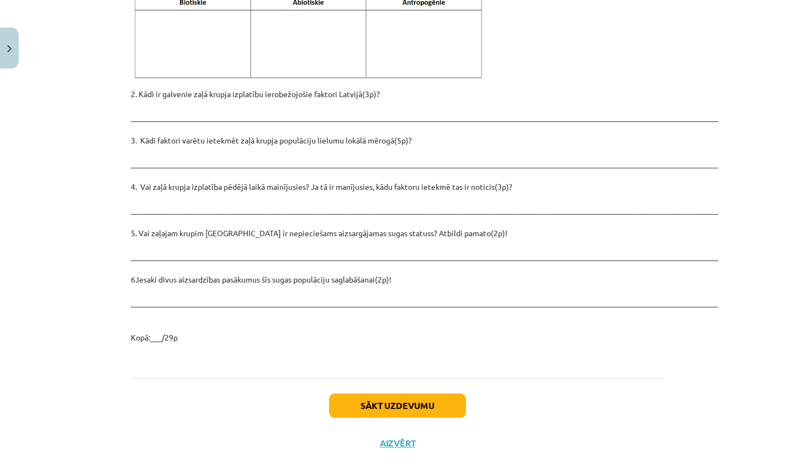
click at [358, 394] on button "Sākt uzdevumu" at bounding box center [397, 406] width 137 height 24
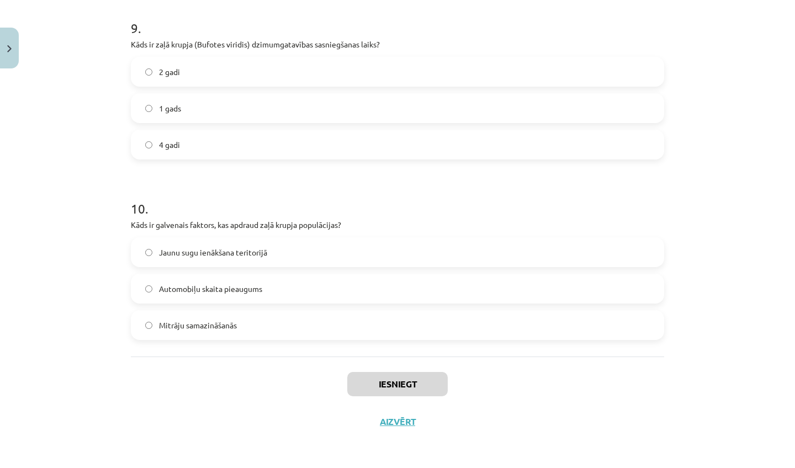
scroll to position [1665, 0]
click at [406, 416] on button "Aizvērt" at bounding box center [398, 421] width 42 height 11
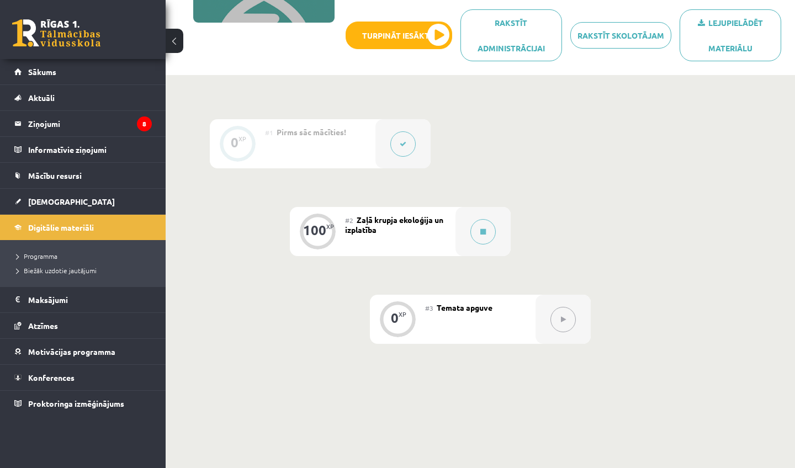
click at [430, 241] on div "#2 Zaļā krupja ekoloģija un izplatība" at bounding box center [400, 231] width 110 height 49
click at [479, 237] on button at bounding box center [482, 231] width 25 height 25
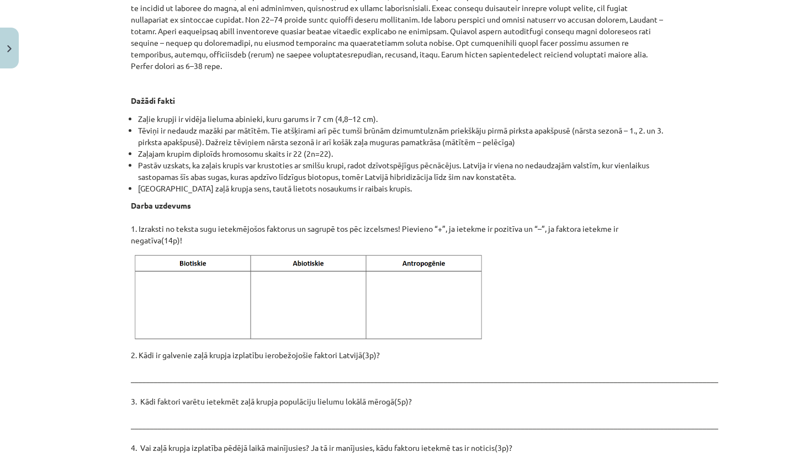
scroll to position [1251, 0]
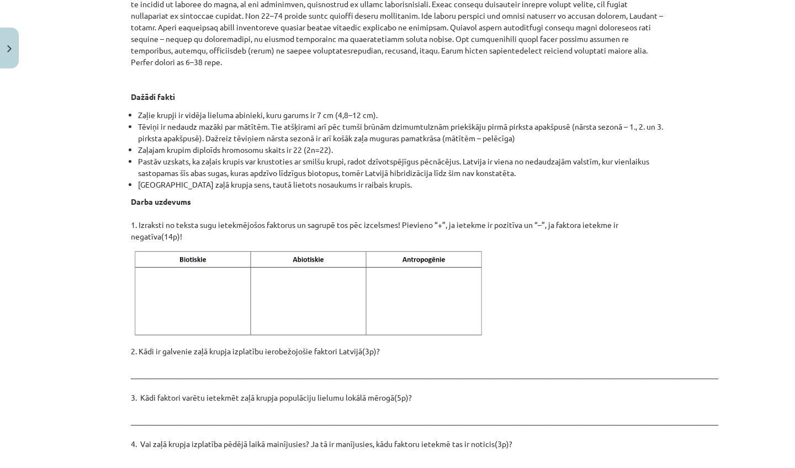
click at [400, 296] on img at bounding box center [310, 294] width 359 height 90
click at [411, 249] on img at bounding box center [310, 294] width 359 height 90
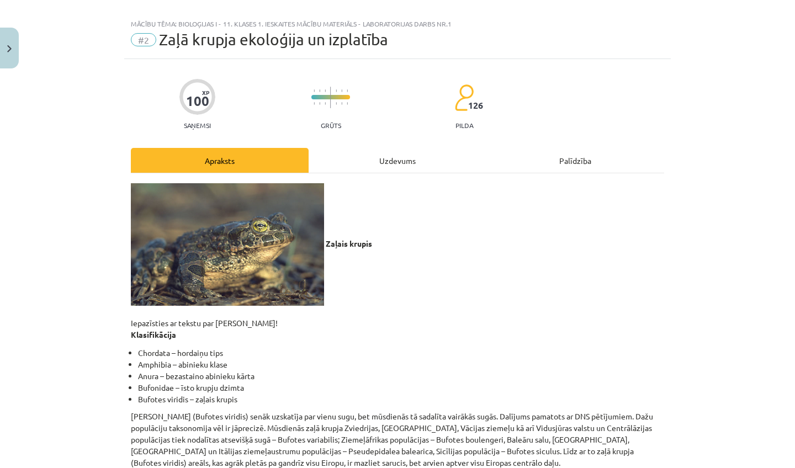
scroll to position [10, 0]
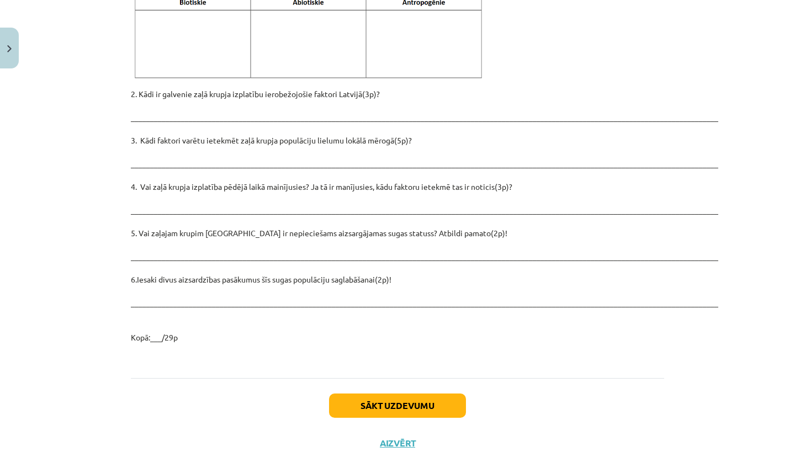
click at [394, 394] on button "Sākt uzdevumu" at bounding box center [397, 406] width 137 height 24
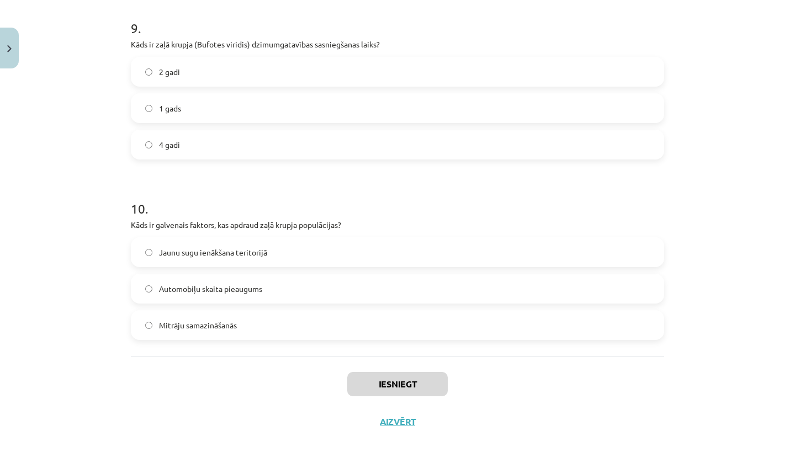
scroll to position [239, 0]
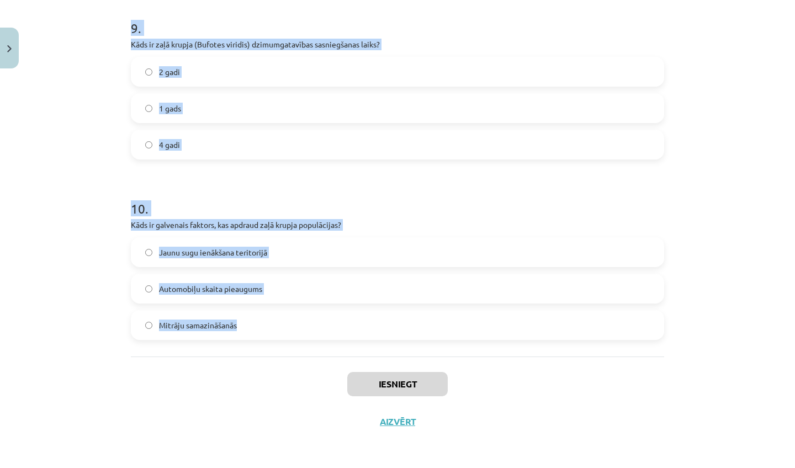
drag, startPoint x: 130, startPoint y: 233, endPoint x: 217, endPoint y: 342, distance: 139.5
copy form "Kāda ir zaļā krupja stratēģija attiecībā uz ūdens zaudēšanu? Spēj izdzīvot, ja …"
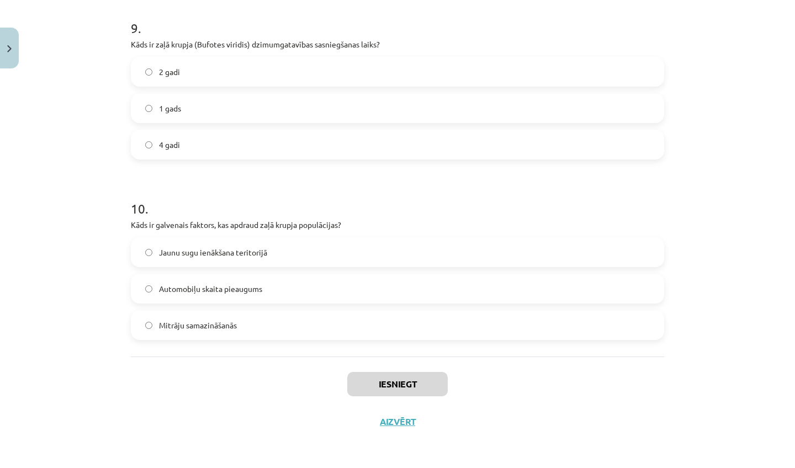
click at [208, 369] on div "Iesniegt Aizvērt" at bounding box center [397, 395] width 533 height 77
click at [239, 389] on div "Iesniegt Aizvērt" at bounding box center [397, 395] width 533 height 77
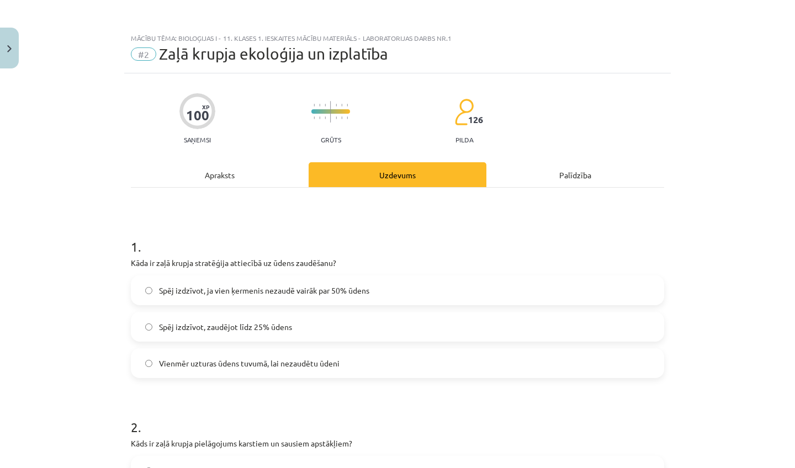
scroll to position [1, 0]
click at [286, 287] on span "Spēj izdzīvot, ja vien ķermenis nezaudē vairāk par 50% ūdens" at bounding box center [264, 290] width 210 height 12
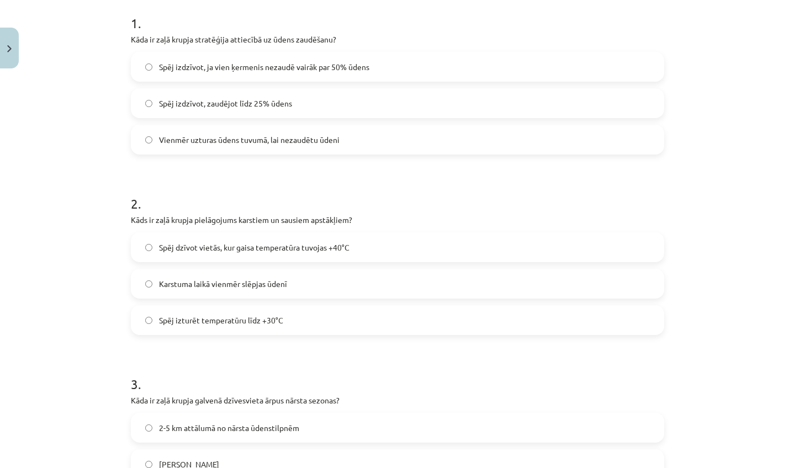
scroll to position [233, 0]
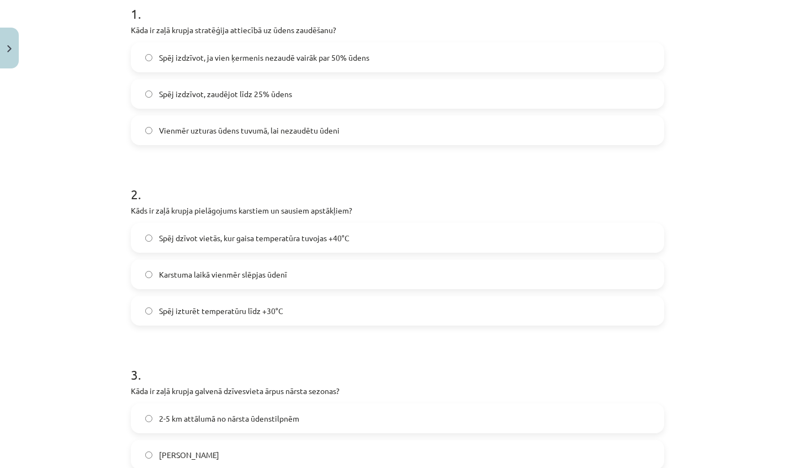
click at [321, 241] on span "Spēj dzīvot vietās, kur gaisa temperatūra tuvojas +40°C" at bounding box center [254, 238] width 191 height 12
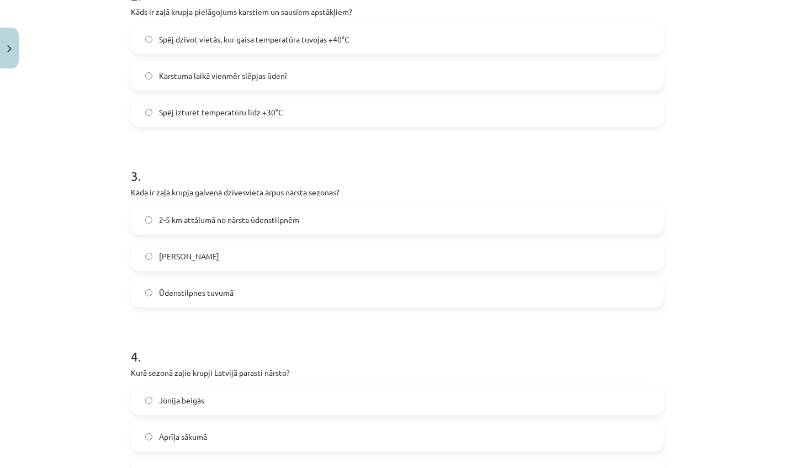
scroll to position [432, 0]
click at [306, 219] on label "2-5 km attālumā no nārsta ūdenstilpnēm" at bounding box center [397, 219] width 531 height 28
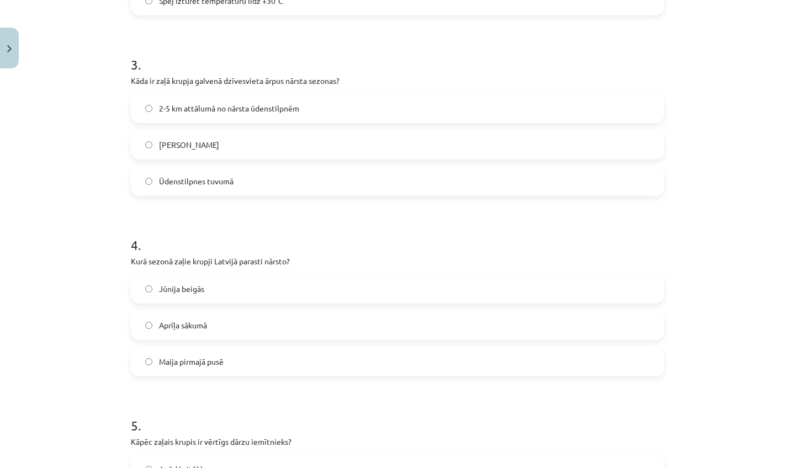
scroll to position [632, 0]
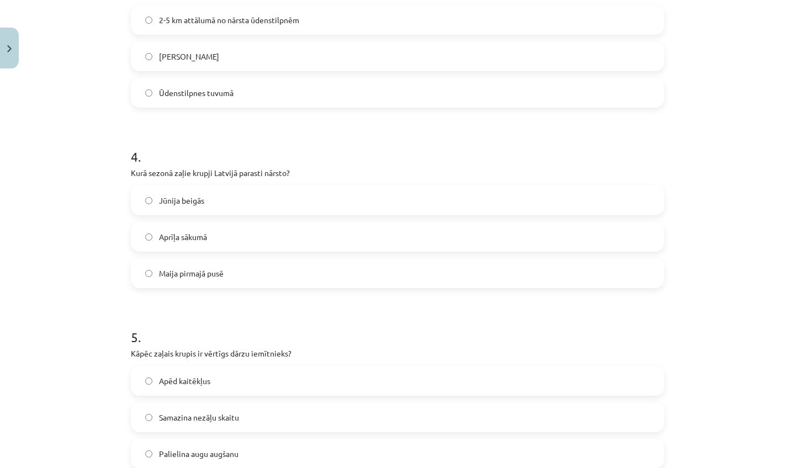
click at [260, 265] on label "Maija pirmajā pusē" at bounding box center [397, 274] width 531 height 28
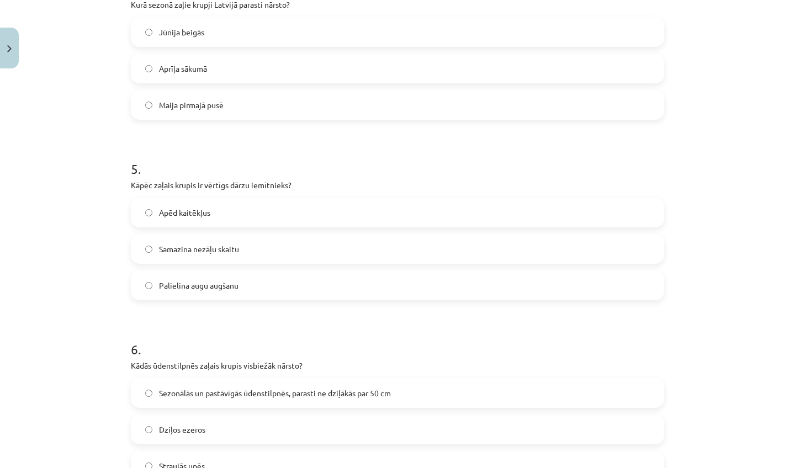
scroll to position [805, 0]
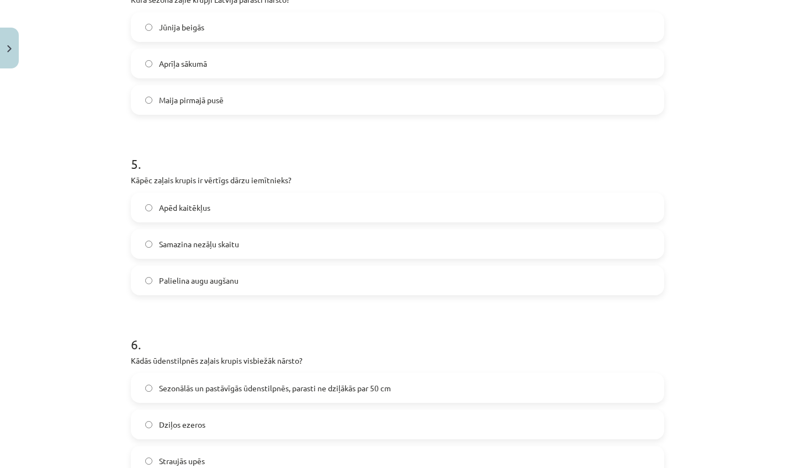
click at [287, 203] on label "Apēd kaitēkļus" at bounding box center [397, 208] width 531 height 28
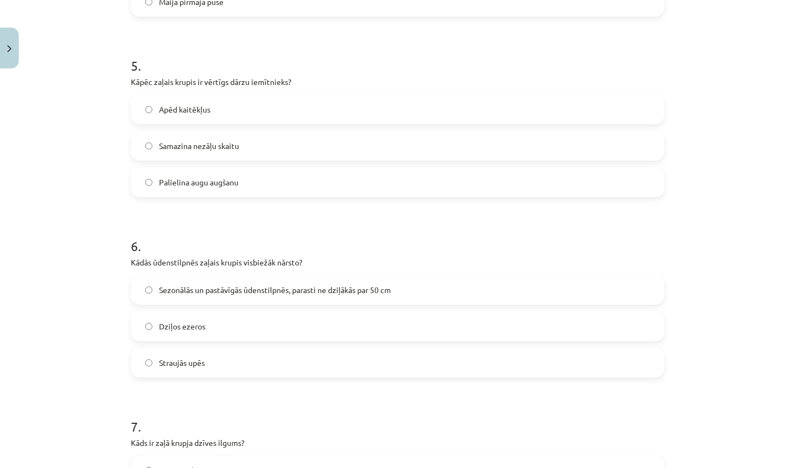
scroll to position [959, 0]
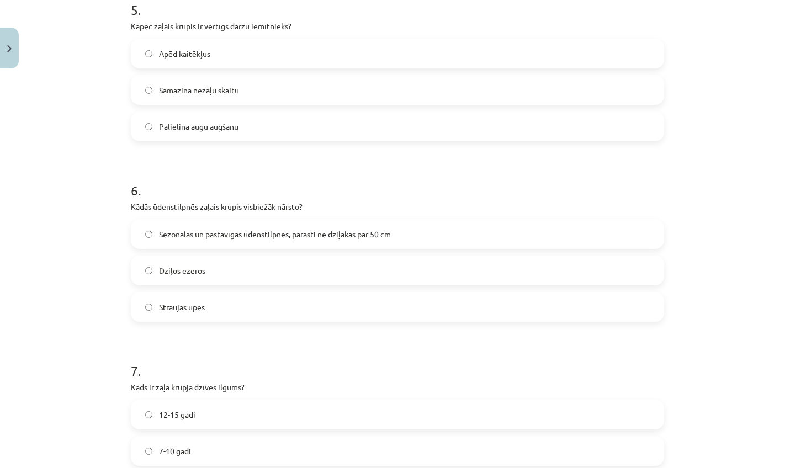
click at [256, 236] on span "Sezonālās un pastāvīgās ūdenstilpnēs, parasti ne dziļākās par 50 cm" at bounding box center [275, 235] width 232 height 12
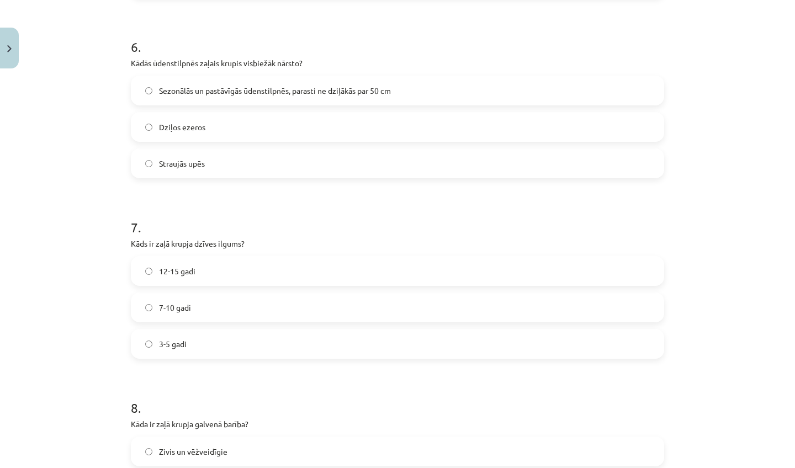
scroll to position [1104, 0]
click at [244, 309] on label "7-10 gadi" at bounding box center [397, 307] width 531 height 28
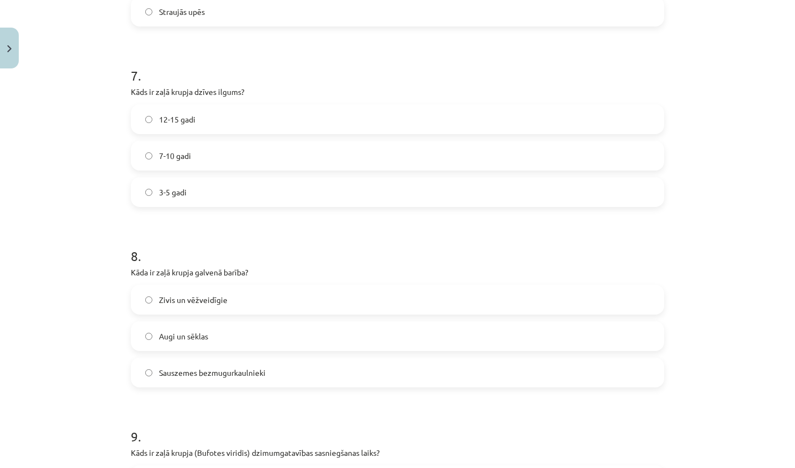
scroll to position [1255, 0]
click at [263, 368] on span "Sauszemes bezmugurkaulnieki" at bounding box center [212, 373] width 107 height 12
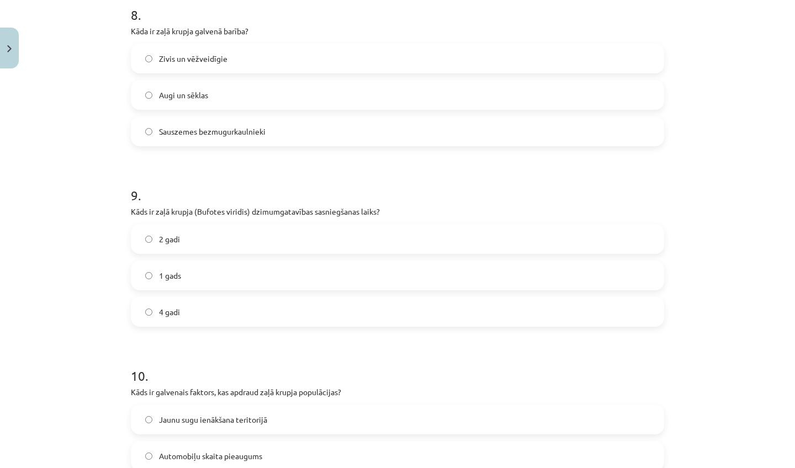
scroll to position [1497, 0]
click at [257, 318] on label "4 gadi" at bounding box center [397, 311] width 531 height 28
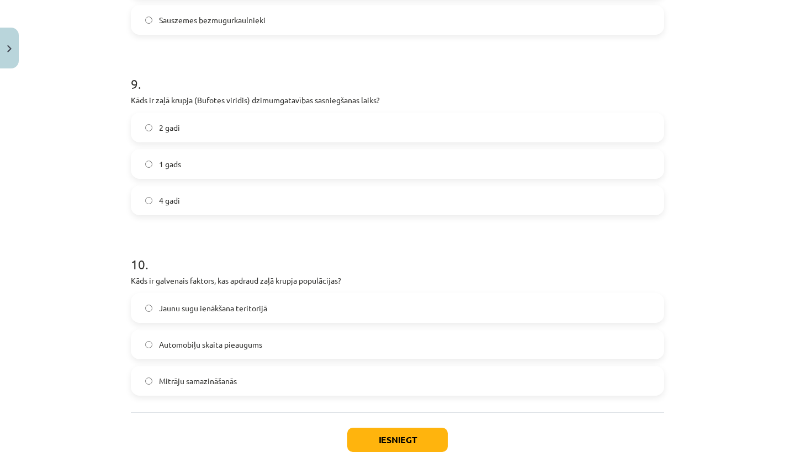
scroll to position [1609, 0]
click at [258, 373] on label "Mitrāju samazināšanās" at bounding box center [397, 380] width 531 height 28
click at [373, 437] on button "Iesniegt" at bounding box center [397, 438] width 101 height 24
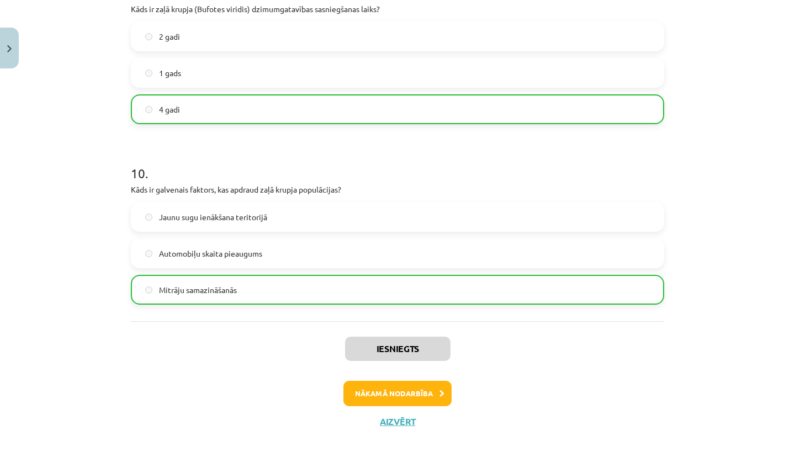
scroll to position [1700, 0]
click at [386, 391] on button "Nākamā nodarbība" at bounding box center [397, 393] width 108 height 25
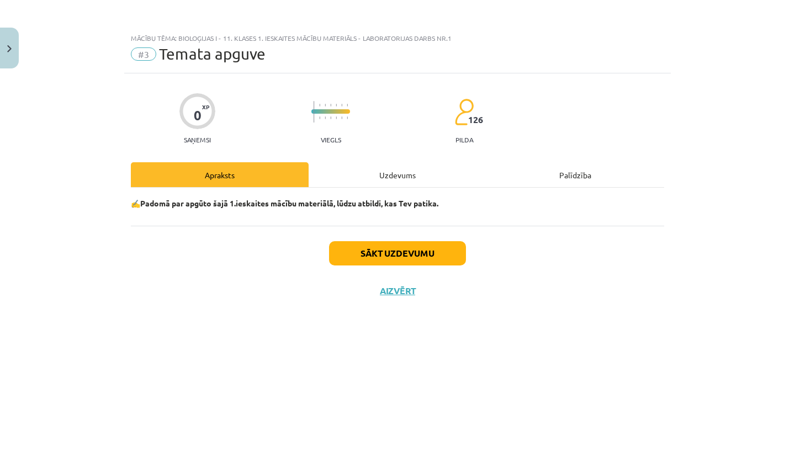
scroll to position [0, 0]
click at [422, 246] on button "Sākt uzdevumu" at bounding box center [397, 253] width 137 height 24
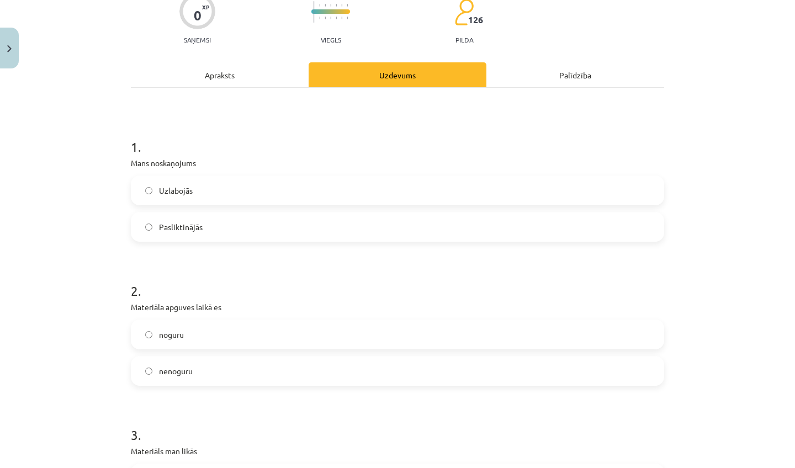
scroll to position [98, 0]
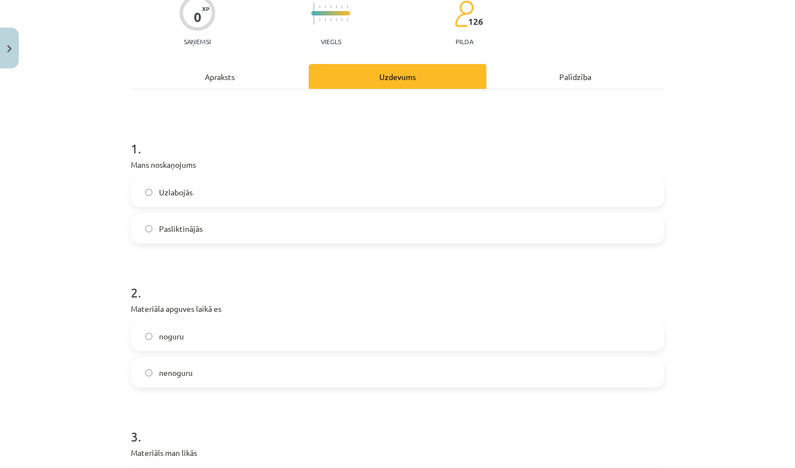
click at [329, 200] on label "Uzlabojās" at bounding box center [397, 192] width 531 height 28
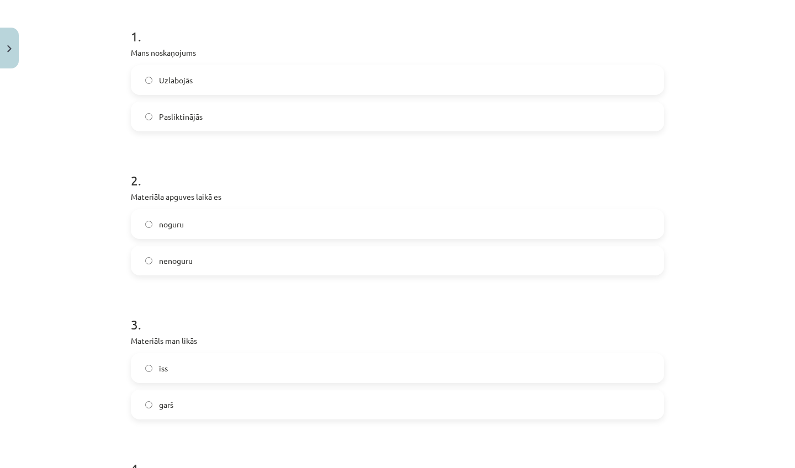
scroll to position [208, 0]
click at [290, 225] on label "noguru" at bounding box center [397, 227] width 531 height 28
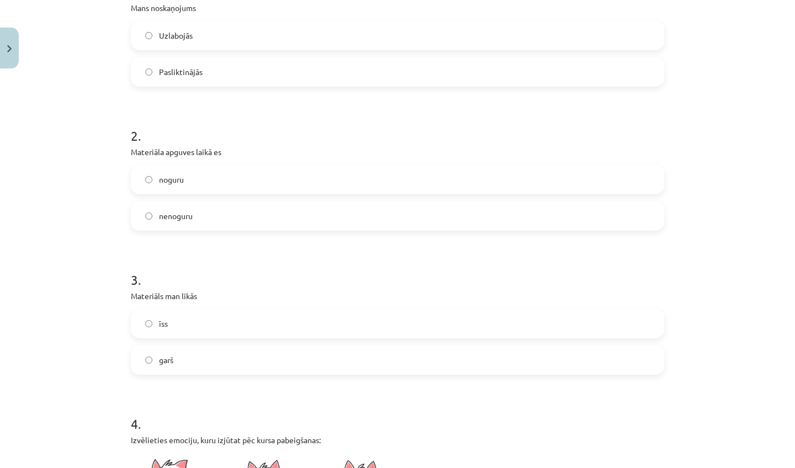
scroll to position [278, 0]
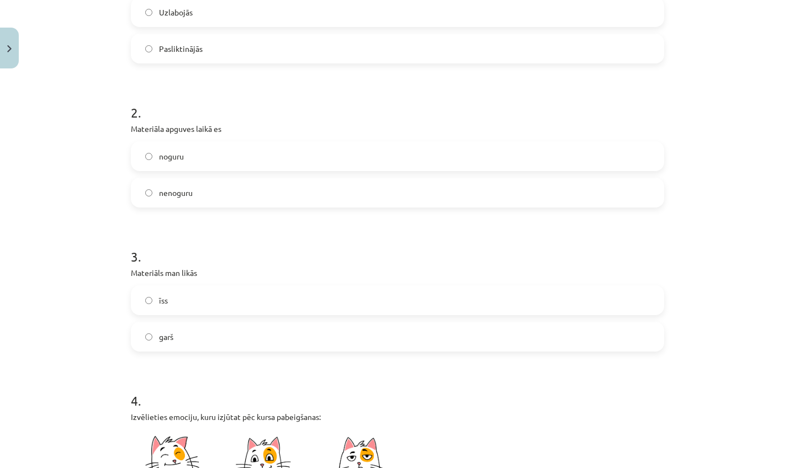
click at [265, 331] on label "garš" at bounding box center [397, 337] width 531 height 28
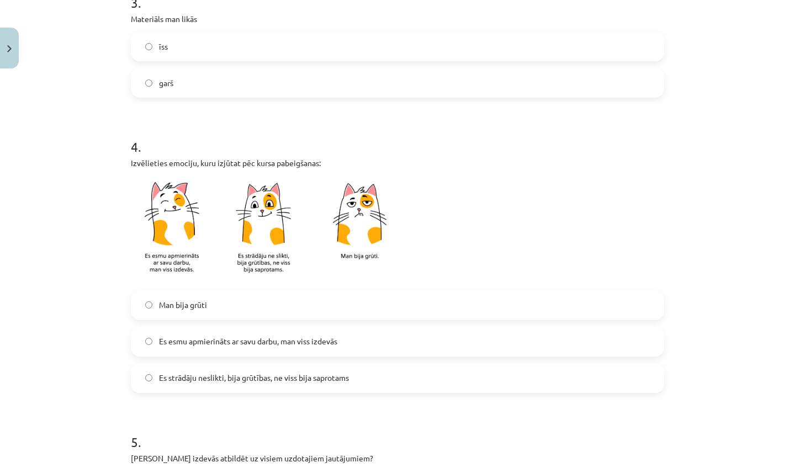
scroll to position [531, 0]
click at [261, 349] on label "Es esmu apmierināts ar savu darbu, man viss izdevās" at bounding box center [397, 343] width 531 height 28
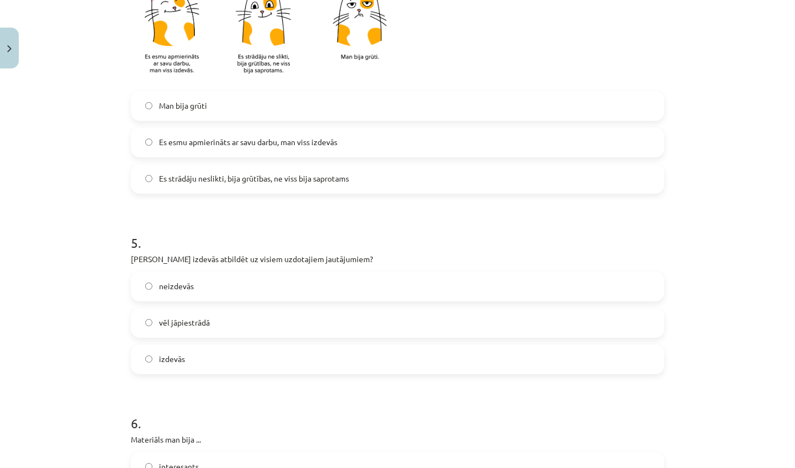
scroll to position [745, 0]
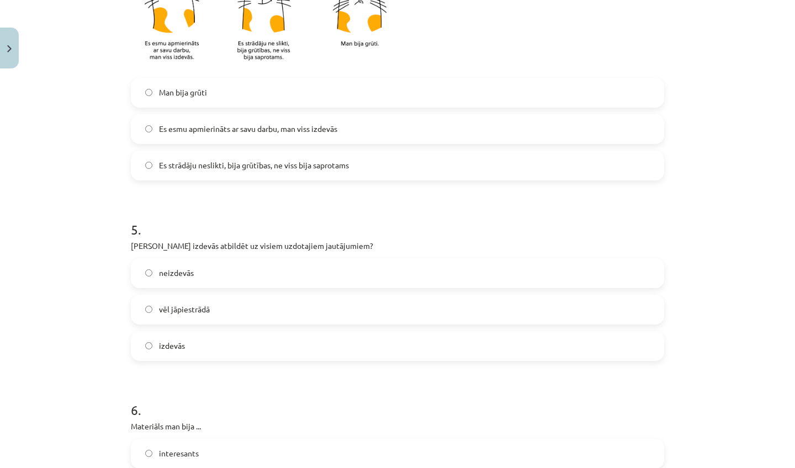
click at [294, 302] on label "vēl jāpiestrādā" at bounding box center [397, 310] width 531 height 28
click at [296, 326] on div "neizdevās vēl jāpiestrādā izdevās" at bounding box center [397, 309] width 533 height 103
click at [299, 348] on label "izdevās" at bounding box center [397, 346] width 531 height 28
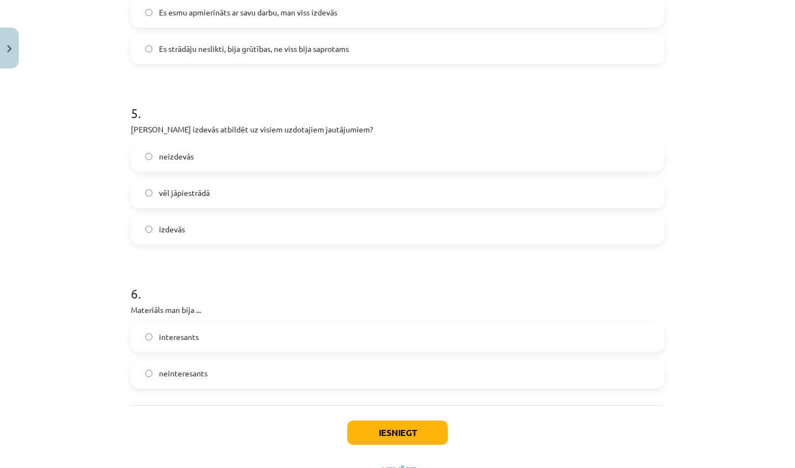
scroll to position [863, 0]
click at [310, 343] on label "interesants" at bounding box center [397, 336] width 531 height 28
click at [389, 441] on button "Iesniegt" at bounding box center [397, 432] width 101 height 24
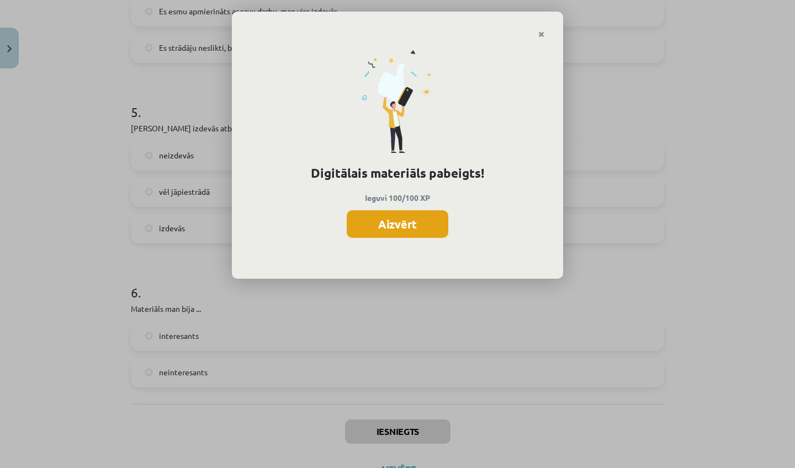
click at [436, 231] on button "Aizvērt" at bounding box center [398, 224] width 102 height 28
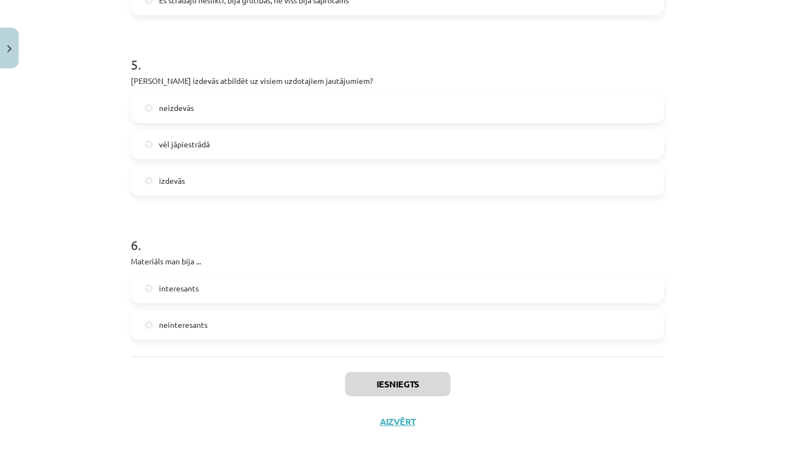
scroll to position [912, 0]
click at [413, 420] on button "Aizvērt" at bounding box center [398, 421] width 42 height 11
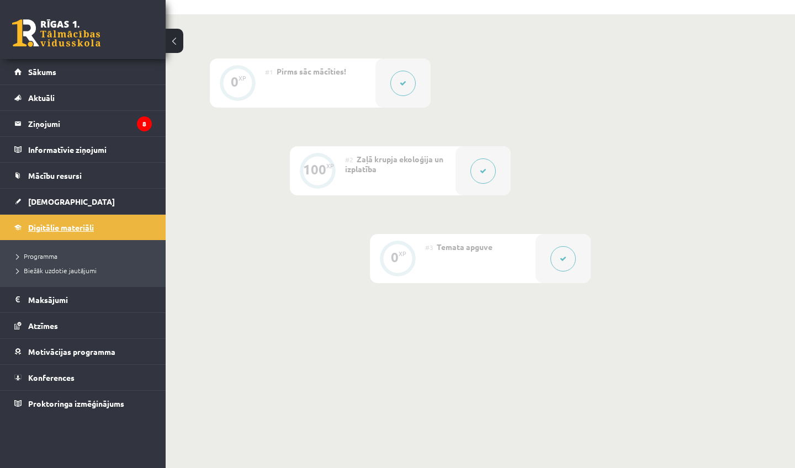
click at [55, 229] on span "Digitālie materiāli" at bounding box center [61, 228] width 66 height 10
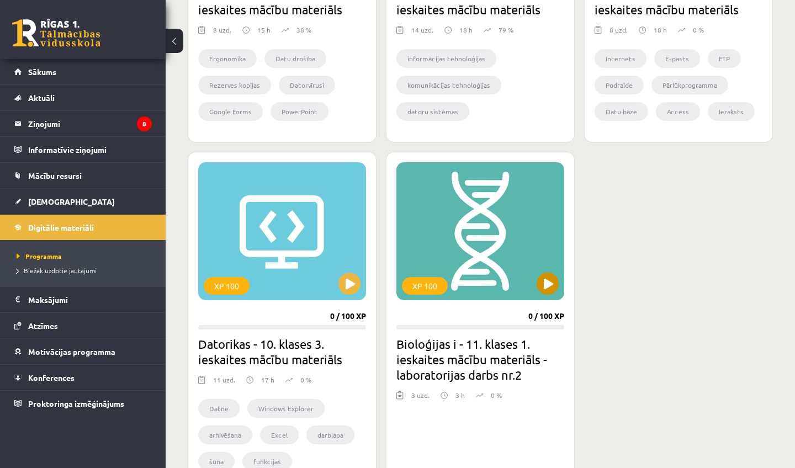
scroll to position [521, 0]
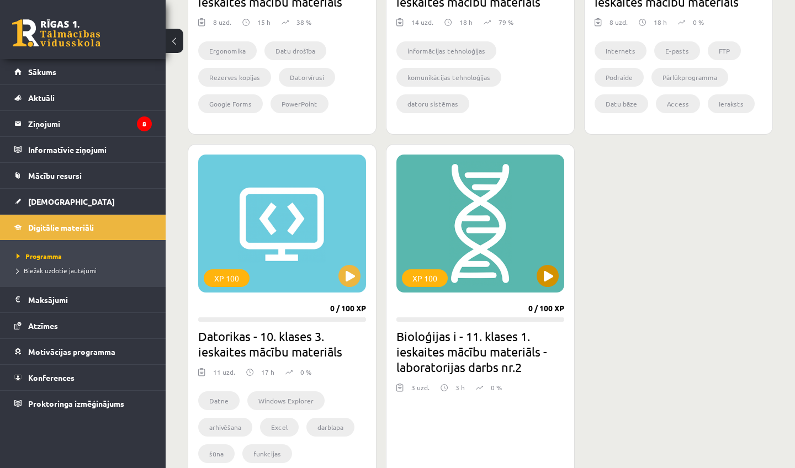
click at [551, 287] on div "XP 100" at bounding box center [480, 224] width 168 height 138
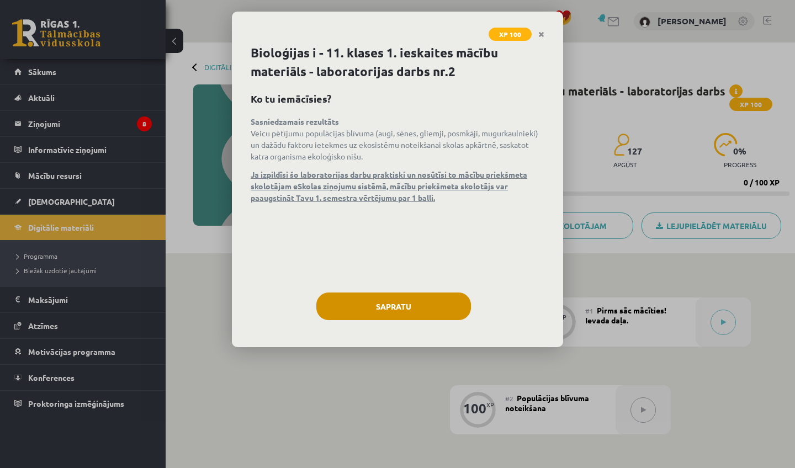
click at [429, 304] on button "Sapratu" at bounding box center [393, 307] width 155 height 28
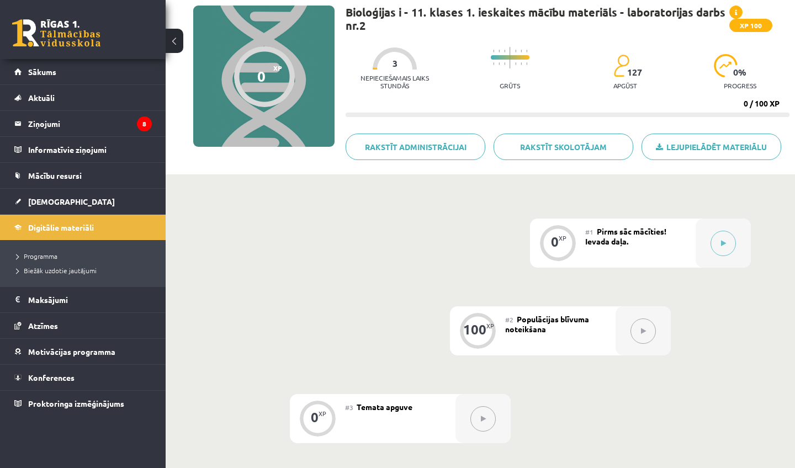
scroll to position [247, 0]
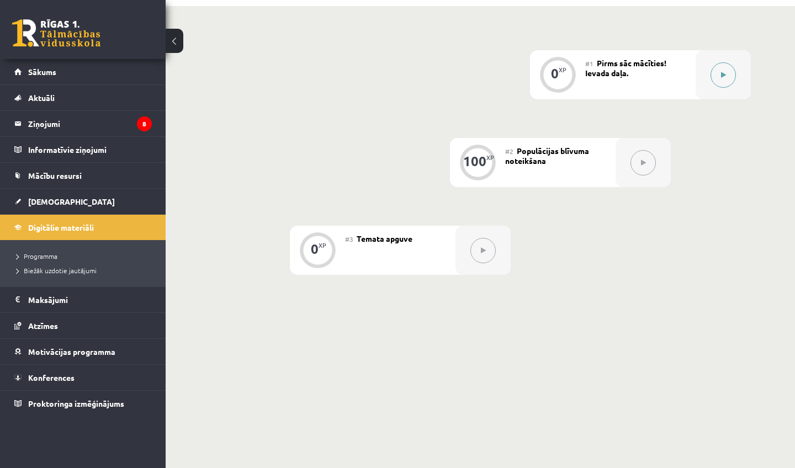
click at [724, 83] on button at bounding box center [723, 74] width 25 height 25
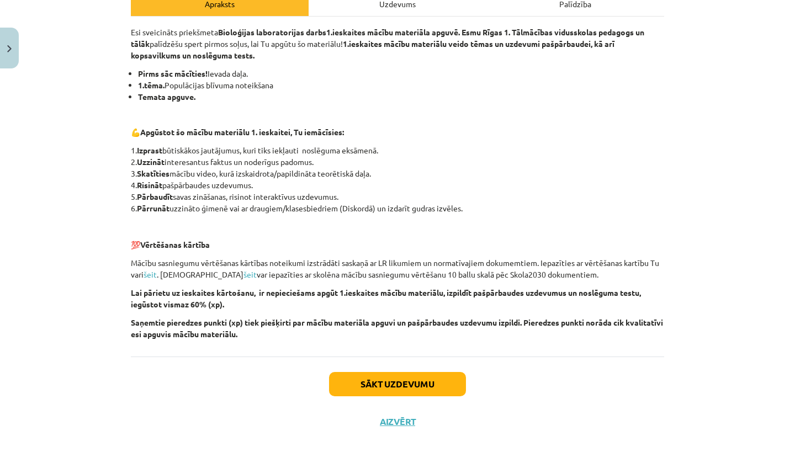
scroll to position [173, 0]
click at [414, 385] on button "Sākt uzdevumu" at bounding box center [397, 384] width 137 height 24
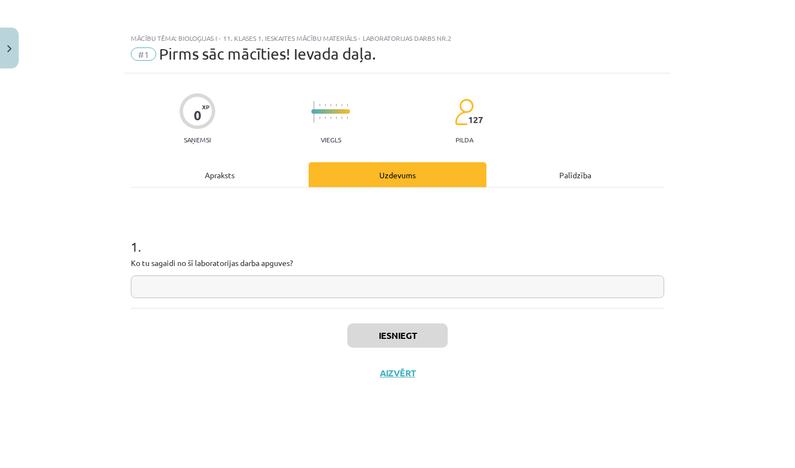
click at [413, 276] on input "text" at bounding box center [397, 287] width 533 height 23
type input "**********"
click at [427, 324] on button "Iesniegt" at bounding box center [397, 336] width 101 height 24
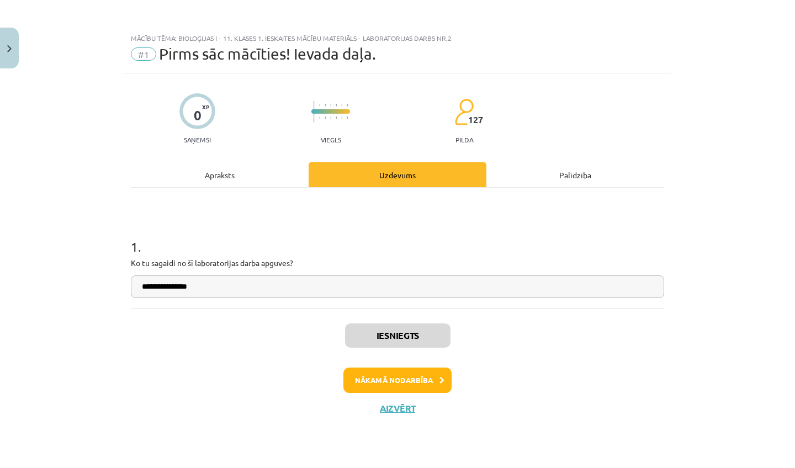
scroll to position [0, 0]
click at [376, 373] on button "Nākamā nodarbība" at bounding box center [397, 380] width 108 height 25
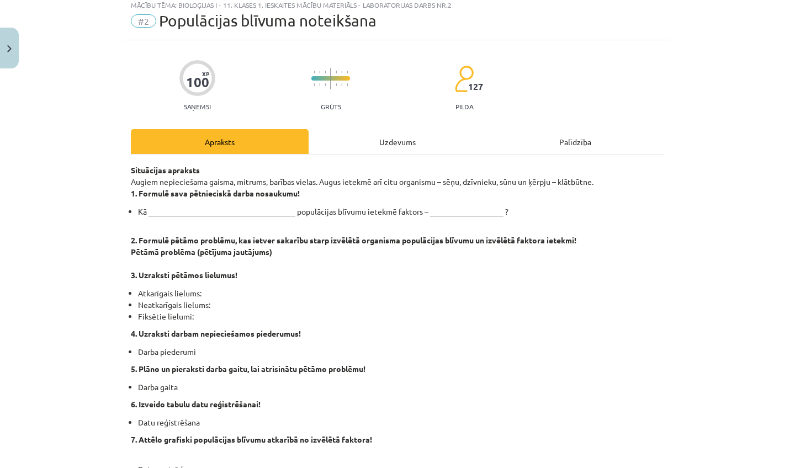
scroll to position [38, 0]
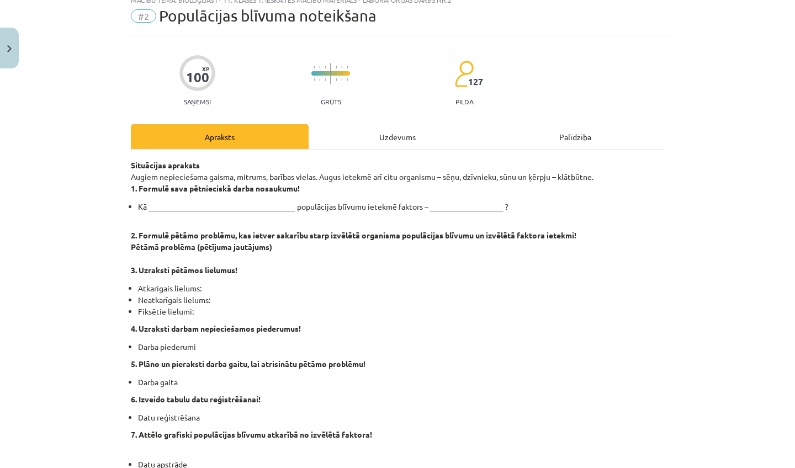
click at [411, 137] on div "Uzdevums" at bounding box center [398, 136] width 178 height 25
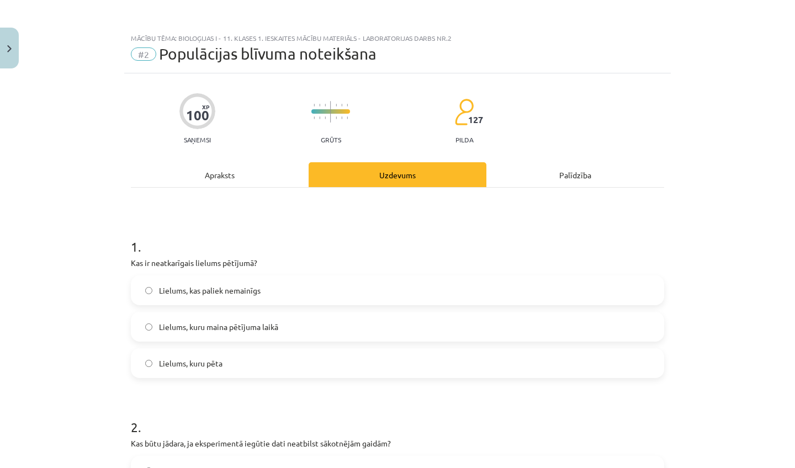
scroll to position [0, 0]
click at [225, 171] on div "Apraksts" at bounding box center [220, 174] width 178 height 25
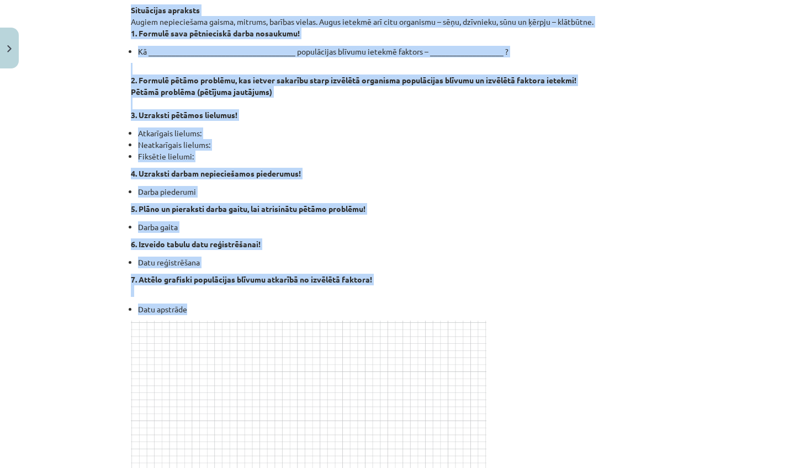
scroll to position [194, 0]
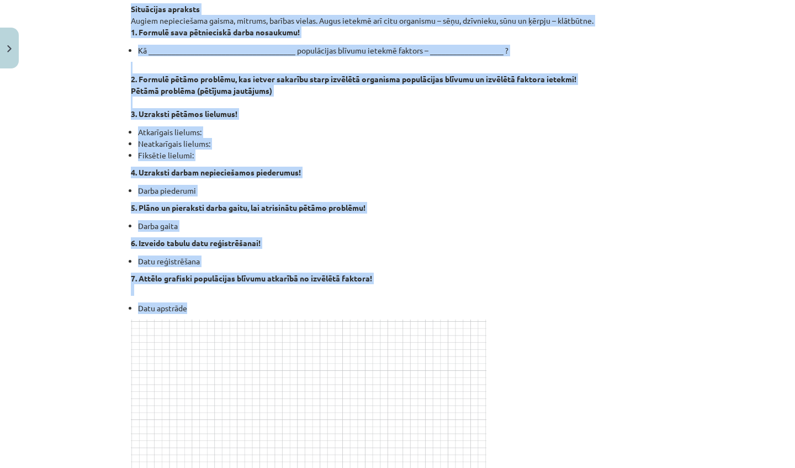
drag, startPoint x: 130, startPoint y: 198, endPoint x: 213, endPoint y: 383, distance: 202.2
copy div "Situācijas apraksts Augiem nepieciešama gaisma, mitrums, barības vielas. Augus …"
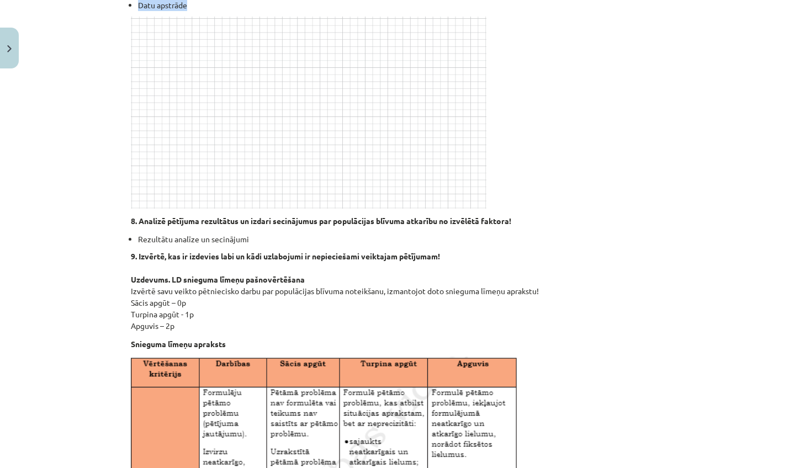
scroll to position [517, 0]
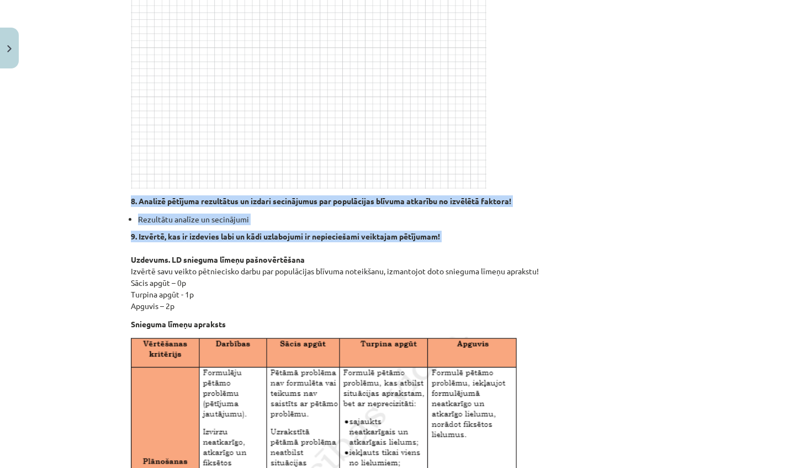
drag, startPoint x: 131, startPoint y: 201, endPoint x: 273, endPoint y: 246, distance: 148.3
copy div "8. Analizē pētījuma rezultātus un izdari secinājumus par populācijas blīvuma at…"
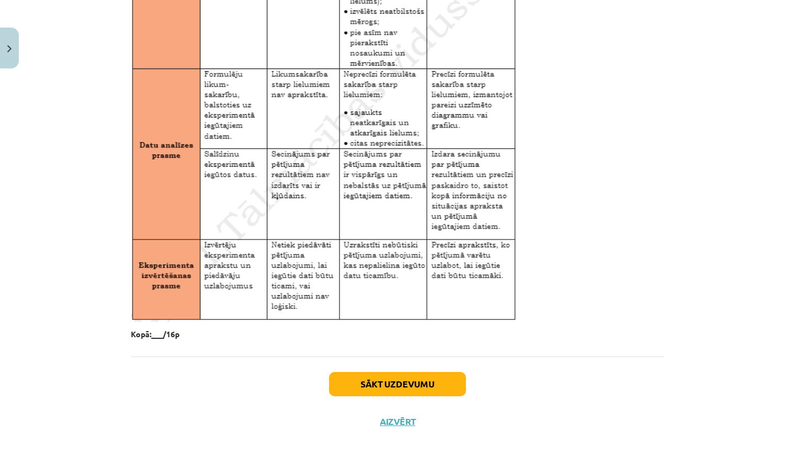
scroll to position [1767, 0]
click at [463, 383] on button "Sākt uzdevumu" at bounding box center [397, 384] width 137 height 24
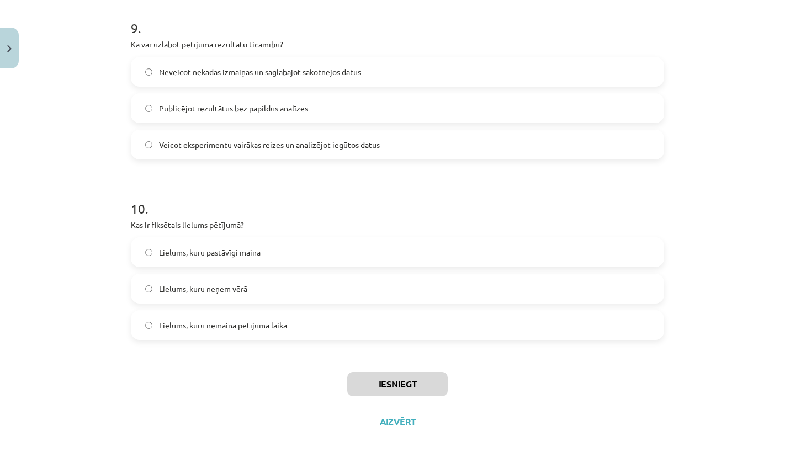
click at [512, 197] on h1 "10 ." at bounding box center [397, 199] width 533 height 34
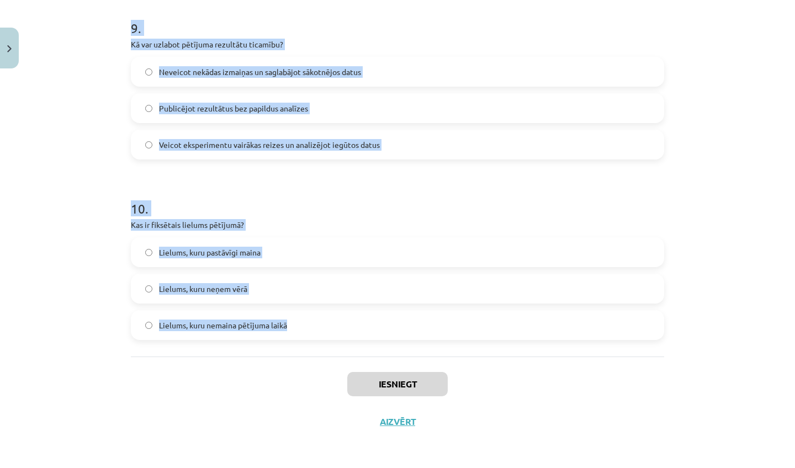
drag, startPoint x: 130, startPoint y: 262, endPoint x: 202, endPoint y: 345, distance: 110.0
copy form "Lor ip dolorsitamet consect adipisci? Elitsed, doe tempor incididun Utlabor, et…"
click at [110, 308] on div "Mācību tēma: Bioloģijas i - 11. klases 1. ieskaites mācību materiāls - laborato…" at bounding box center [397, 234] width 795 height 468
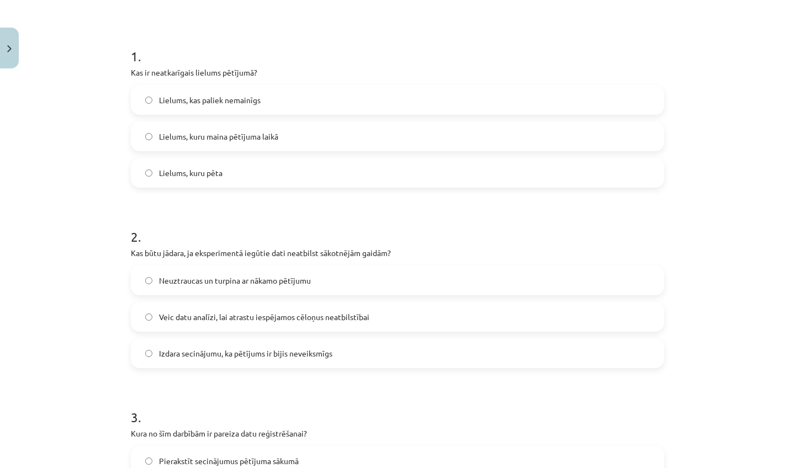
scroll to position [189, 0]
click at [353, 139] on label "Lielums, kuru maina pētījuma laikā" at bounding box center [397, 138] width 531 height 28
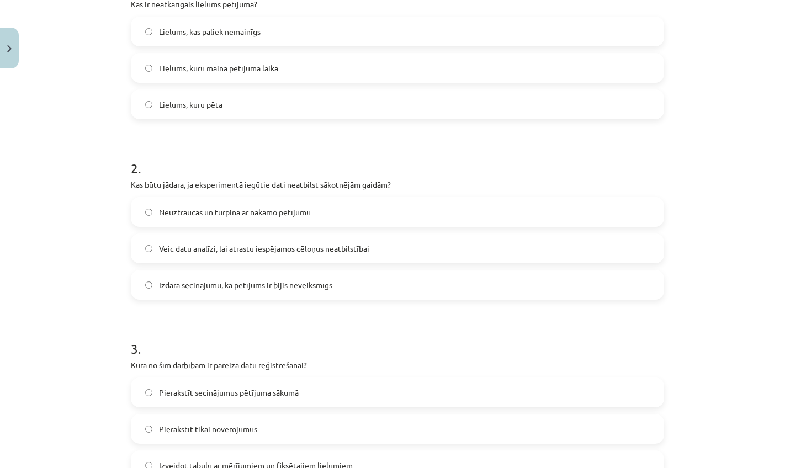
scroll to position [261, 0]
click at [368, 240] on label "Veic datu analīzi, lai atrastu iespējamos cēloņus neatbilstībai" at bounding box center [397, 247] width 531 height 28
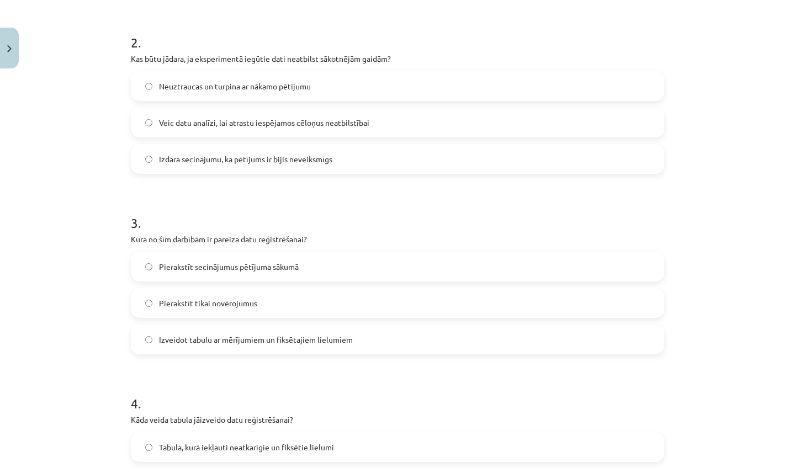
scroll to position [396, 0]
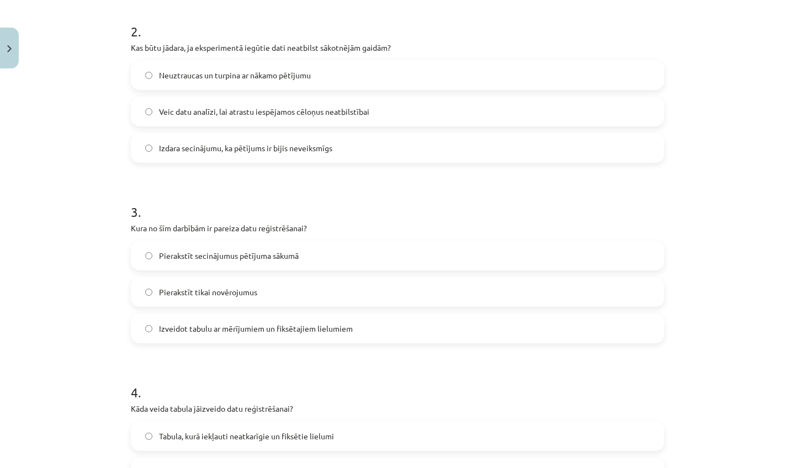
click at [389, 320] on label "Izveidot tabulu ar mērījumiem un fiksētajiem lielumiem" at bounding box center [397, 329] width 531 height 28
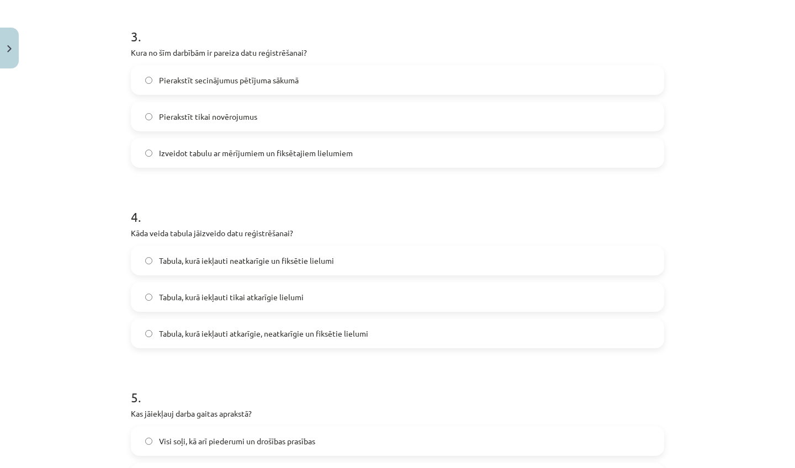
scroll to position [573, 0]
click at [366, 261] on label "Tabula, kurā iekļauti neatkarīgie un fiksētie lielumi" at bounding box center [397, 259] width 531 height 28
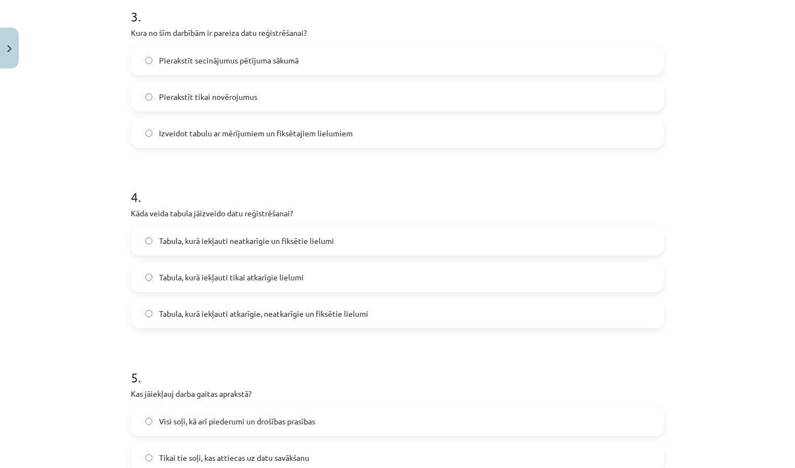
scroll to position [590, 0]
click at [357, 319] on span "Tabula, kurā iekļauti atkarīgie, neatkarīgie un fiksētie lielumi" at bounding box center [263, 316] width 209 height 12
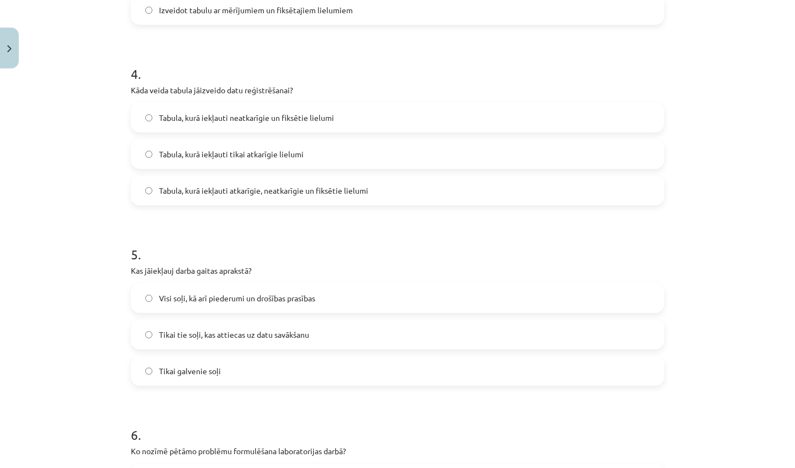
scroll to position [712, 0]
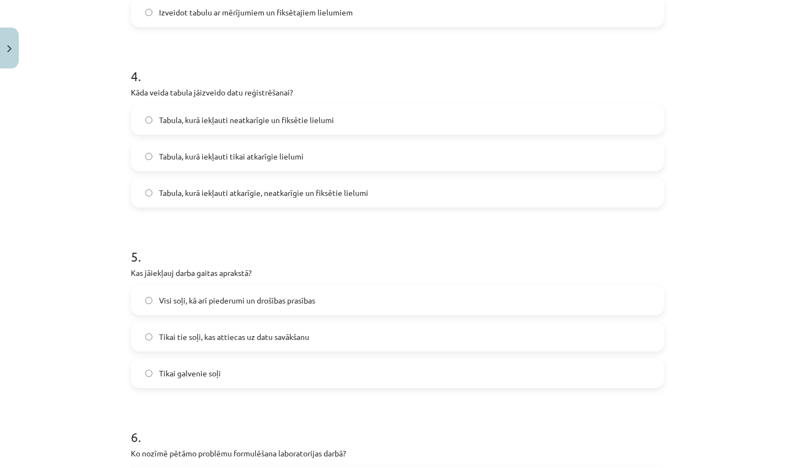
click at [355, 299] on label "Visi soļi, kā arī piederumi un drošības prasības" at bounding box center [397, 301] width 531 height 28
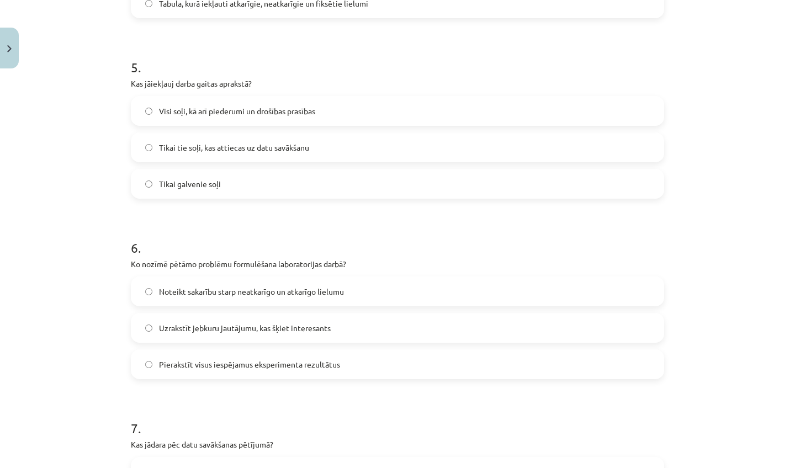
scroll to position [901, 0]
click at [349, 295] on label "Noteikt sakarību starp neatkarīgo un atkarīgo lielumu" at bounding box center [397, 292] width 531 height 28
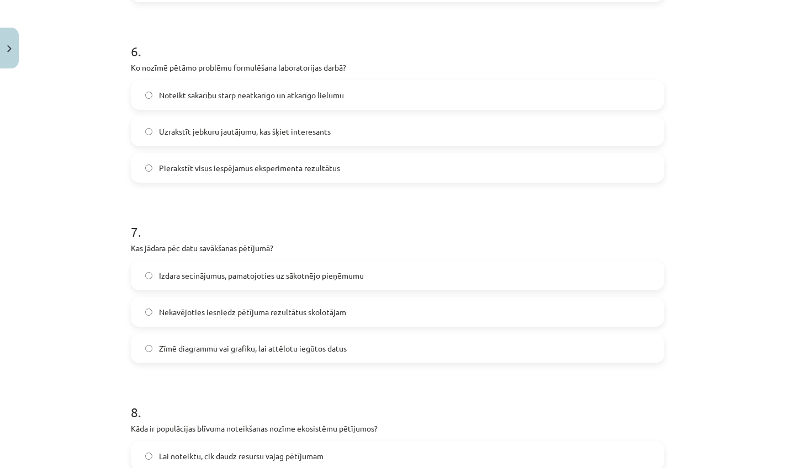
scroll to position [1102, 0]
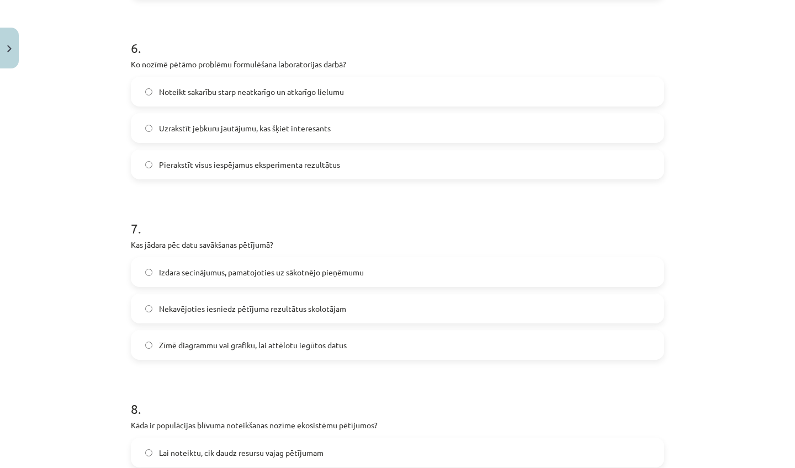
click at [334, 350] on span "Zīmē diagrammu vai grafiku, lai attēlotu iegūtos datus" at bounding box center [253, 346] width 188 height 12
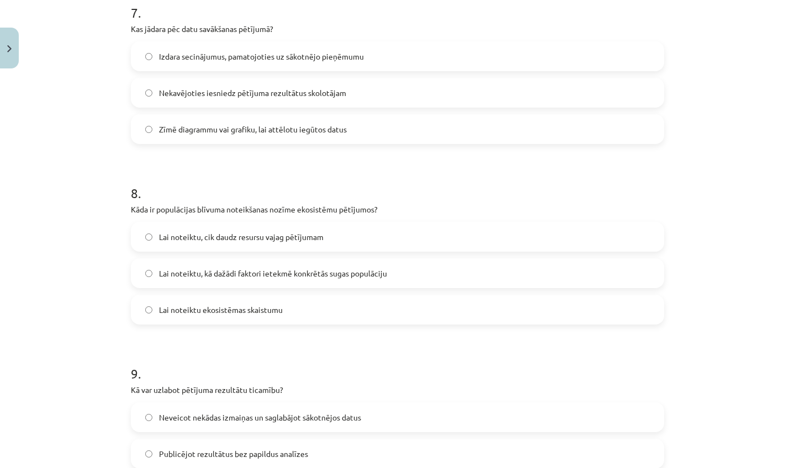
scroll to position [1319, 0]
click at [341, 279] on label "Lai noteiktu, kā dažādi faktori ietekmē konkrētās sugas populāciju" at bounding box center [397, 272] width 531 height 28
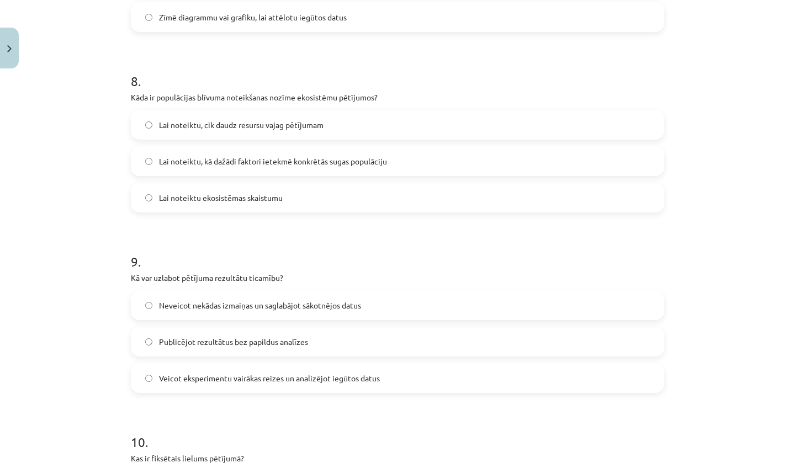
scroll to position [1435, 0]
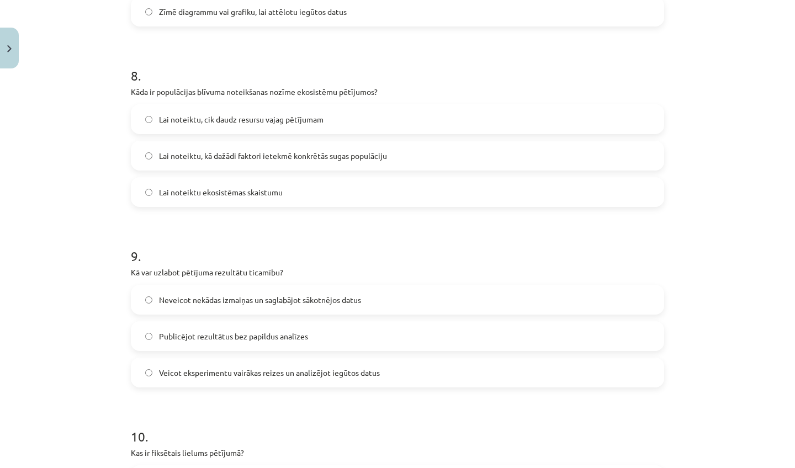
click at [323, 373] on span "Veicot eksperimentu vairākas reizes un analizējot iegūtos datus" at bounding box center [269, 373] width 221 height 12
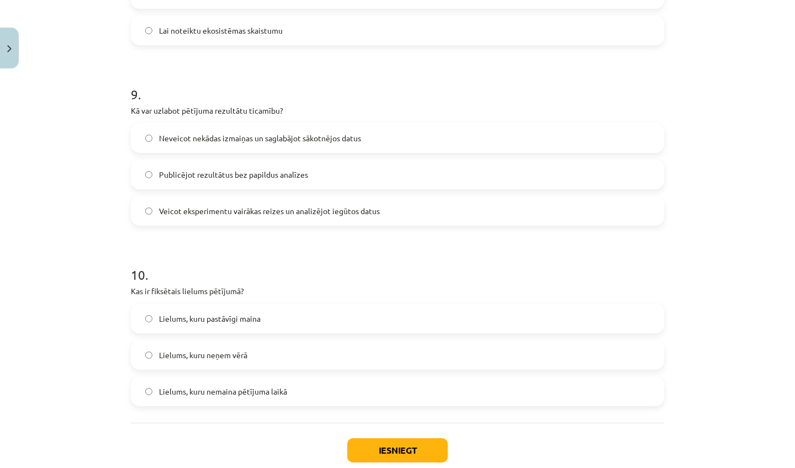
scroll to position [1606, 0]
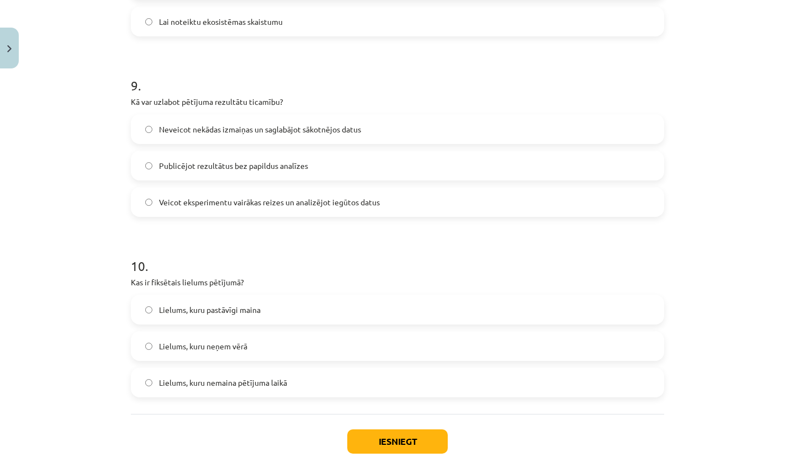
click at [346, 328] on div "Lielums, kuru pastāvīgi maina Lielums, kuru neņem vērā Lielums, kuru nemaina pē…" at bounding box center [397, 346] width 533 height 103
click at [326, 383] on label "Lielums, kuru nemaina pētījuma laikā" at bounding box center [397, 383] width 531 height 28
click at [409, 436] on button "Iesniegt" at bounding box center [397, 442] width 101 height 24
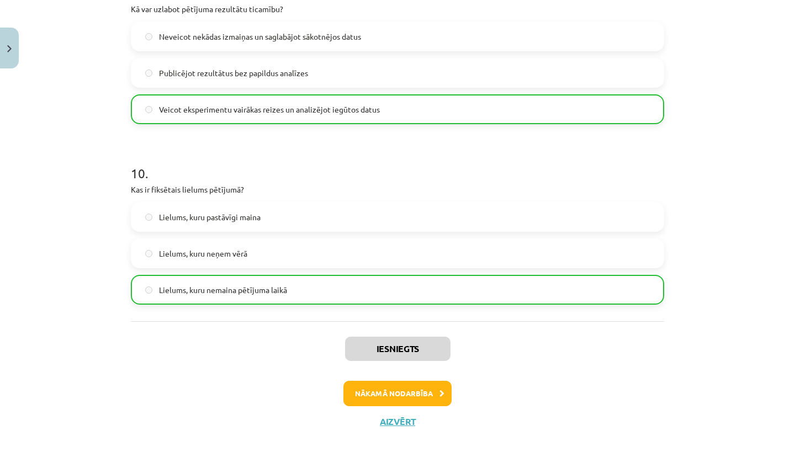
scroll to position [1700, 0]
click at [399, 388] on button "Nākamā nodarbība" at bounding box center [397, 393] width 108 height 25
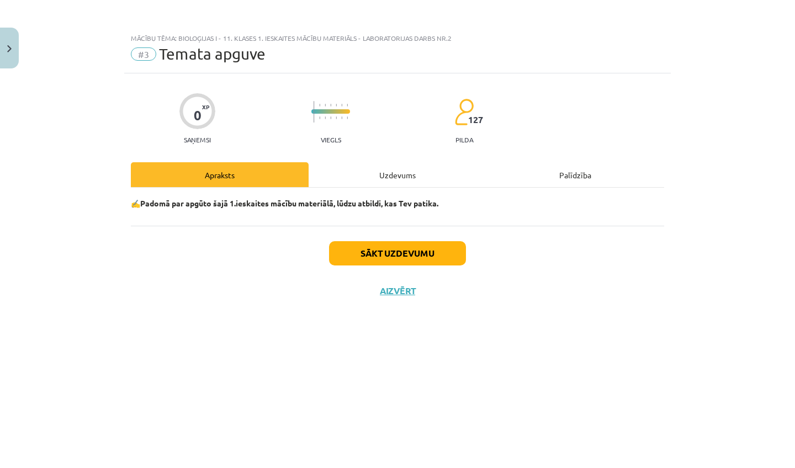
click at [379, 263] on button "Sākt uzdevumu" at bounding box center [397, 253] width 137 height 24
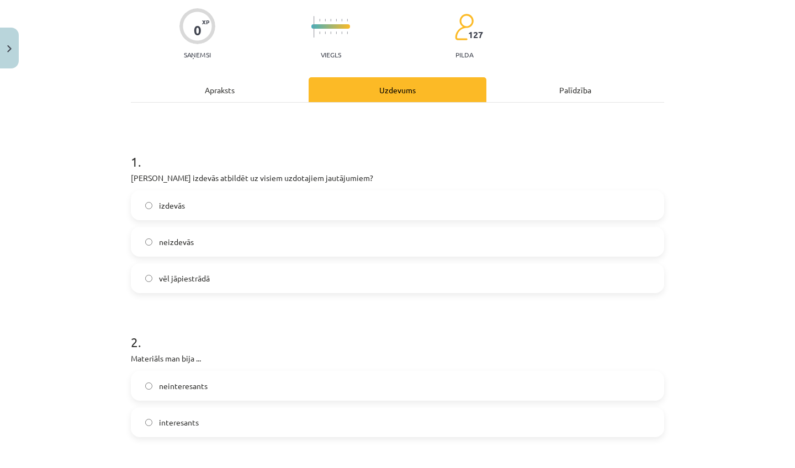
scroll to position [89, 0]
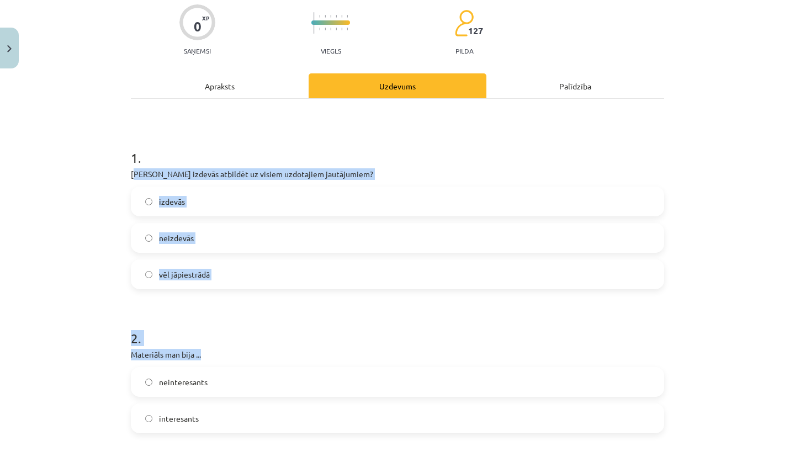
drag, startPoint x: 137, startPoint y: 173, endPoint x: 208, endPoint y: 346, distance: 186.7
click at [199, 319] on h1 "2 ." at bounding box center [397, 328] width 533 height 34
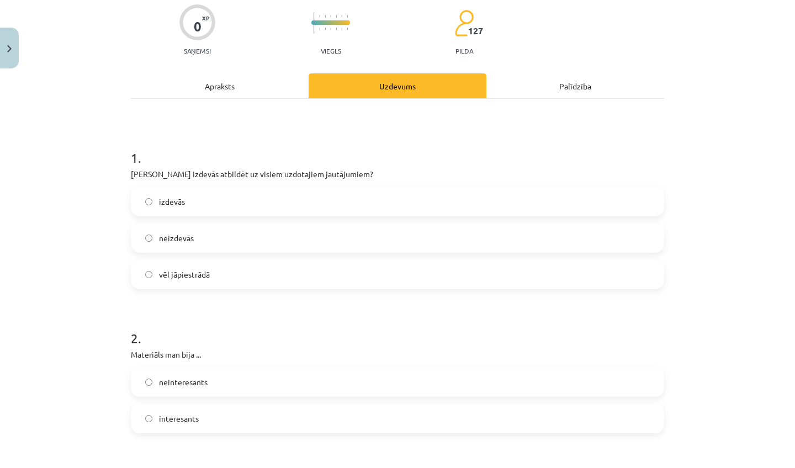
click at [229, 205] on label "izdevās" at bounding box center [397, 202] width 531 height 28
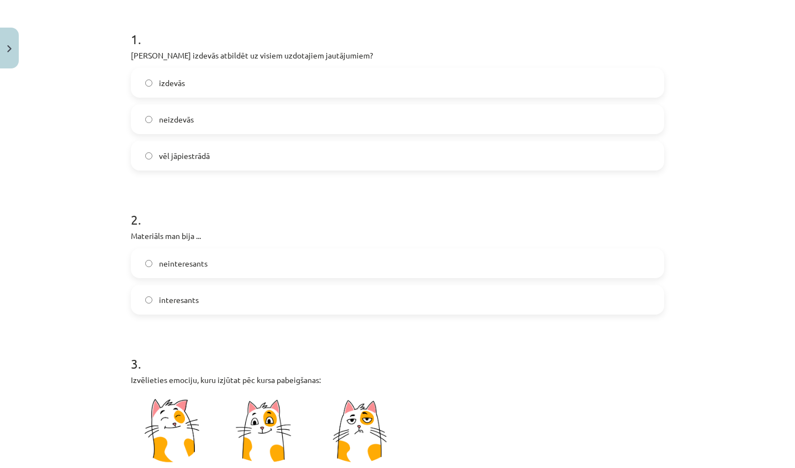
scroll to position [207, 0]
click at [240, 301] on label "interesants" at bounding box center [397, 301] width 531 height 28
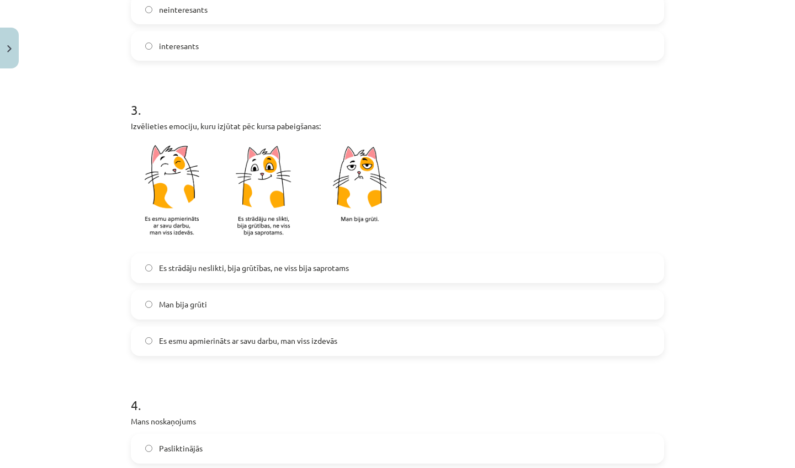
scroll to position [458, 0]
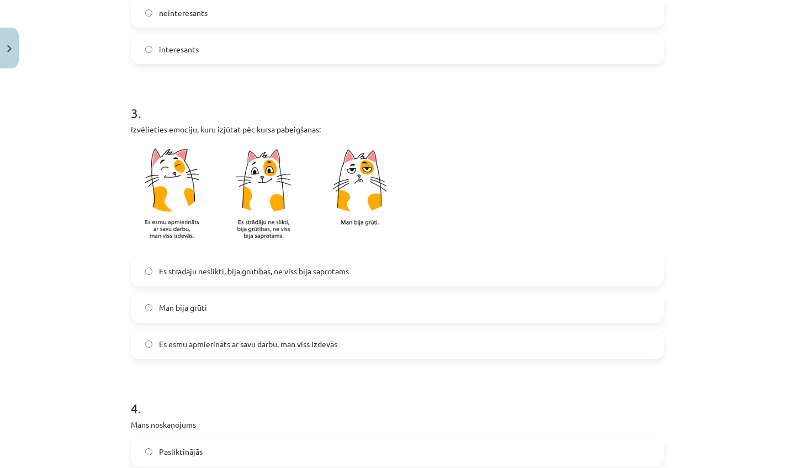
click at [257, 271] on span "Es strādāju neslikti, bija grūtības, ne viss bija saprotams" at bounding box center [254, 272] width 190 height 12
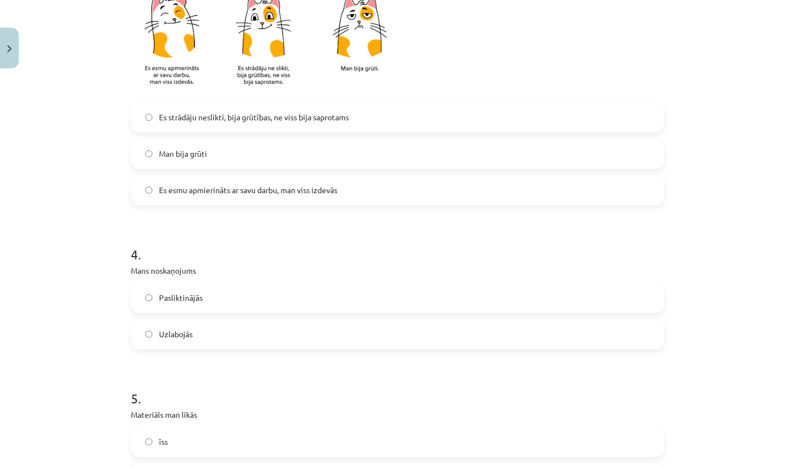
scroll to position [614, 0]
click at [234, 327] on label "Uzlabojās" at bounding box center [397, 334] width 531 height 28
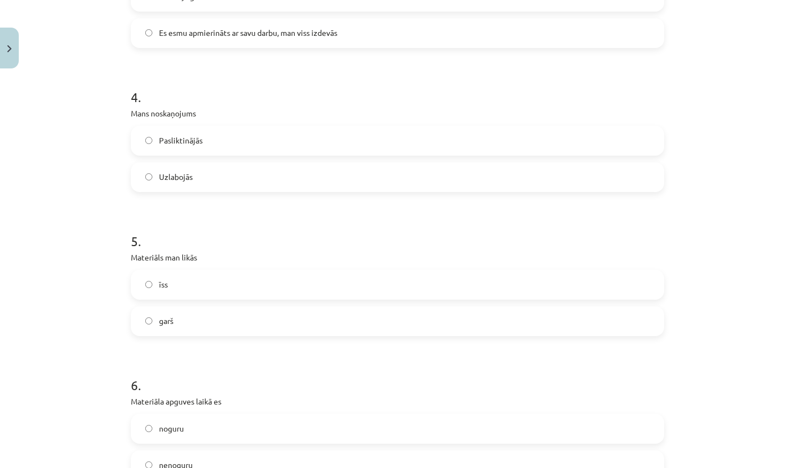
scroll to position [771, 0]
click at [235, 325] on label "garš" at bounding box center [397, 320] width 531 height 28
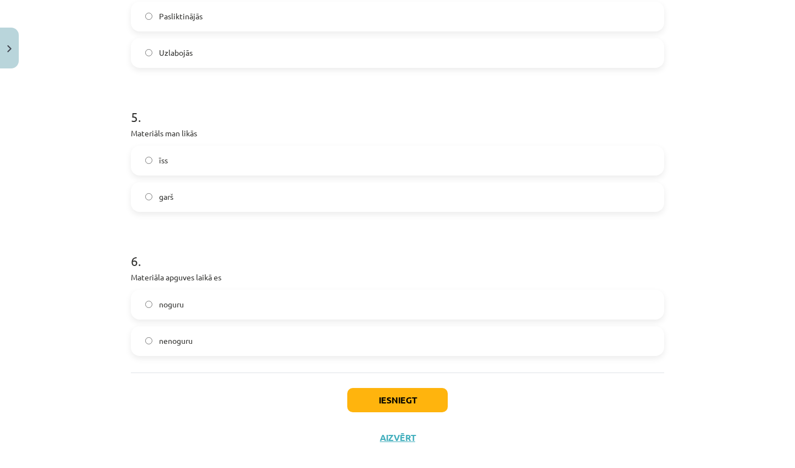
scroll to position [892, 0]
click at [209, 171] on label "īss" at bounding box center [397, 163] width 531 height 28
click at [237, 308] on label "noguru" at bounding box center [397, 307] width 531 height 28
click at [381, 400] on button "Iesniegt" at bounding box center [397, 402] width 101 height 24
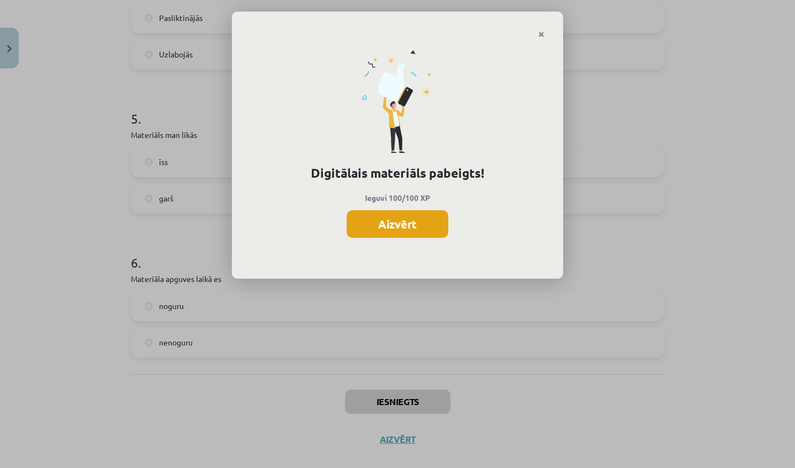
click at [419, 221] on button "Aizvērt" at bounding box center [398, 224] width 102 height 28
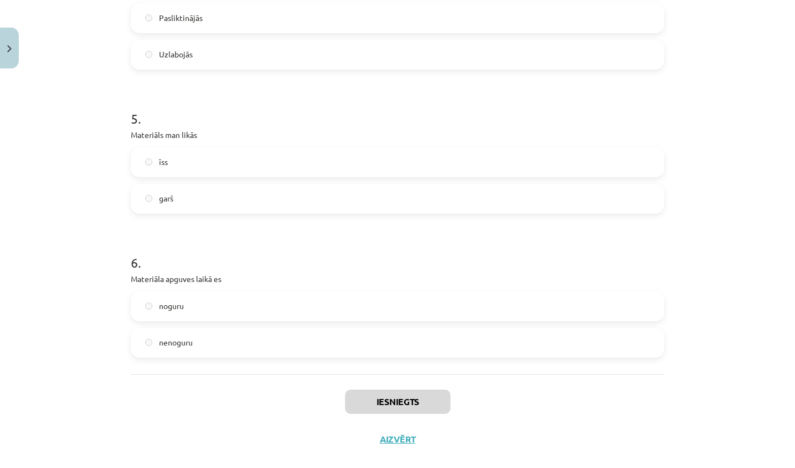
click at [396, 439] on button "Aizvērt" at bounding box center [398, 439] width 42 height 11
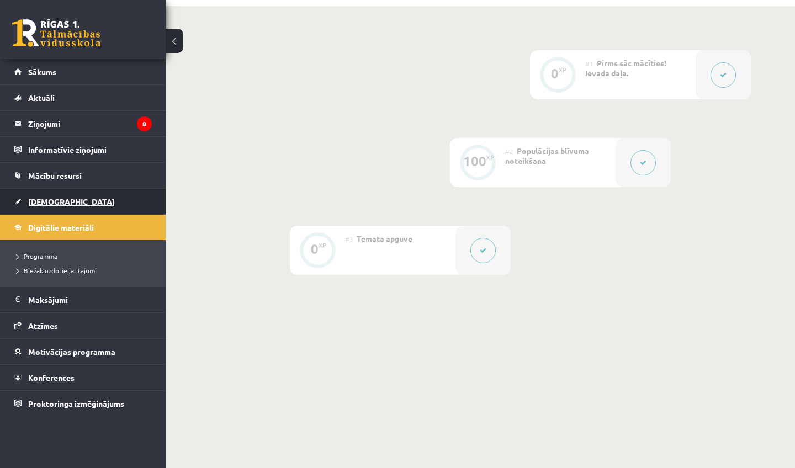
click at [47, 205] on span "[DEMOGRAPHIC_DATA]" at bounding box center [71, 202] width 87 height 10
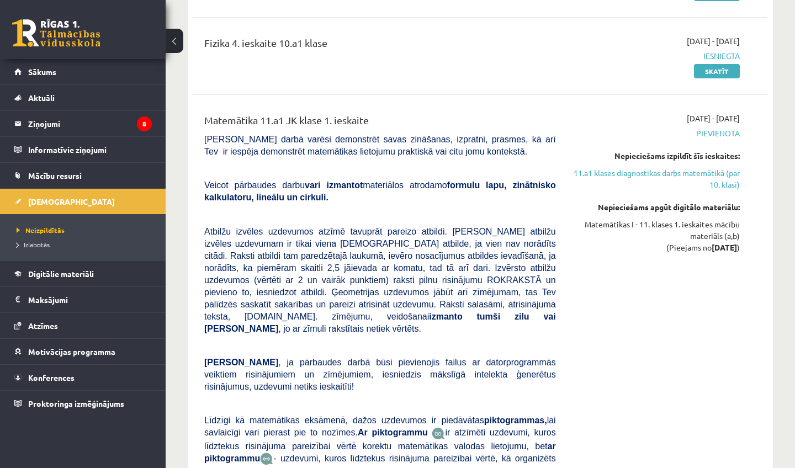
scroll to position [2047, 0]
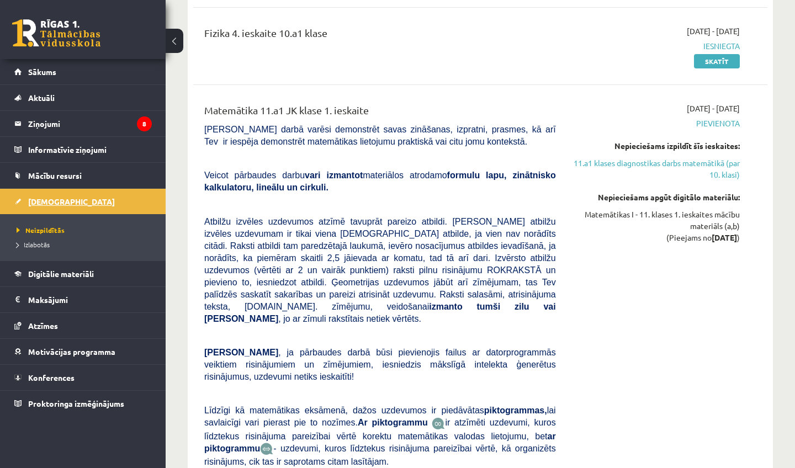
click at [51, 195] on link "[DEMOGRAPHIC_DATA]" at bounding box center [83, 201] width 138 height 25
click at [50, 234] on link "Neizpildītās" at bounding box center [86, 230] width 138 height 10
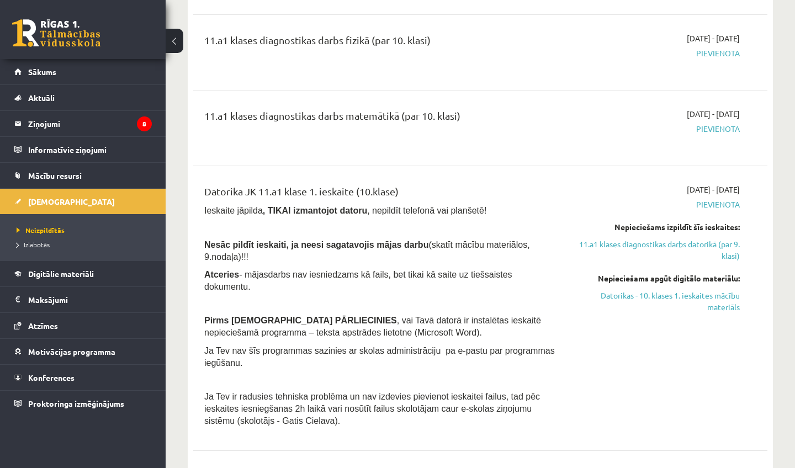
scroll to position [621, 0]
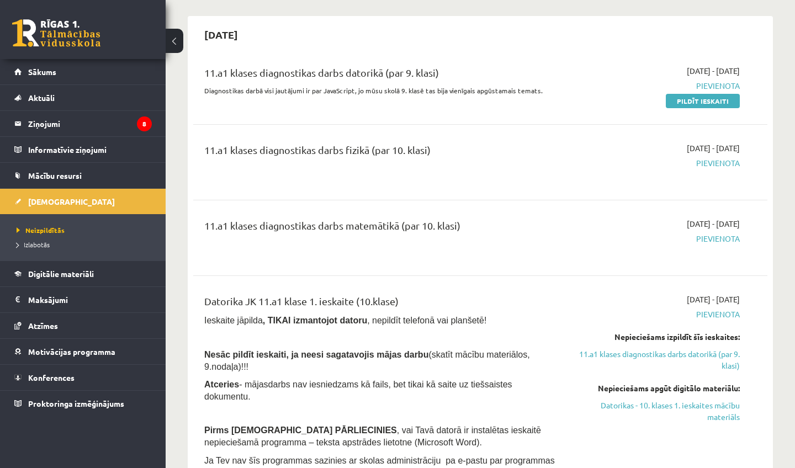
click at [730, 169] on span "Pievienota" at bounding box center [656, 163] width 167 height 12
click at [727, 169] on span "Pievienota" at bounding box center [656, 163] width 167 height 12
click at [698, 169] on span "Pievienota" at bounding box center [656, 163] width 167 height 12
click at [719, 169] on span "Pievienota" at bounding box center [656, 163] width 167 height 12
click at [720, 169] on span "Pievienota" at bounding box center [656, 163] width 167 height 12
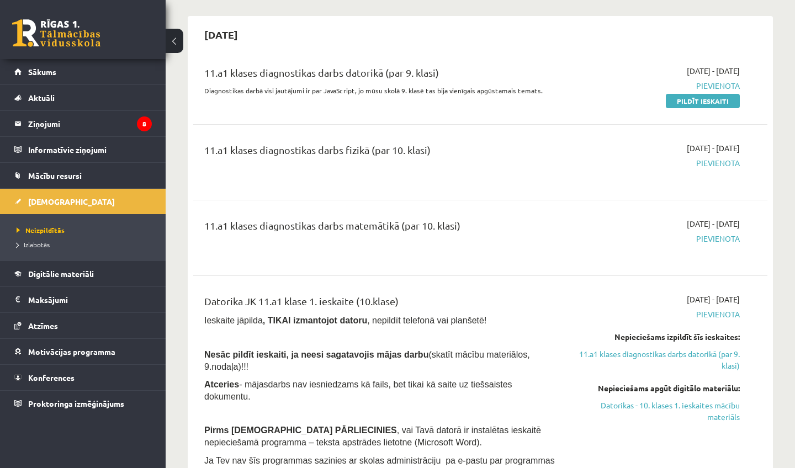
click at [719, 169] on span "Pievienota" at bounding box center [656, 163] width 167 height 12
